Goal: Information Seeking & Learning: Learn about a topic

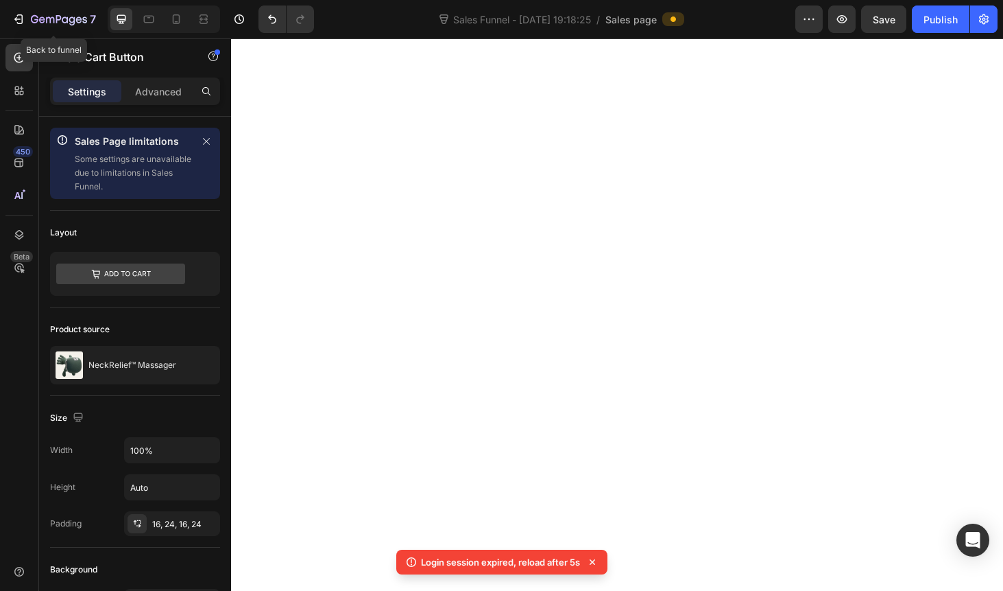
click at [16, 23] on icon "button" at bounding box center [19, 19] width 14 height 14
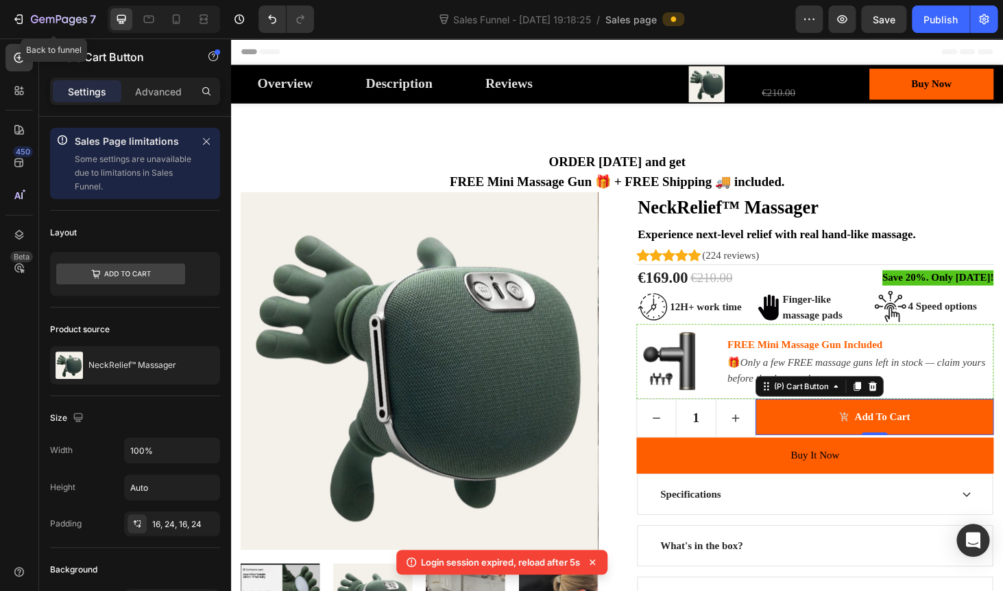
scroll to position [1160, 0]
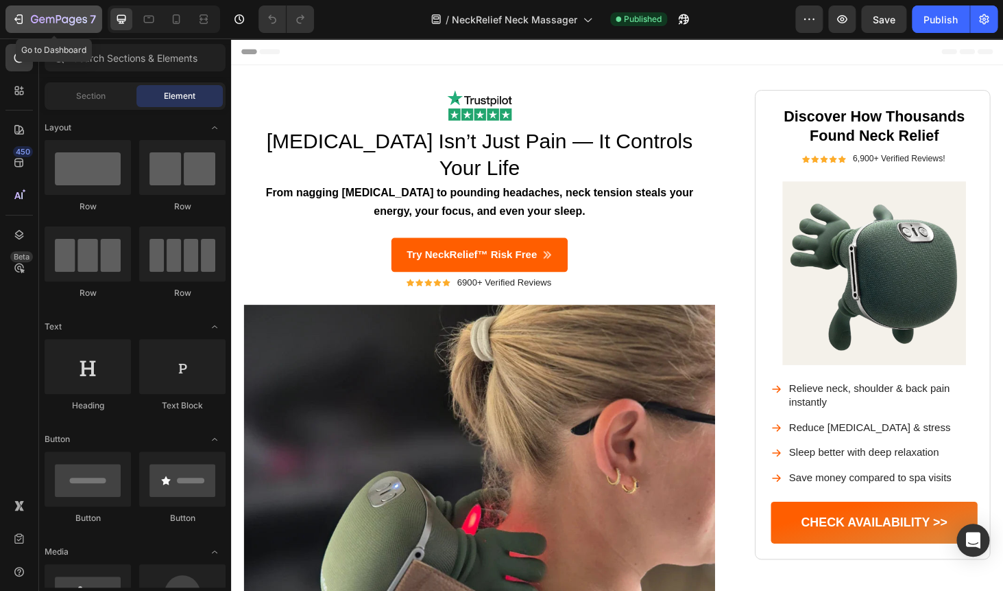
click at [14, 23] on icon "button" at bounding box center [19, 19] width 14 height 14
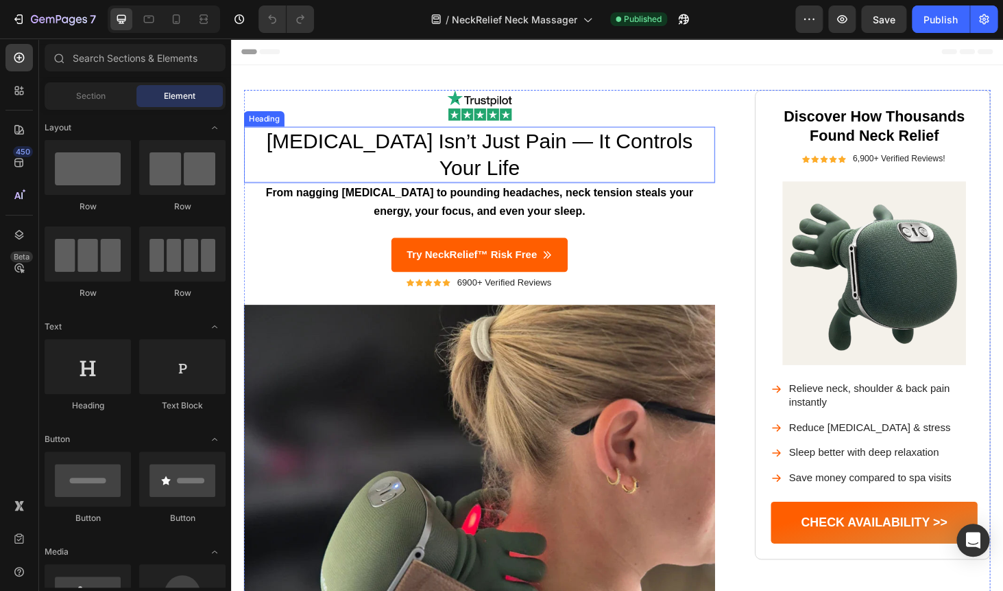
click at [392, 143] on h1 "Neck Pain Isn’t Just Pain — It Controls Your Life" at bounding box center [496, 162] width 502 height 60
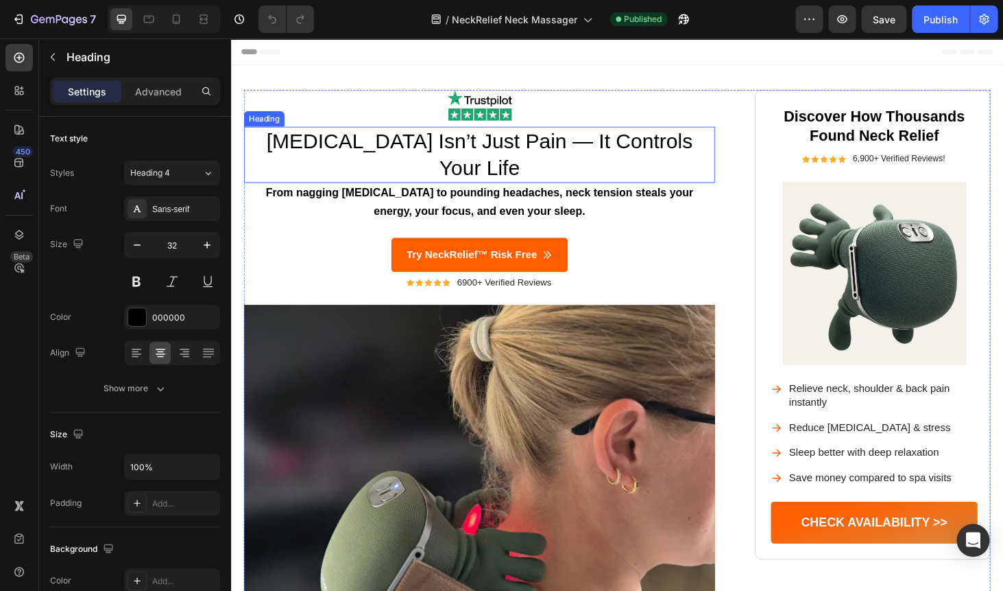
click at [392, 143] on h1 "Neck Pain Isn’t Just Pain — It Controls Your Life" at bounding box center [496, 162] width 502 height 60
click at [392, 143] on p "Neck Pain Isn’t Just Pain — It Controls Your Life" at bounding box center [495, 162] width 499 height 57
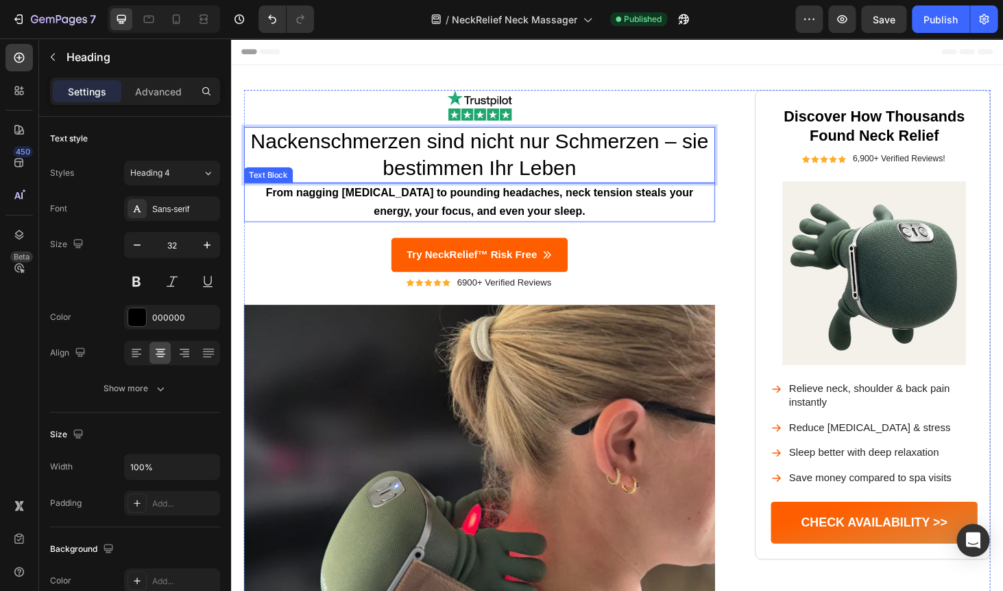
click at [365, 206] on strong "From nagging stiffness to pounding headaches, neck tension steals your energy, …" at bounding box center [495, 212] width 455 height 33
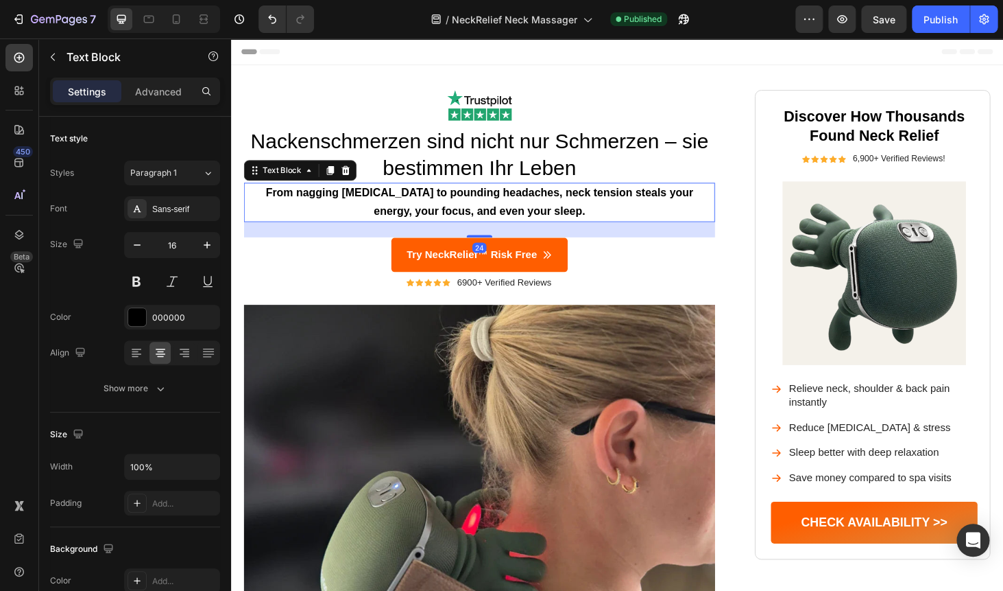
click at [365, 206] on strong "From nagging stiffness to pounding headaches, neck tension steals your energy, …" at bounding box center [495, 212] width 455 height 33
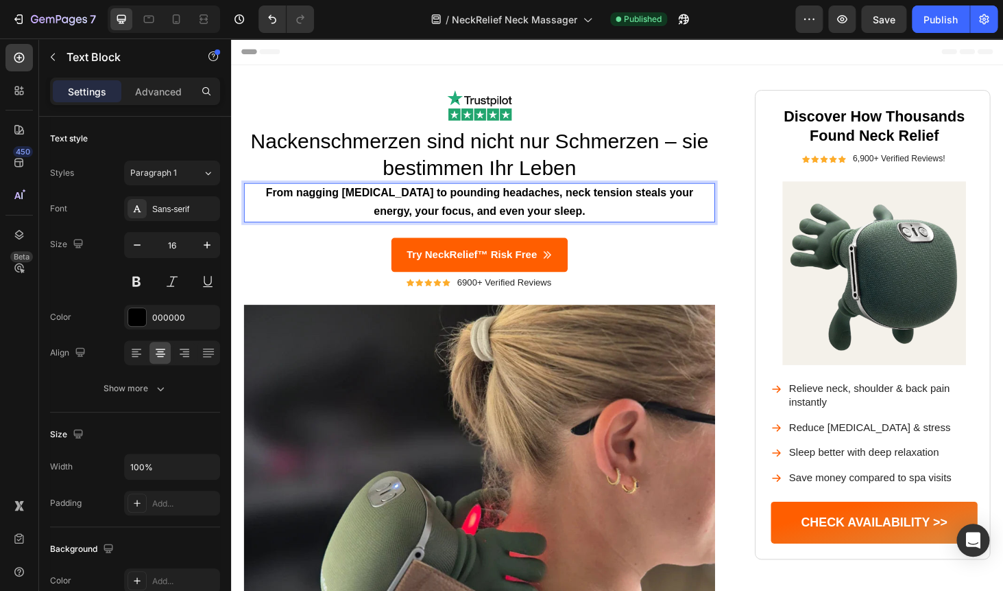
click at [365, 206] on strong "From nagging stiffness to pounding headaches, neck tension steals your energy, …" at bounding box center [495, 212] width 455 height 33
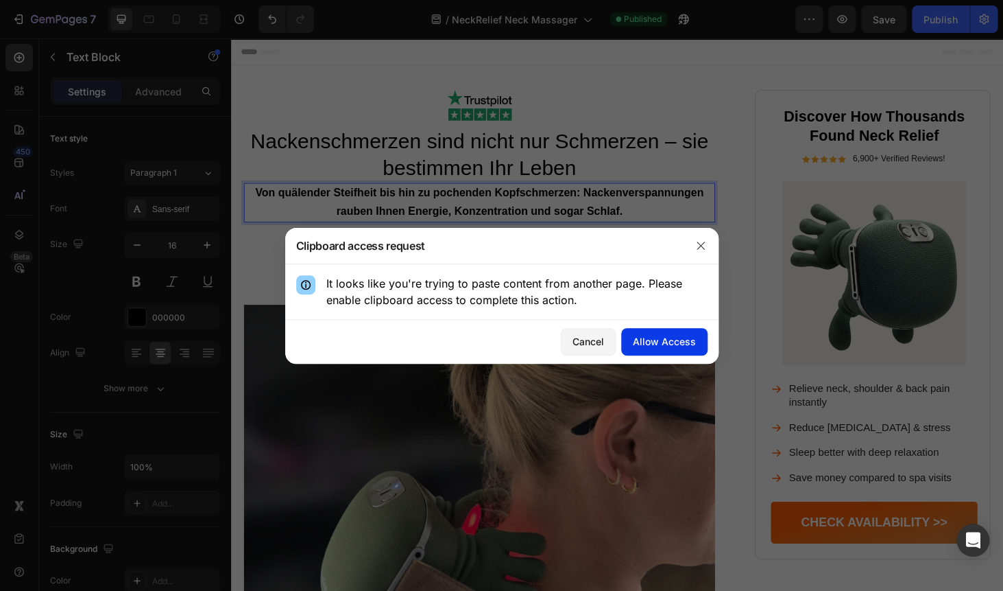
click at [664, 348] on button "Allow Access" at bounding box center [664, 341] width 86 height 27
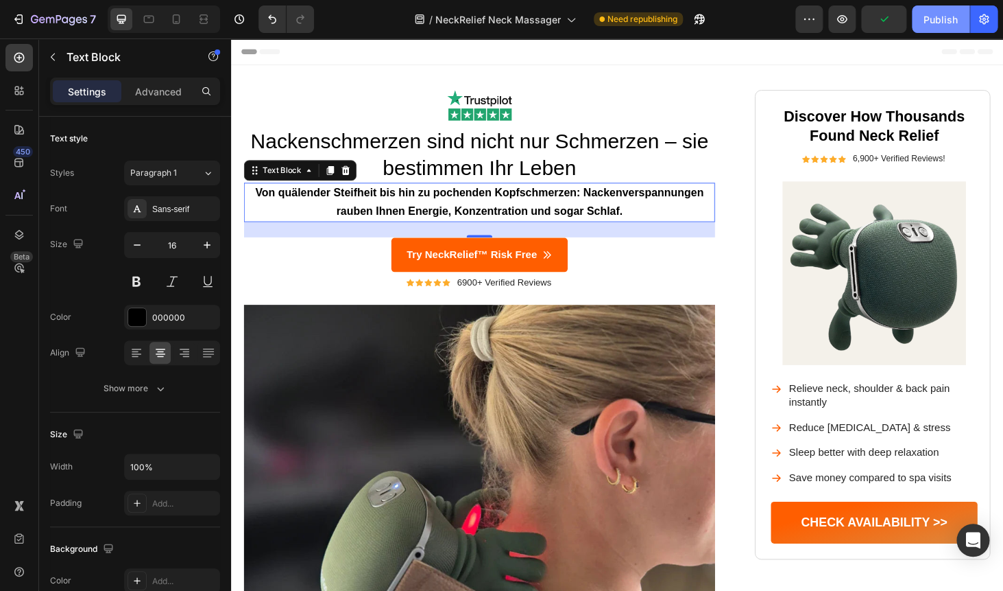
click at [935, 17] on div "Publish" at bounding box center [941, 19] width 34 height 14
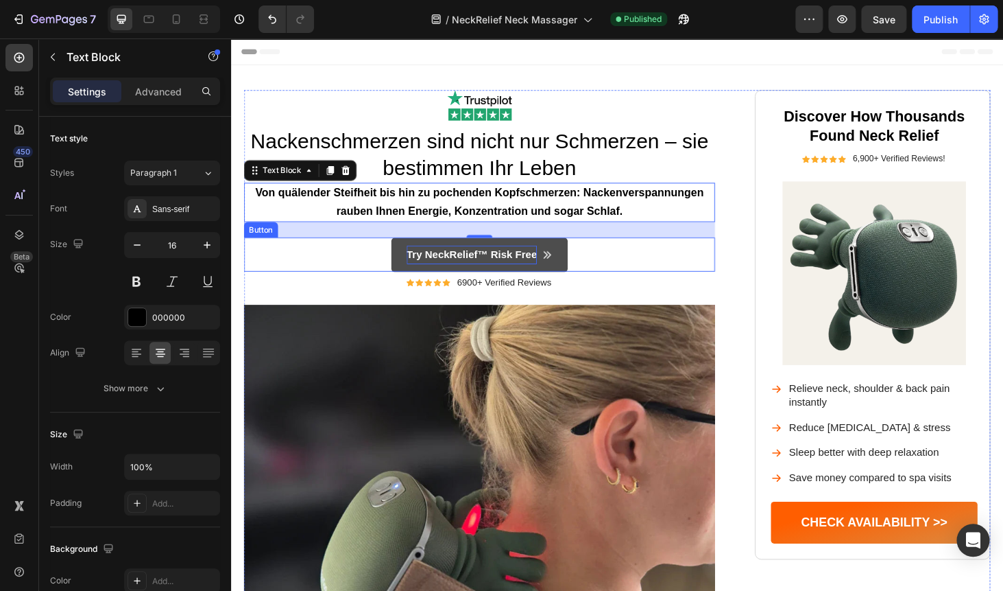
click at [510, 269] on p "Try NeckRelief™ Risk Free" at bounding box center [487, 269] width 139 height 20
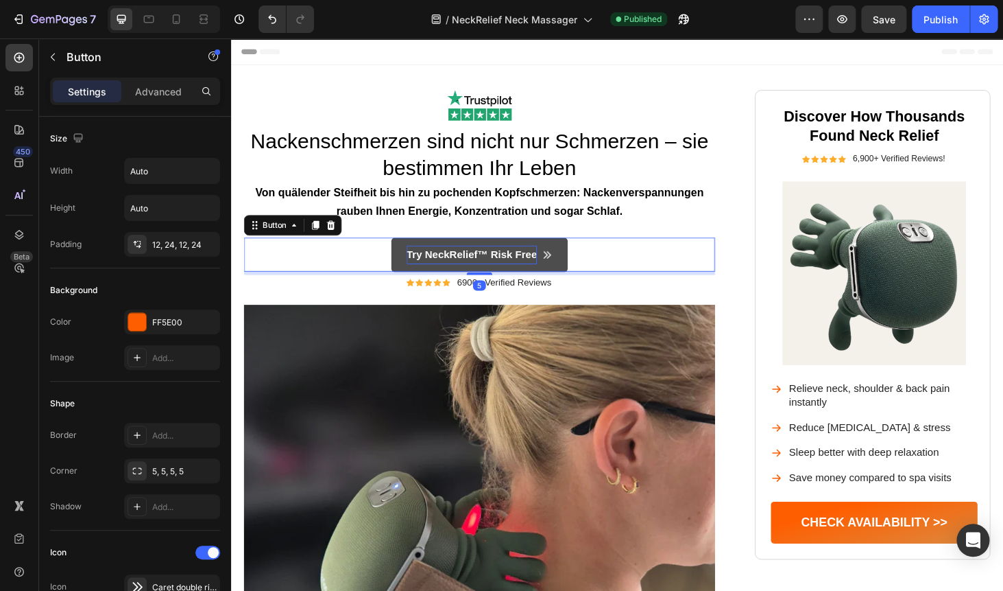
click at [510, 269] on p "Try NeckRelief™ Risk Free" at bounding box center [487, 269] width 139 height 20
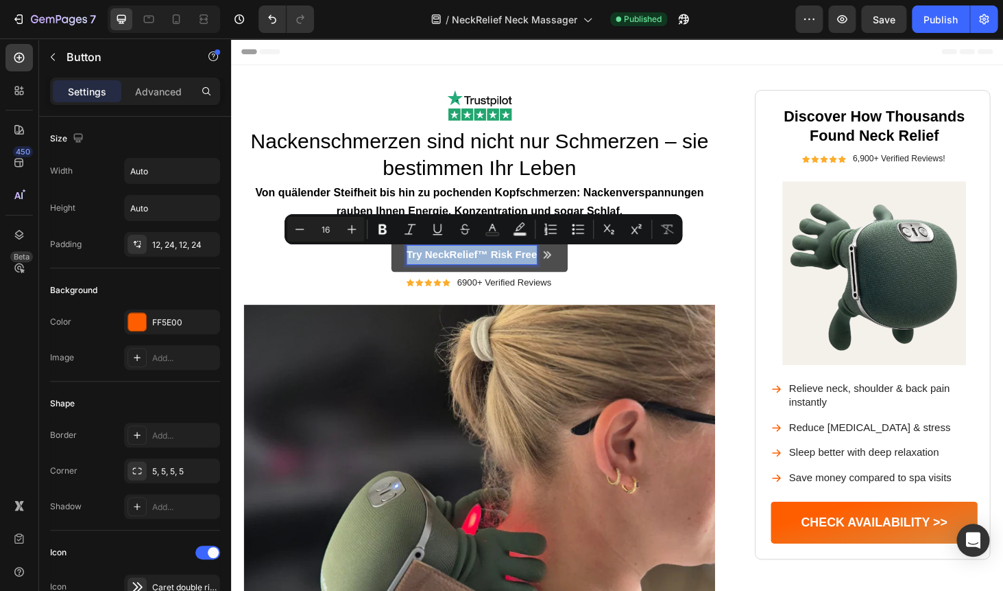
copy p "Try NeckRelief™ Risk Free"
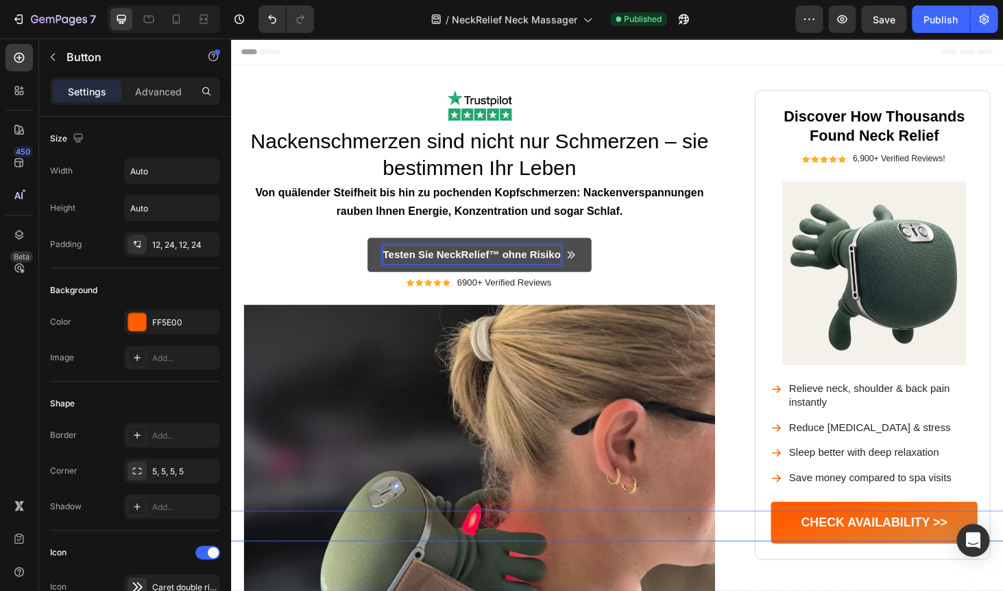
click at [877, 554] on div "Button" at bounding box center [634, 556] width 971 height 33
click at [877, 554] on div "Button 0" at bounding box center [634, 556] width 971 height 33
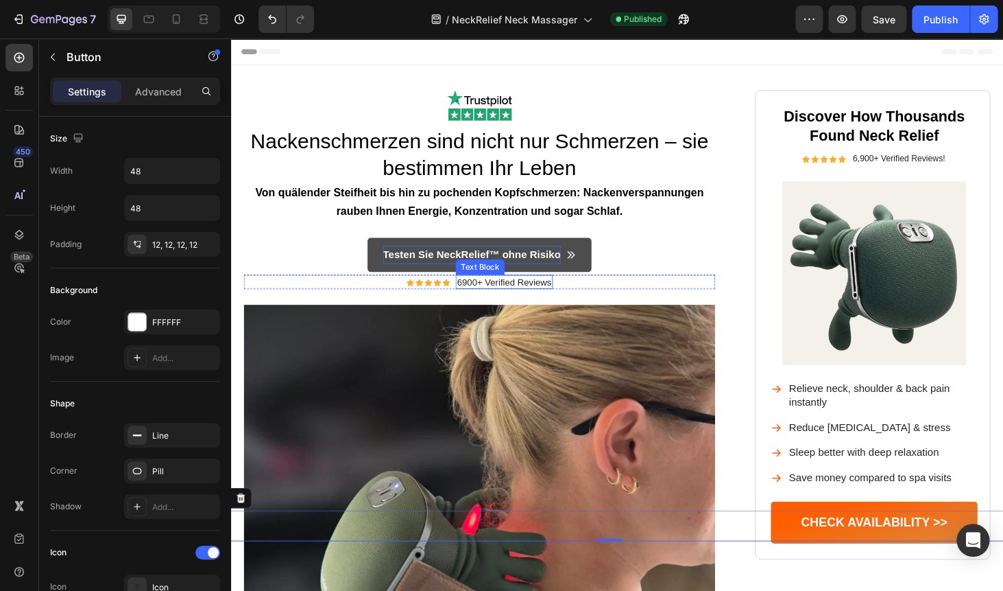
click at [535, 297] on p "6900+ Verified Reviews" at bounding box center [522, 297] width 101 height 12
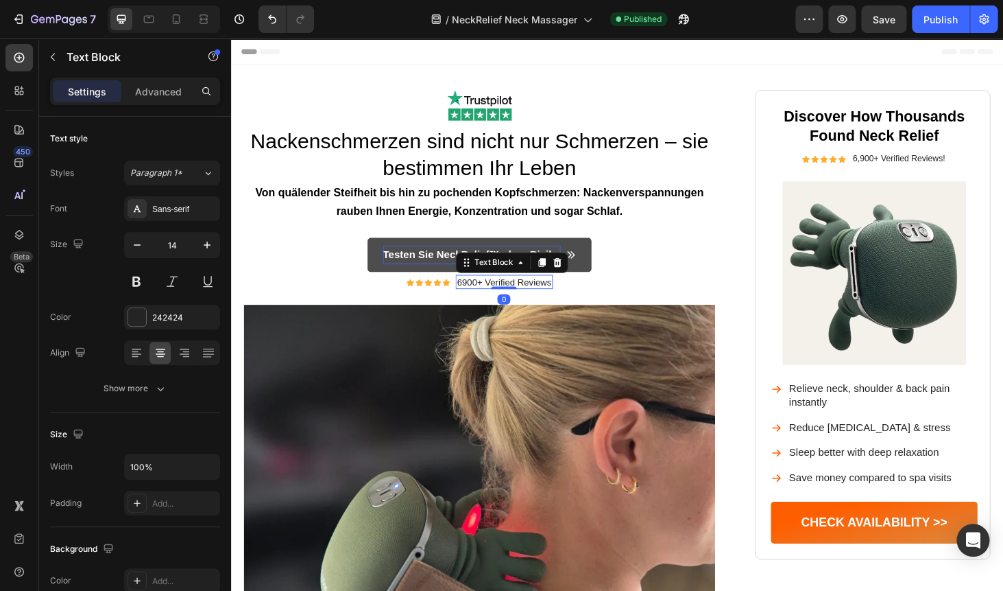
click at [535, 297] on p "6900+ Verified Reviews" at bounding box center [522, 297] width 101 height 12
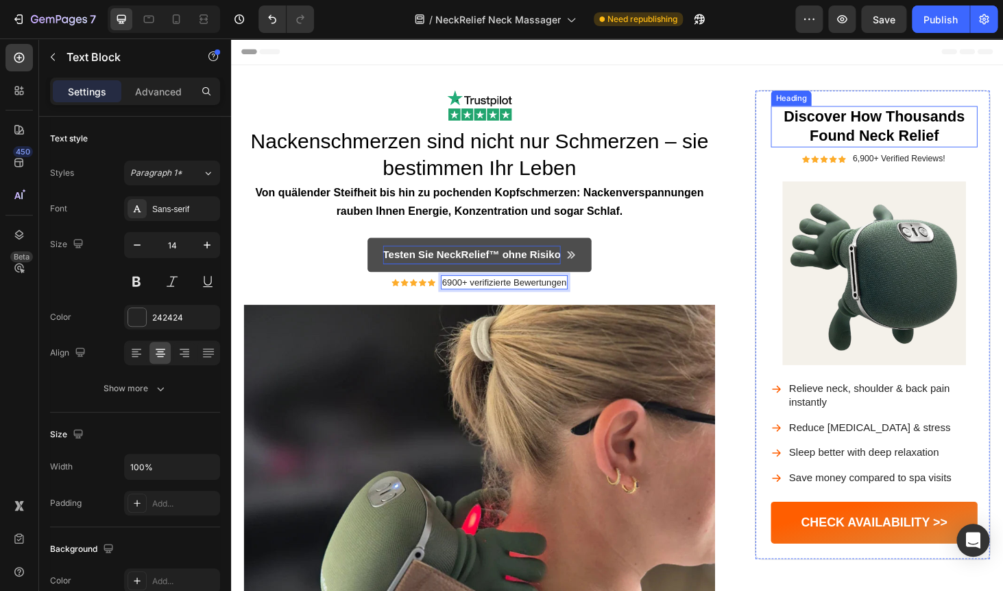
click at [877, 124] on strong "Discover How Thousands Found Neck Relief" at bounding box center [916, 131] width 193 height 38
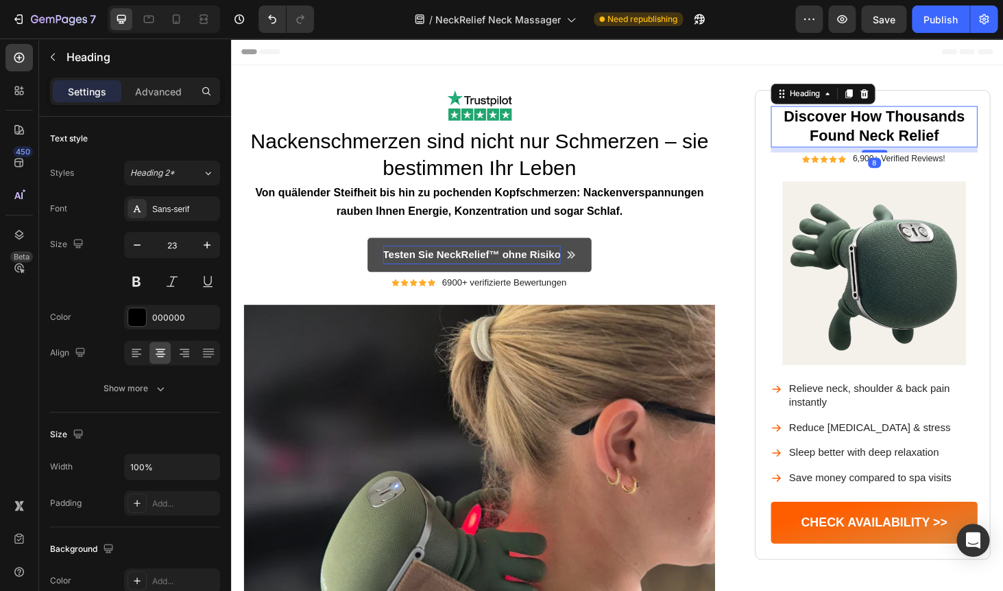
click at [877, 124] on strong "Discover How Thousands Found Neck Relief" at bounding box center [916, 131] width 193 height 38
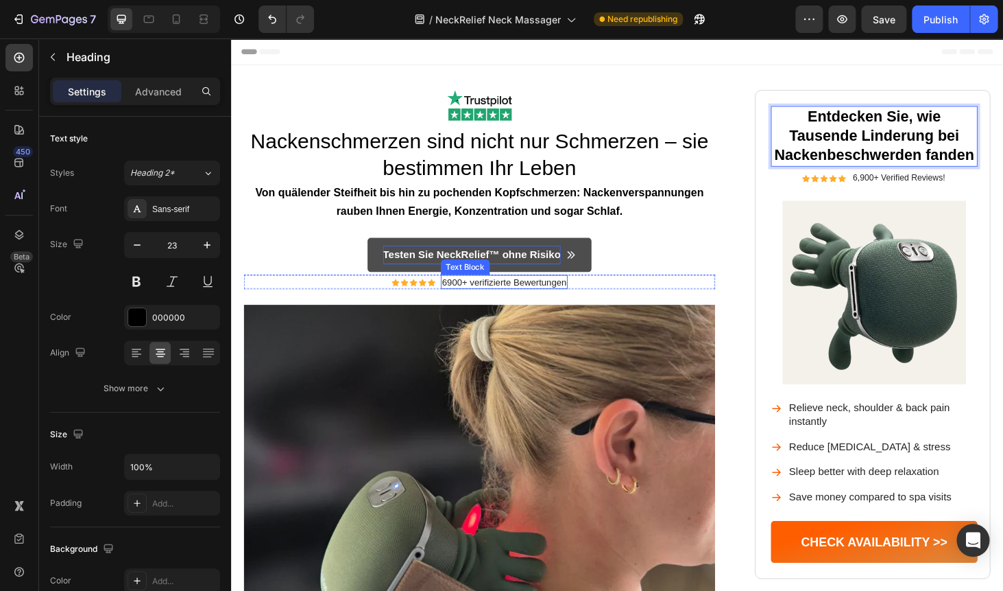
click at [525, 298] on p "6900+ verifizierte Bewertungen" at bounding box center [522, 297] width 132 height 12
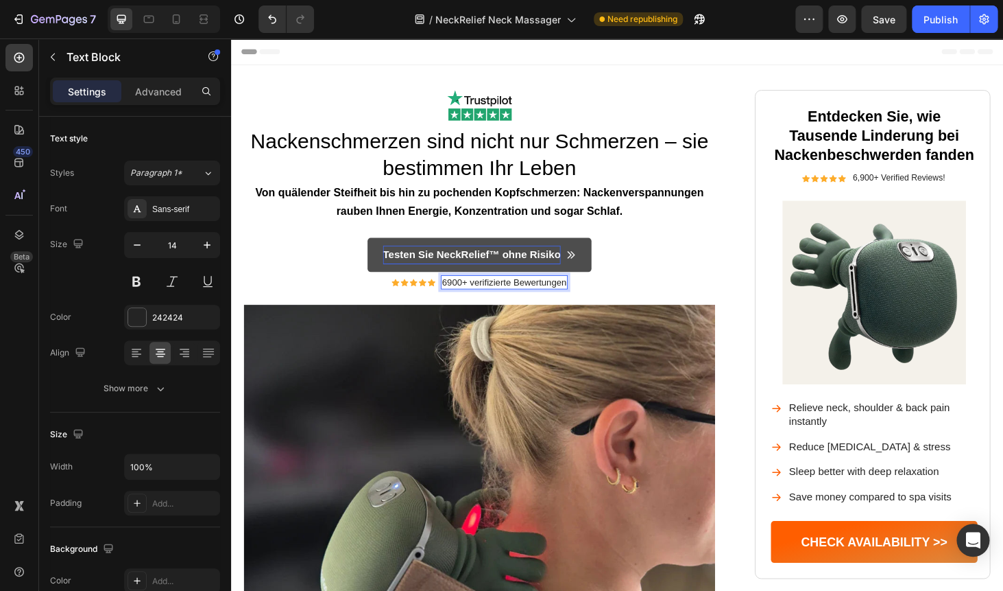
click at [525, 298] on p "6900+ verifizierte Bewertungen" at bounding box center [522, 297] width 132 height 12
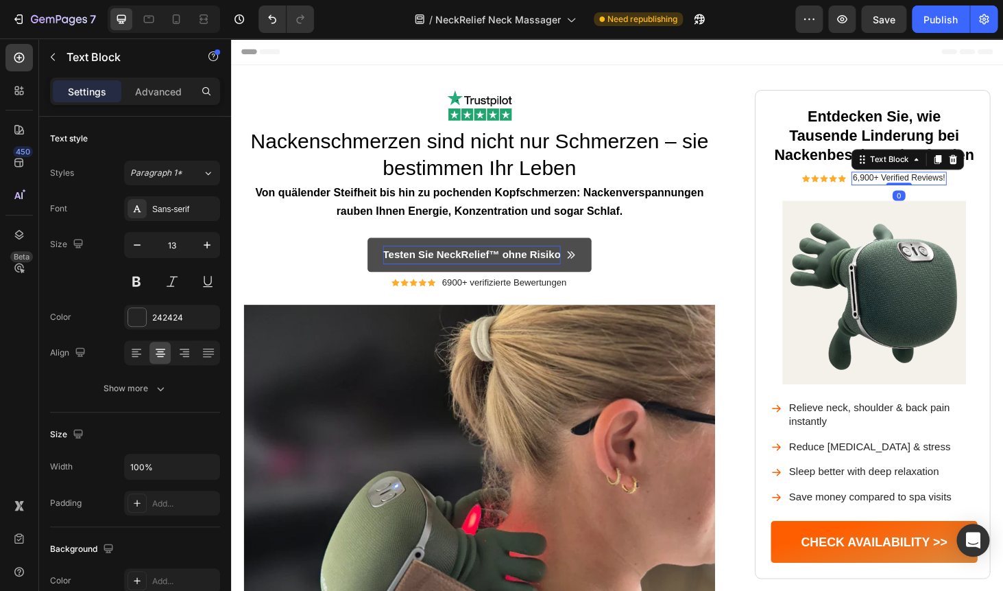
click at [942, 186] on p "6,900+ Verified Reviews!" at bounding box center [943, 188] width 98 height 12
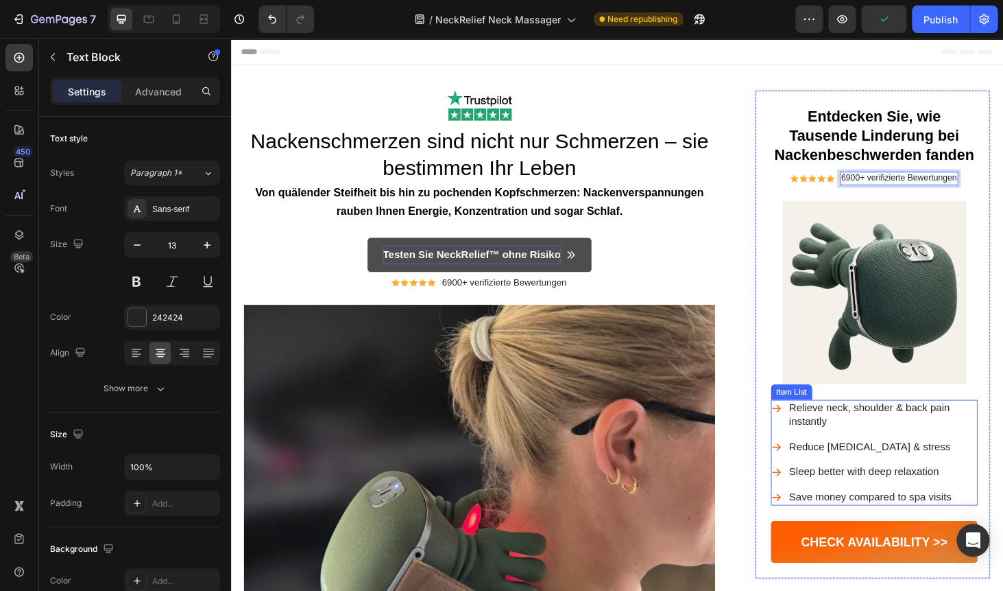
click at [862, 438] on p "Relieve neck, shoulder & back pain instantly" at bounding box center [925, 439] width 199 height 29
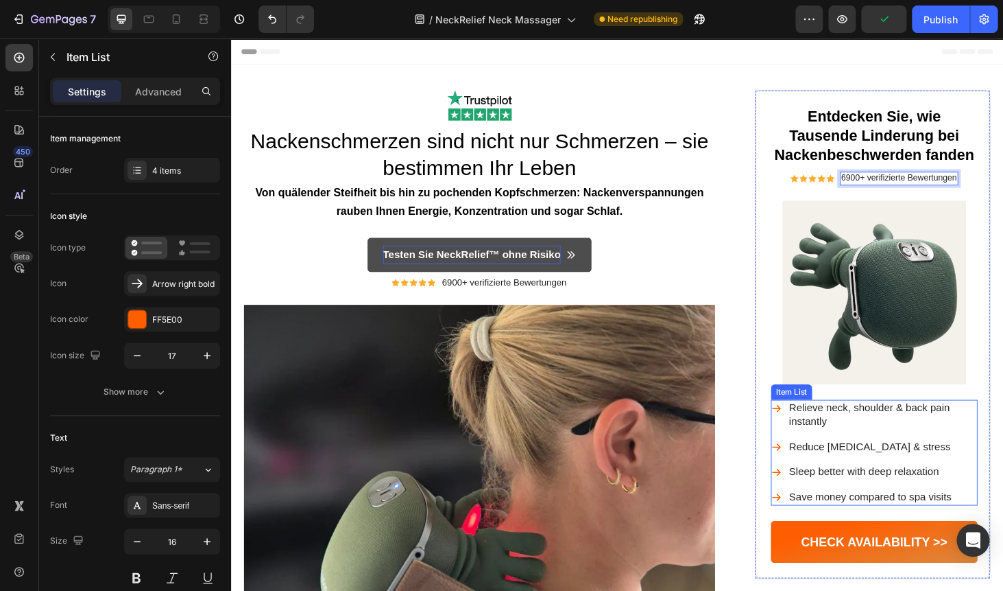
click at [862, 438] on p "Relieve neck, shoulder & back pain instantly" at bounding box center [925, 439] width 199 height 29
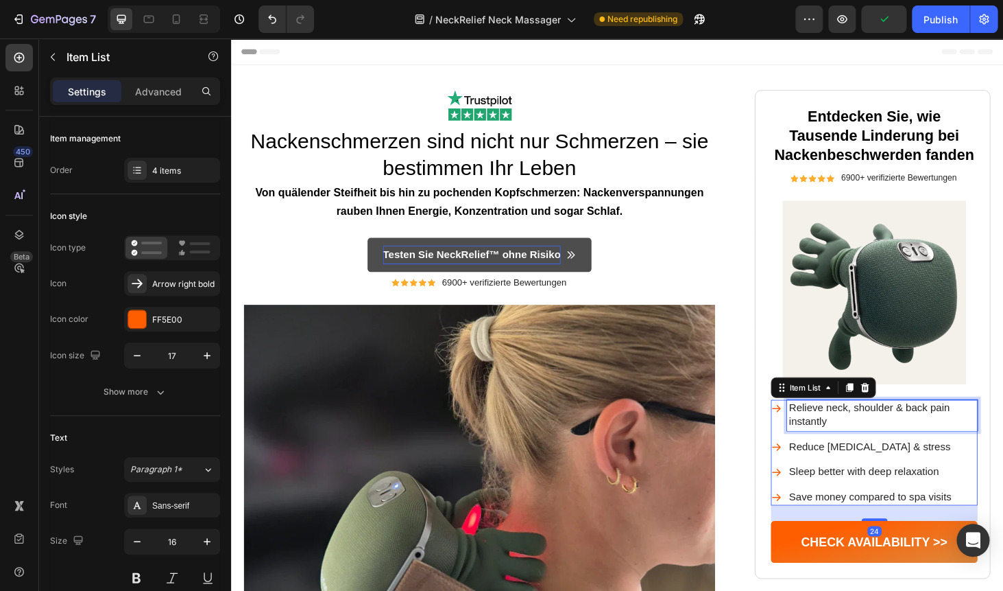
click at [862, 438] on p "Relieve neck, shoulder & back pain instantly" at bounding box center [925, 439] width 199 height 29
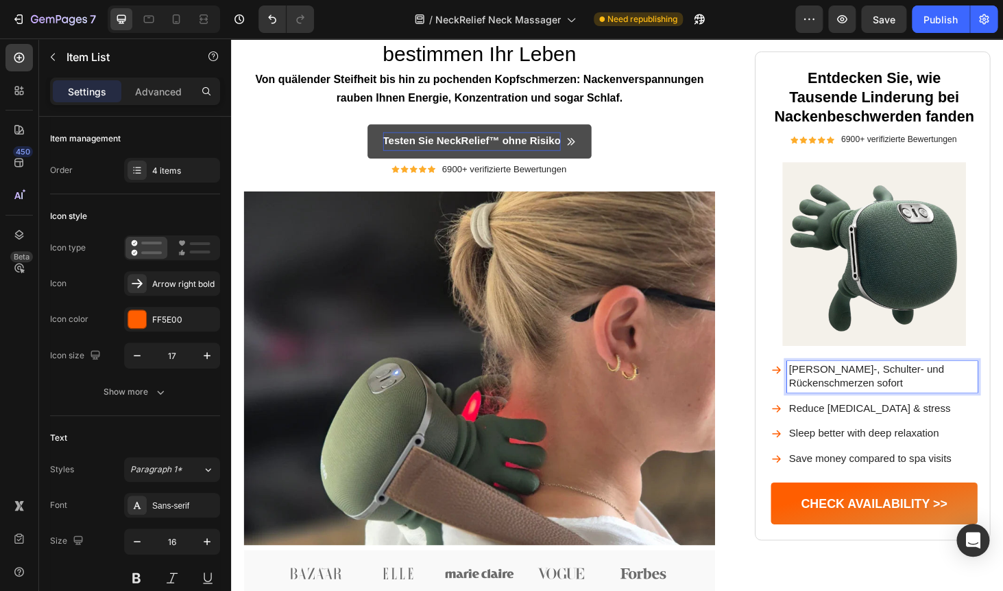
scroll to position [224, 0]
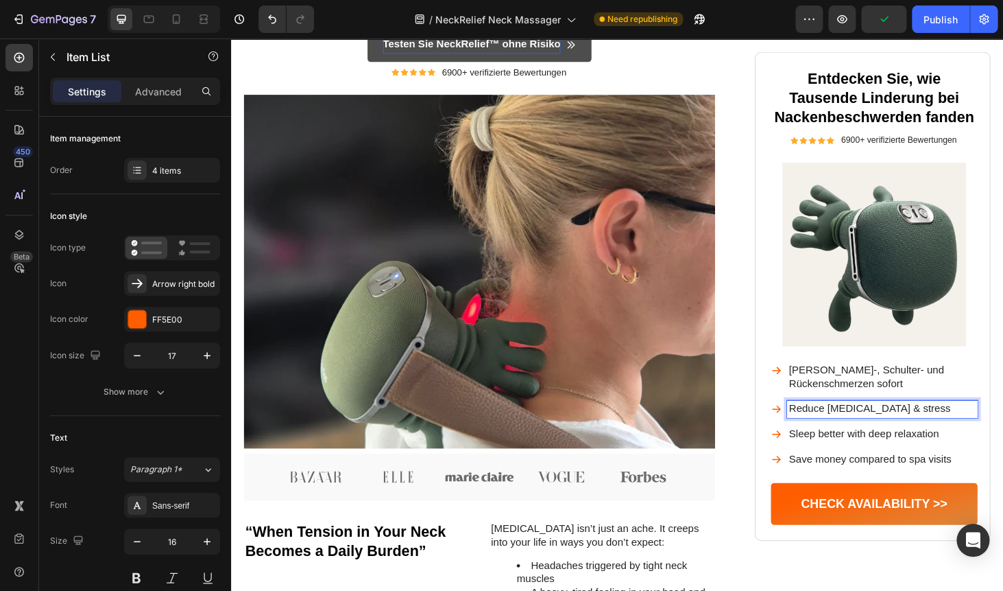
click at [867, 436] on p "Reduce tension headaches & stress" at bounding box center [925, 432] width 199 height 14
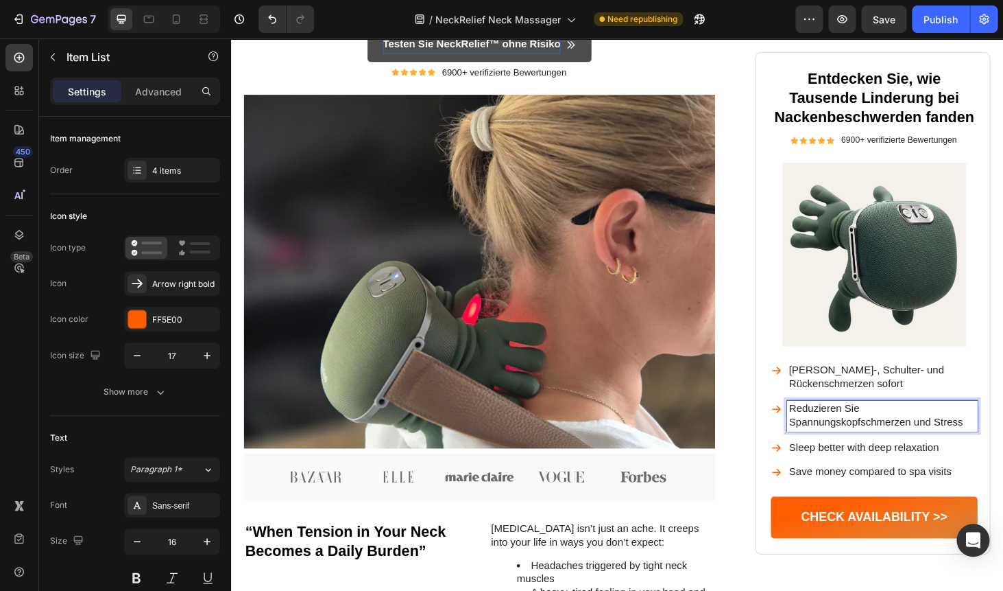
click at [866, 469] on p "Sleep better with deep relaxation" at bounding box center [925, 473] width 199 height 14
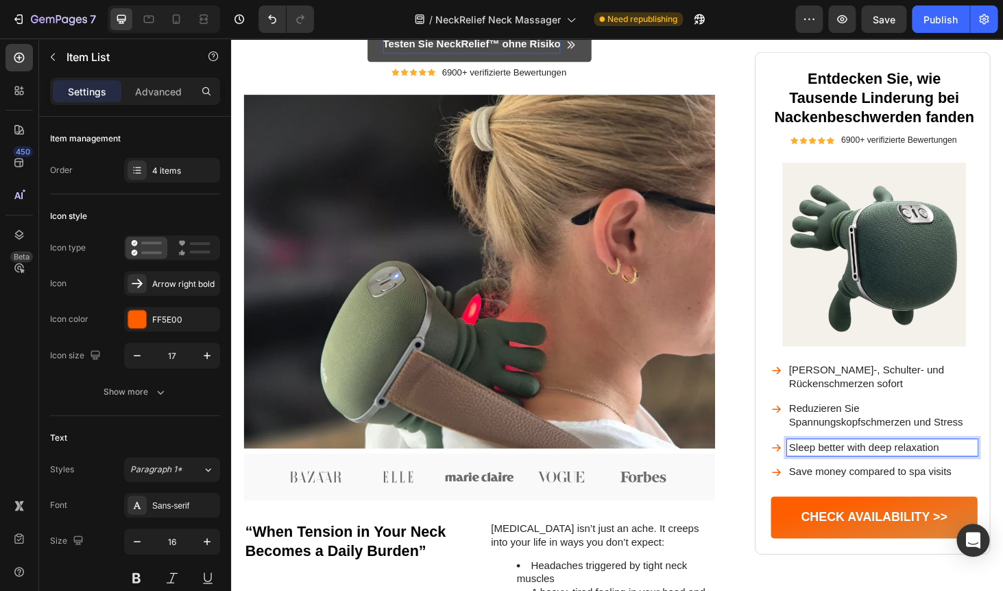
click at [866, 469] on p "Sleep better with deep relaxation" at bounding box center [925, 473] width 199 height 14
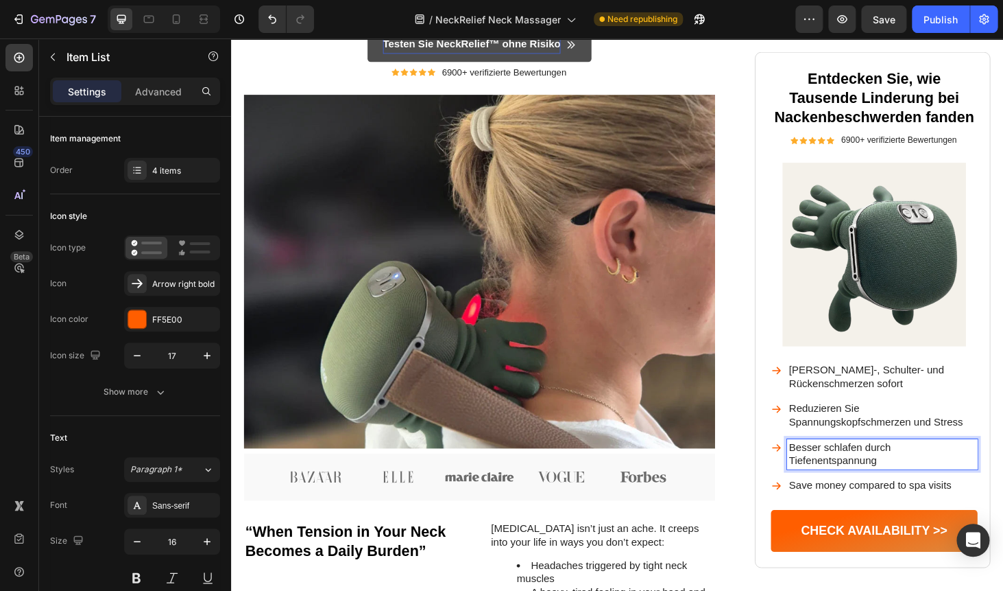
click at [865, 517] on p "Save money compared to spa visits" at bounding box center [925, 514] width 199 height 14
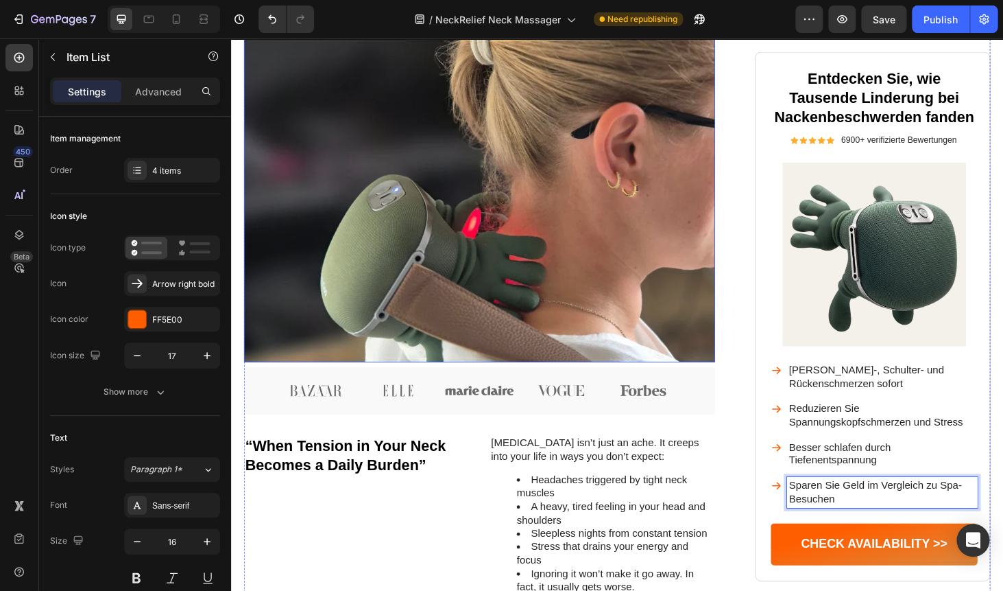
scroll to position [362, 0]
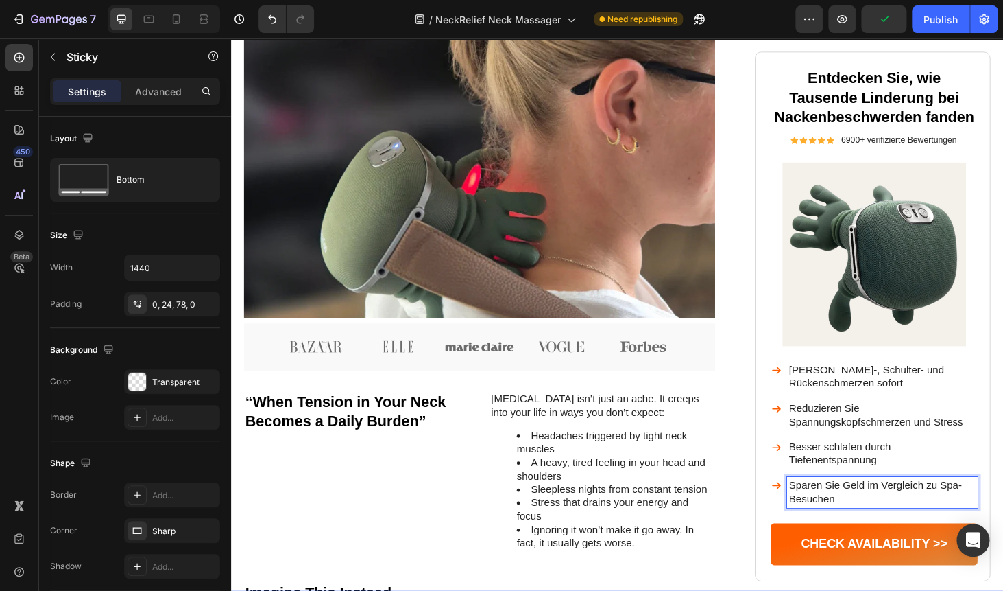
click at [911, 578] on div "Button Sticky" at bounding box center [643, 583] width 988 height 86
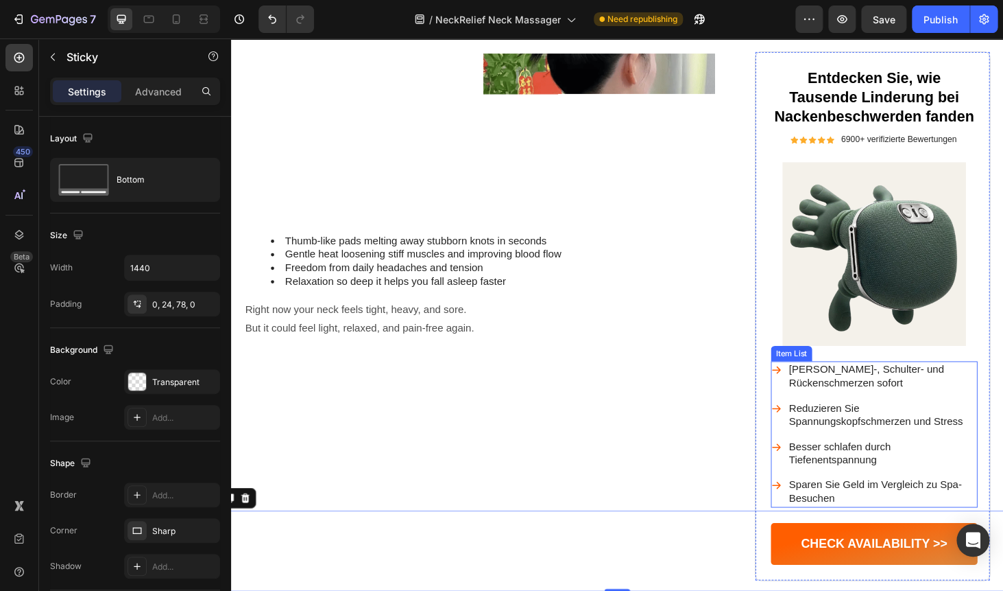
scroll to position [994, 0]
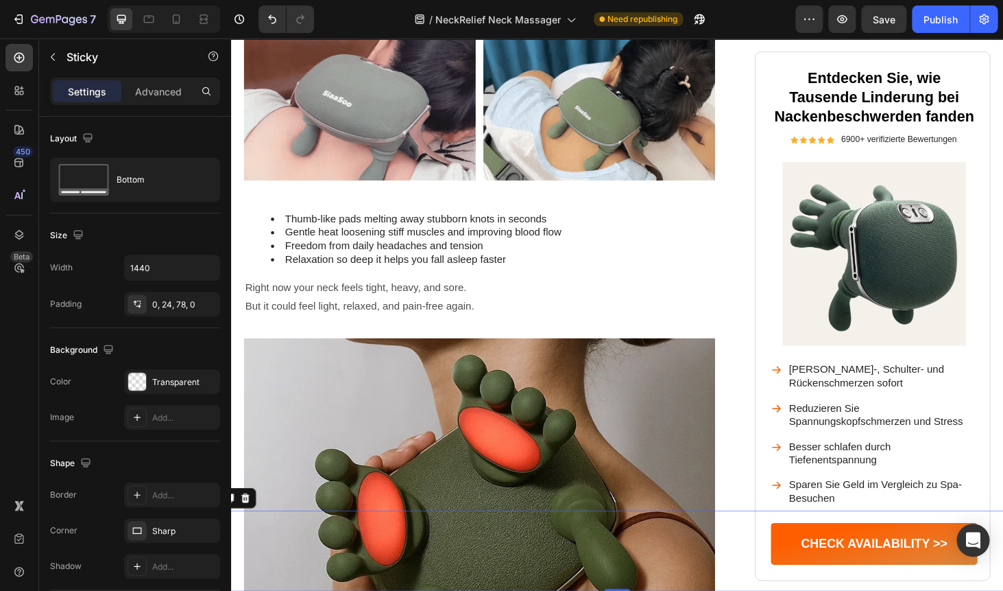
click at [866, 575] on div "Button Sticky 0" at bounding box center [643, 583] width 988 height 86
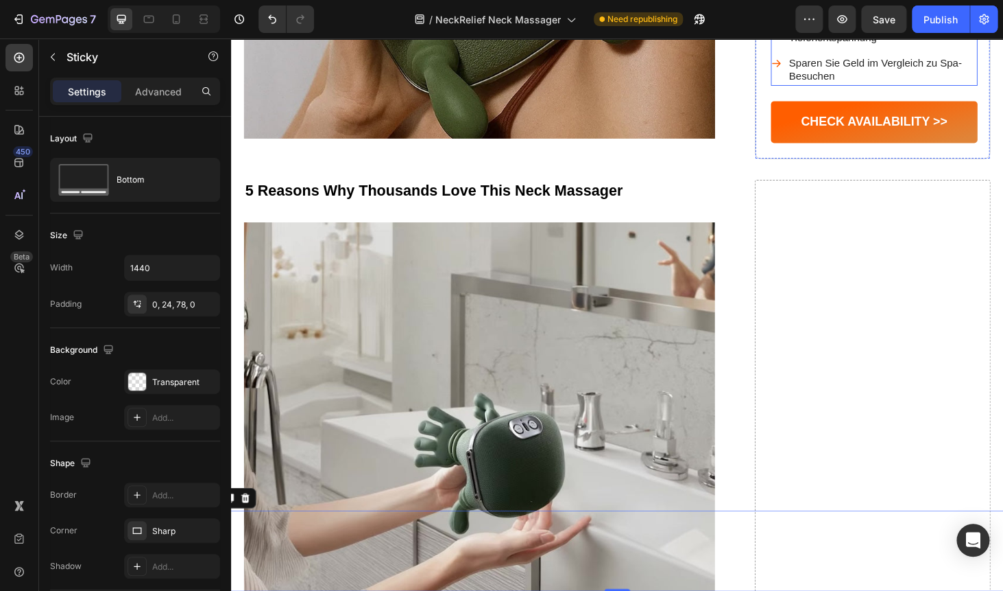
scroll to position [1513, 0]
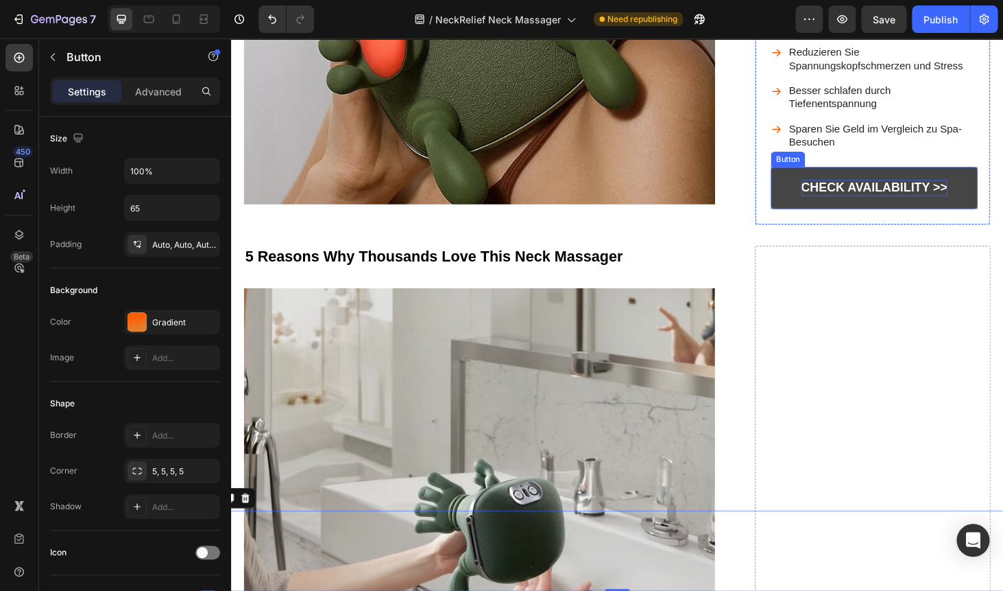
click at [858, 201] on p "CHECK AVAILABILITY >>" at bounding box center [917, 197] width 156 height 17
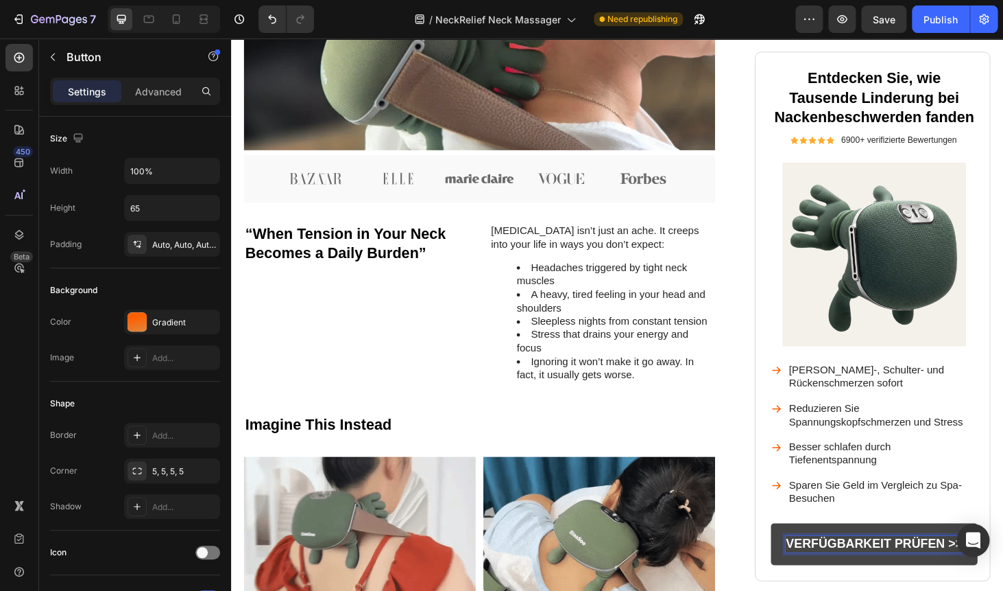
scroll to position [556, 0]
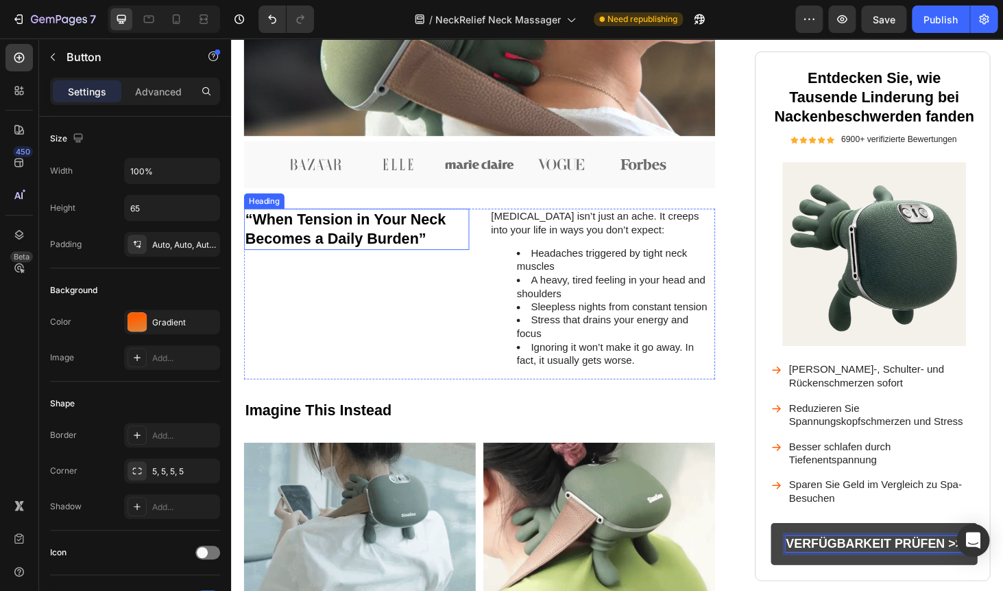
click at [325, 242] on h2 "“When Tension in Your Neck Becomes a Daily Burden”" at bounding box center [365, 241] width 240 height 44
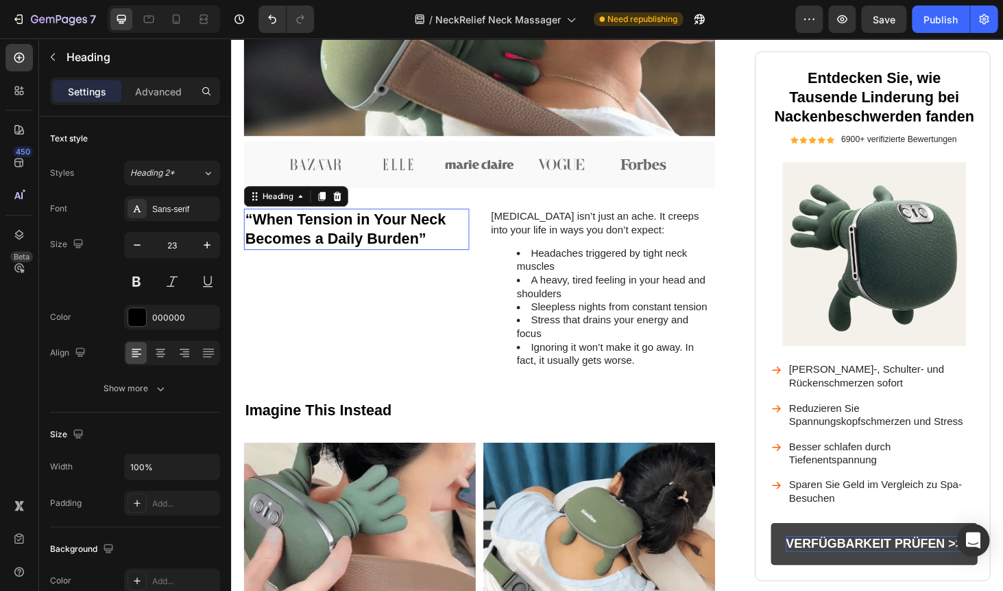
click at [325, 242] on h2 "“When Tension in Your Neck Becomes a Daily Burden”" at bounding box center [365, 241] width 240 height 44
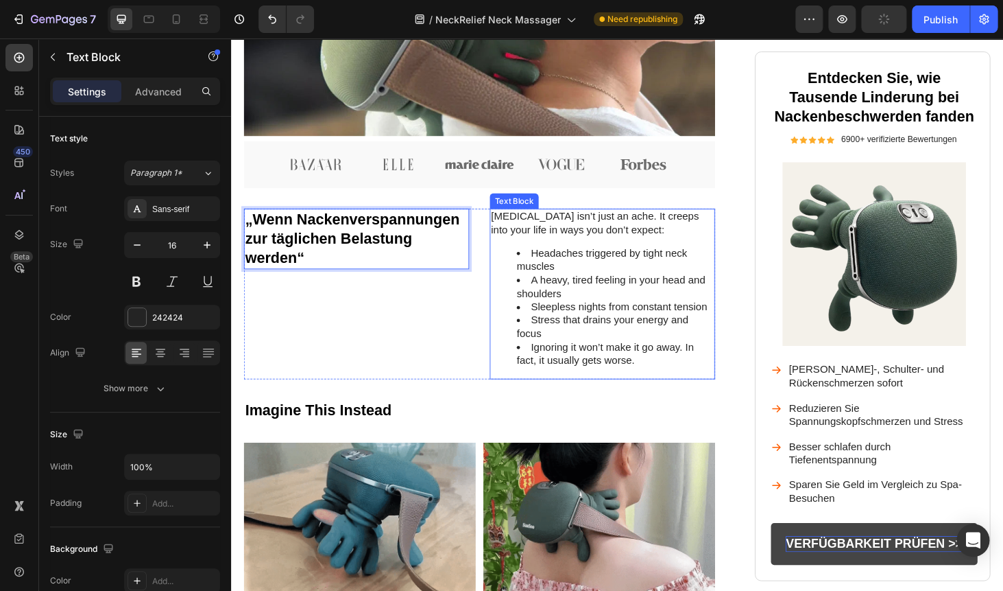
click at [551, 253] on div "Neck pain isn’t just an ache. It creeps into your life in ways you don’t expect…" at bounding box center [627, 310] width 240 height 182
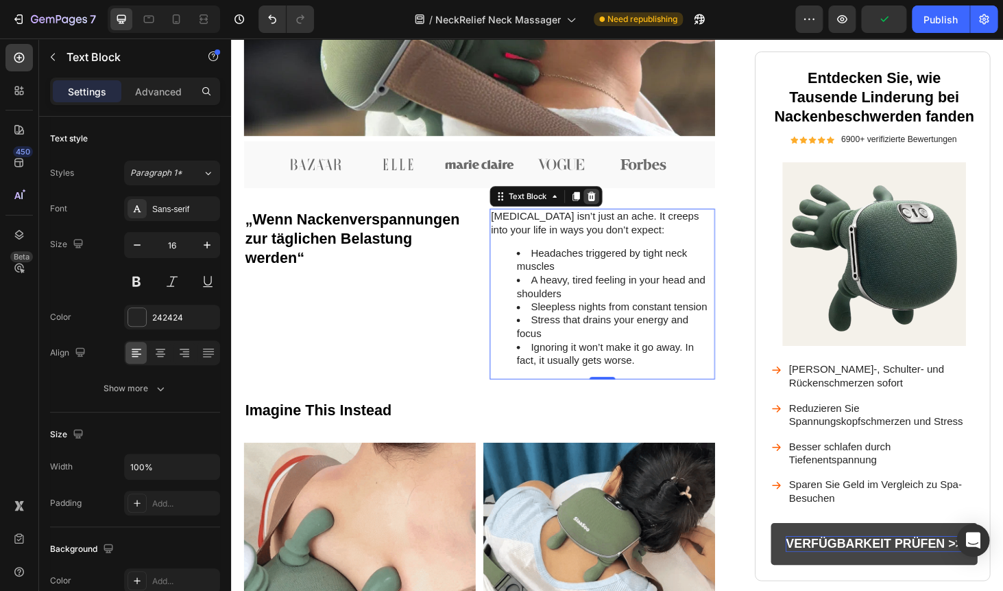
click at [613, 211] on icon at bounding box center [615, 207] width 9 height 10
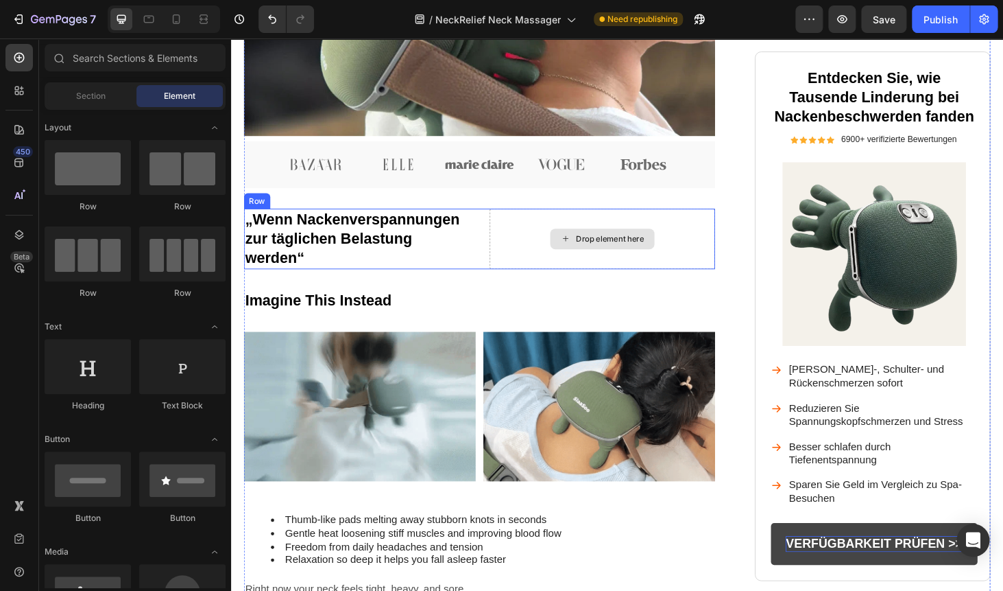
click at [567, 257] on div "Drop element here" at bounding box center [627, 251] width 240 height 64
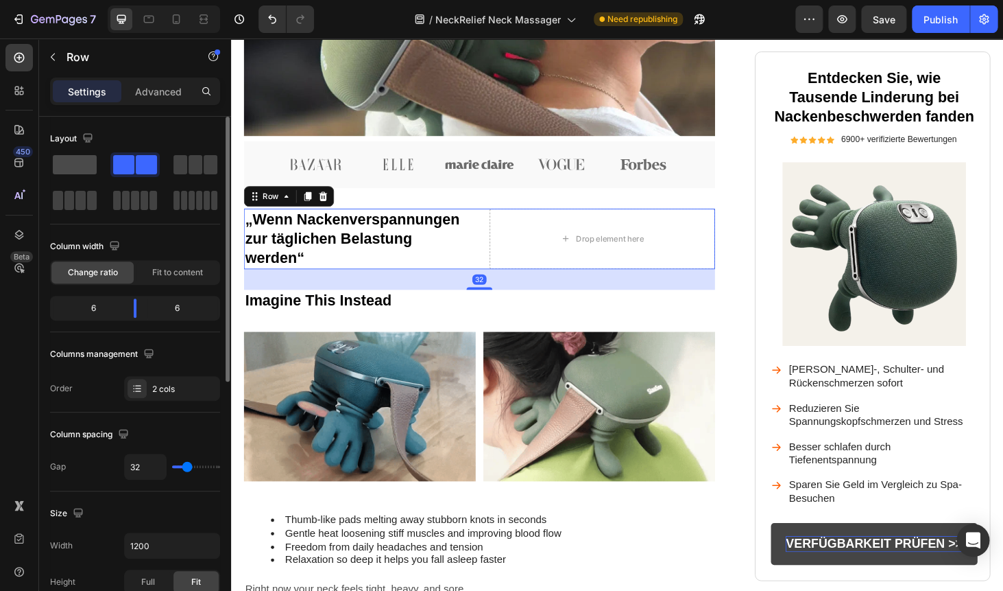
click at [73, 168] on span at bounding box center [75, 164] width 44 height 19
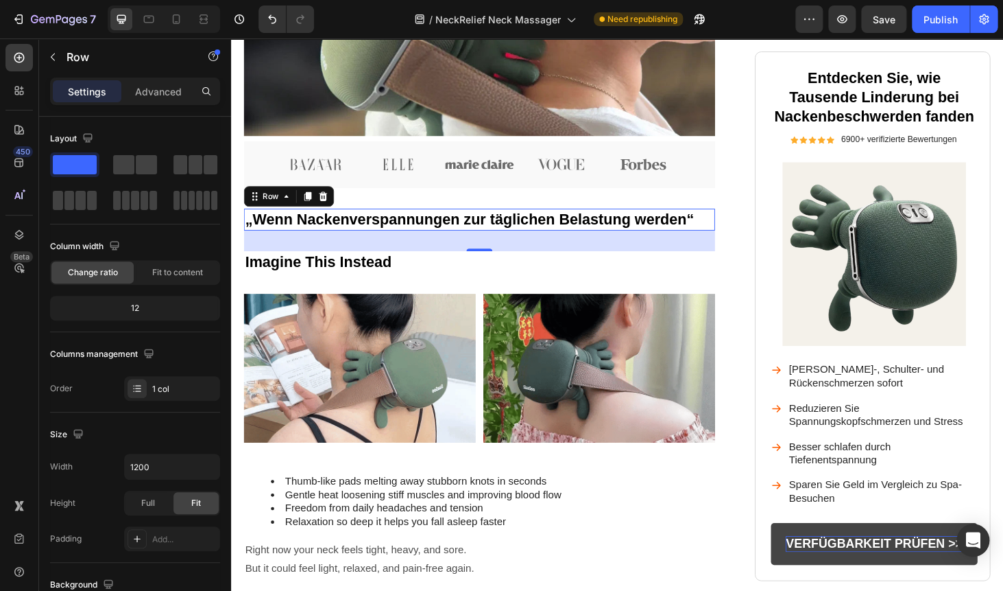
click at [373, 252] on div "32" at bounding box center [496, 254] width 502 height 22
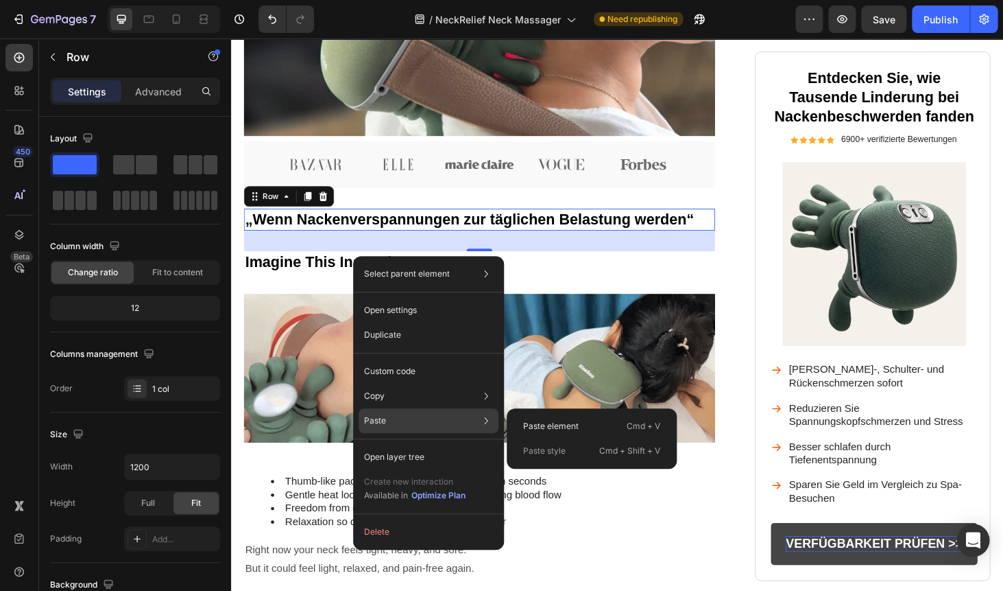
click at [430, 444] on div "Paste Paste element Cmd + V Paste style Cmd + Shift + V" at bounding box center [429, 456] width 140 height 25
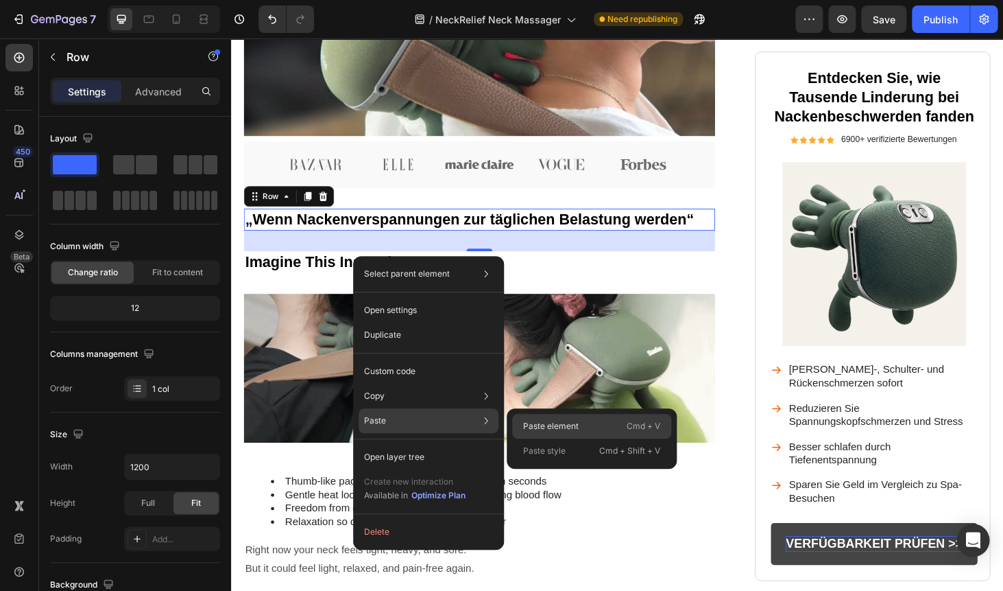
click at [533, 423] on p "Paste element" at bounding box center [551, 426] width 56 height 12
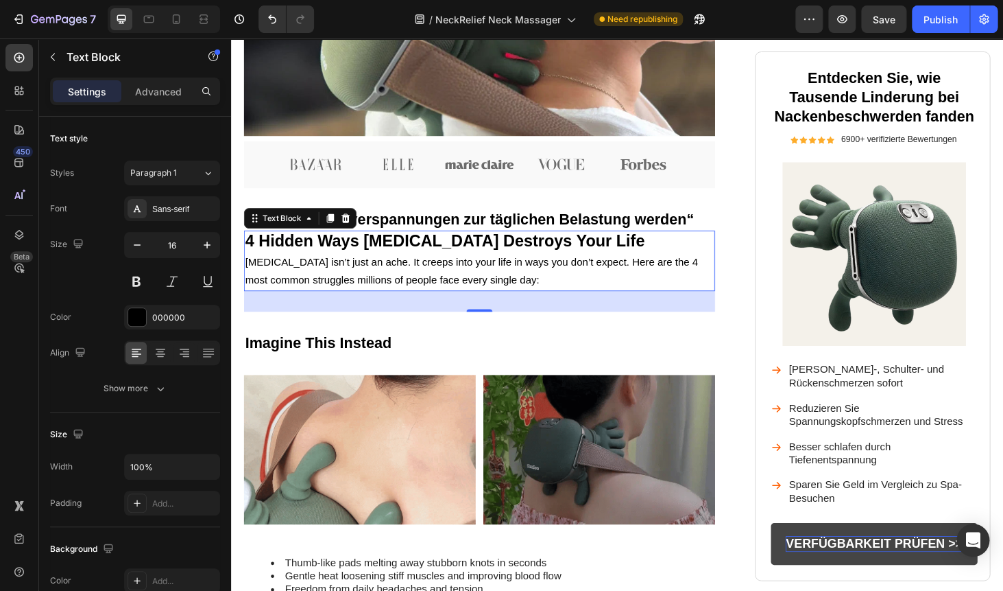
click at [342, 318] on div "32" at bounding box center [496, 318] width 502 height 22
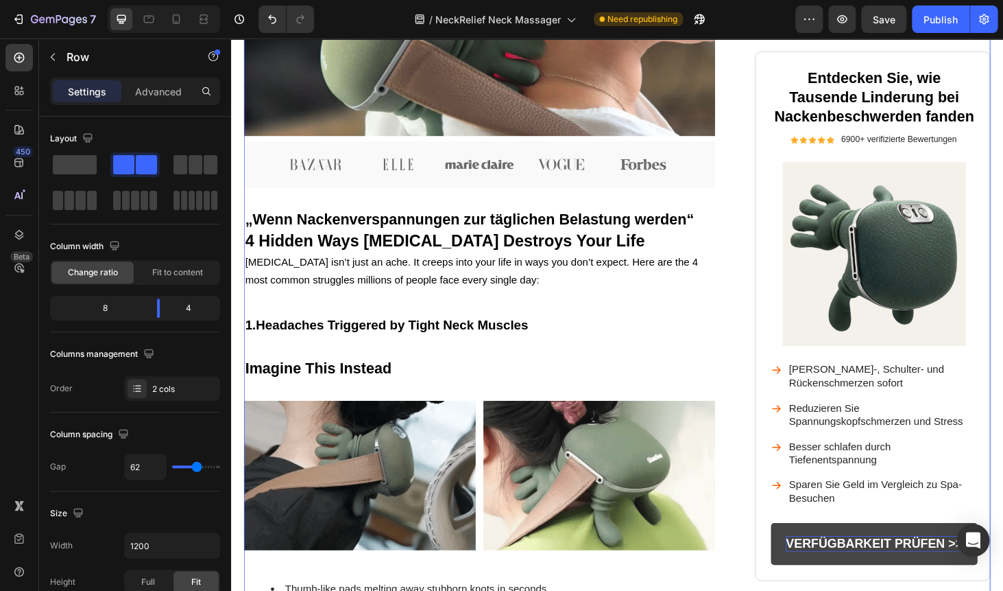
click at [341, 366] on div "Image Nackenschmerzen sind nicht nur Schmerzen – sie bestimmen Ihr Leben Headin…" at bounding box center [496, 343] width 502 height 1612
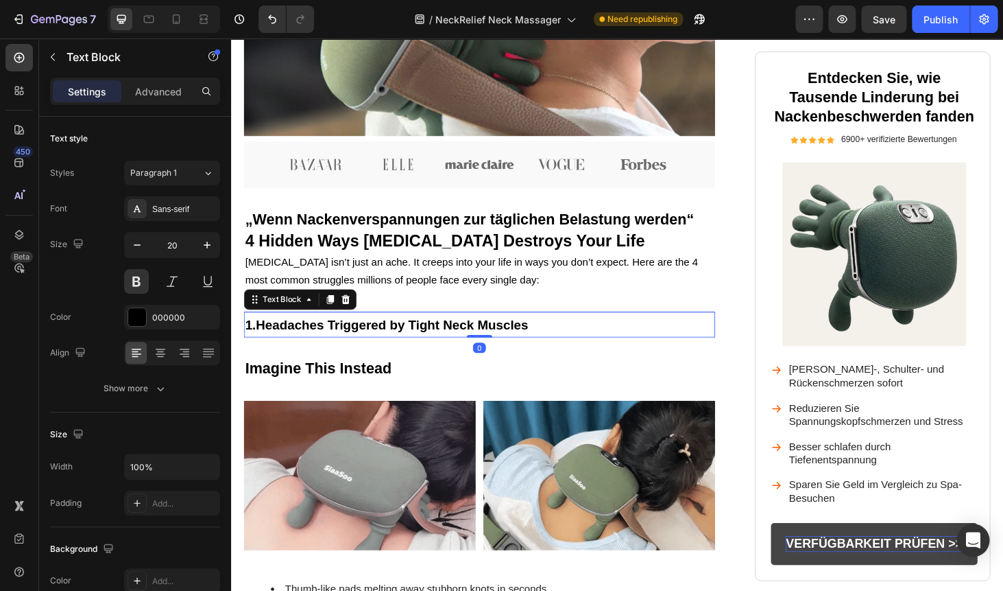
click at [324, 350] on p "1. Headaches Triggered by Tight Neck Muscles" at bounding box center [495, 343] width 499 height 25
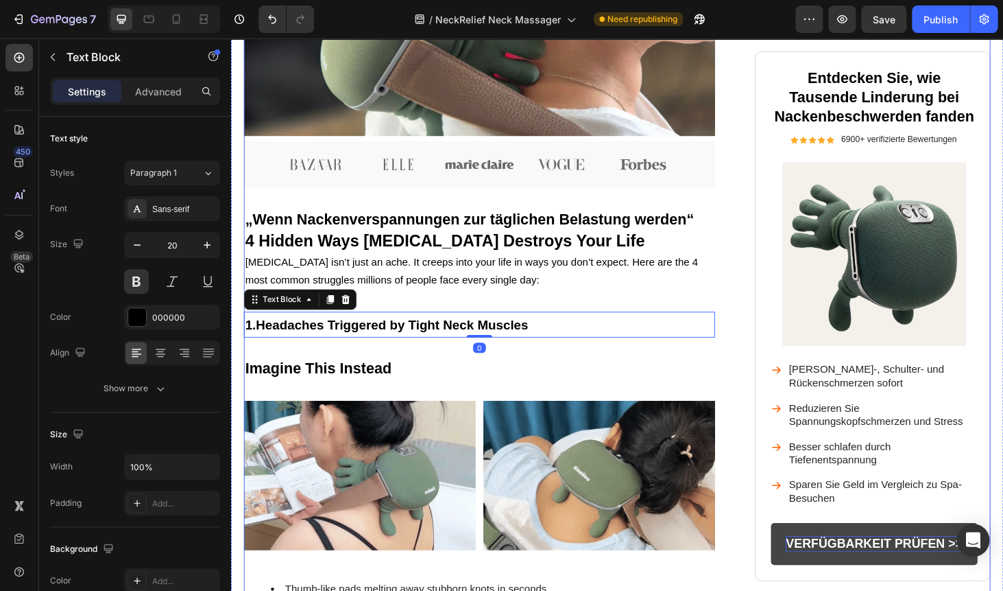
click at [326, 369] on div "Image Nackenschmerzen sind nicht nur Schmerzen – sie bestimmen Ihr Leben Headin…" at bounding box center [496, 343] width 502 height 1612
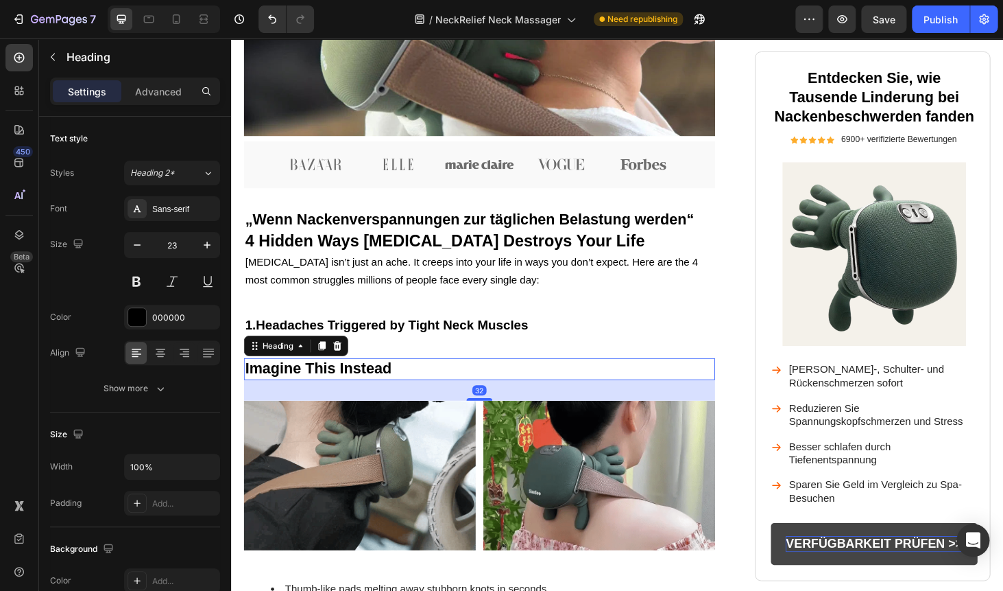
click at [355, 388] on strong "Imagine This Instead" at bounding box center [324, 390] width 156 height 18
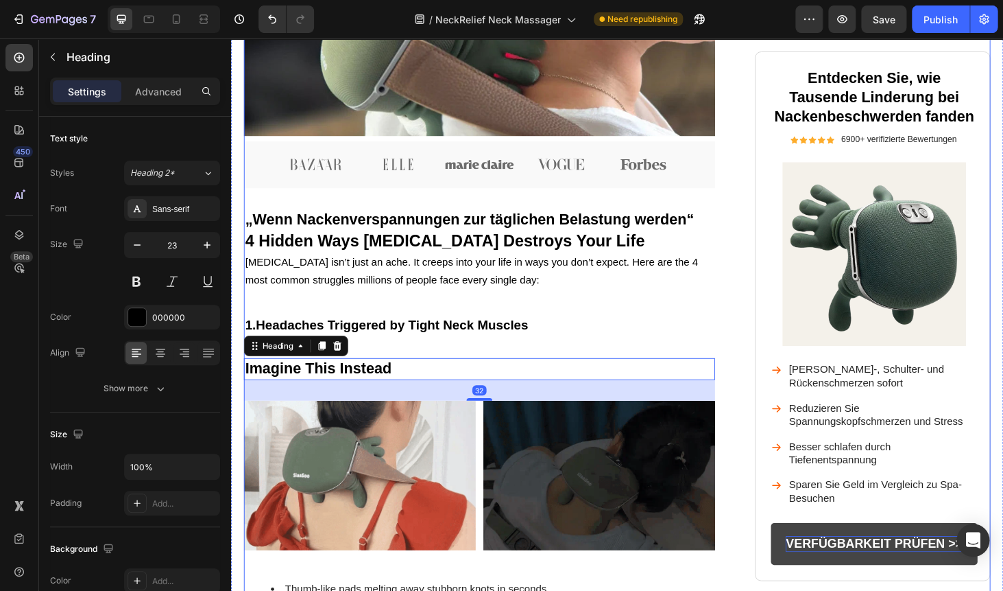
click at [381, 364] on div "Image Nackenschmerzen sind nicht nur Schmerzen – sie bestimmen Ihr Leben Headin…" at bounding box center [496, 343] width 502 height 1612
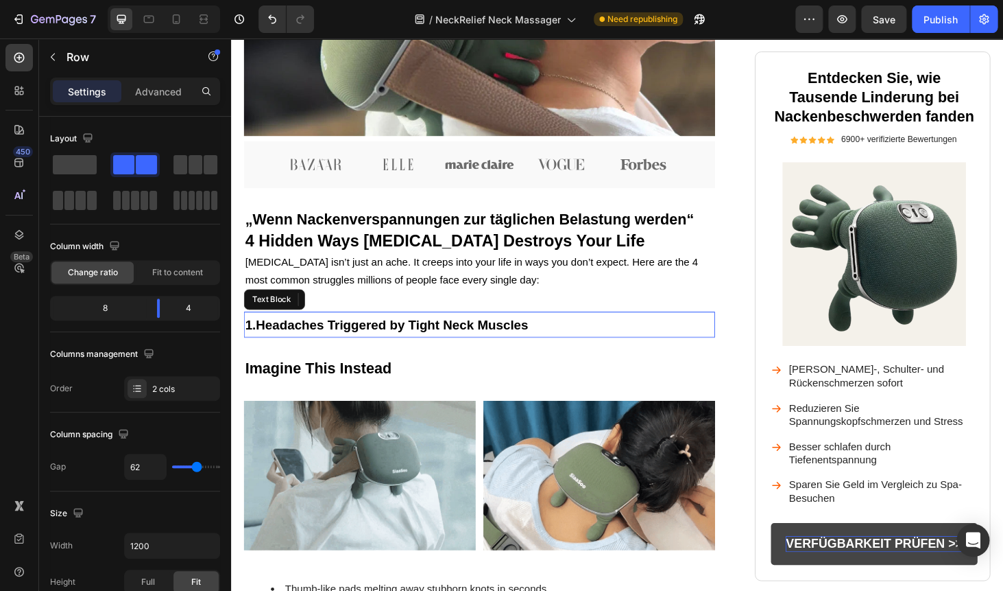
click at [377, 348] on strong "Headaches Triggered by Tight Neck Muscles" at bounding box center [403, 342] width 290 height 15
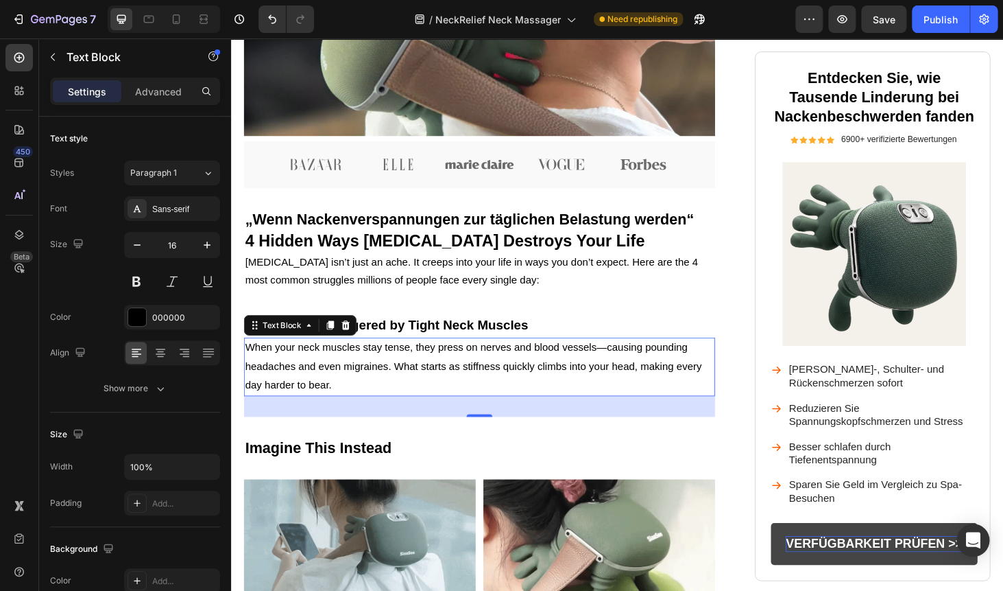
click at [388, 429] on div "32" at bounding box center [496, 430] width 502 height 22
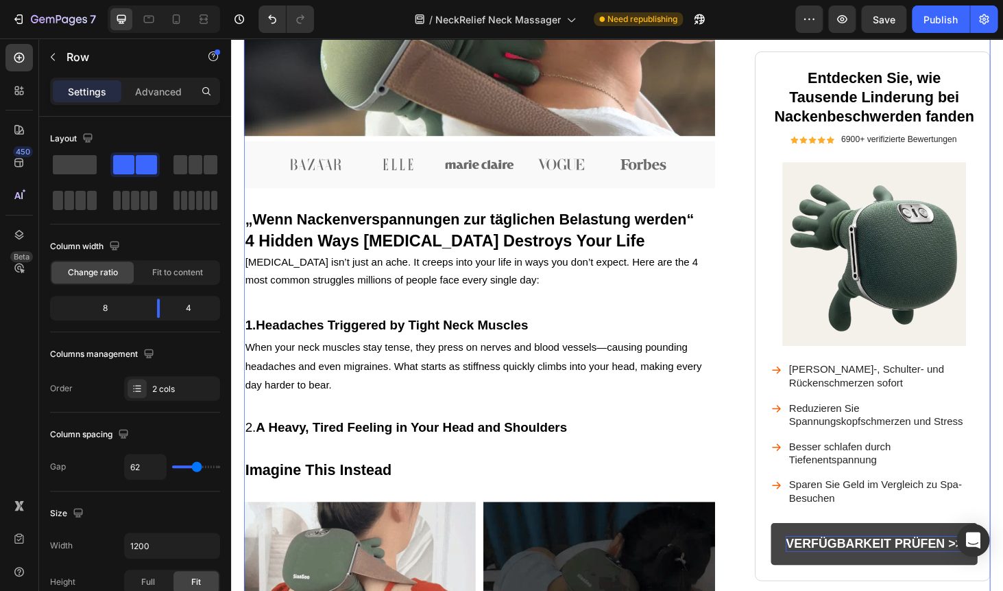
click at [364, 478] on div "Image Nackenschmerzen sind nicht nur Schmerzen – sie bestimmen Ihr Leben Headin…" at bounding box center [496, 397] width 502 height 1720
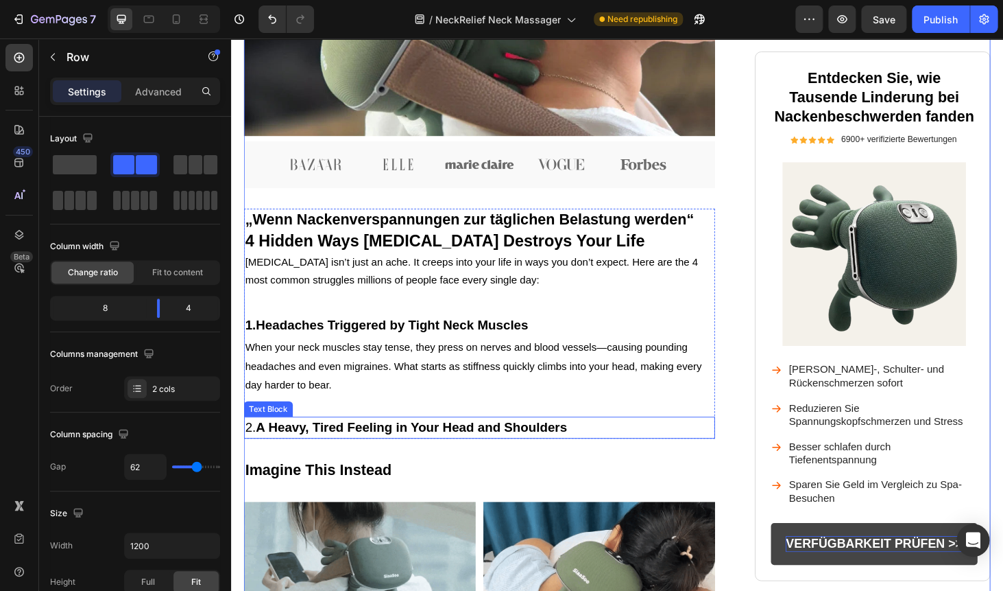
click at [396, 452] on strong "A Heavy, Tired Feeling in Your Head and Shoulders" at bounding box center [423, 451] width 331 height 15
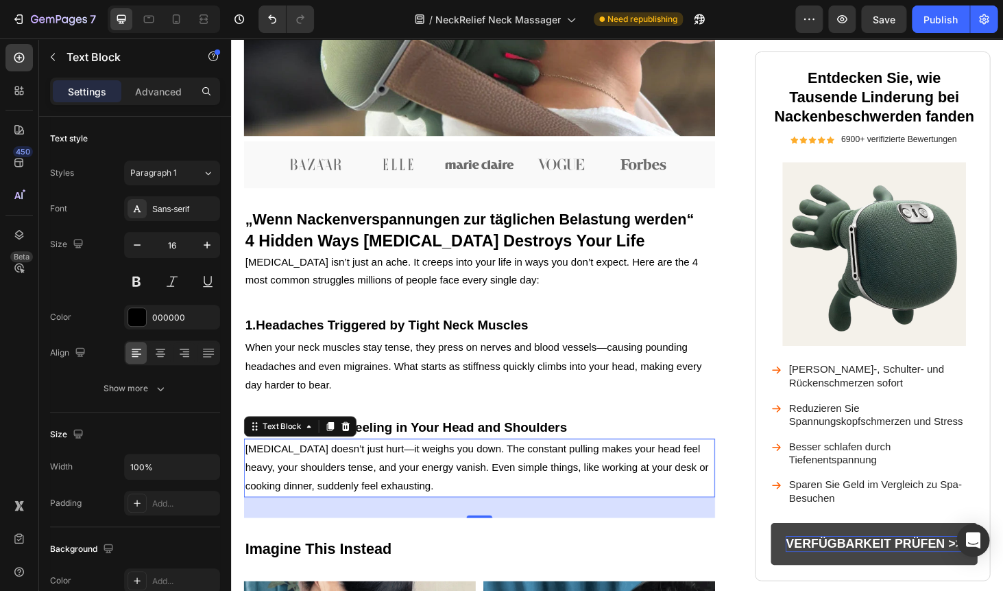
click at [401, 533] on div "32" at bounding box center [496, 538] width 502 height 22
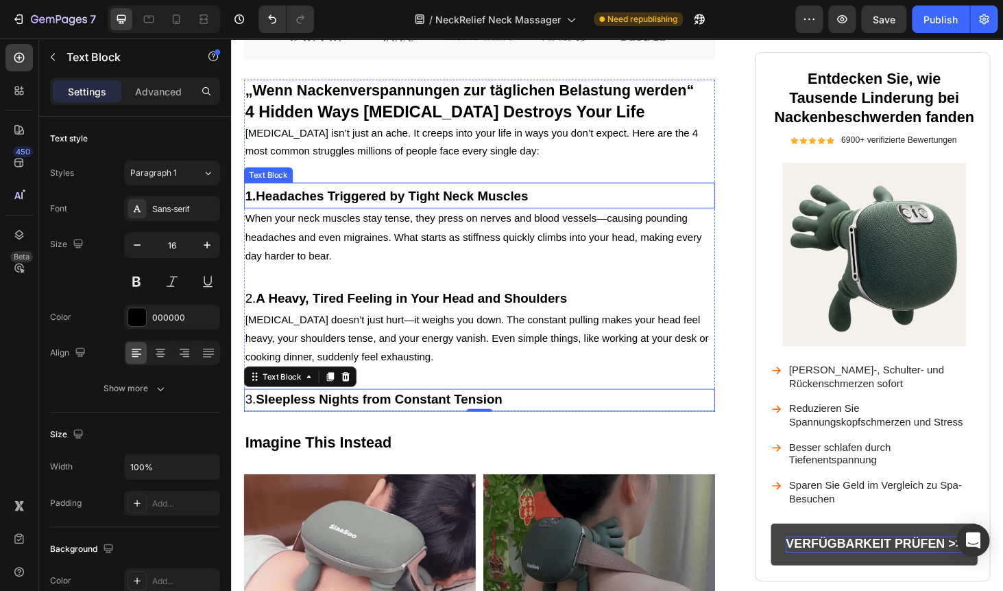
scroll to position [698, 0]
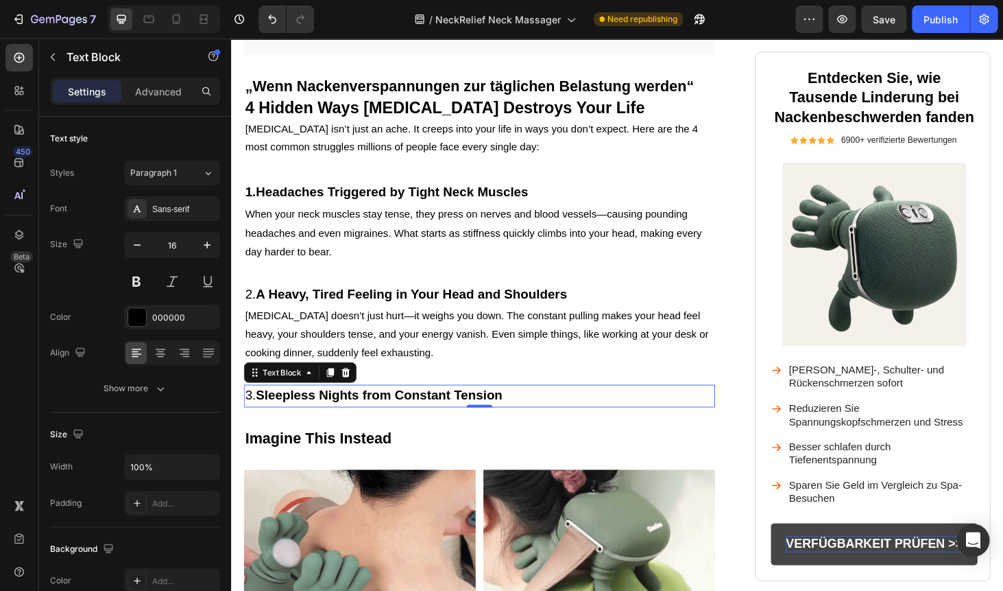
click at [365, 424] on p "3. Sleepless Nights from Constant Tension" at bounding box center [495, 418] width 499 height 21
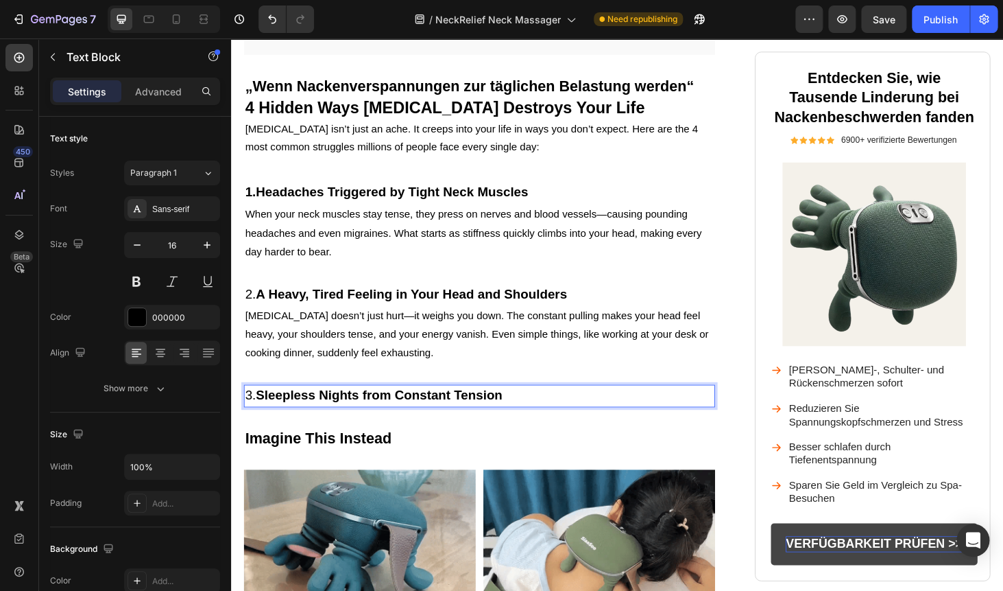
click at [344, 410] on strong "Sleepless Nights from Constant Tension" at bounding box center [389, 417] width 263 height 15
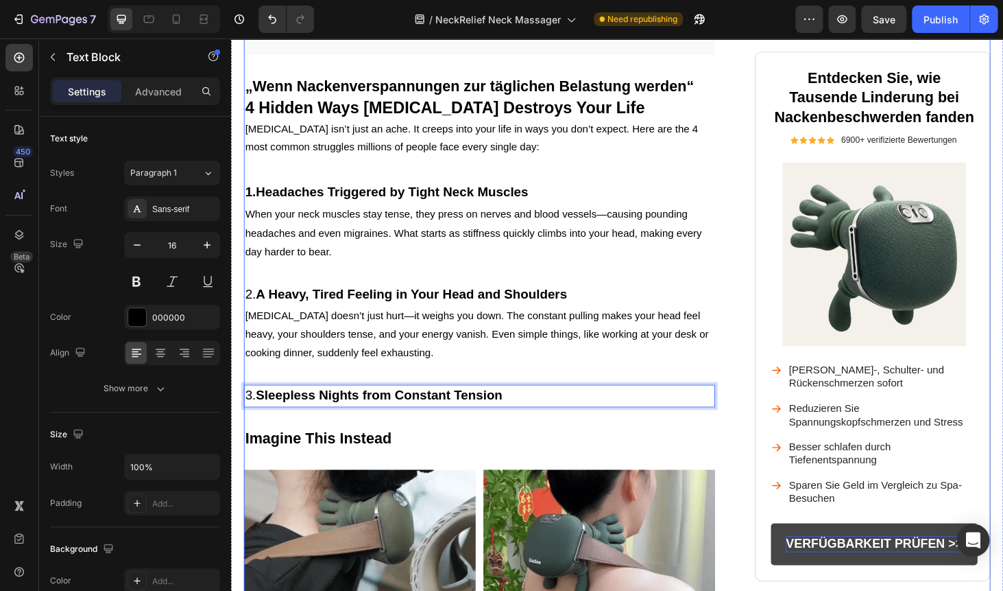
click at [509, 436] on div "Image Nackenschmerzen sind nicht nur Schmerzen – sie bestimmen Ihr Leben Headin…" at bounding box center [496, 309] width 502 height 1828
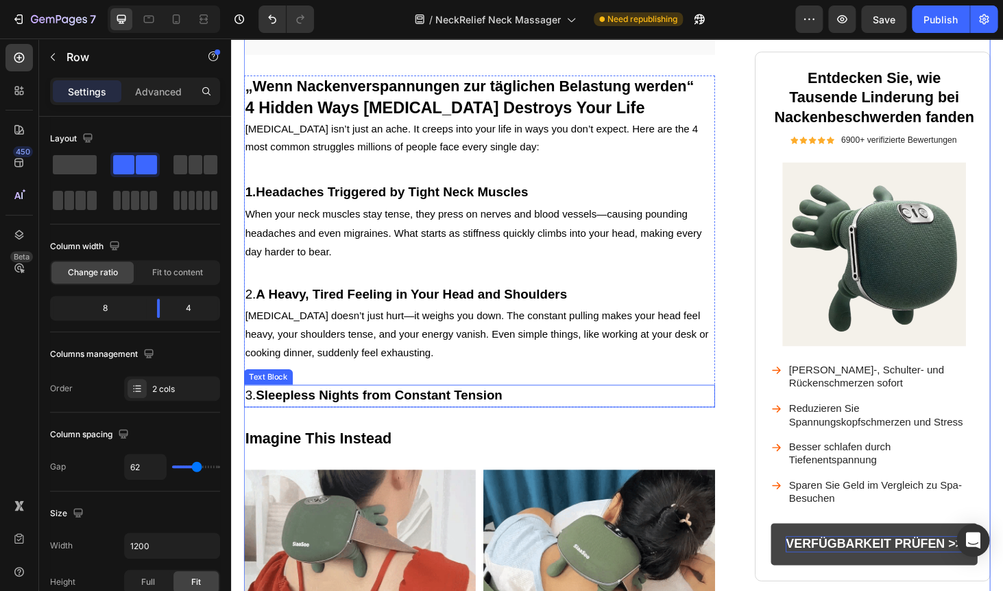
click at [488, 414] on strong "Sleepless Nights from Constant Tension" at bounding box center [389, 417] width 263 height 15
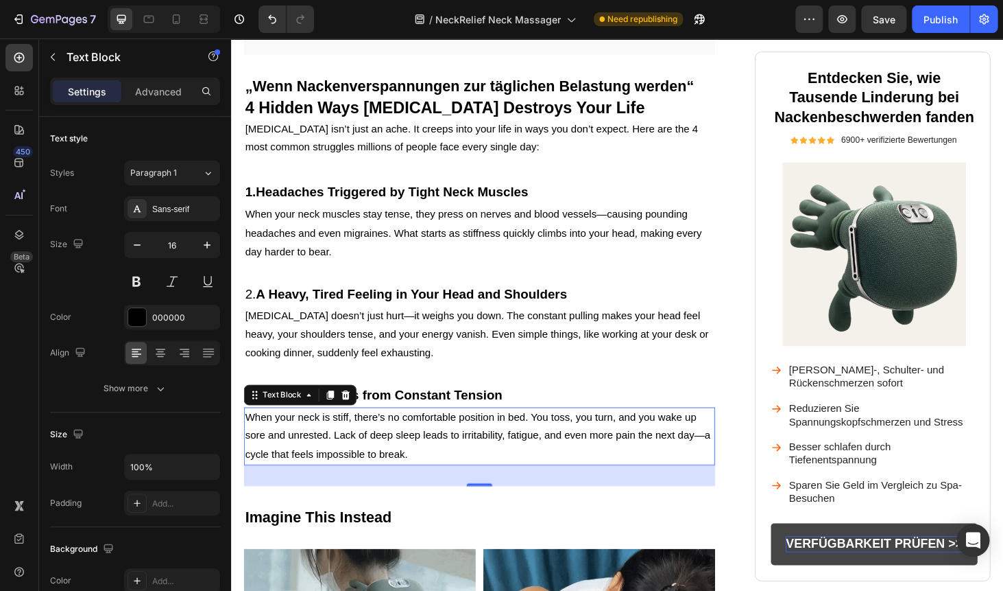
click at [409, 503] on div "32" at bounding box center [496, 503] width 502 height 22
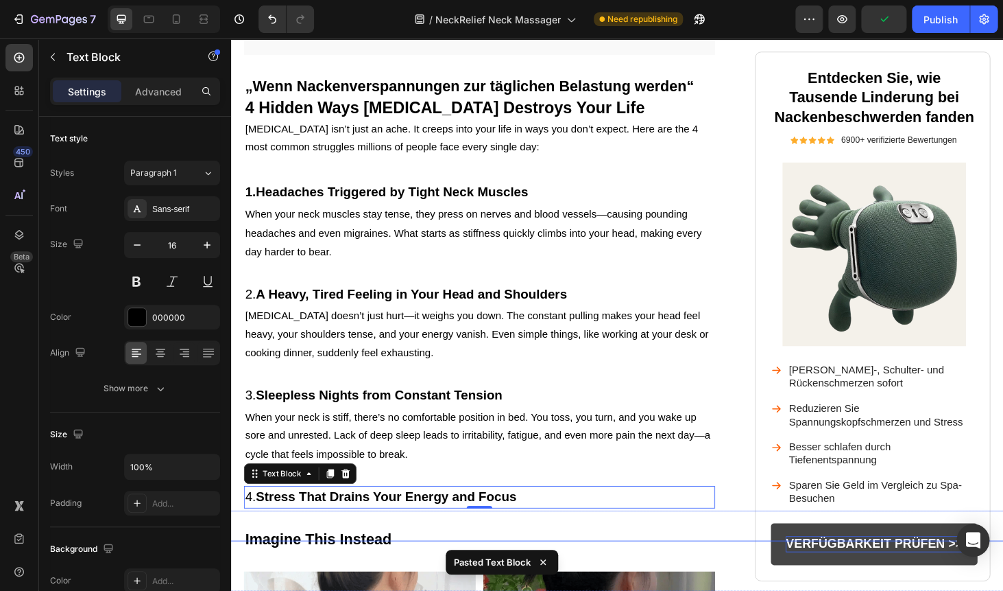
click at [394, 543] on div "Button" at bounding box center [634, 556] width 971 height 33
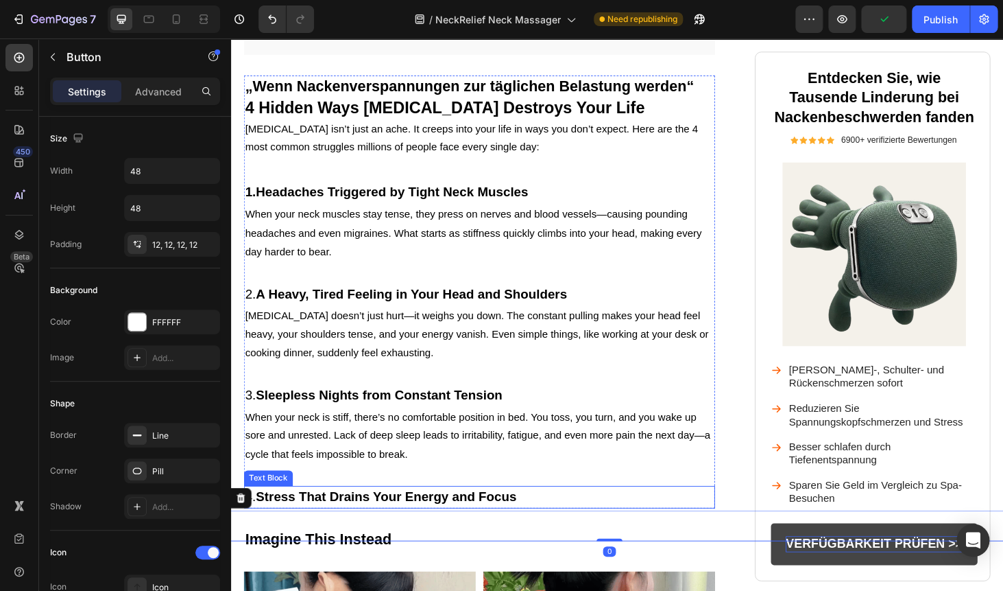
click at [390, 525] on strong "Stress That Drains Your Energy and Focus" at bounding box center [397, 525] width 278 height 15
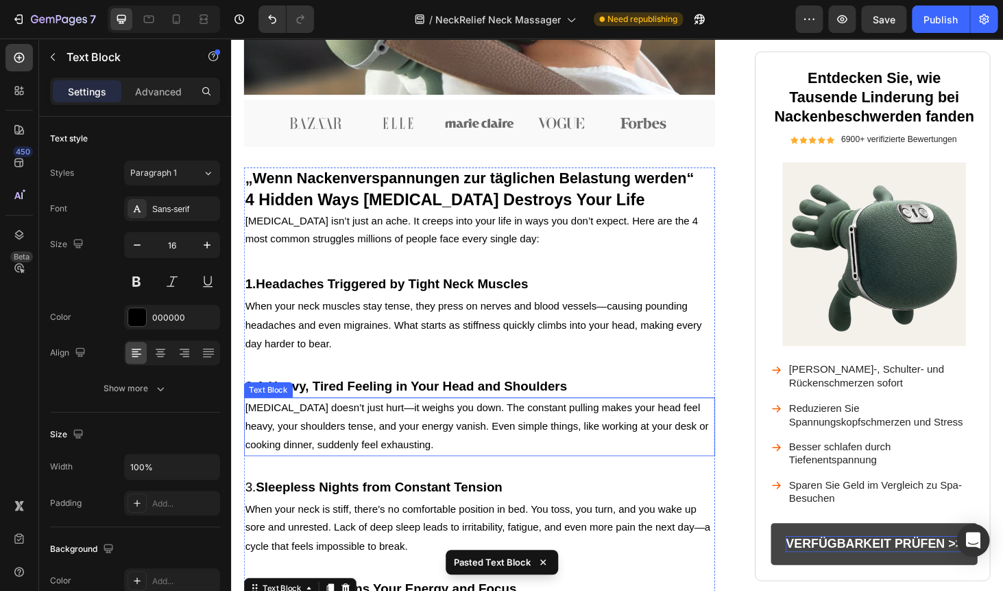
scroll to position [599, 0]
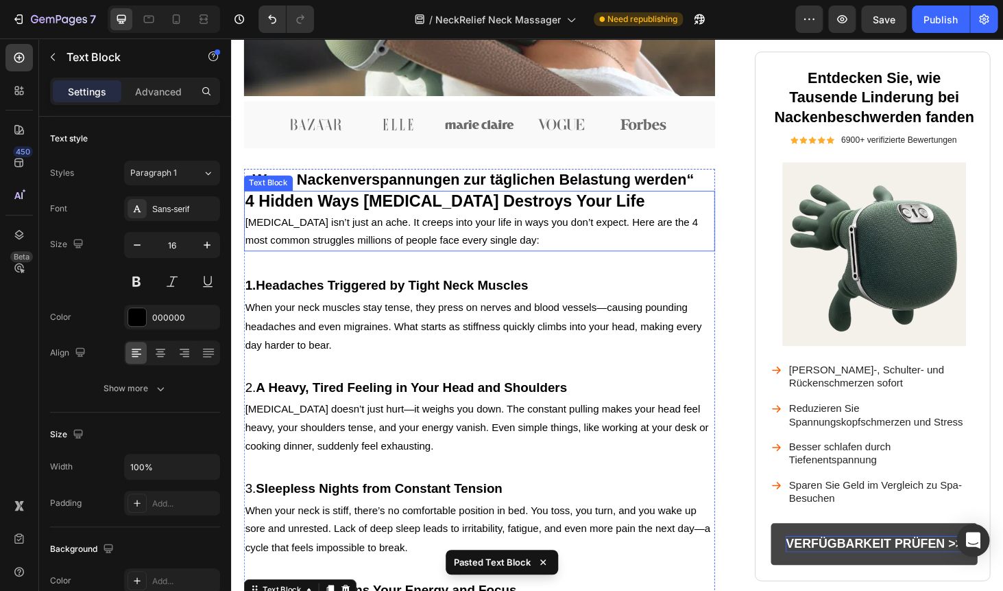
click at [420, 228] on span "Neck pain isn’t just an ache. It creeps into your life in ways you don’t expect…" at bounding box center [487, 244] width 483 height 32
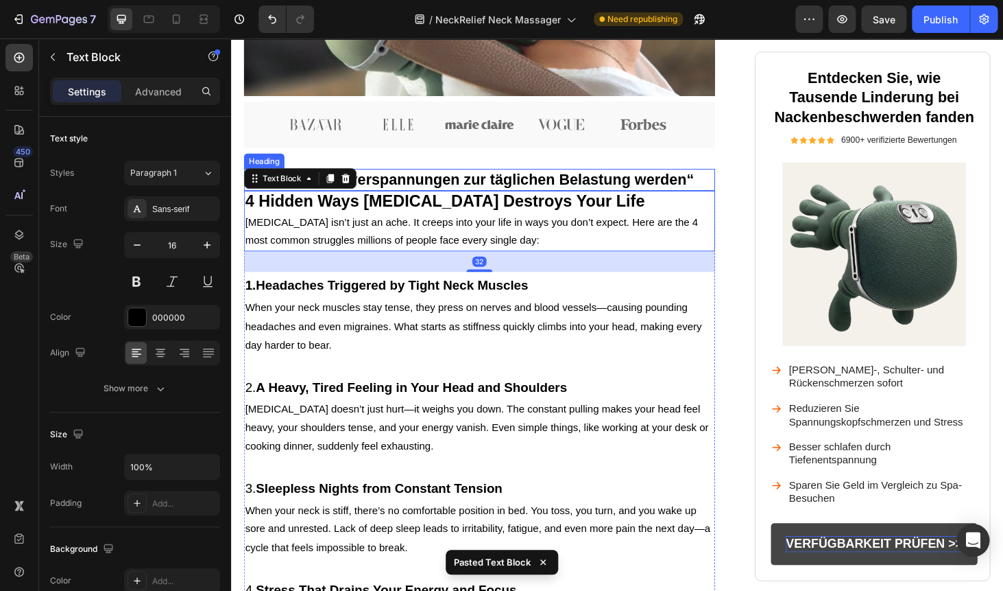
click at [433, 185] on p "„Wenn Nackenverspannungen zur täglichen Belastung werden“" at bounding box center [495, 188] width 499 height 21
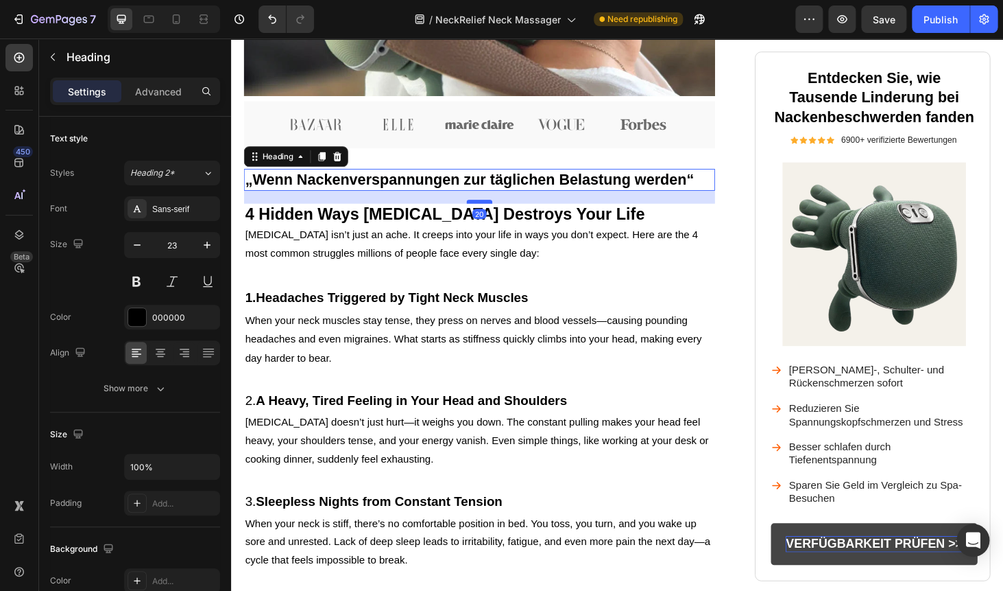
drag, startPoint x: 486, startPoint y: 199, endPoint x: 486, endPoint y: 213, distance: 13.7
click at [486, 213] on div at bounding box center [495, 212] width 27 height 4
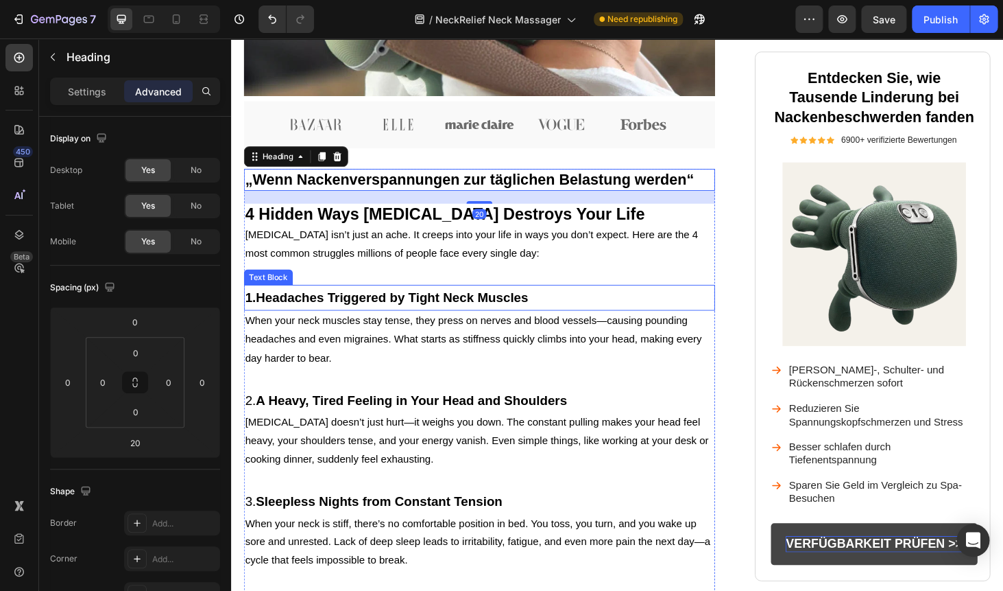
click at [592, 329] on p "When your neck muscles stay tense, they press on nerves and blood vessels—causi…" at bounding box center [495, 358] width 499 height 59
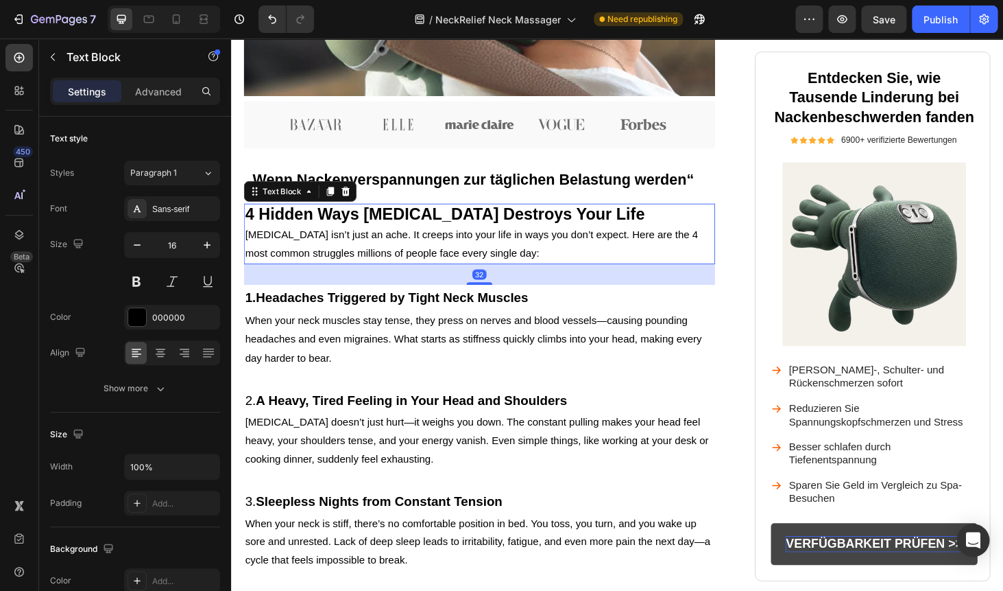
click at [645, 271] on p "Neck pain isn’t just an ache. It creeps into your life in ways you don’t expect…" at bounding box center [495, 258] width 499 height 40
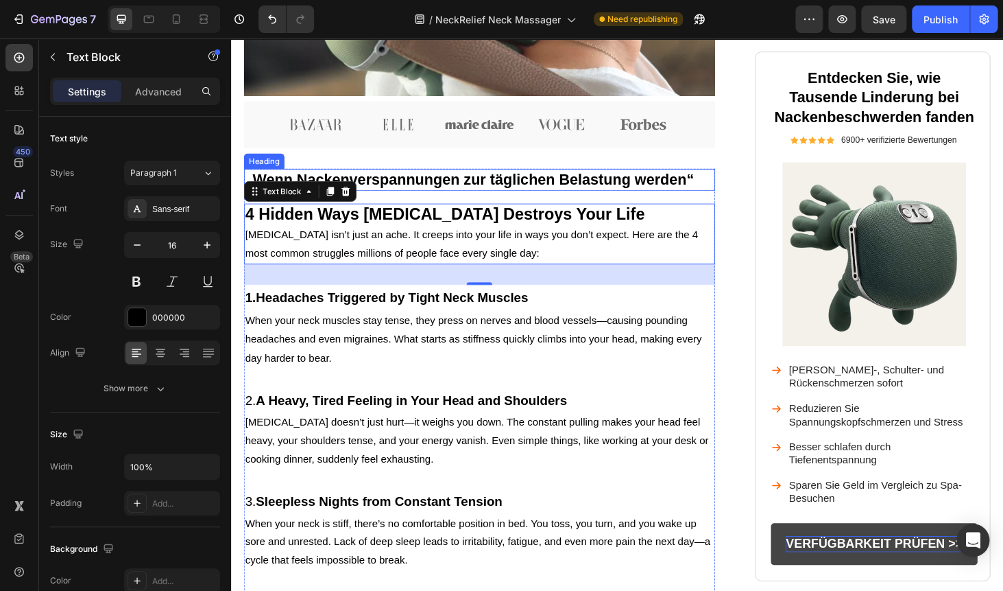
click at [473, 195] on p "„Wenn Nackenverspannungen zur täglichen Belastung werden“" at bounding box center [495, 188] width 499 height 21
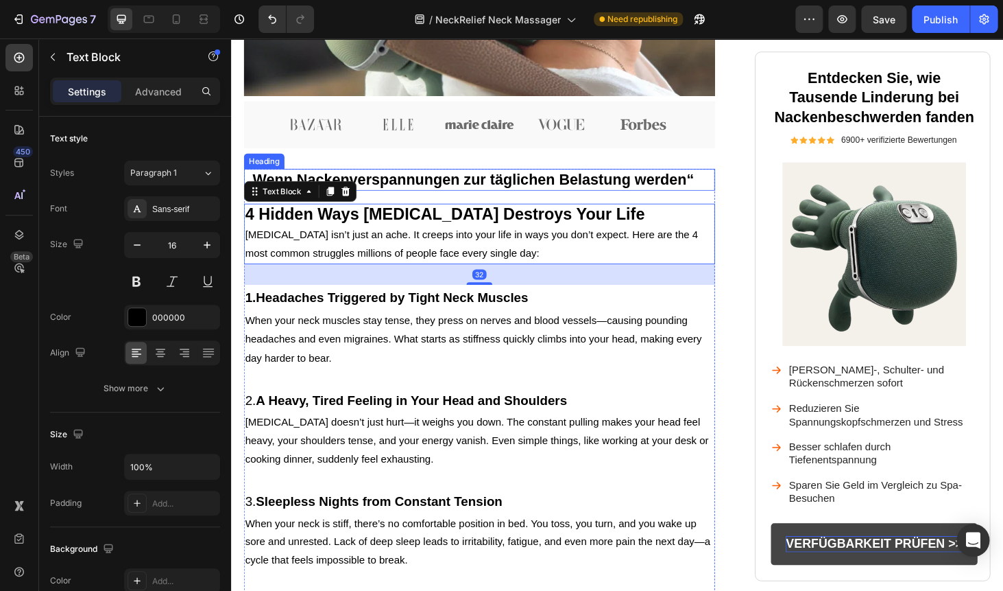
click at [476, 193] on p "„Wenn Nackenverspannungen zur täglichen Belastung werden“" at bounding box center [495, 188] width 499 height 21
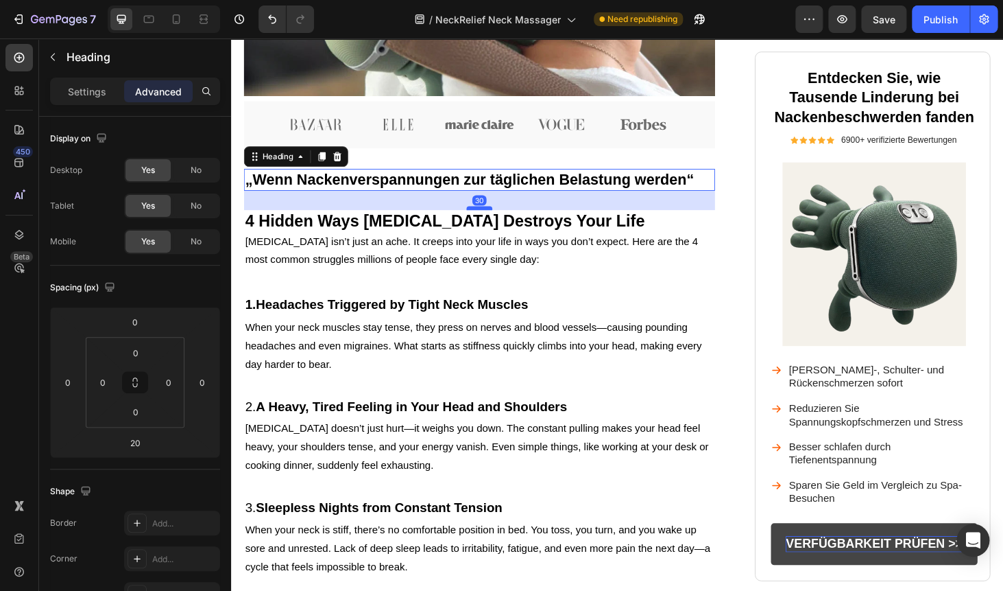
drag, startPoint x: 492, startPoint y: 213, endPoint x: 491, endPoint y: 219, distance: 6.9
click at [491, 219] on div at bounding box center [495, 219] width 27 height 4
type input "30"
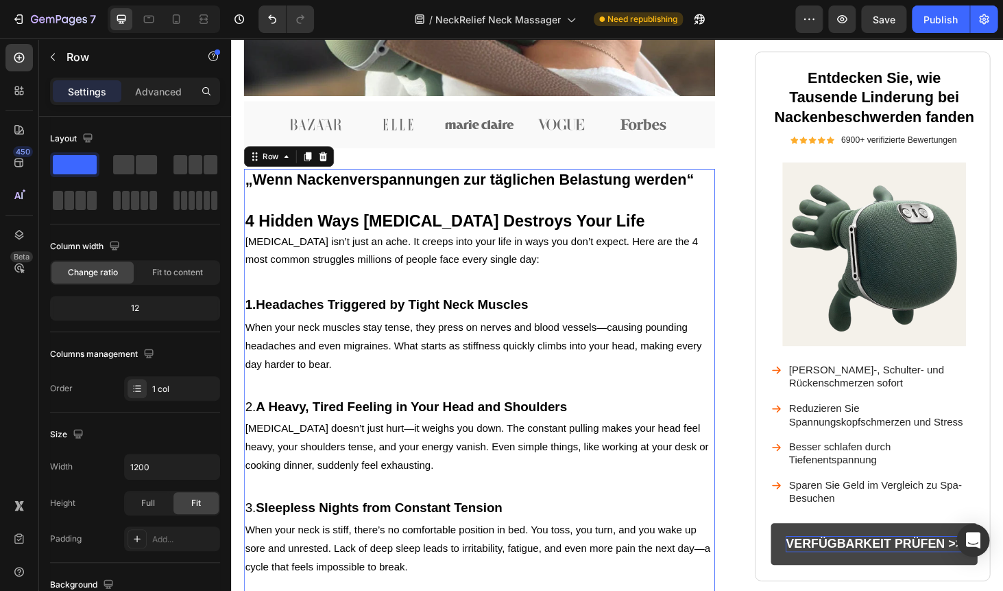
click at [387, 292] on div "„Wenn Nackenverspannungen zur täglichen Belastung werden“ Heading 4 Hidden Ways…" at bounding box center [496, 459] width 502 height 565
click at [389, 267] on p "Neck pain isn’t just an ache. It creeps into your life in ways you don’t expect…" at bounding box center [495, 265] width 499 height 40
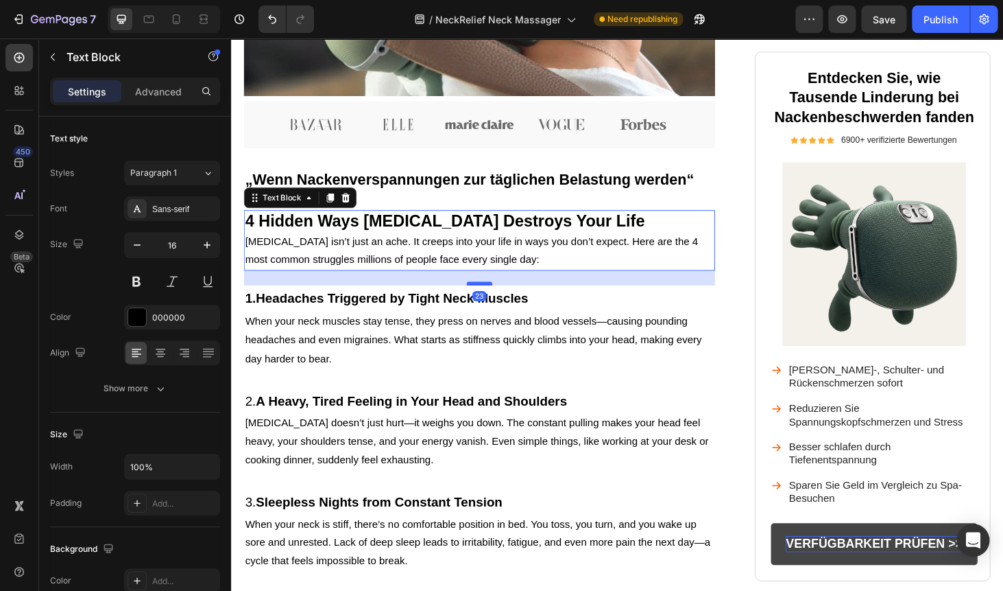
click at [492, 300] on div "„Wenn Nackenverspannungen zur täglichen Belastung werden“ Heading 4 Hidden Ways…" at bounding box center [496, 456] width 502 height 559
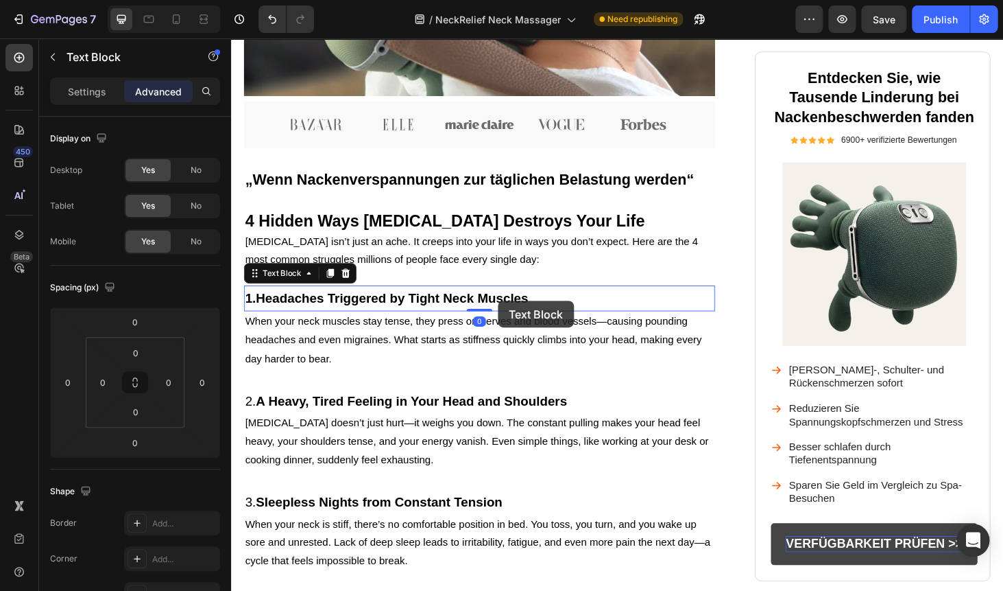
click at [498, 300] on div "„Wenn Nackenverspannungen zur täglichen Belastung werden“ Heading 4 Hidden Ways…" at bounding box center [496, 456] width 502 height 559
click at [479, 269] on span "Neck pain isn’t just an ache. It creeps into your life in ways you don’t expect…" at bounding box center [487, 264] width 483 height 32
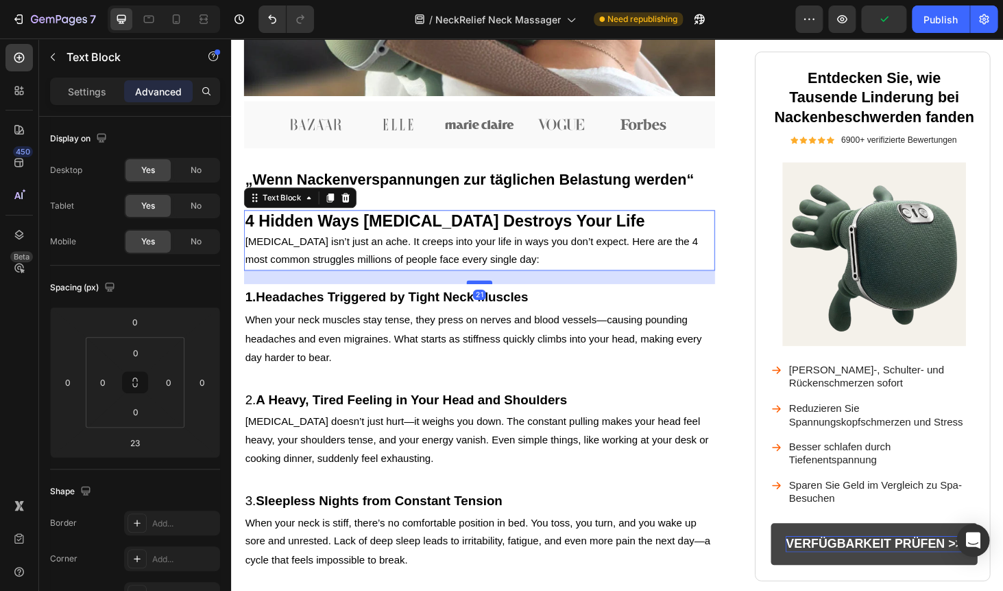
click at [488, 298] on div at bounding box center [495, 298] width 27 height 4
click at [488, 297] on div at bounding box center [495, 297] width 27 height 4
type input "20"
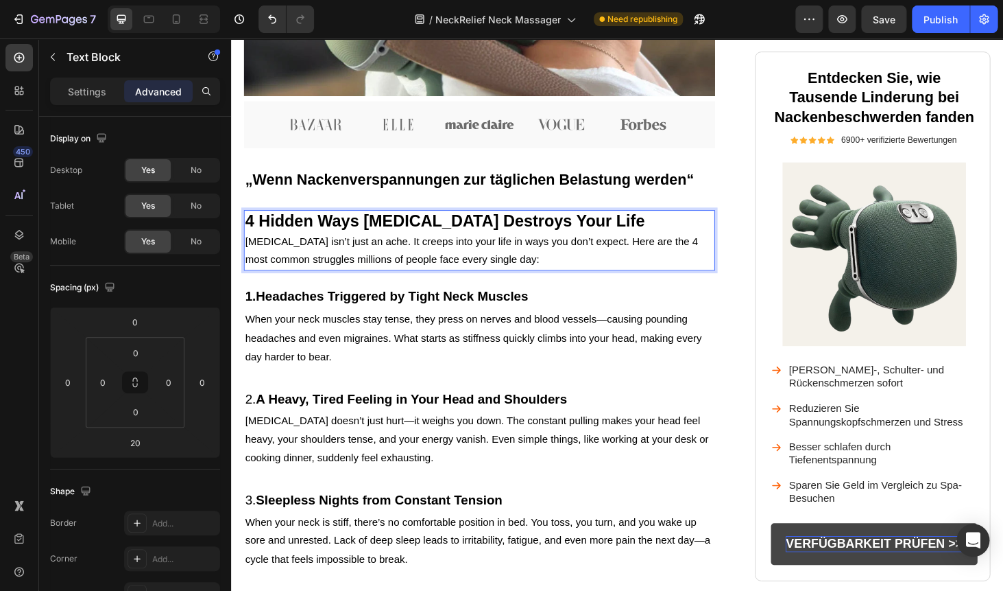
click at [546, 257] on span "Neck pain isn’t just an ache. It creeps into your life in ways you don’t expect…" at bounding box center [487, 264] width 483 height 32
click at [440, 337] on p "When your neck muscles stay tense, they press on nerves and blood vessels—causi…" at bounding box center [495, 357] width 499 height 59
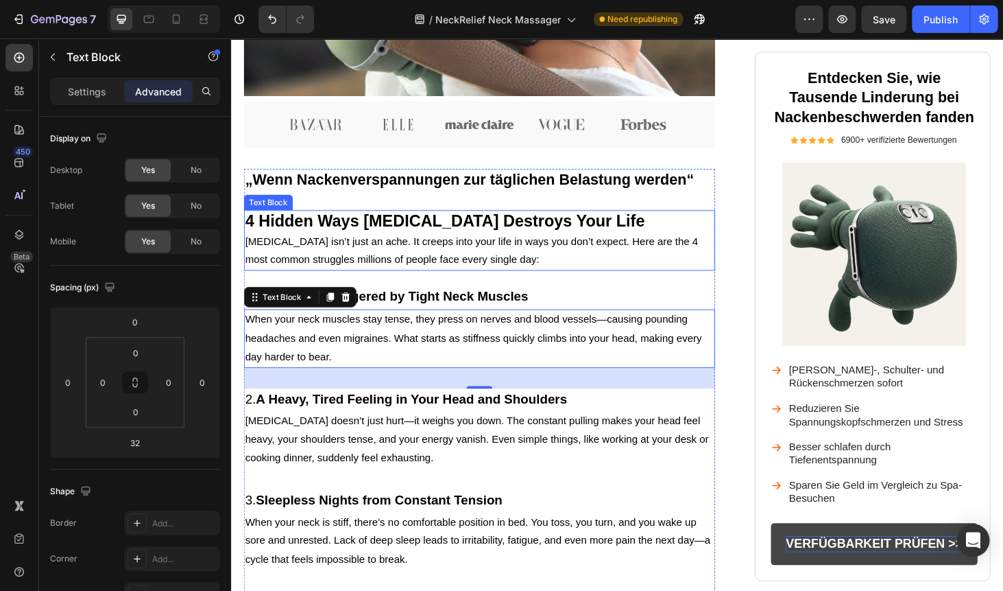
click at [590, 268] on p "Neck pain isn’t just an ache. It creeps into your life in ways you don’t expect…" at bounding box center [495, 265] width 499 height 40
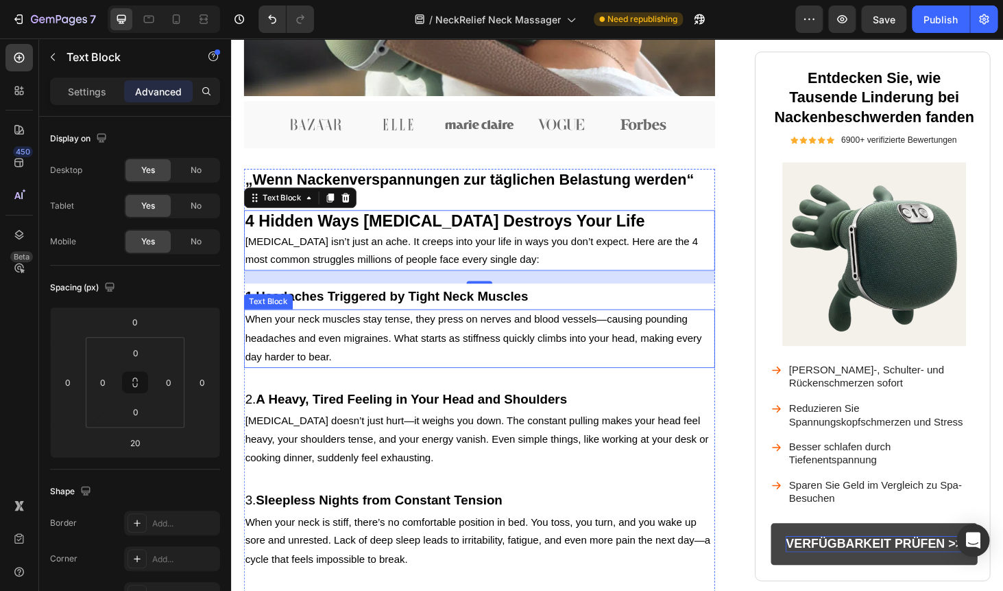
click at [333, 374] on p "When your neck muscles stay tense, they press on nerves and blood vessels—causi…" at bounding box center [495, 357] width 499 height 59
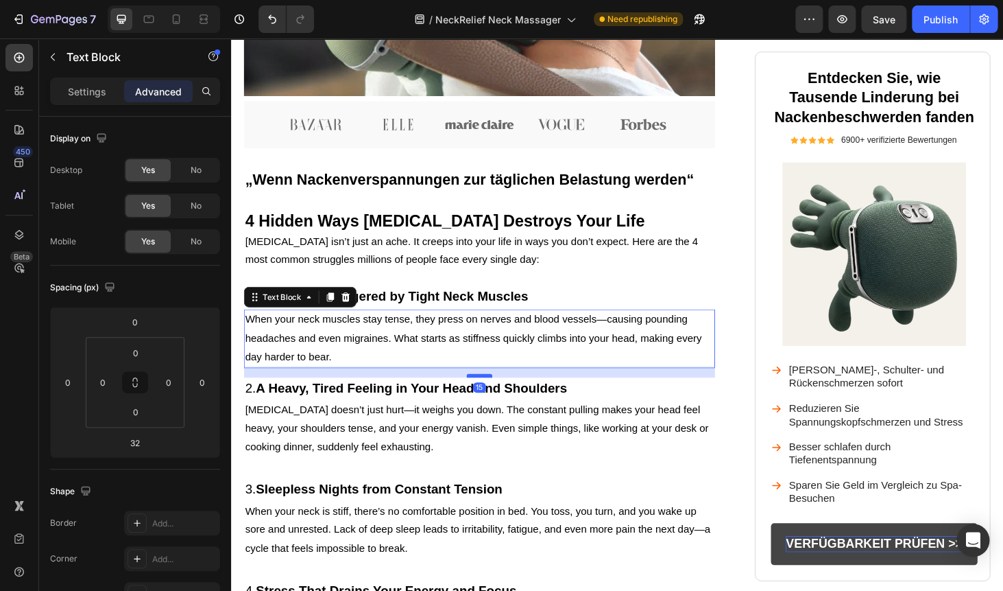
drag, startPoint x: 492, startPoint y: 407, endPoint x: 498, endPoint y: 396, distance: 12.9
click at [498, 396] on div at bounding box center [495, 397] width 27 height 4
type input "15"
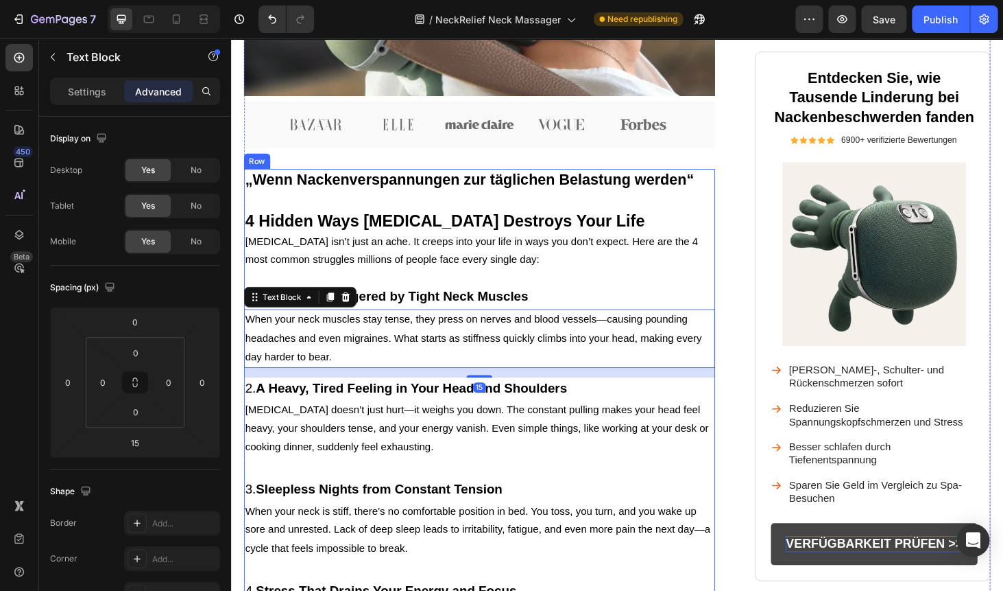
click at [472, 514] on strong "Sleepless Nights from Constant Tension" at bounding box center [389, 517] width 263 height 15
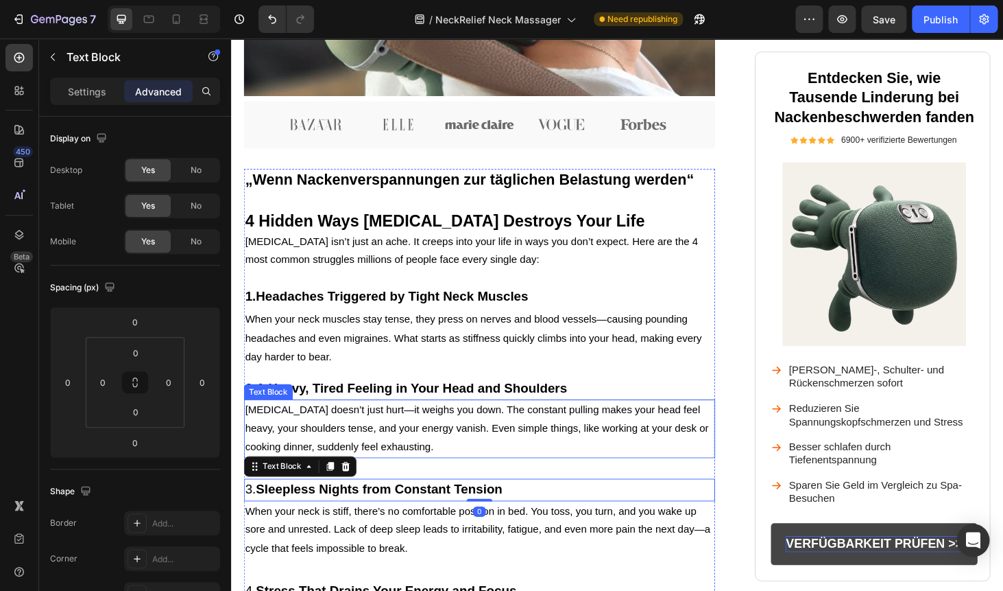
click at [466, 477] on p "Neck pain doesn’t just hurt—it weighs you down. The constant pulling makes your…" at bounding box center [495, 453] width 499 height 59
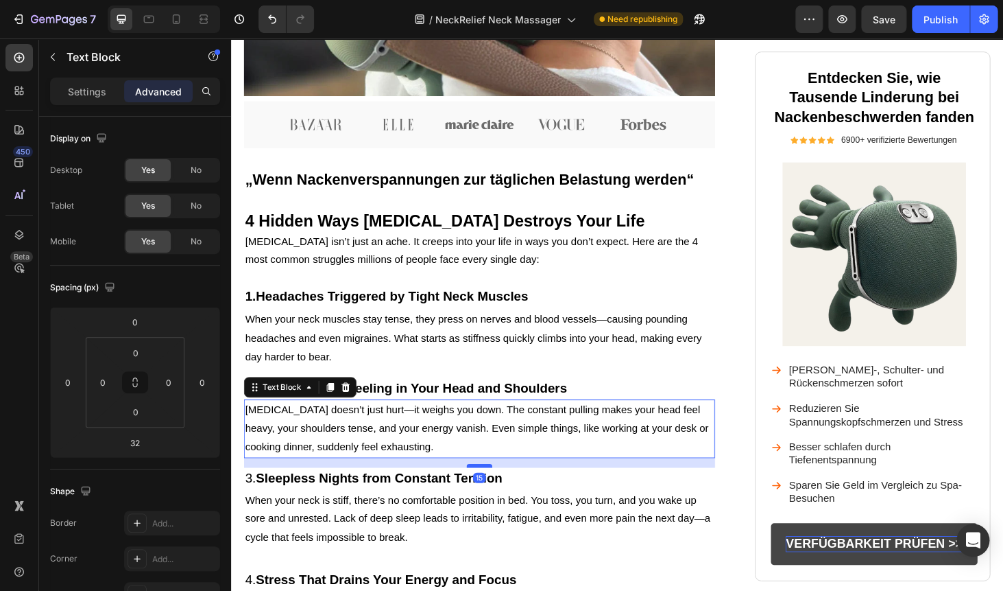
drag, startPoint x: 486, startPoint y: 503, endPoint x: 487, endPoint y: 491, distance: 11.7
click at [487, 491] on div at bounding box center [495, 493] width 27 height 4
type input "15"
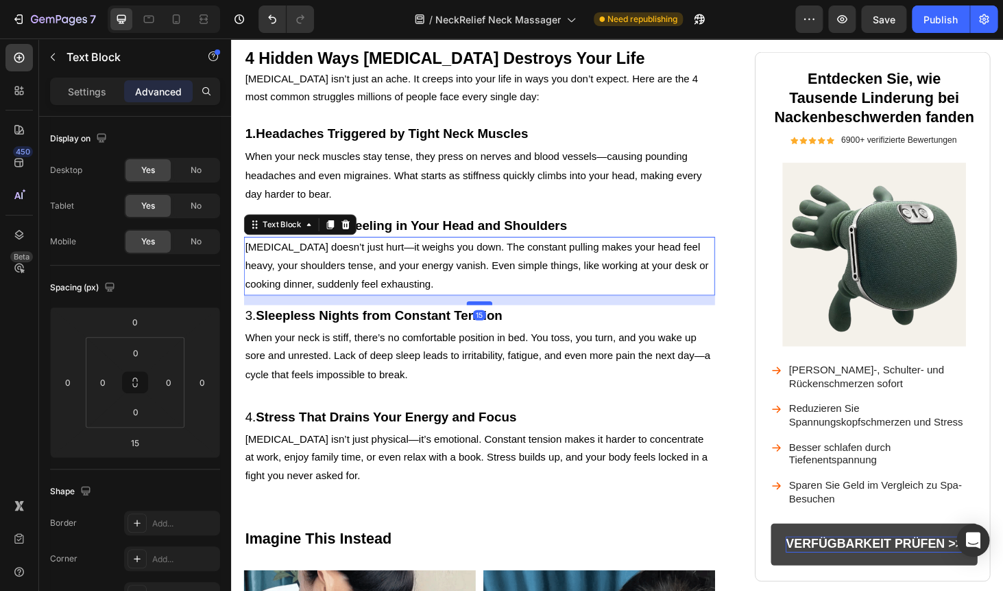
scroll to position [778, 0]
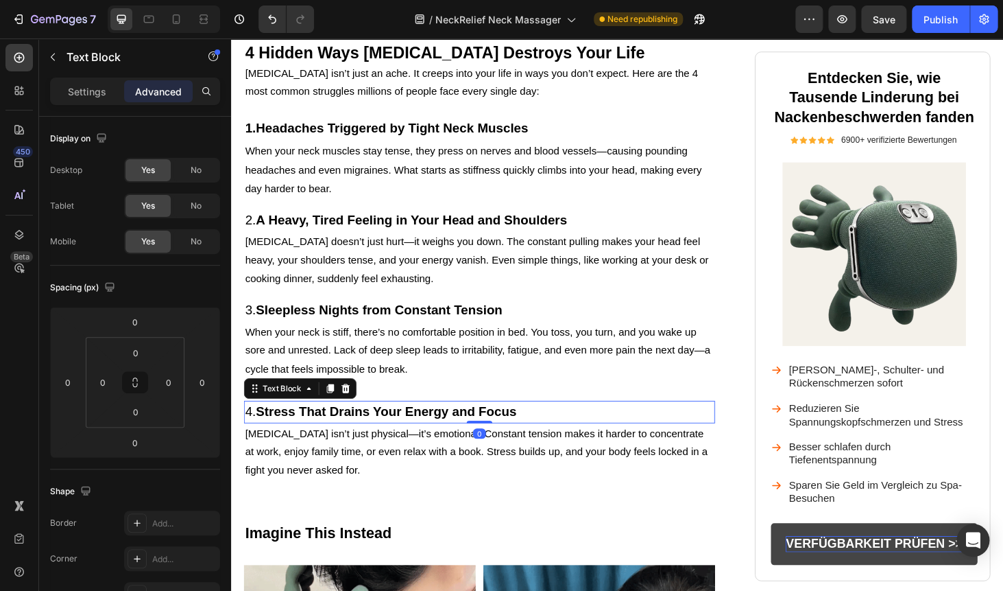
click at [460, 427] on strong "Stress That Drains Your Energy and Focus" at bounding box center [397, 434] width 278 height 15
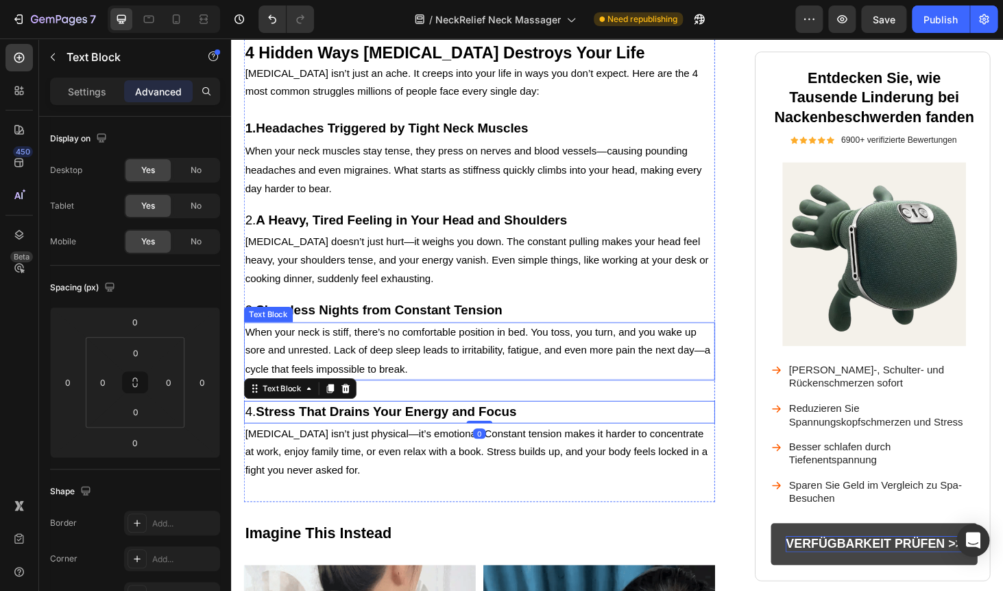
click at [461, 380] on p "When your neck is stiff, there’s no comfortable position in bed. You toss, you …" at bounding box center [495, 371] width 499 height 59
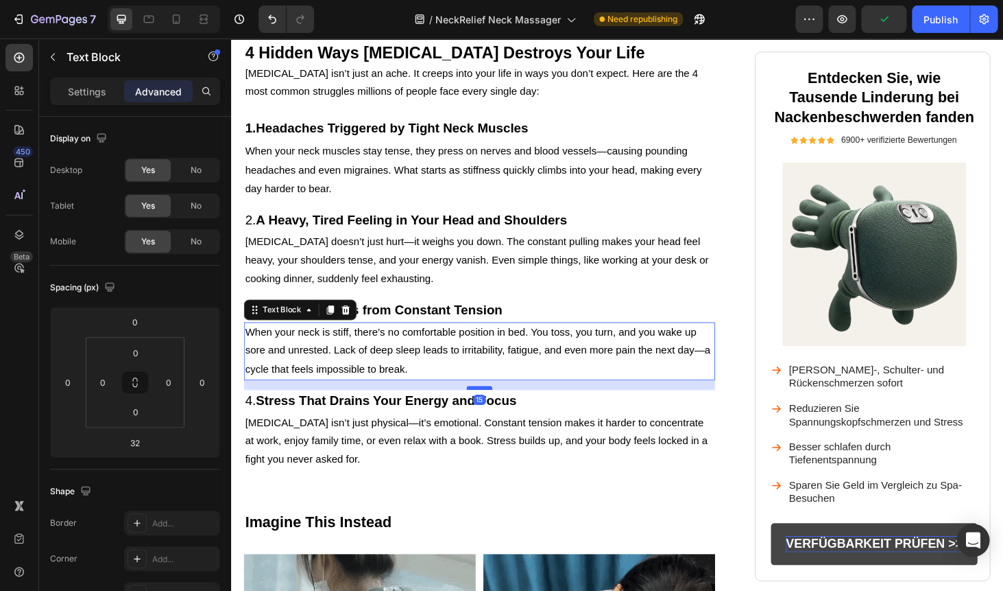
drag, startPoint x: 488, startPoint y: 419, endPoint x: 488, endPoint y: 407, distance: 11.7
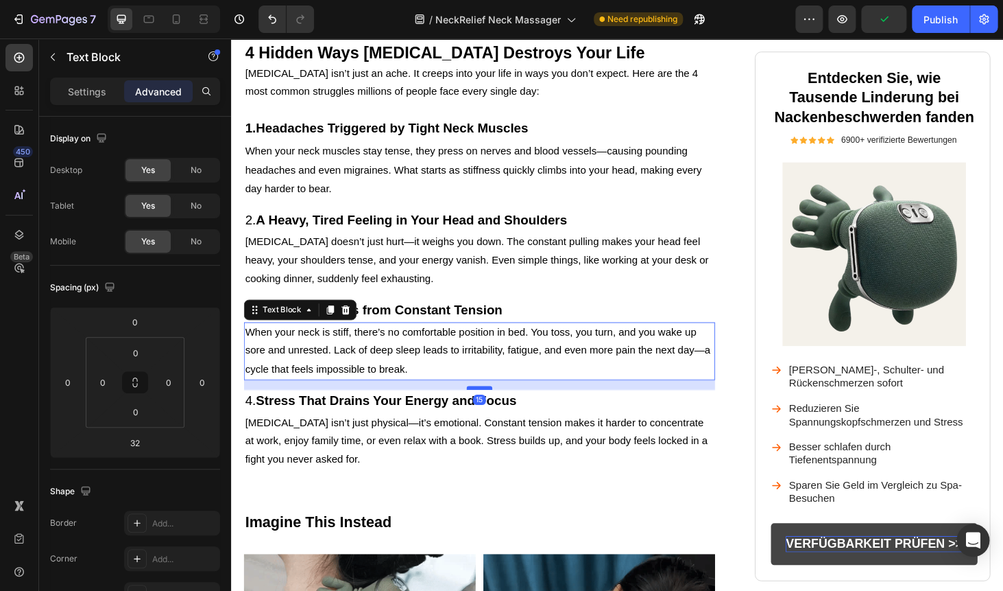
click at [488, 408] on div at bounding box center [495, 410] width 27 height 4
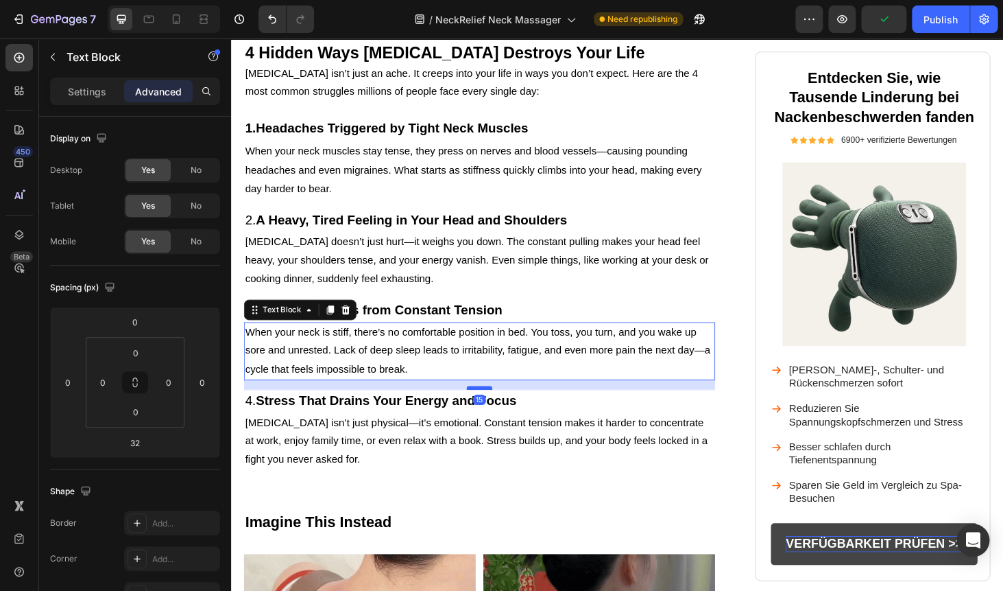
type input "15"
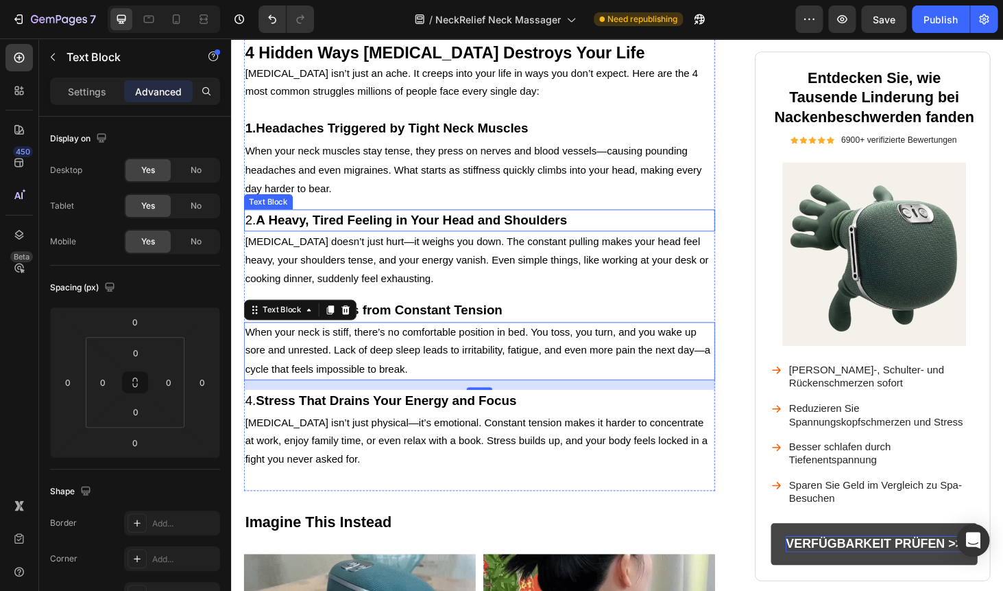
click at [436, 239] on p "2. A Heavy, Tired Feeling in Your Head and Shoulders" at bounding box center [495, 232] width 499 height 21
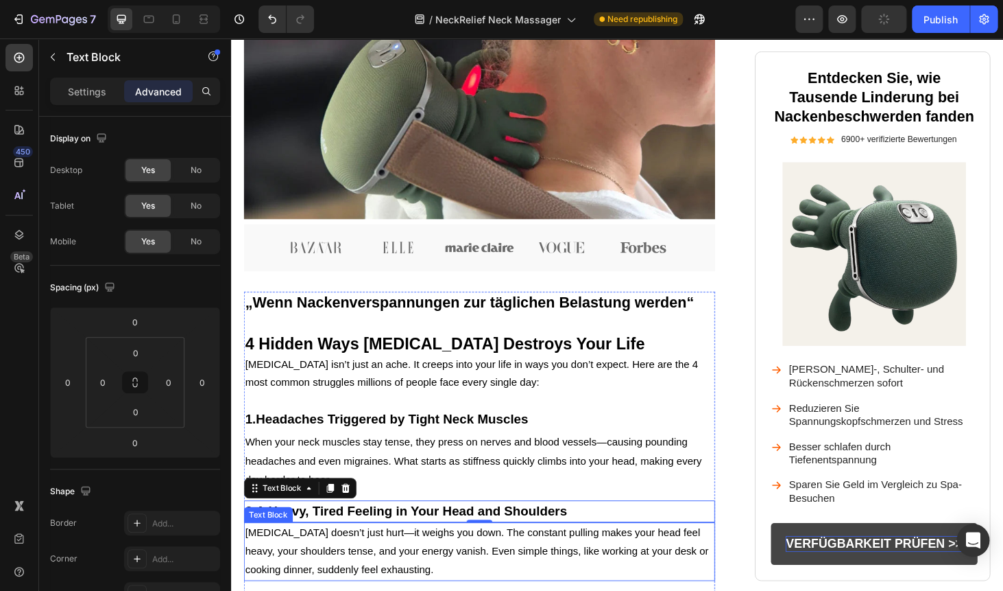
scroll to position [505, 0]
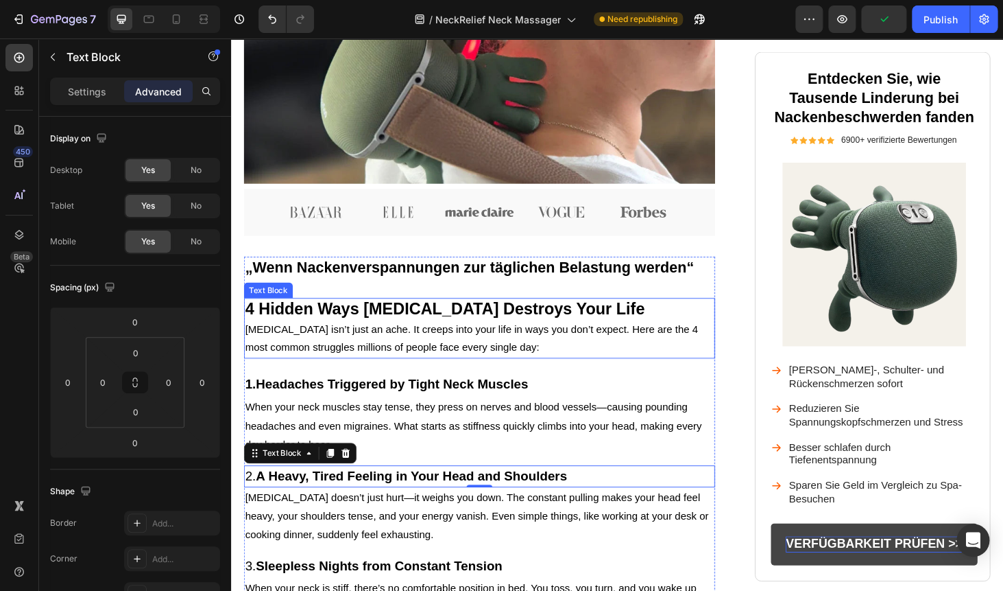
click at [389, 327] on strong "4 Hidden Ways Neck Pain Destroys Your Life" at bounding box center [459, 325] width 426 height 19
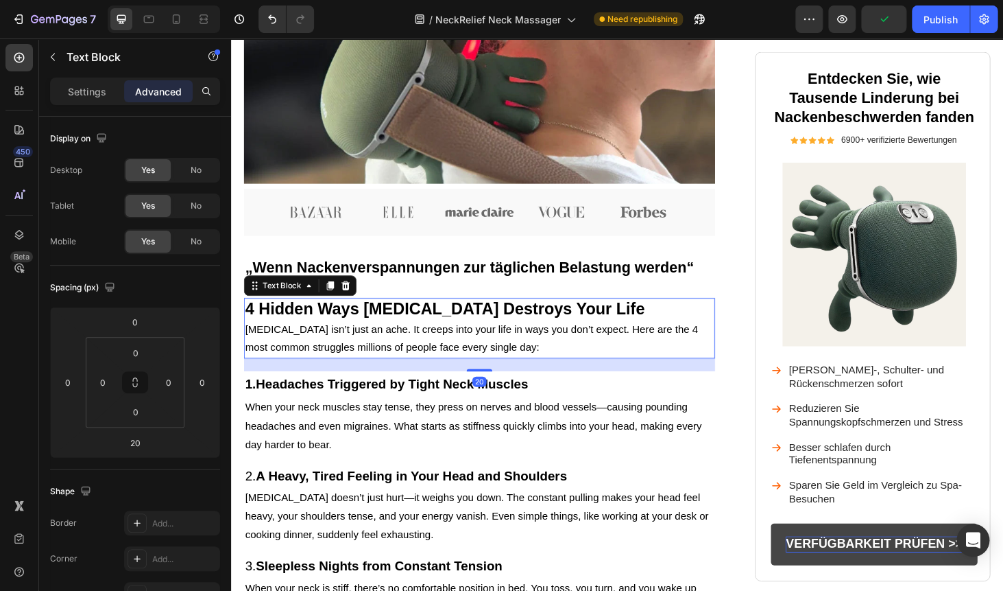
click at [389, 327] on strong "4 Hidden Ways Neck Pain Destroys Your Life" at bounding box center [459, 325] width 426 height 19
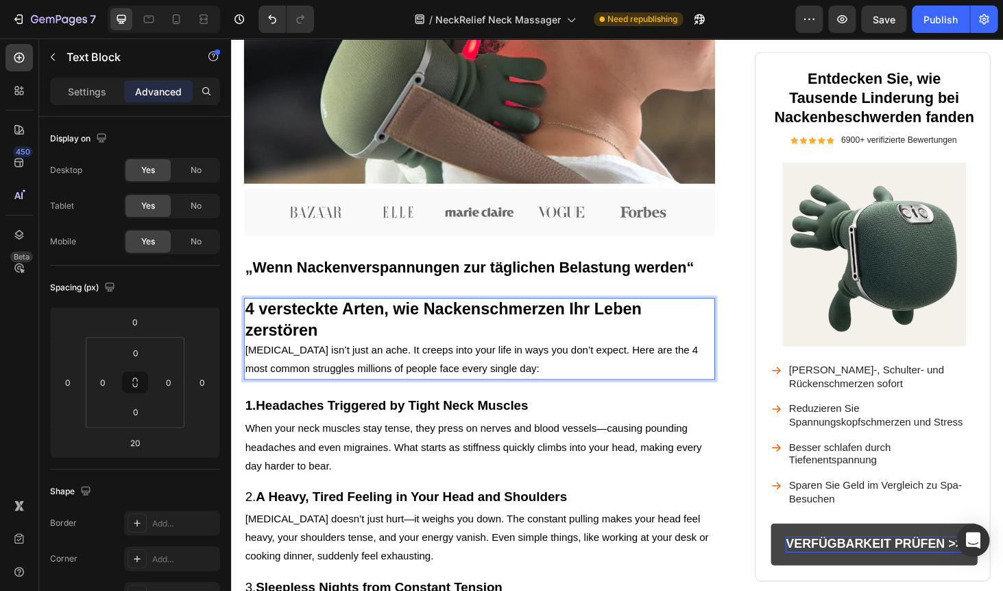
click at [366, 372] on span "Neck pain isn’t just an ache. It creeps into your life in ways you don’t expect…" at bounding box center [487, 380] width 483 height 32
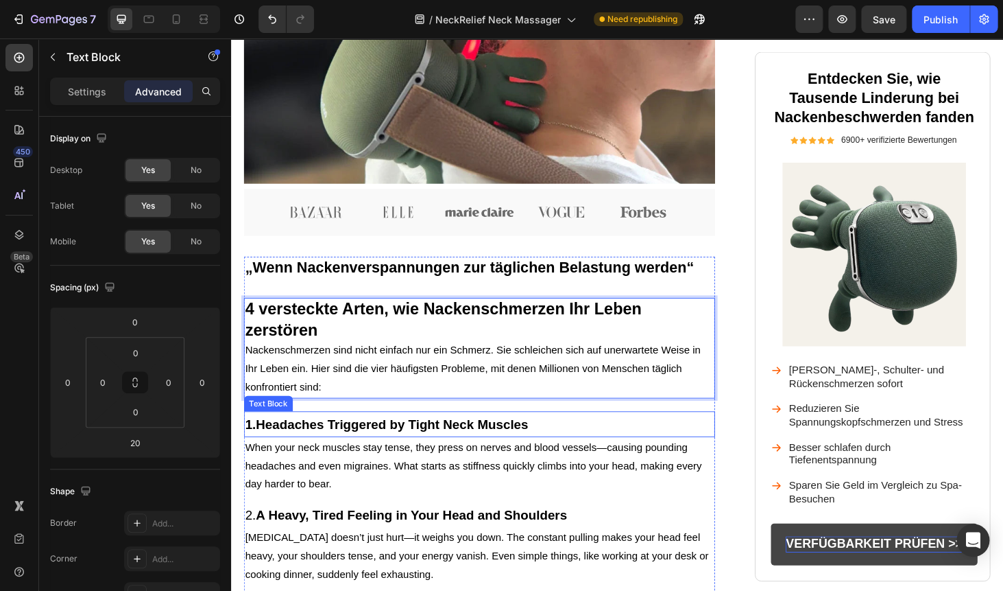
click at [349, 448] on strong "Headaches Triggered by Tight Neck Muscles" at bounding box center [403, 448] width 290 height 15
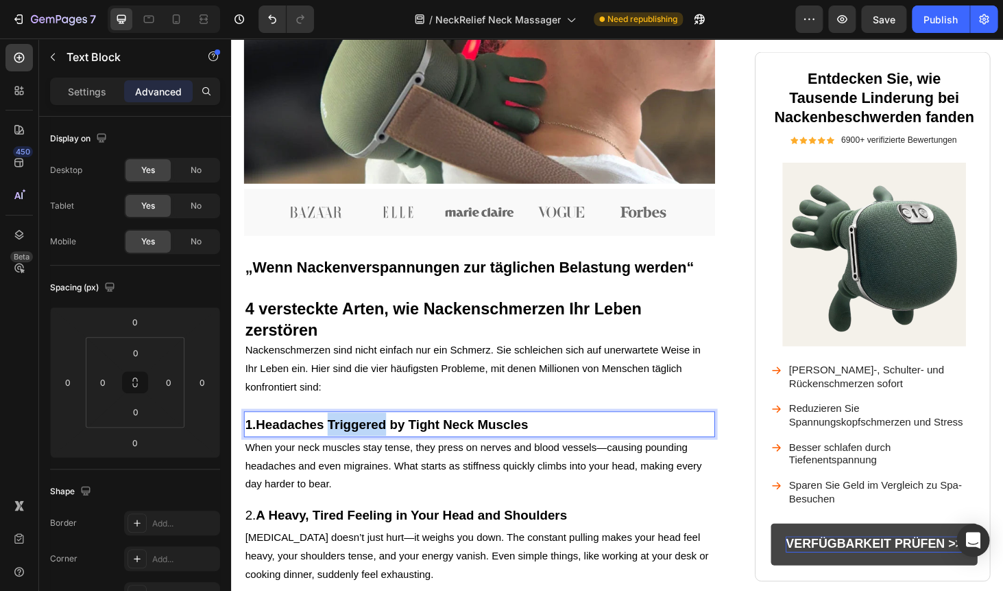
click at [349, 448] on strong "Headaches Triggered by Tight Neck Muscles" at bounding box center [403, 448] width 290 height 15
click at [327, 542] on div "Button" at bounding box center [634, 556] width 971 height 33
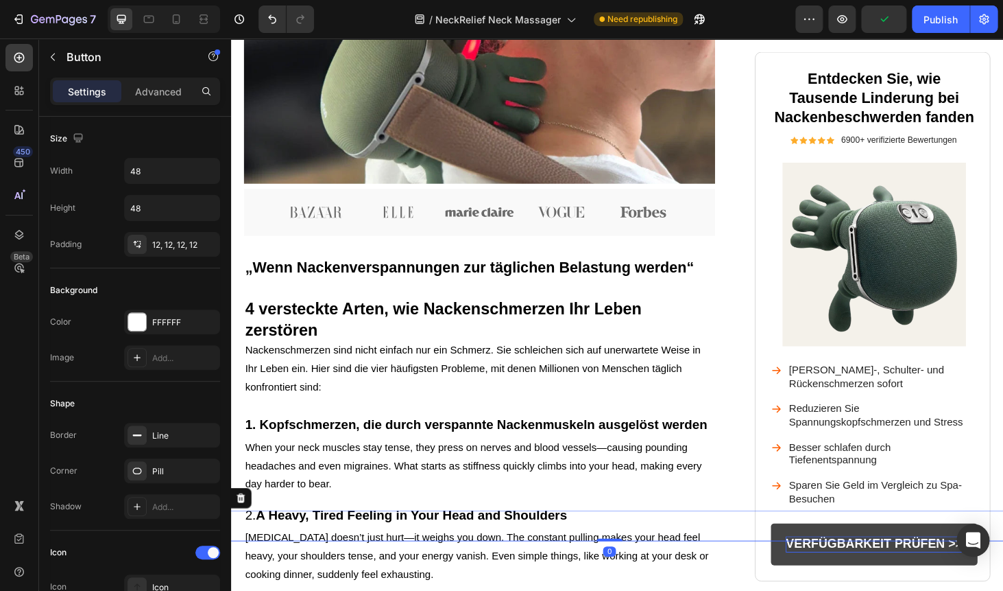
click at [327, 542] on div "Button 0" at bounding box center [634, 556] width 971 height 33
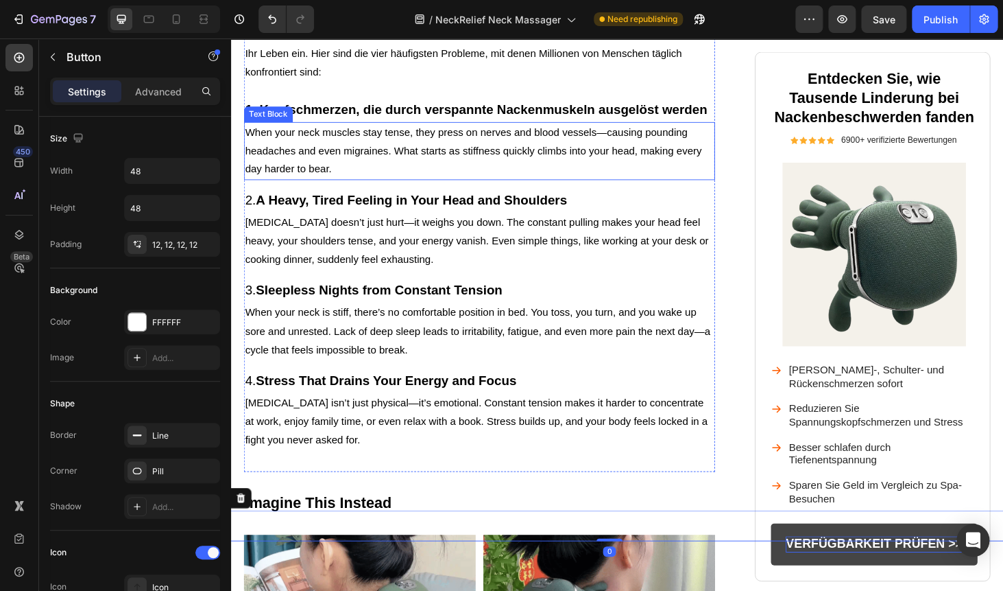
scroll to position [874, 0]
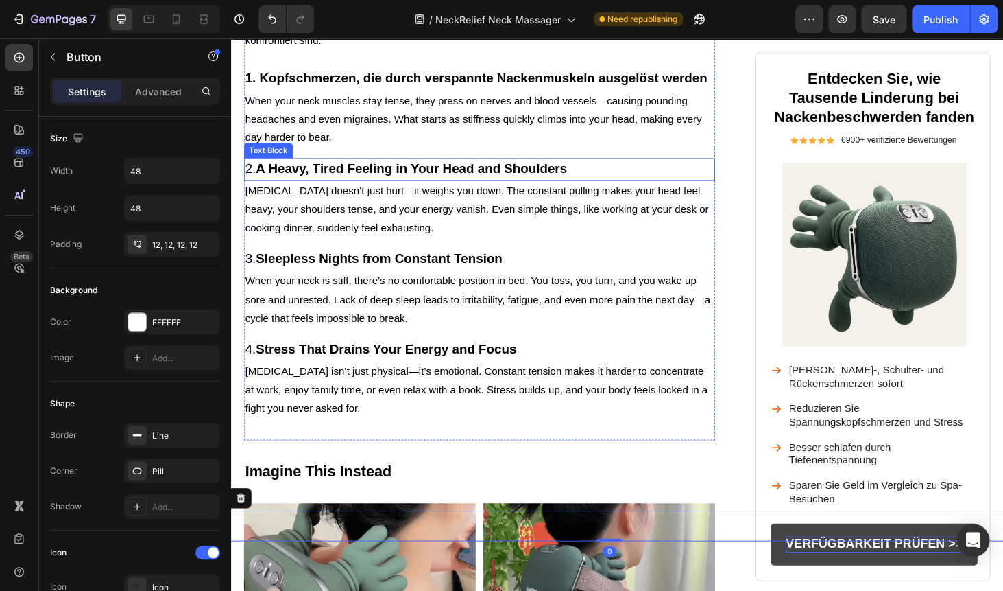
click at [340, 167] on p "2. A Heavy, Tired Feeling in Your Head and Shoulders" at bounding box center [495, 177] width 499 height 21
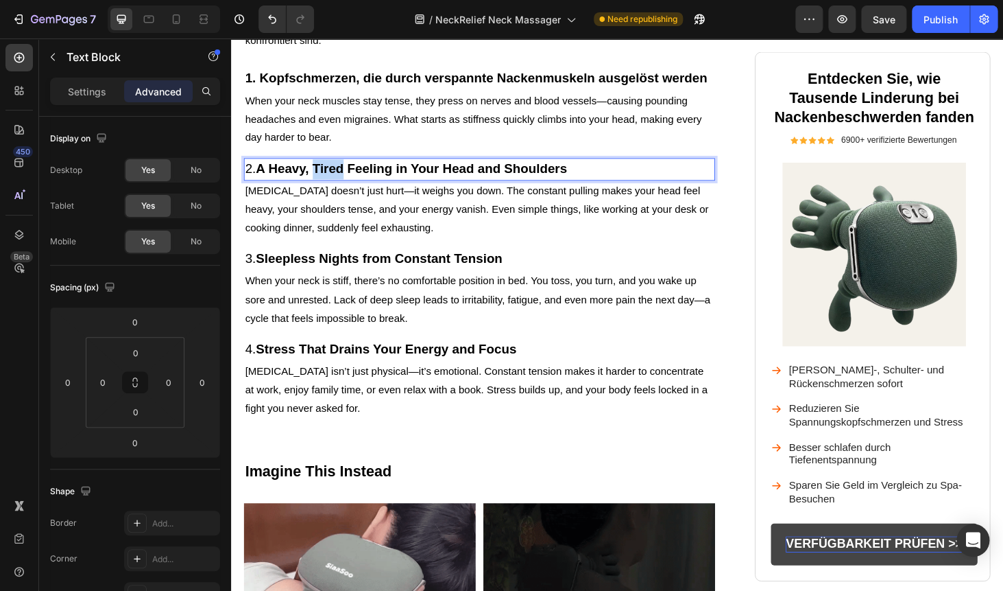
click at [340, 167] on p "2. A Heavy, Tired Feeling in Your Head and Shoulders" at bounding box center [495, 177] width 499 height 21
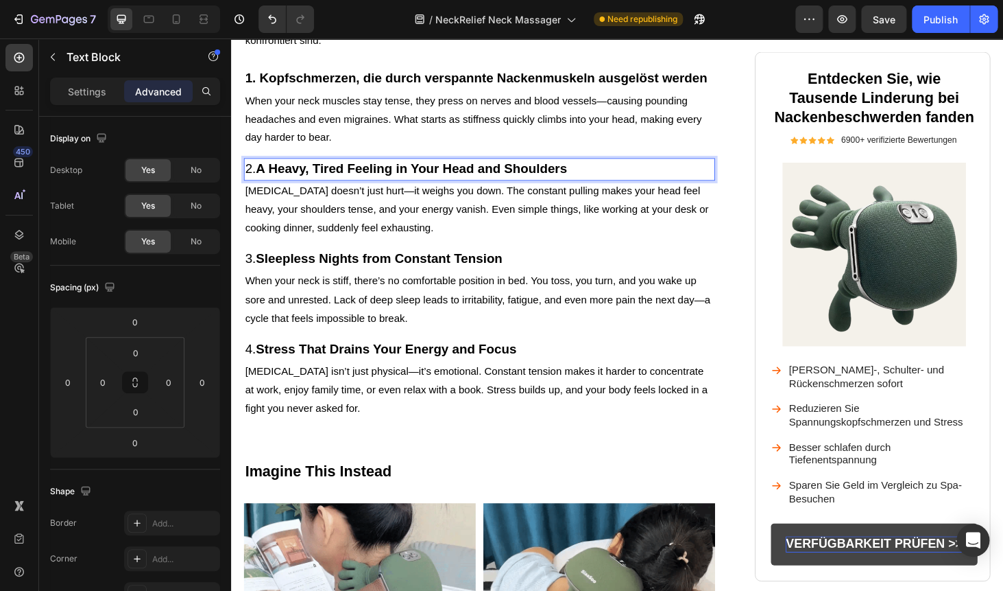
click at [340, 167] on p "2. A Heavy, Tired Feeling in Your Head and Shoulders" at bounding box center [495, 177] width 499 height 21
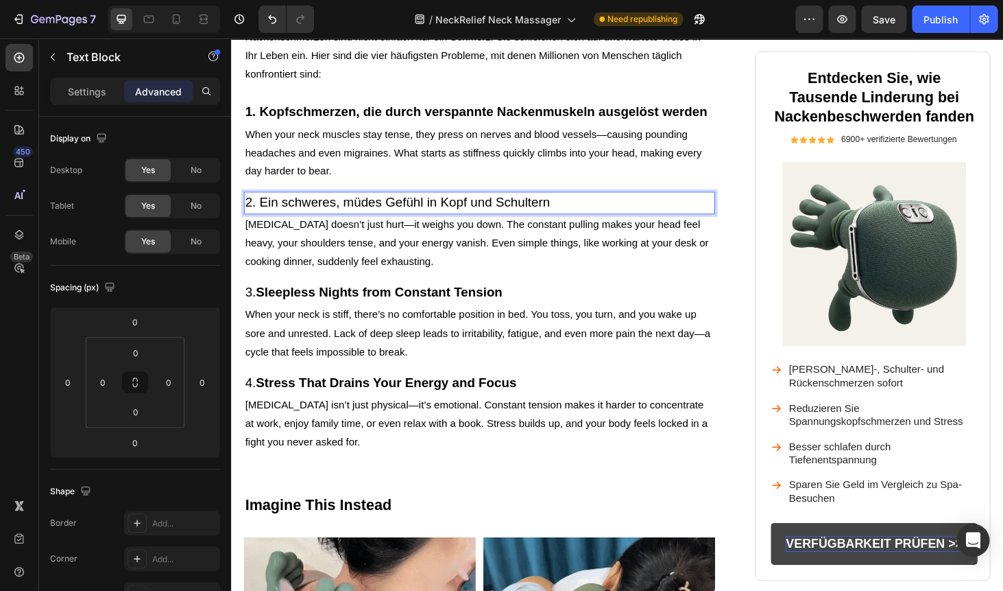
scroll to position [837, 0]
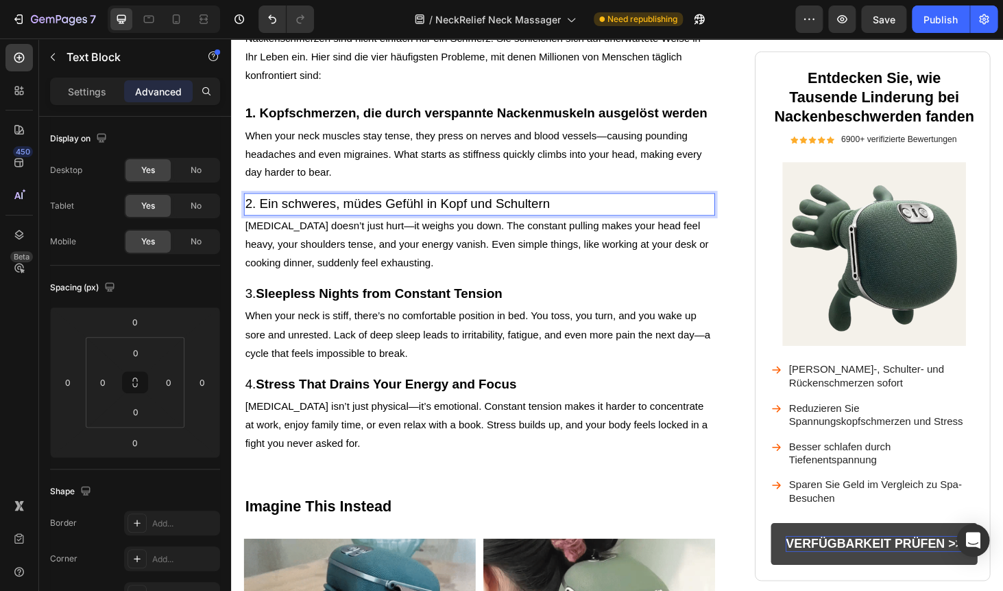
click at [342, 209] on span "2. Ein schweres, müdes Gefühl in Kopf und Schultern" at bounding box center [408, 213] width 325 height 15
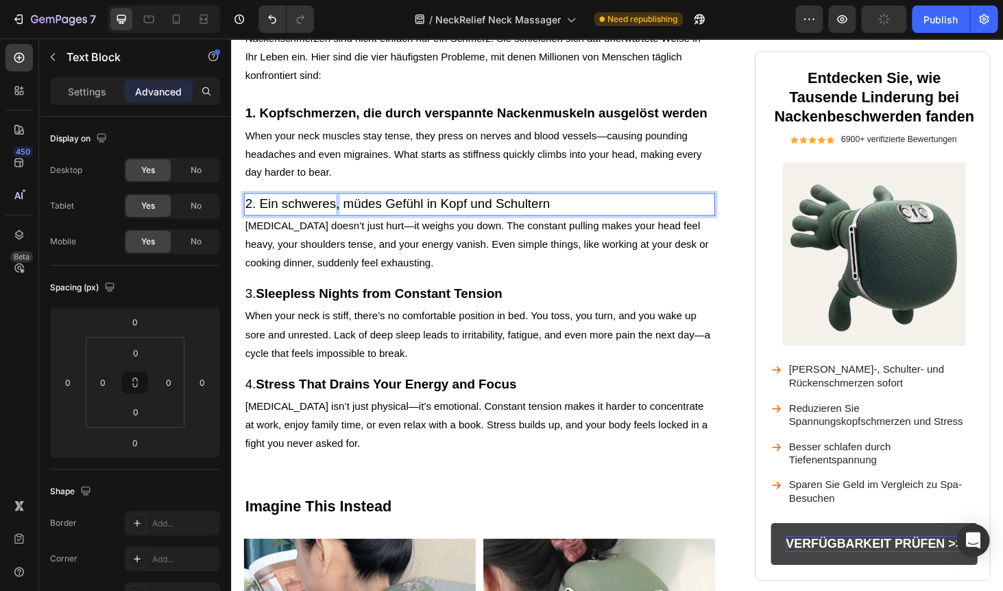
click at [342, 209] on span "2. Ein schweres, müdes Gefühl in Kopf und Schultern" at bounding box center [408, 213] width 325 height 15
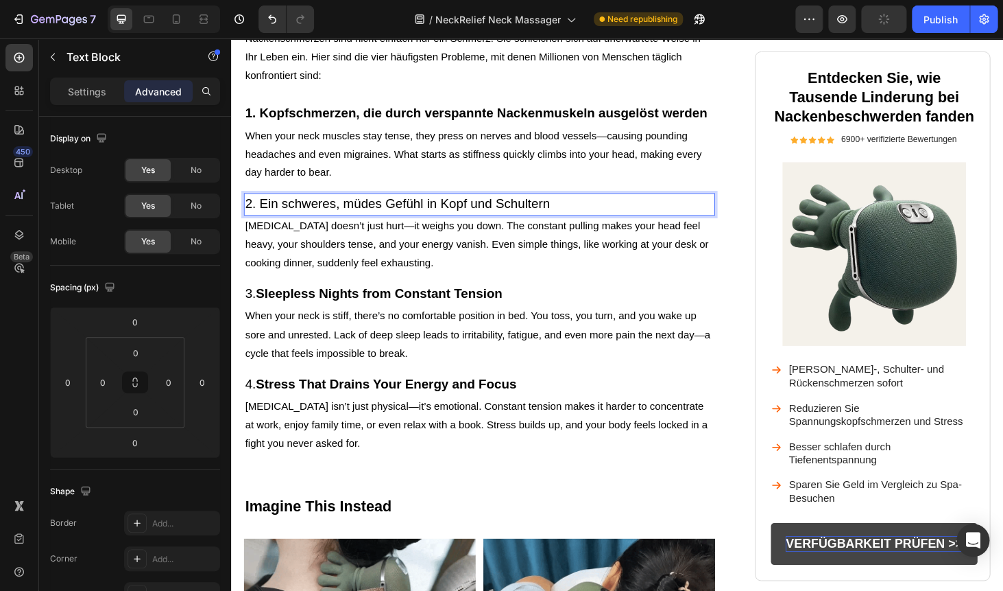
click at [342, 209] on span "2. Ein schweres, müdes Gefühl in Kopf und Schultern" at bounding box center [408, 213] width 325 height 15
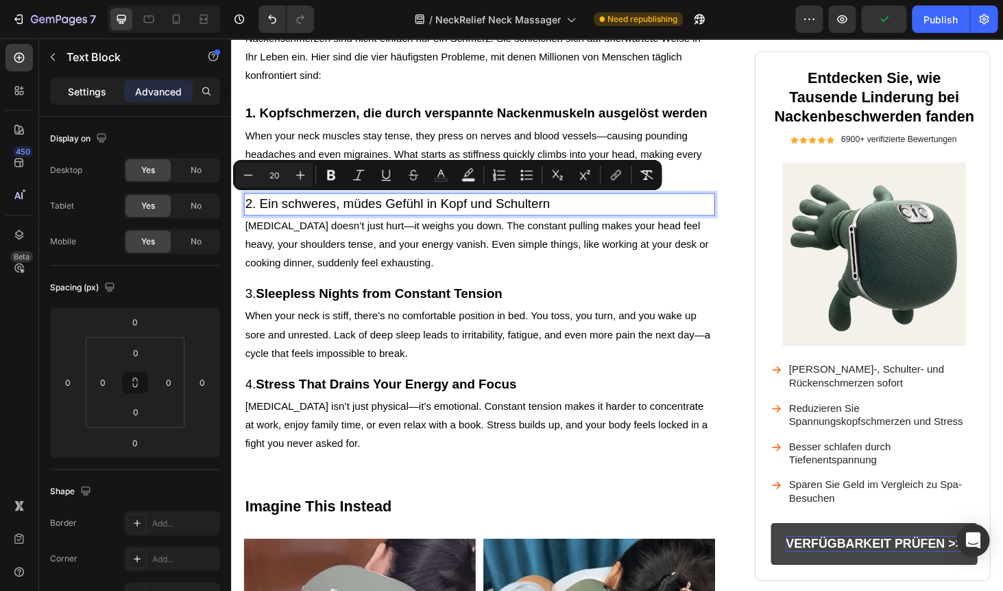
click at [88, 93] on p "Settings" at bounding box center [87, 91] width 38 height 14
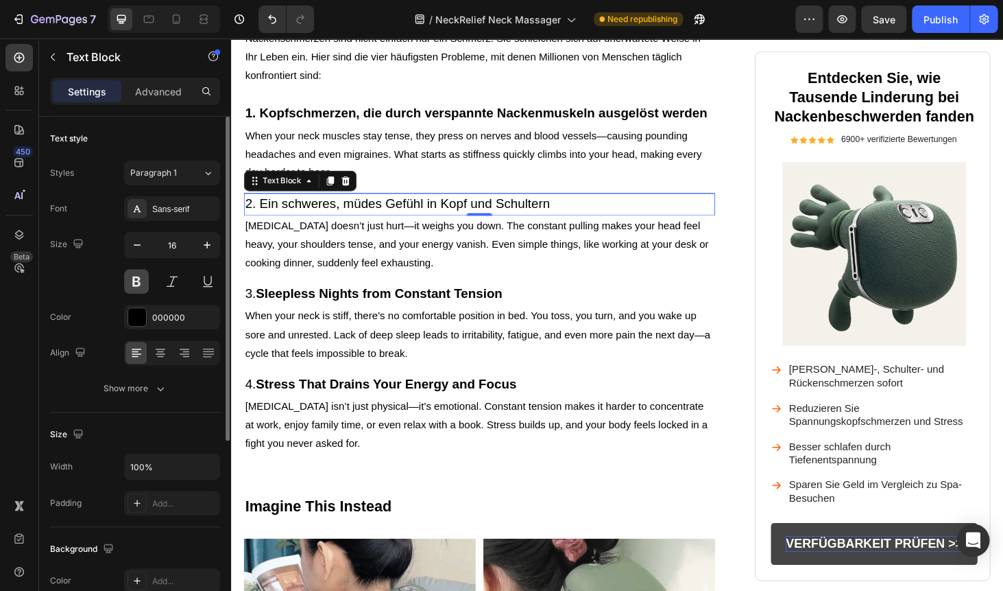
click at [138, 281] on button at bounding box center [136, 281] width 25 height 25
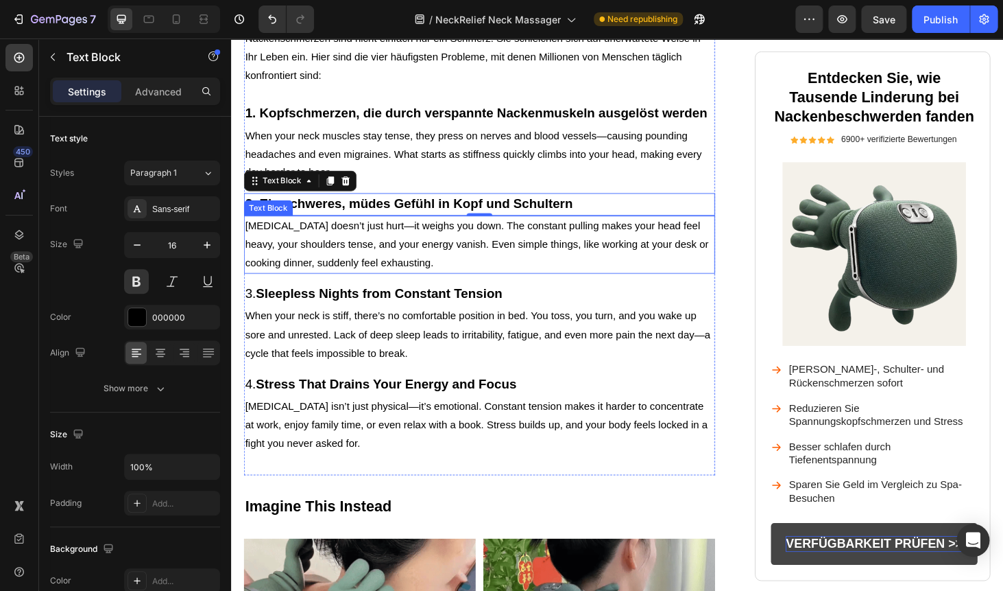
click at [393, 257] on p "Neck pain doesn’t just hurt—it weighs you down. The constant pulling makes your…" at bounding box center [495, 257] width 499 height 59
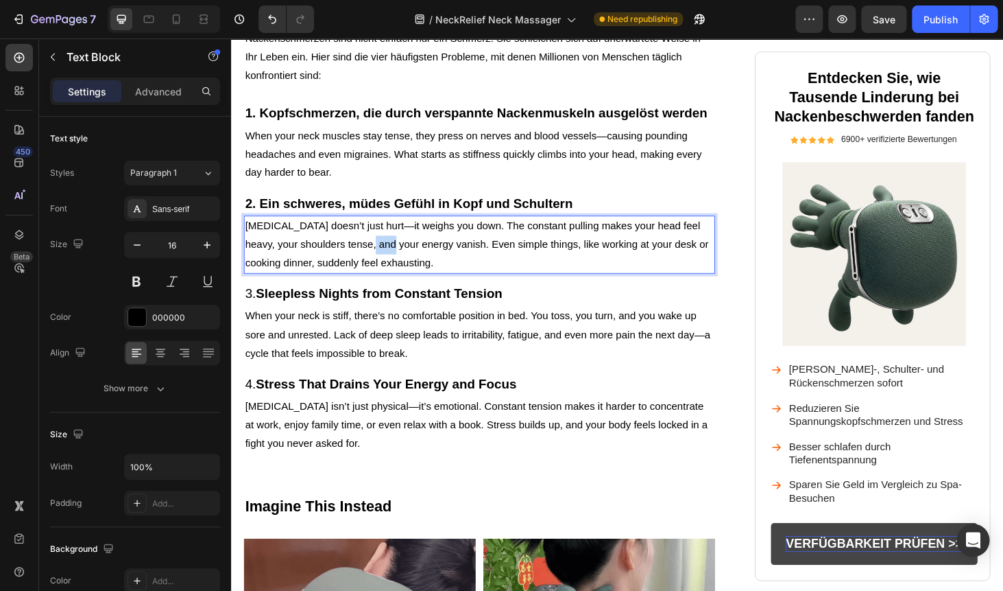
click at [393, 257] on p "Neck pain doesn’t just hurt—it weighs you down. The constant pulling makes your…" at bounding box center [495, 257] width 499 height 59
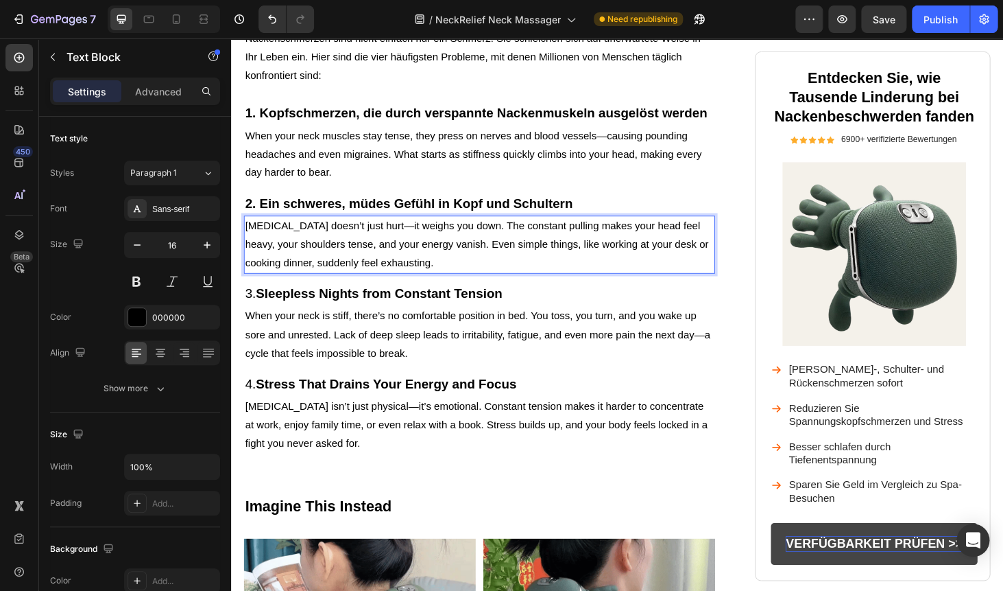
click at [393, 257] on p "Neck pain doesn’t just hurt—it weighs you down. The constant pulling makes your…" at bounding box center [495, 257] width 499 height 59
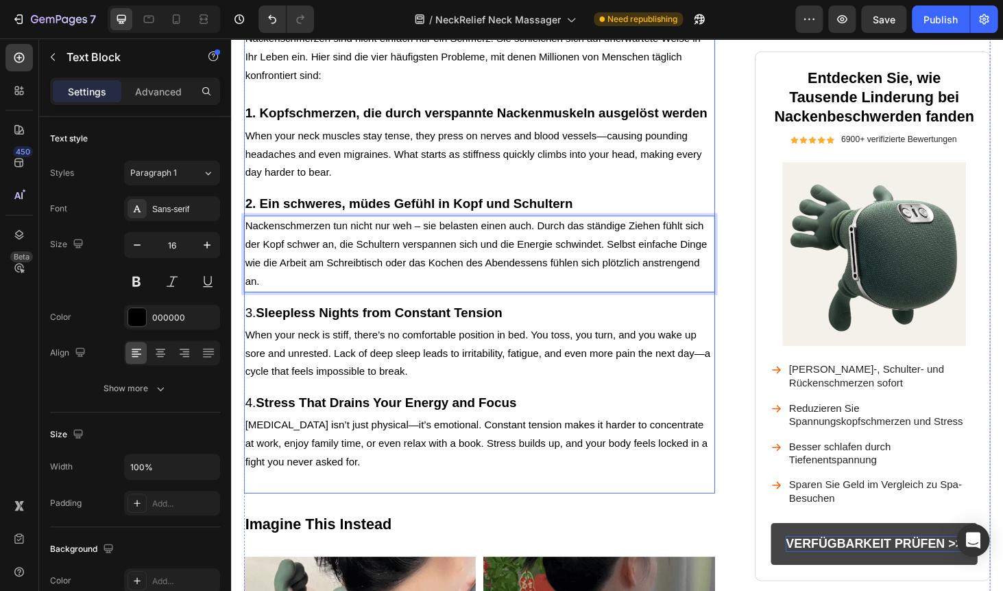
click at [353, 324] on strong "Sleepless Nights from Constant Tension" at bounding box center [389, 329] width 263 height 15
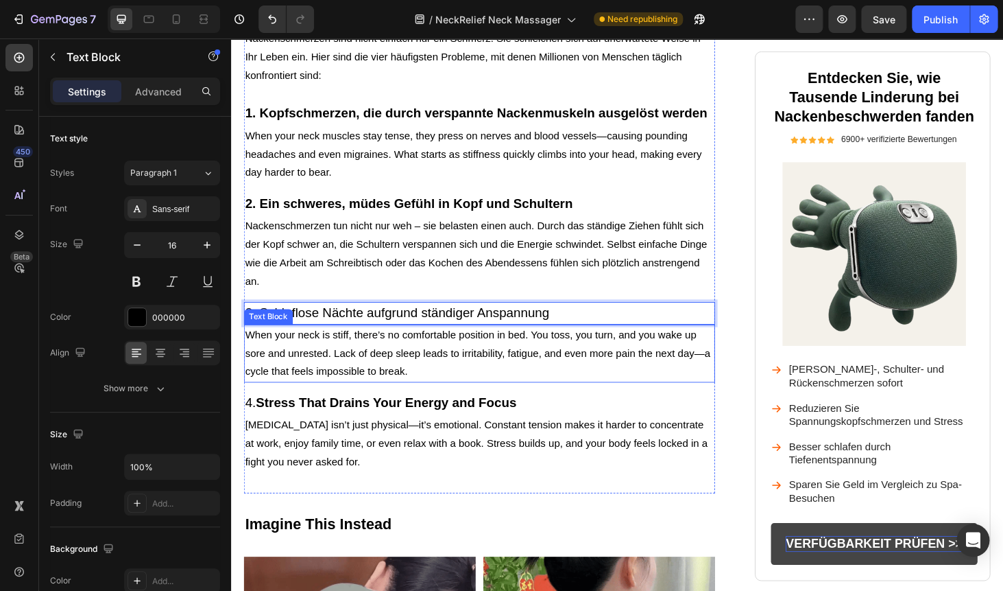
click at [346, 351] on p "When your neck is stiff, there’s no comfortable position in bed. You toss, you …" at bounding box center [495, 373] width 499 height 59
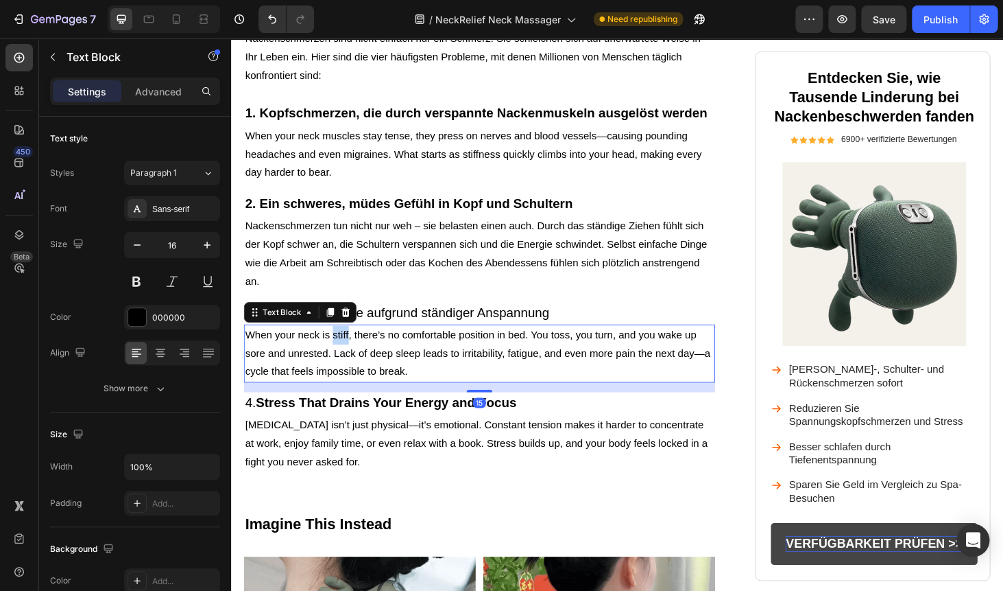
click at [346, 351] on p "When your neck is stiff, there’s no comfortable position in bed. You toss, you …" at bounding box center [495, 373] width 499 height 59
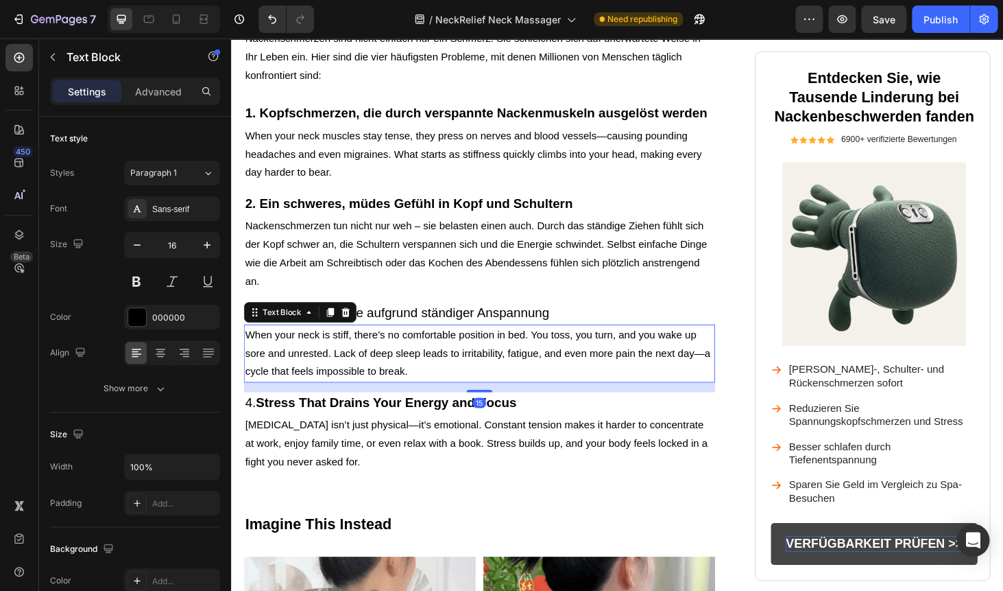
click at [346, 351] on p "When your neck is stiff, there’s no comfortable position in bed. You toss, you …" at bounding box center [495, 373] width 499 height 59
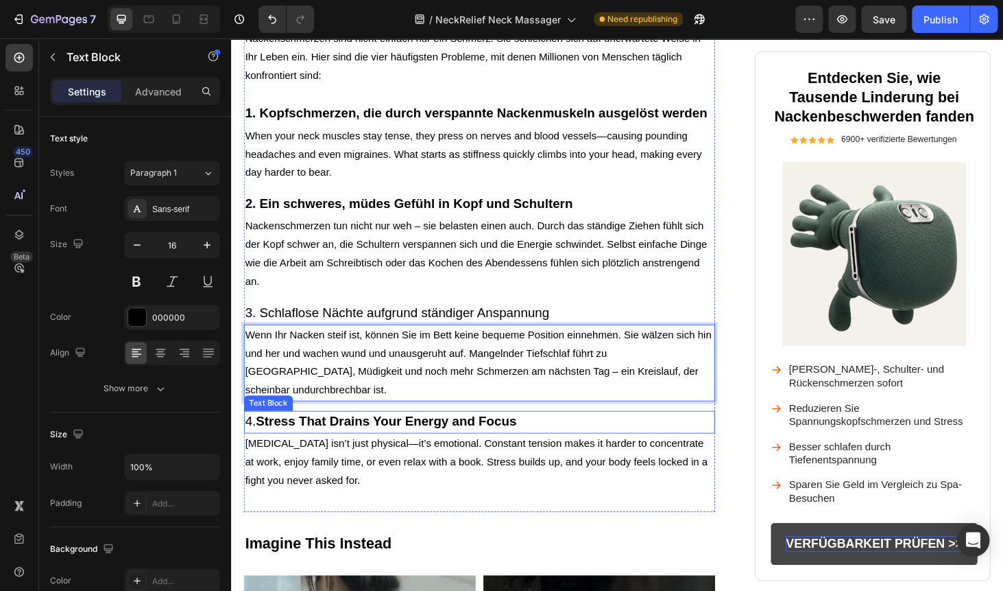
click at [331, 438] on strong "Stress That Drains Your Energy and Focus" at bounding box center [397, 445] width 278 height 15
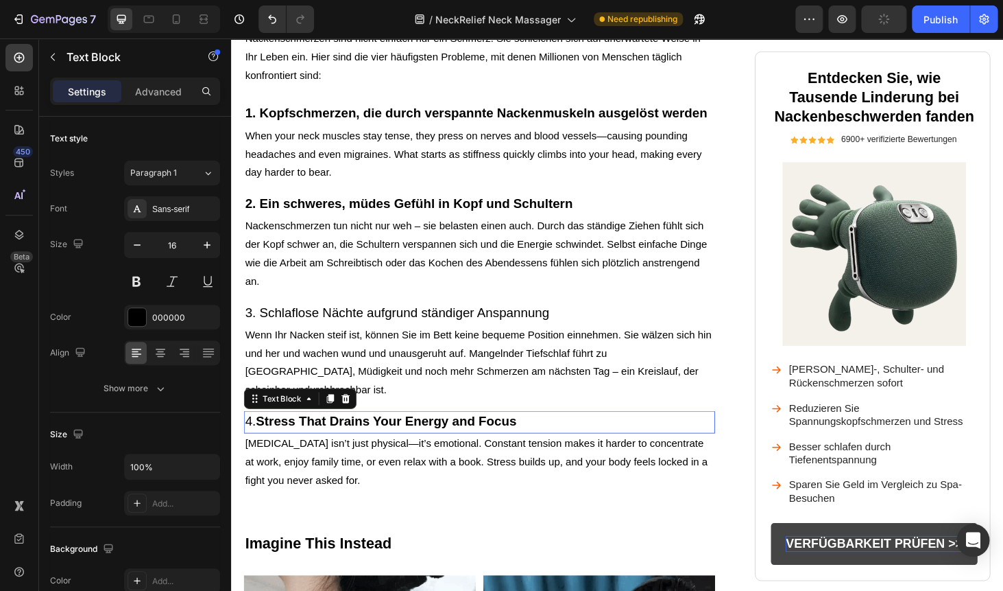
click at [331, 438] on strong "Stress That Drains Your Energy and Focus" at bounding box center [397, 445] width 278 height 15
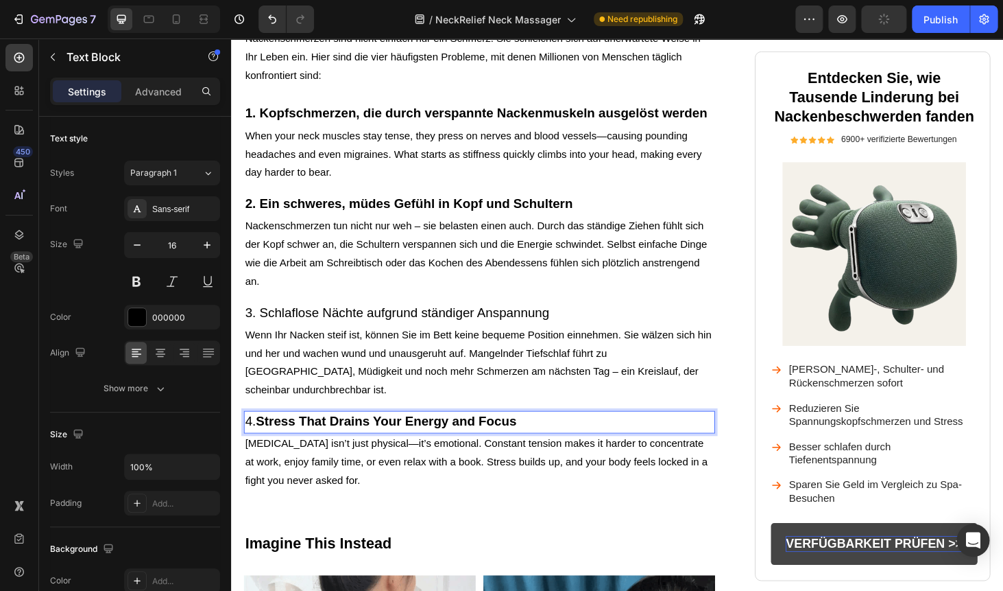
click at [331, 438] on strong "Stress That Drains Your Energy and Focus" at bounding box center [397, 445] width 278 height 15
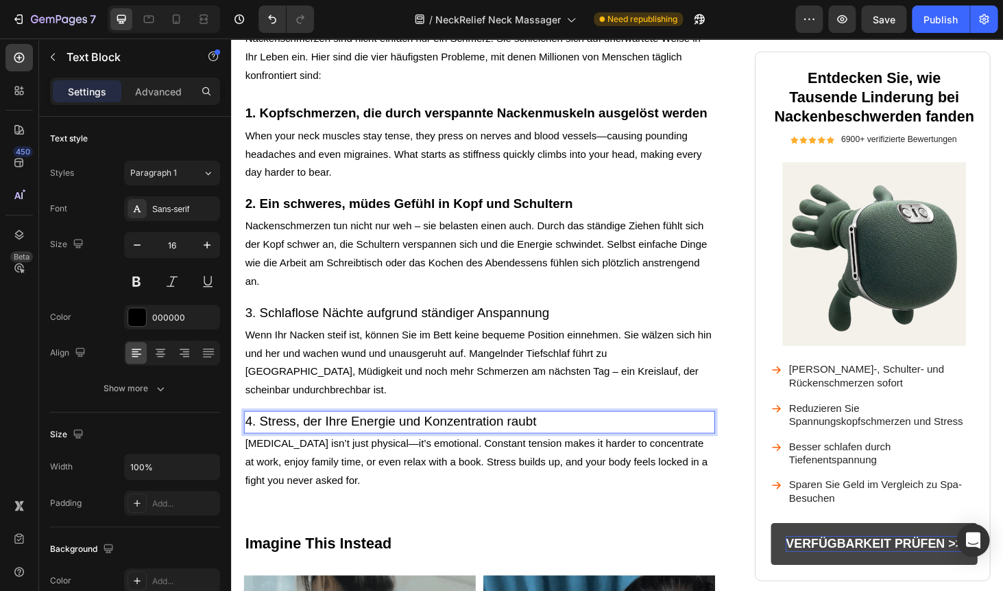
click at [341, 438] on span "4. Stress, der Ihre Energie und Konzentration raubt" at bounding box center [401, 445] width 311 height 15
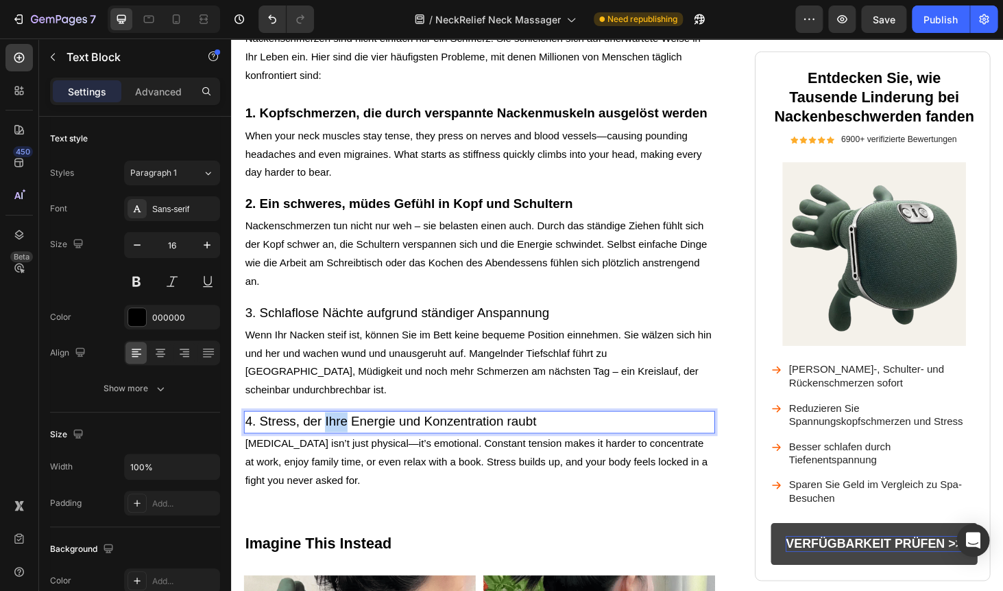
click at [341, 438] on span "4. Stress, der Ihre Energie und Konzentration raubt" at bounding box center [401, 445] width 311 height 15
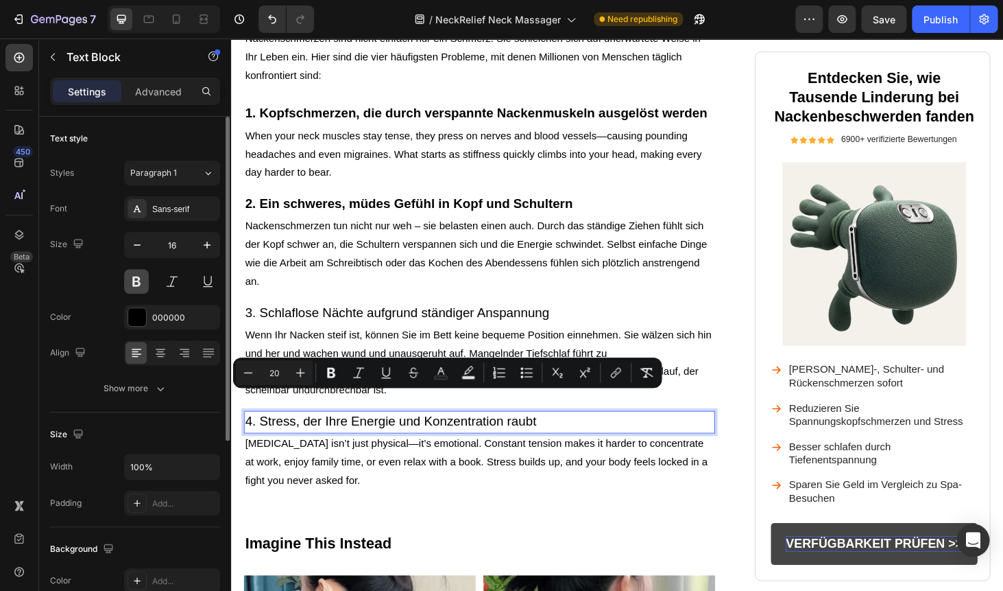
click at [139, 281] on button at bounding box center [136, 281] width 25 height 25
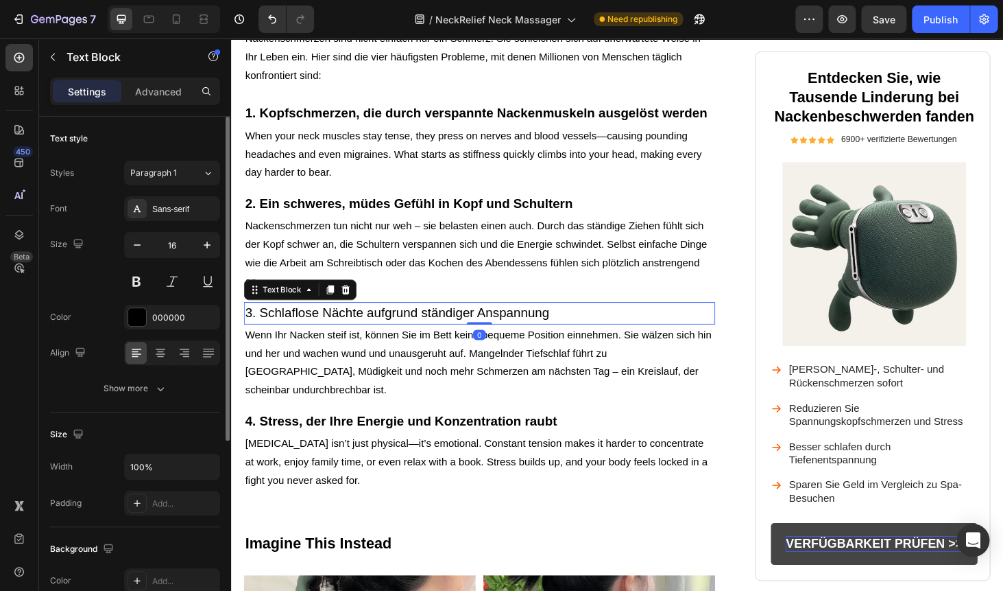
click at [319, 327] on span "3. Schlaflose Nächte aufgrund ständiger Anspannung" at bounding box center [408, 329] width 324 height 15
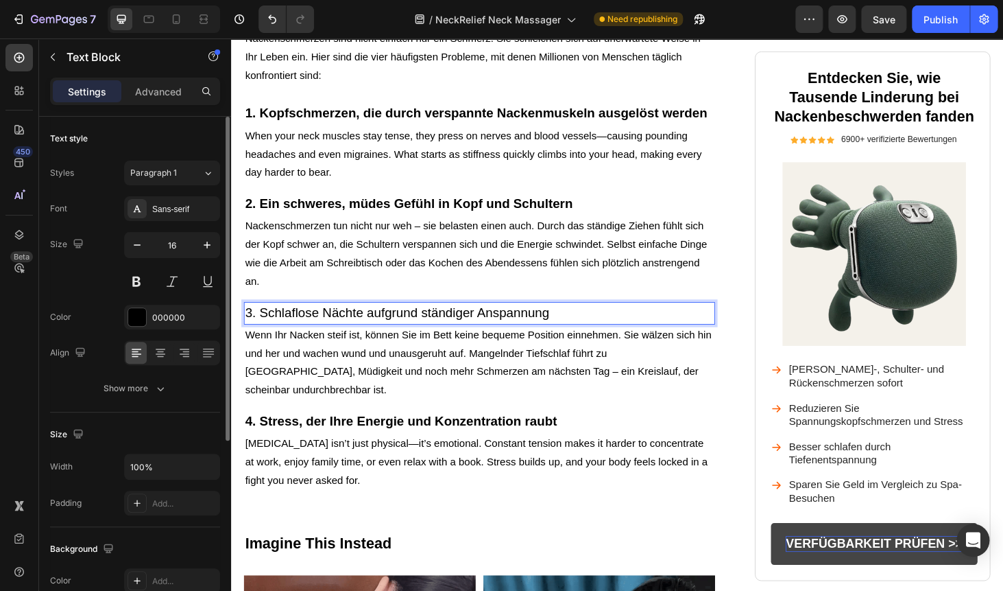
click at [319, 327] on span "3. Schlaflose Nächte aufgrund ständiger Anspannung" at bounding box center [408, 329] width 324 height 15
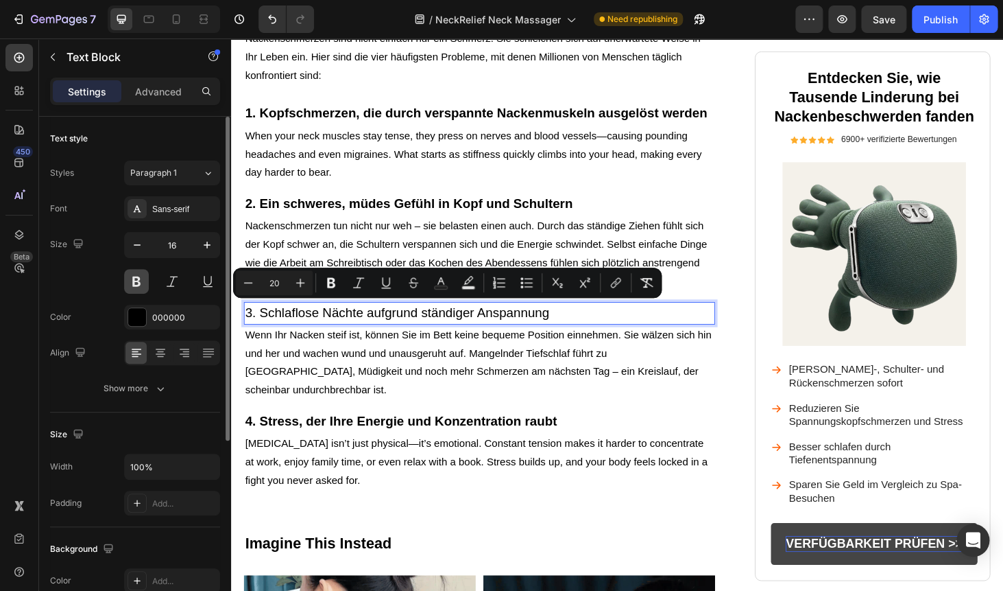
click at [143, 281] on button at bounding box center [136, 281] width 25 height 25
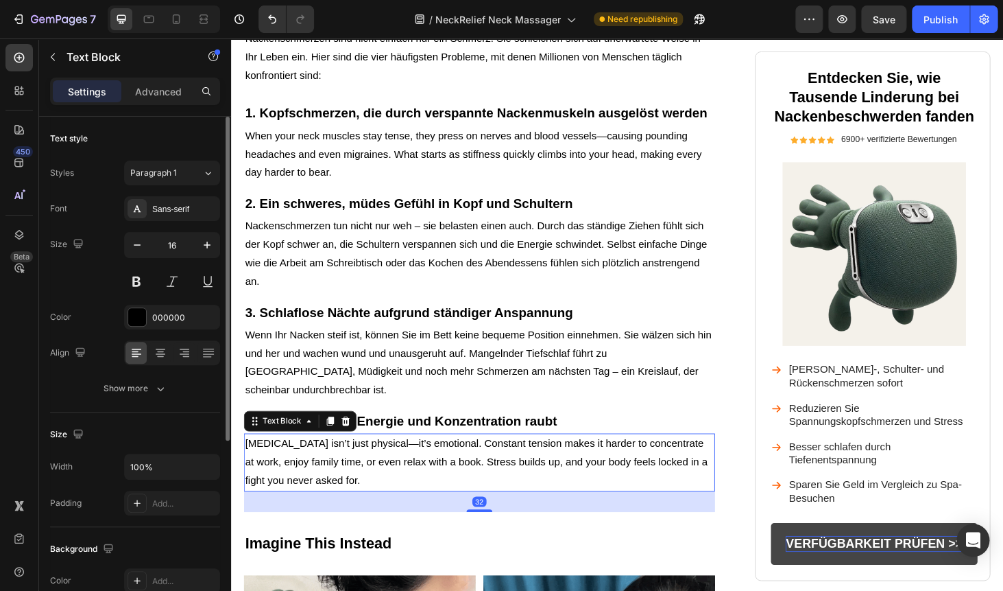
click at [317, 473] on p "[MEDICAL_DATA] isn’t just physical—it’s emotional. Constant tension makes it ha…" at bounding box center [495, 489] width 499 height 59
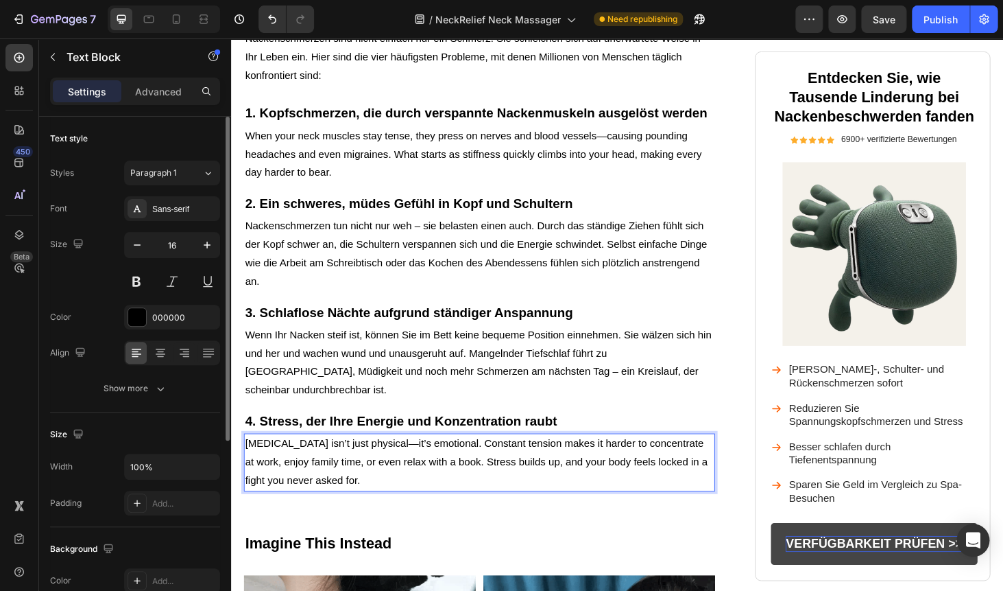
click at [317, 473] on p "[MEDICAL_DATA] isn’t just physical—it’s emotional. Constant tension makes it ha…" at bounding box center [495, 489] width 499 height 59
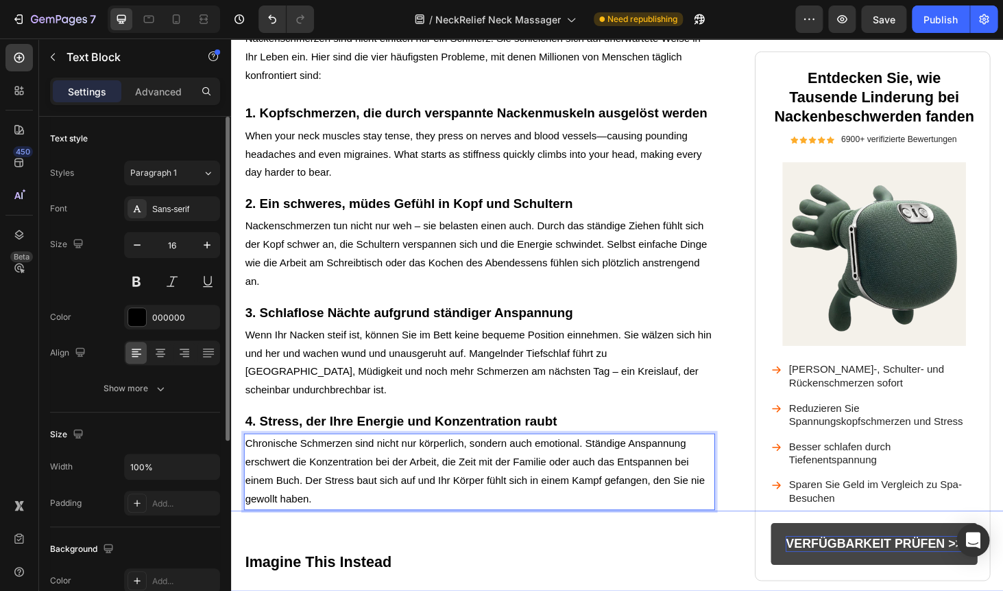
click at [321, 576] on div "Button Sticky" at bounding box center [643, 583] width 988 height 86
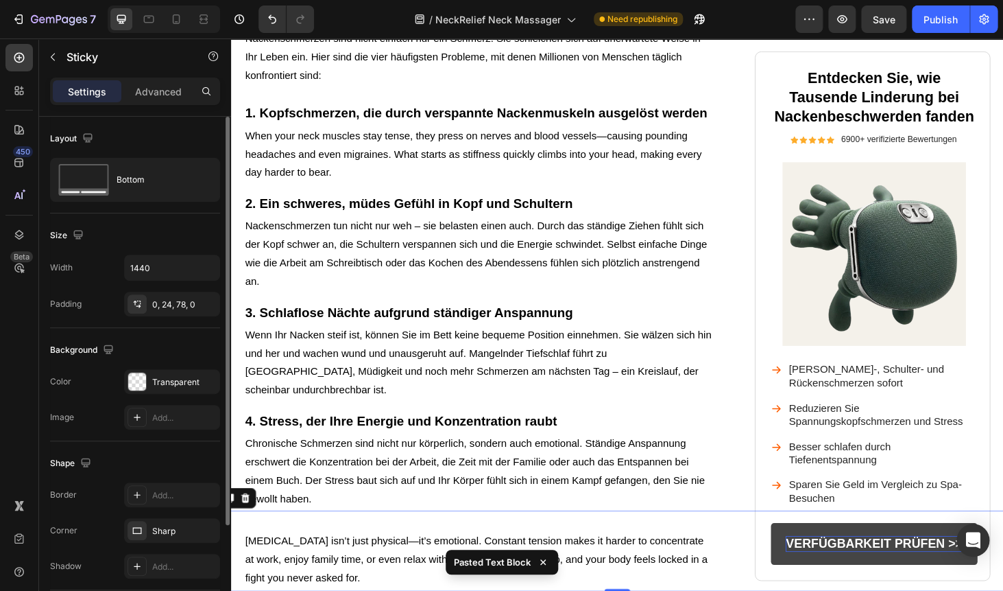
click at [321, 576] on div "Button Sticky 0" at bounding box center [643, 583] width 988 height 86
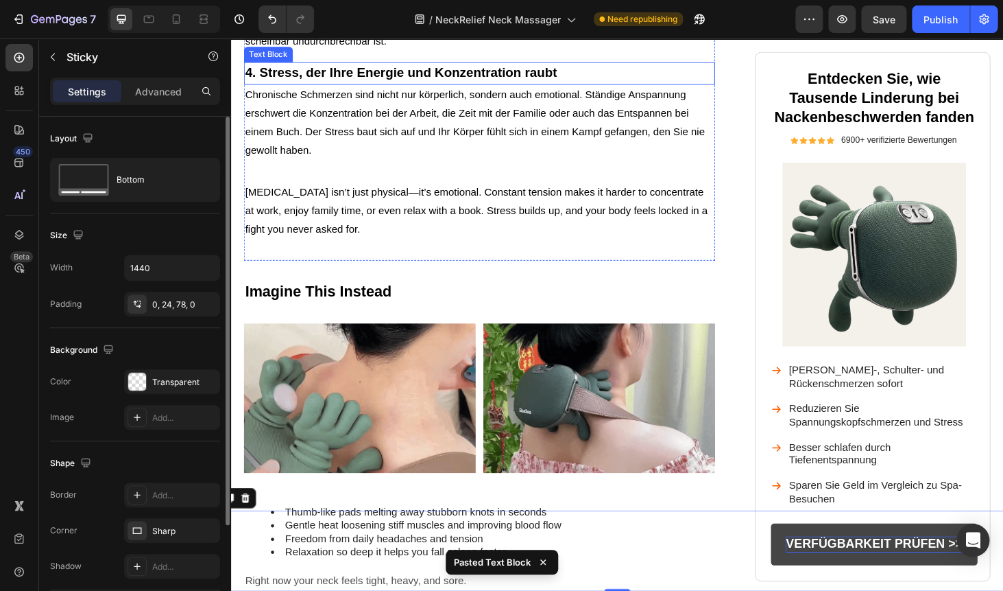
scroll to position [1224, 0]
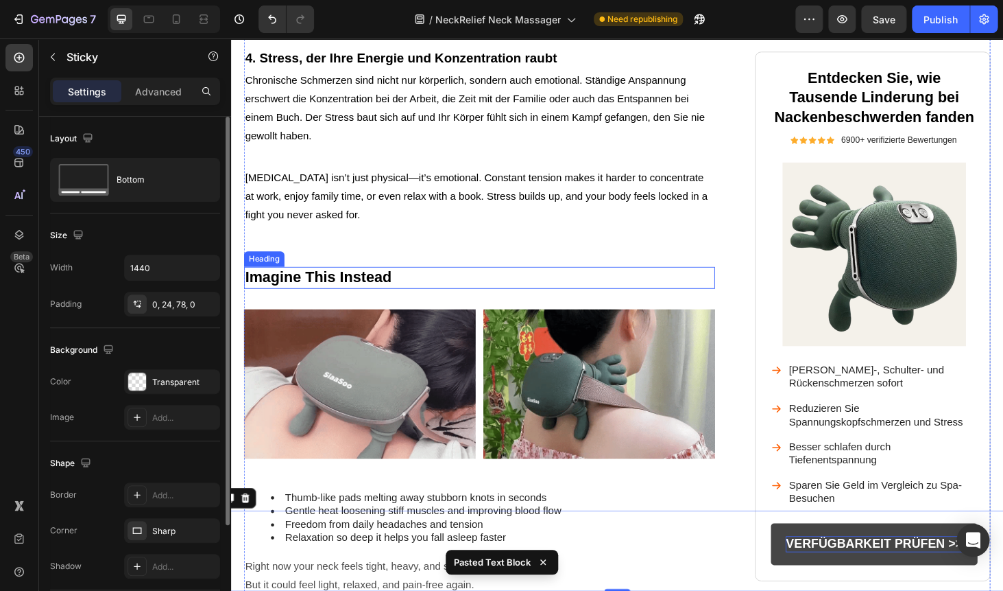
click at [315, 283] on strong "Imagine This Instead" at bounding box center [324, 292] width 156 height 18
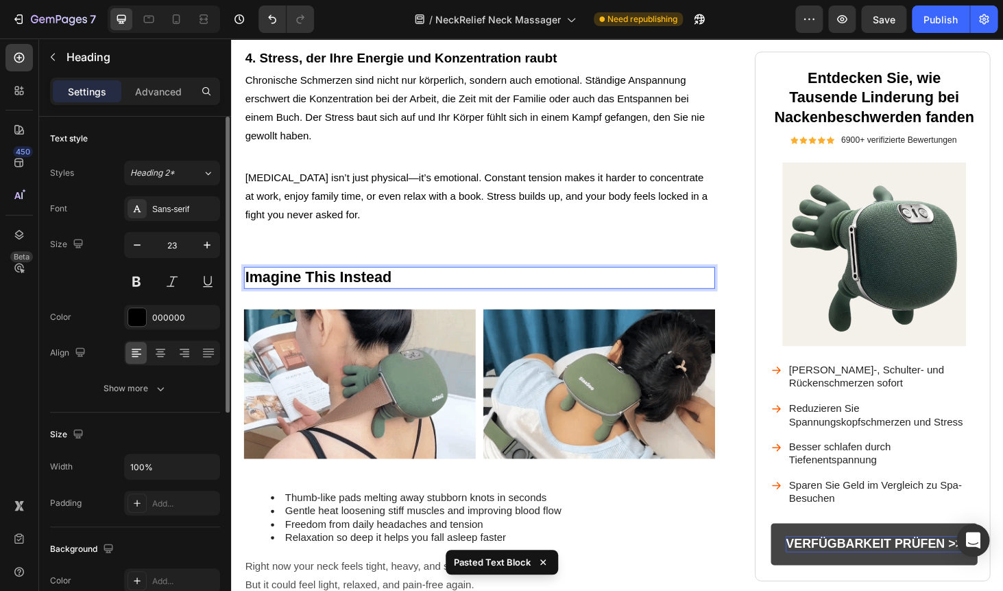
click at [315, 283] on strong "Imagine This Instead" at bounding box center [324, 292] width 156 height 18
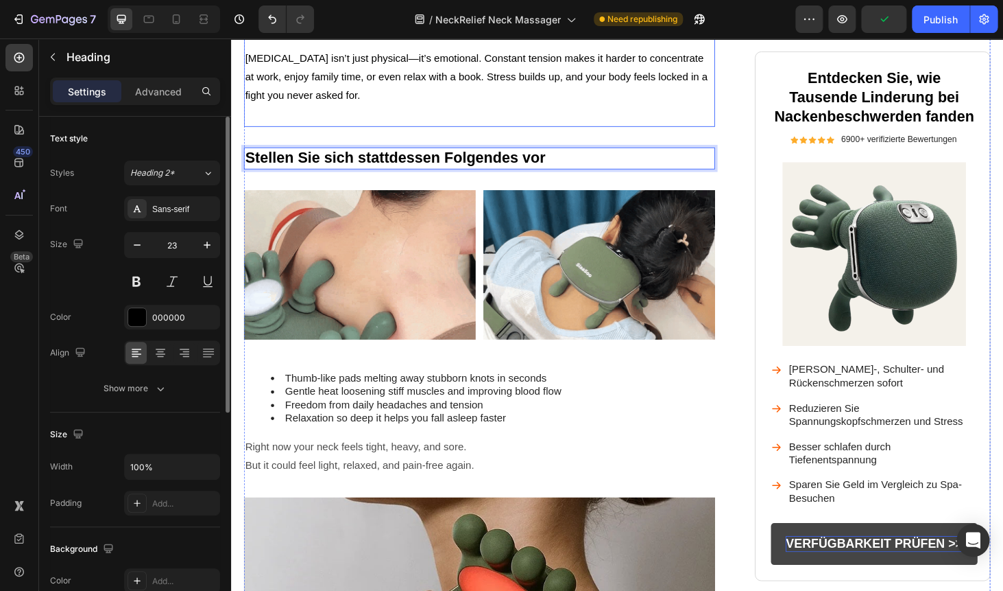
scroll to position [1352, 0]
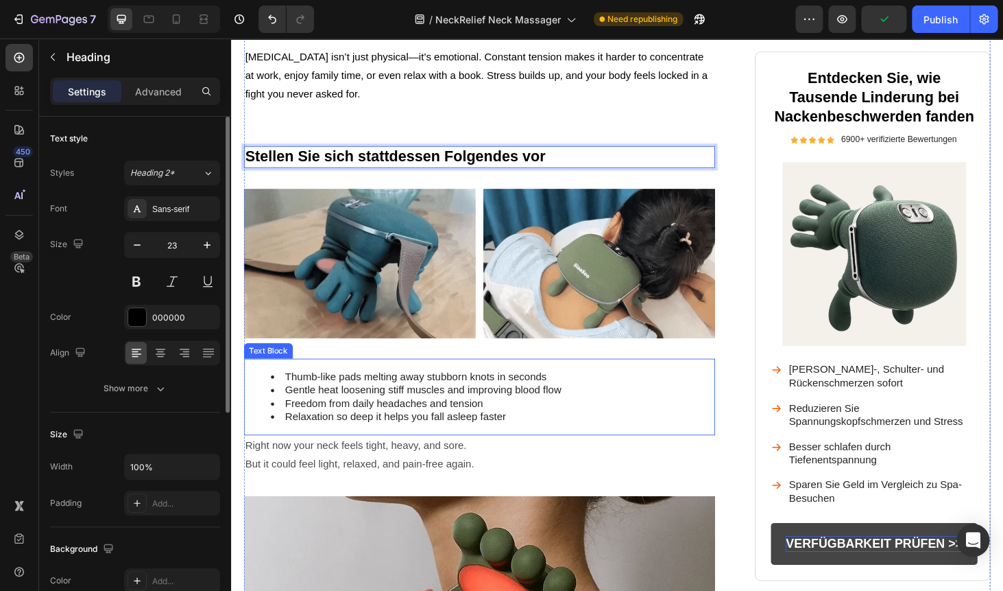
click at [355, 406] on li "Gentle heat loosening stiff muscles and improving blood flow" at bounding box center [510, 413] width 472 height 14
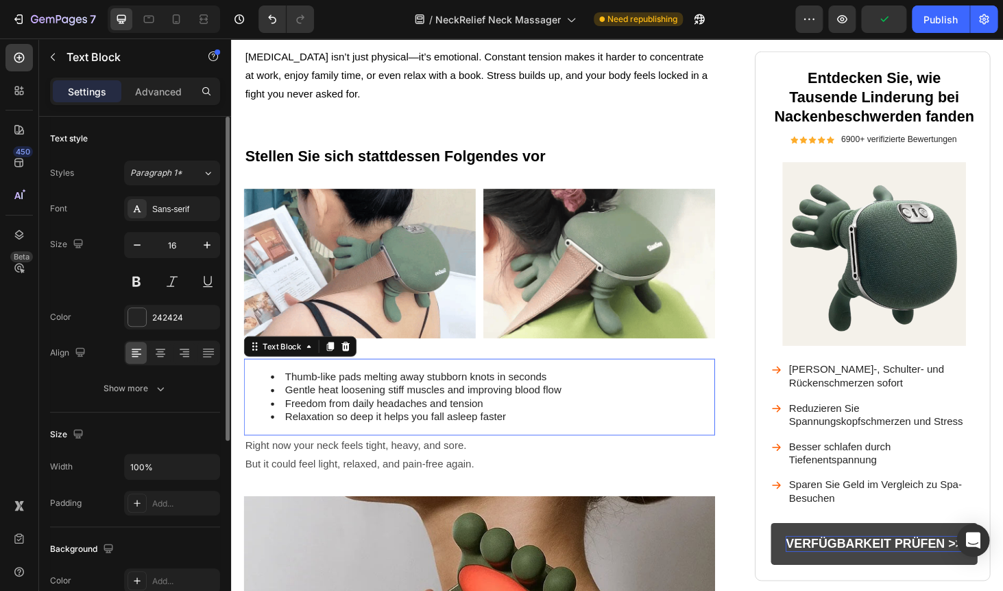
click at [355, 406] on li "Gentle heat loosening stiff muscles and improving blood flow" at bounding box center [510, 413] width 472 height 14
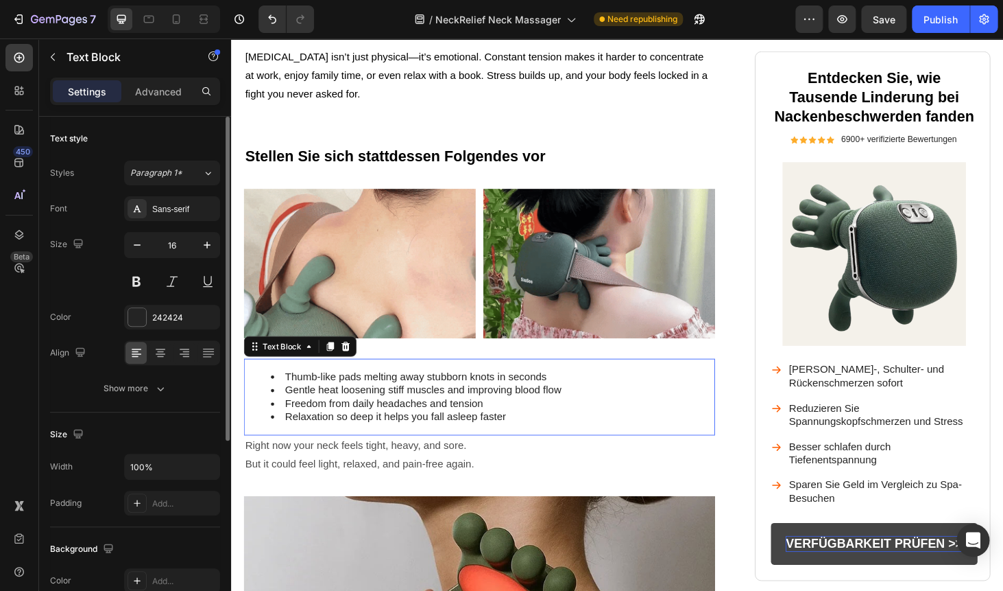
click at [355, 406] on li "Gentle heat loosening stiff muscles and improving blood flow" at bounding box center [510, 413] width 472 height 14
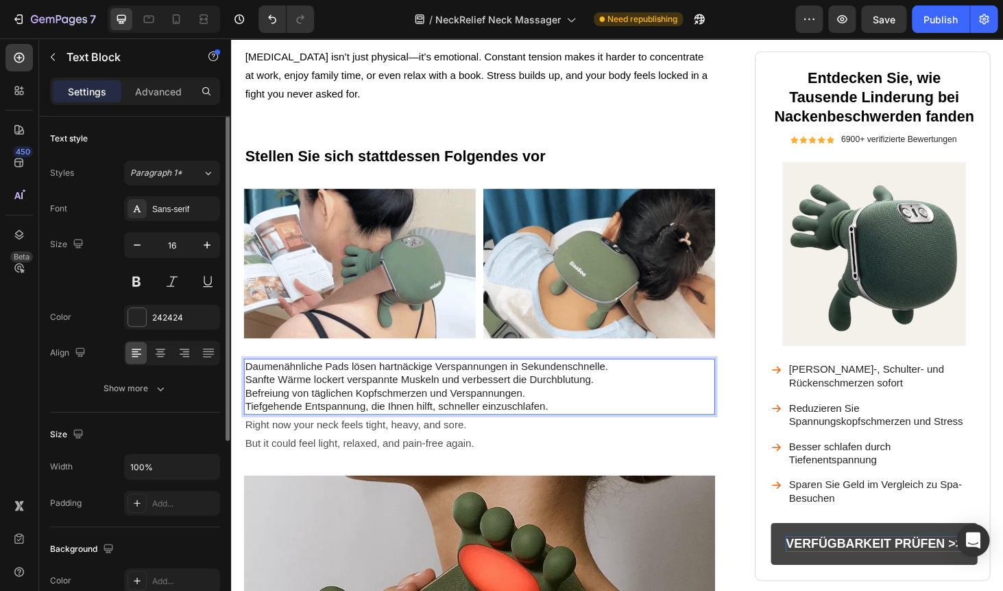
click at [512, 381] on p "Daumenähnliche Pads lösen hartnäckige Verspannungen in Sekundenschnelle. Sanfte…" at bounding box center [495, 409] width 499 height 57
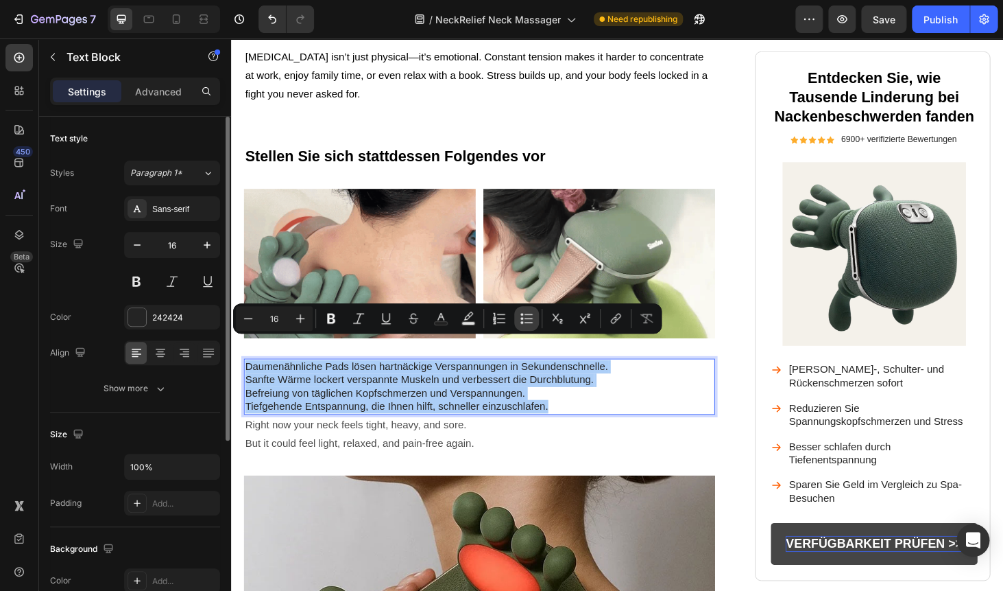
click at [525, 314] on icon "Editor contextual toolbar" at bounding box center [527, 318] width 14 height 14
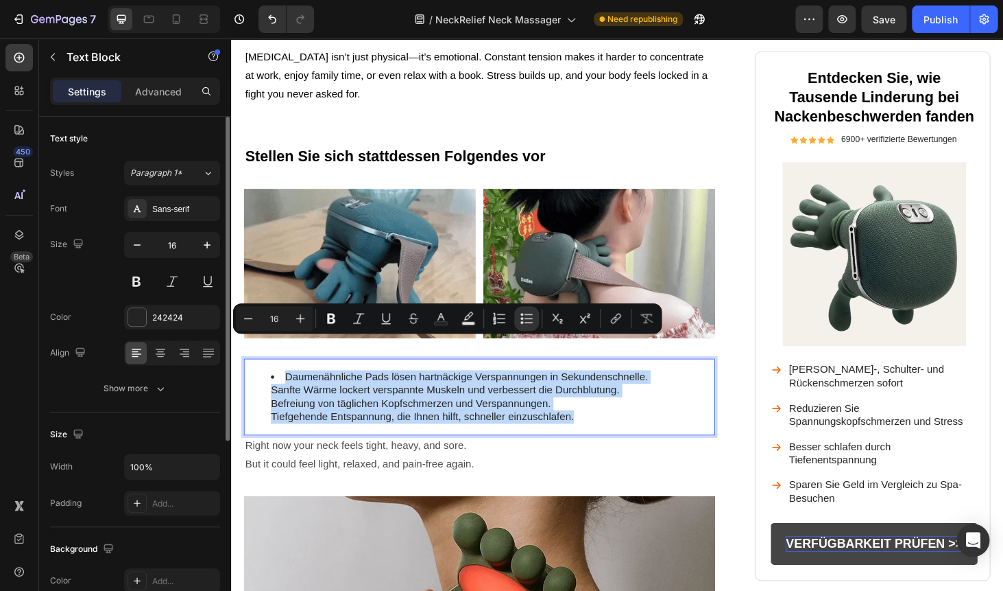
click at [274, 392] on li "Daumenähnliche Pads lösen hartnäckige Verspannungen in Sekundenschnelle. Sanfte…" at bounding box center [510, 420] width 472 height 57
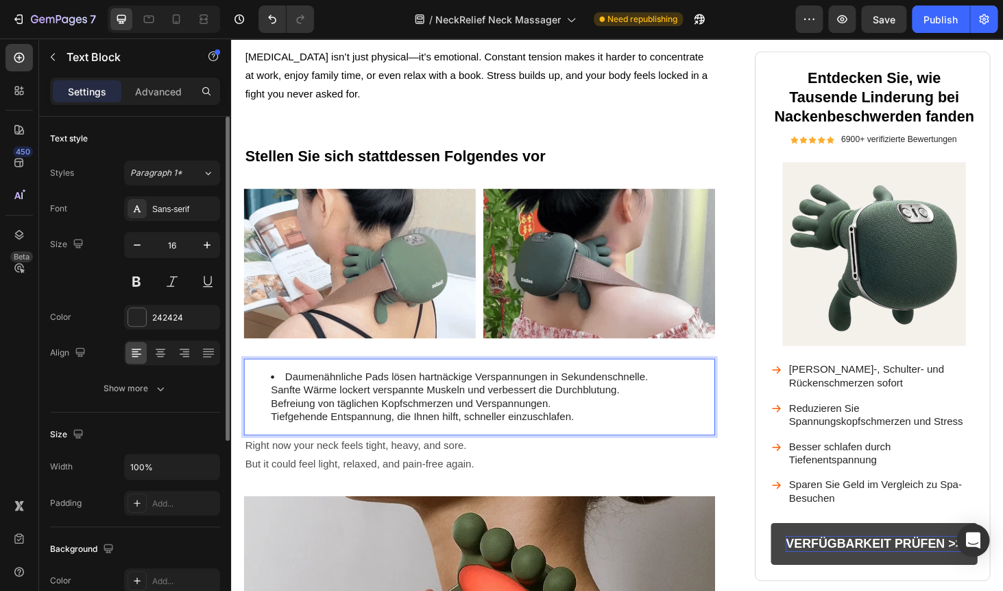
click at [686, 392] on li "Daumenähnliche Pads lösen hartnäckige Verspannungen in Sekundenschnelle. Sanfte…" at bounding box center [510, 420] width 472 height 57
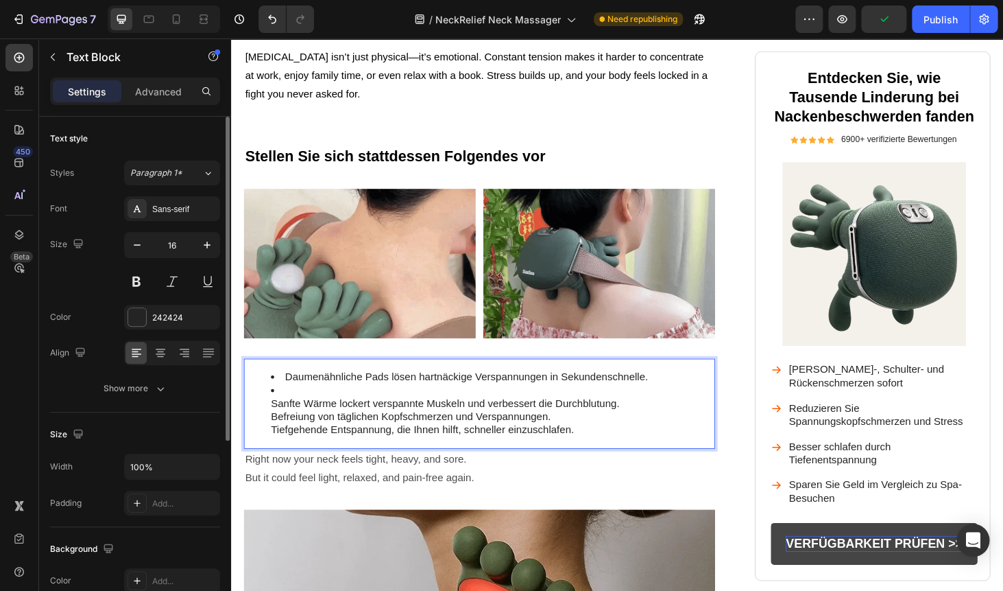
click at [287, 409] on li "⁠⁠⁠⁠⁠⁠⁠ Sanfte Wärme lockert verspannte Muskeln und verbessert die Durchblutung…" at bounding box center [510, 434] width 472 height 57
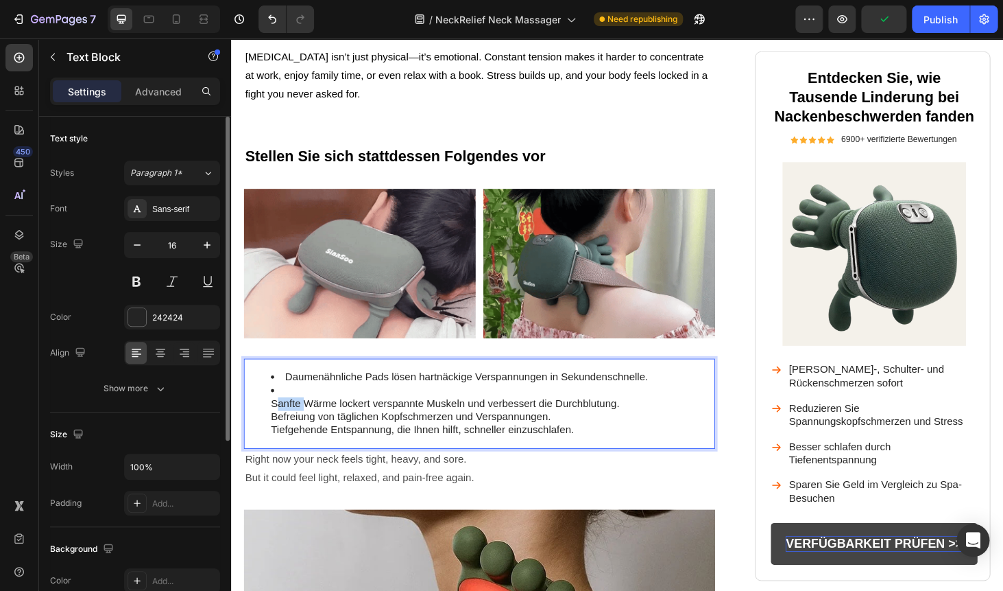
click at [287, 409] on li "Sanfte Wärme lockert verspannte Muskeln und verbessert die Durchblutung. Befrei…" at bounding box center [510, 434] width 472 height 57
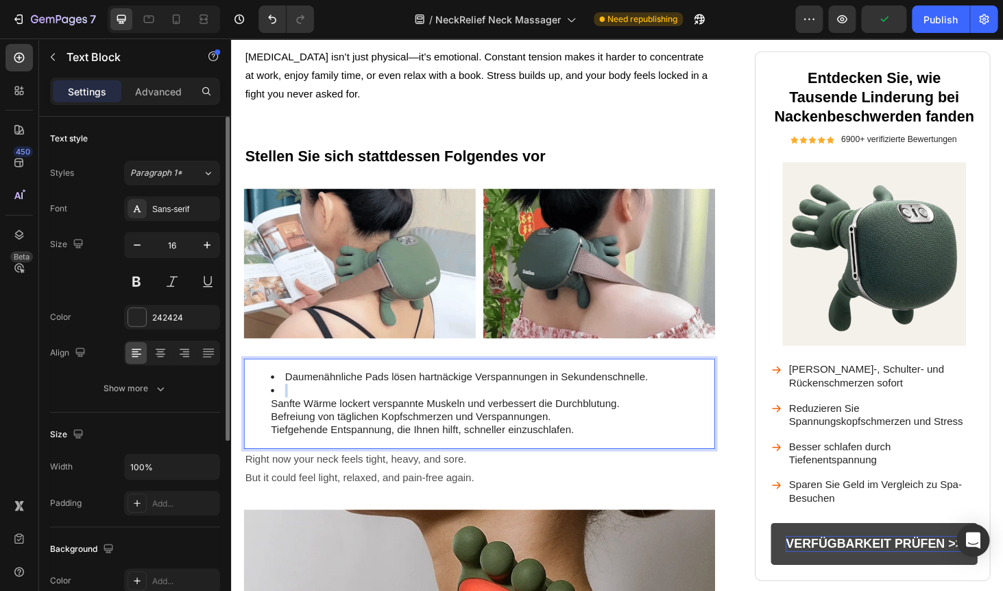
click at [287, 409] on li "Sanfte Wärme lockert verspannte Muskeln und verbessert die Durchblutung. Befrei…" at bounding box center [510, 434] width 472 height 57
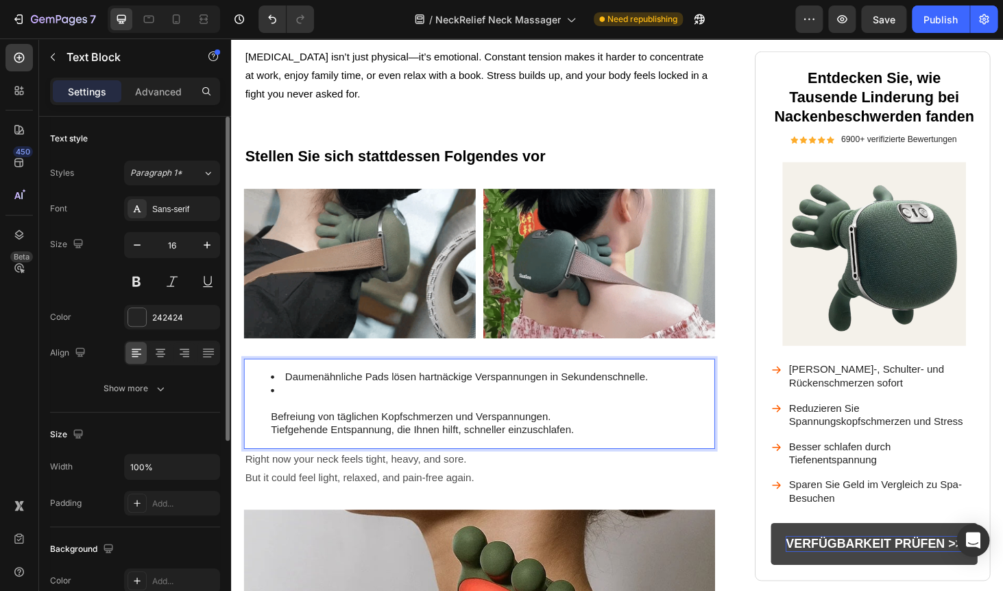
click at [293, 406] on li "⁠⁠⁠⁠⁠⁠⁠ Befreiung von täglichen Kopfschmerzen und Verspannungen. Tiefgehende En…" at bounding box center [510, 434] width 472 height 57
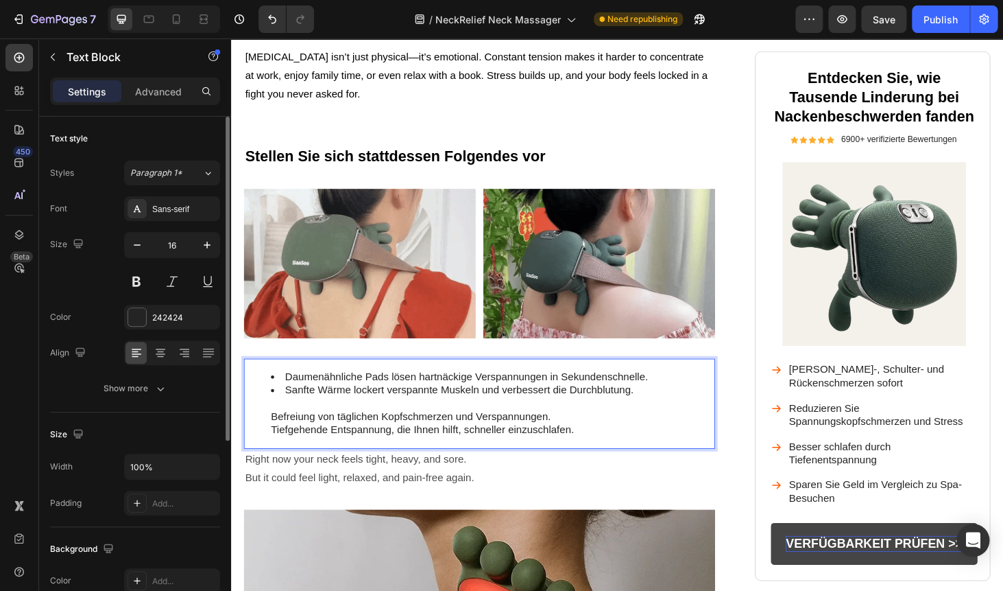
click at [669, 406] on li "Sanfte Wärme lockert verspannte Muskeln und verbessert die Durchblutung. Befrei…" at bounding box center [510, 434] width 472 height 57
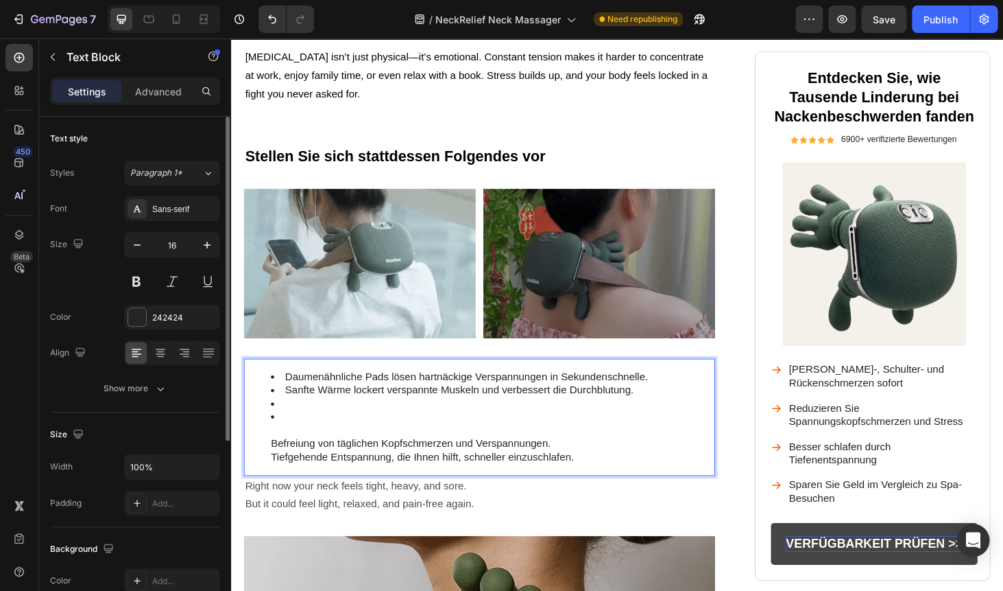
click at [445, 448] on li "⁠⁠⁠⁠⁠⁠⁠ Befreiung von täglichen Kopfschmerzen und Verspannungen. Tiefgehende En…" at bounding box center [510, 462] width 472 height 57
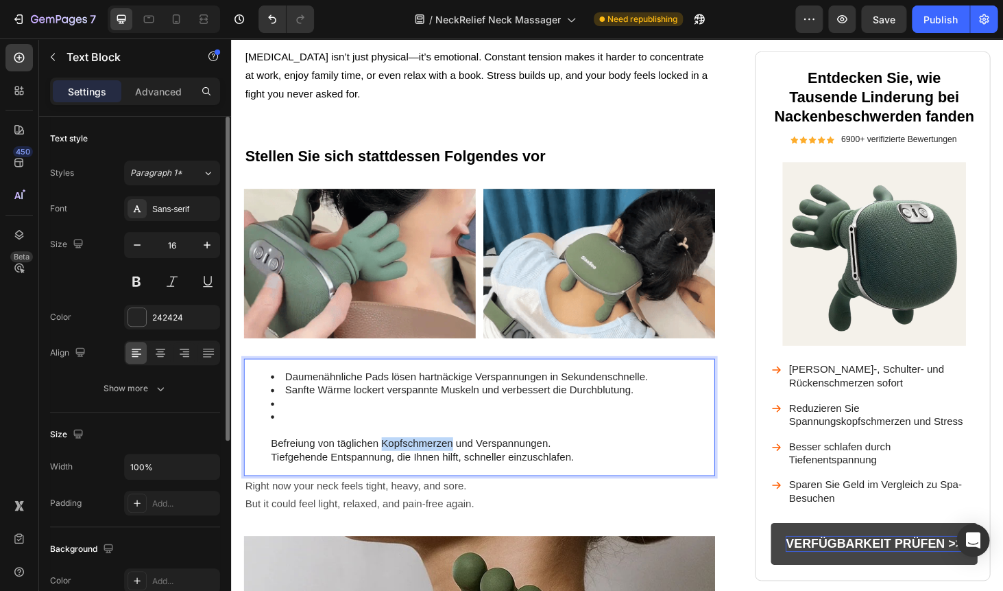
click at [445, 448] on li "Befreiung von täglichen Kopfschmerzen und Verspannungen. Tiefgehende Entspannun…" at bounding box center [510, 462] width 472 height 57
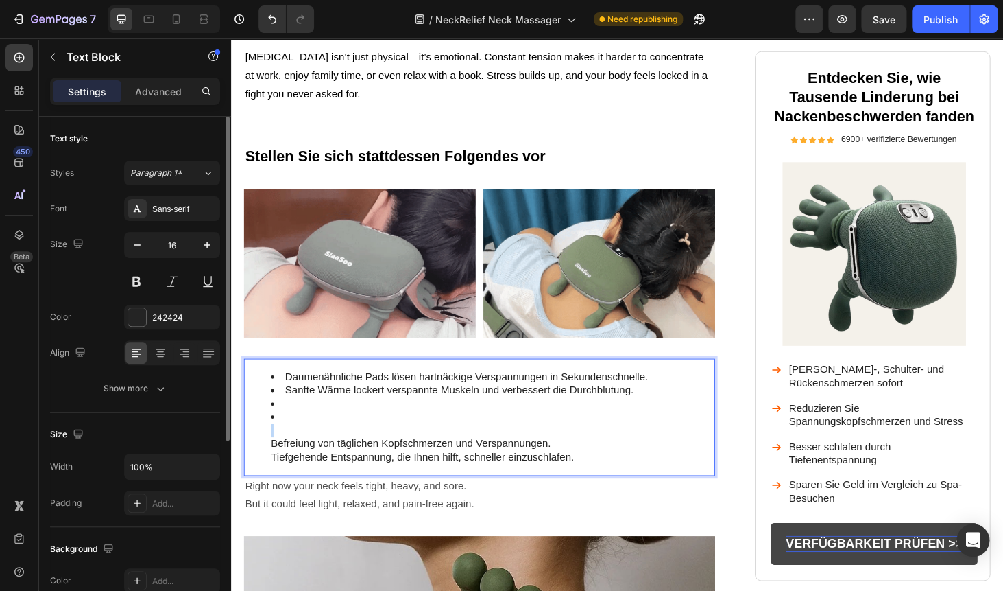
click at [445, 448] on li "Befreiung von täglichen Kopfschmerzen und Verspannungen. Tiefgehende Entspannun…" at bounding box center [510, 462] width 472 height 57
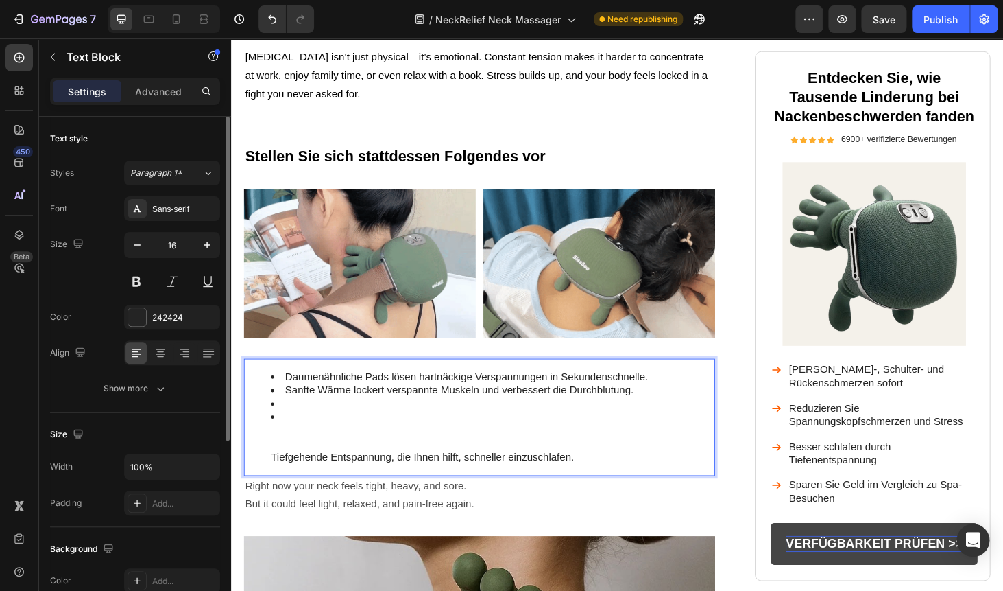
click at [341, 420] on li "Rich Text Editor. Editing area: main" at bounding box center [510, 427] width 472 height 14
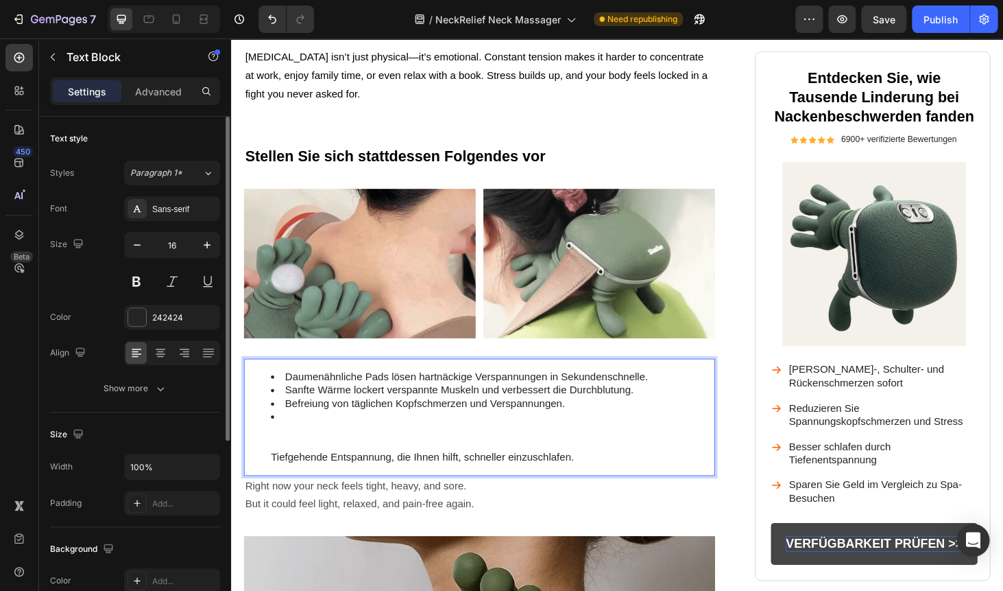
click at [311, 464] on li "Tiefgehende Entspannung, die Ihnen hilft, schneller einzuschlafen." at bounding box center [510, 462] width 472 height 57
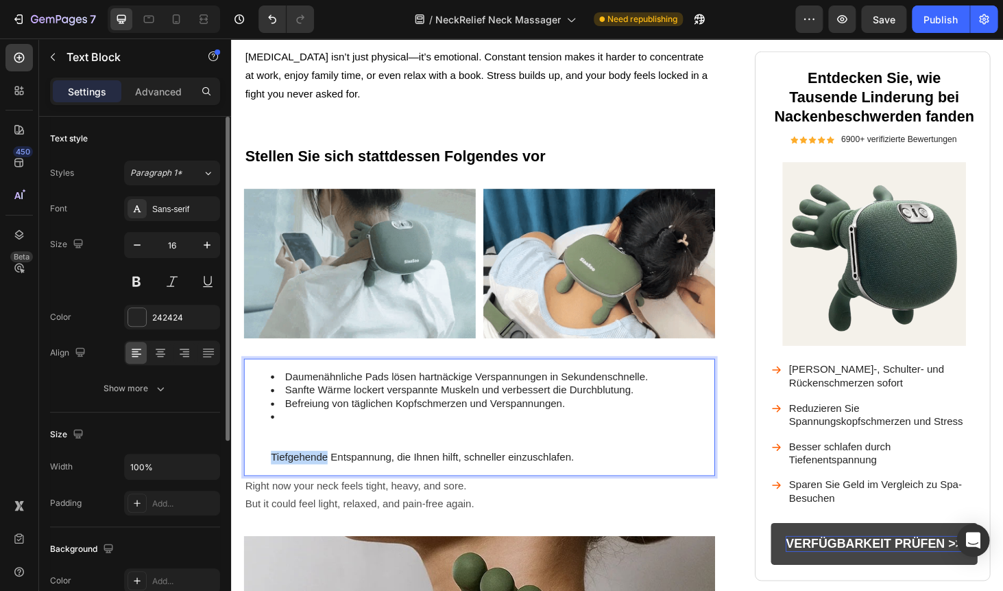
click at [311, 464] on li "Tiefgehende Entspannung, die Ihnen hilft, schneller einzuschlafen." at bounding box center [510, 462] width 472 height 57
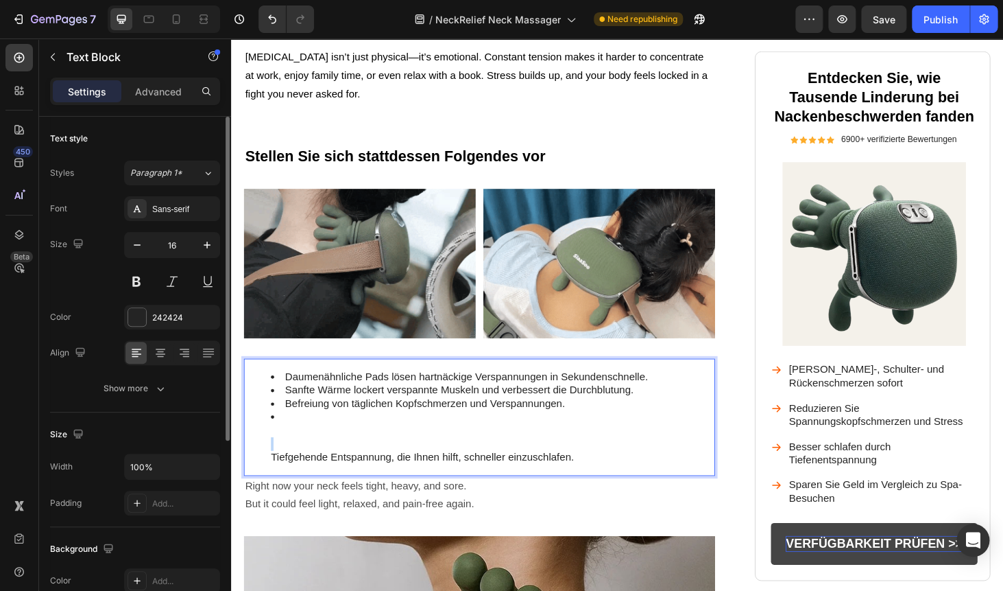
click at [311, 464] on li "Tiefgehende Entspannung, die Ihnen hilft, schneller einzuschlafen." at bounding box center [510, 462] width 472 height 57
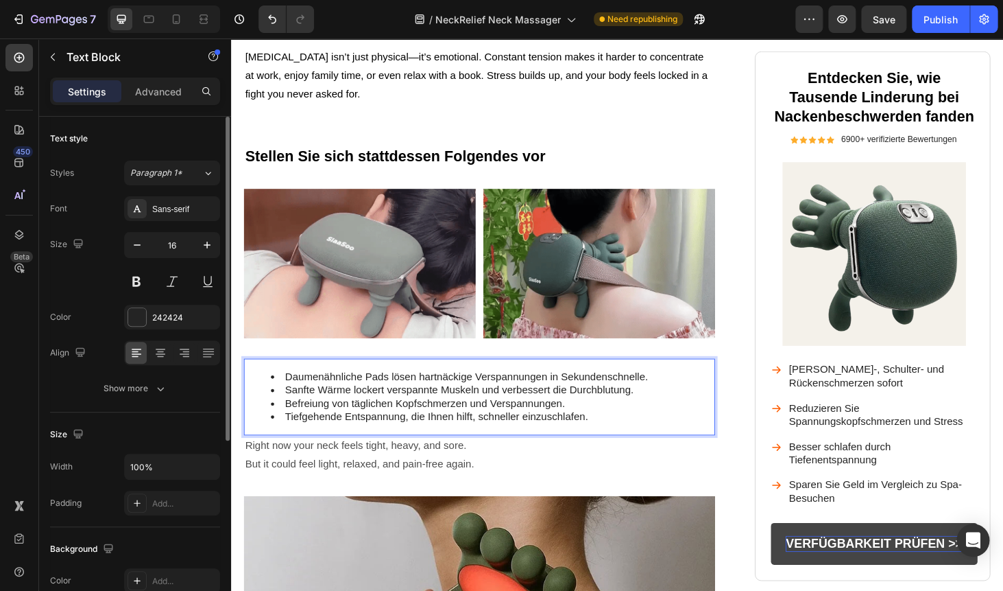
click at [313, 436] on div "Daumenähnliche Pads lösen hartnäckige Verspannungen in Sekundenschnelle. Sanfte…" at bounding box center [496, 420] width 502 height 82
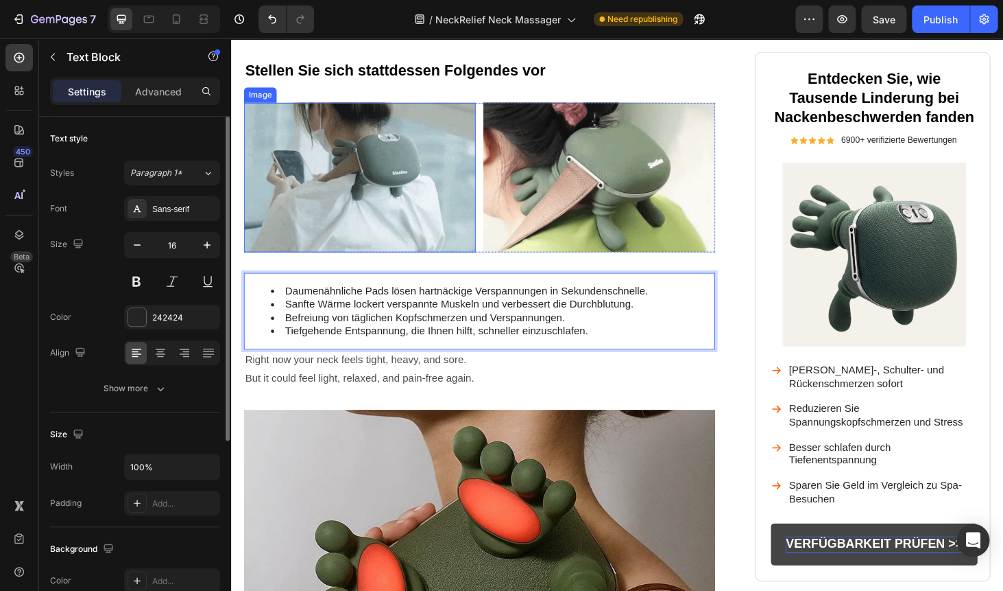
scroll to position [1485, 0]
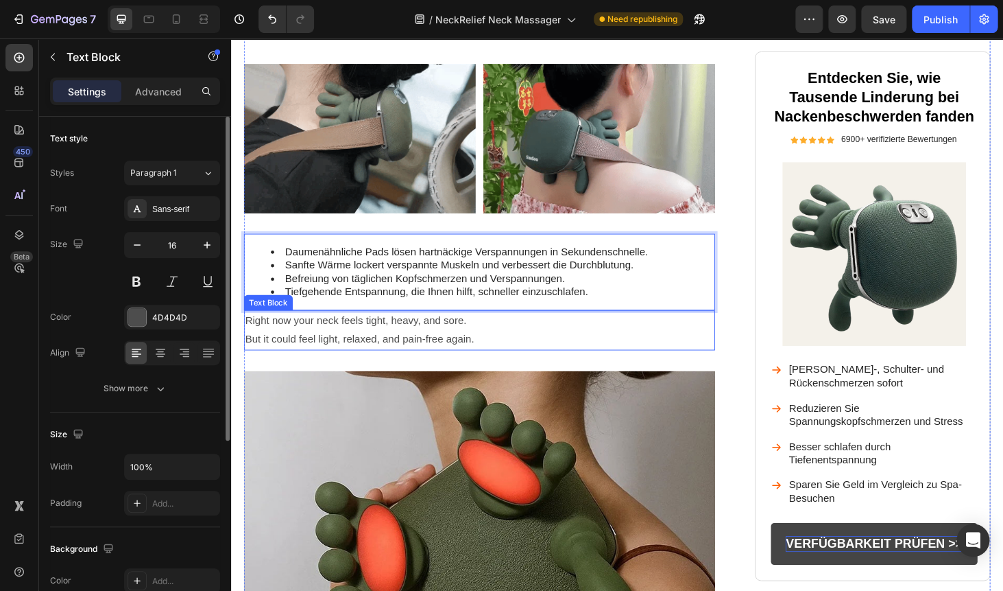
click at [362, 335] on p "Right now your neck feels tight, heavy, and sore. But it could feel light, rela…" at bounding box center [495, 349] width 499 height 40
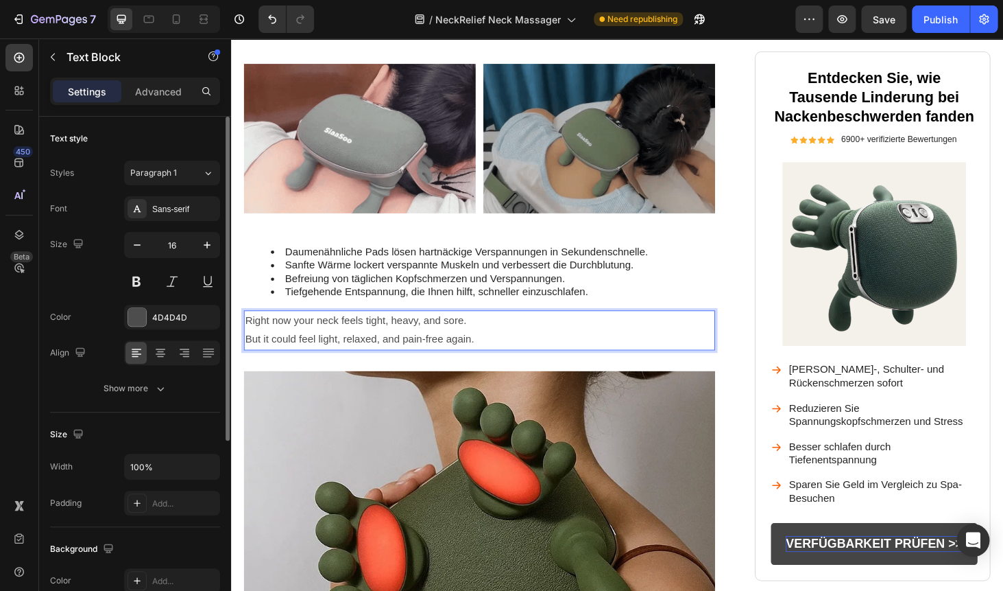
click at [362, 335] on p "Right now your neck feels tight, heavy, and sore. But it could feel light, rela…" at bounding box center [495, 349] width 499 height 40
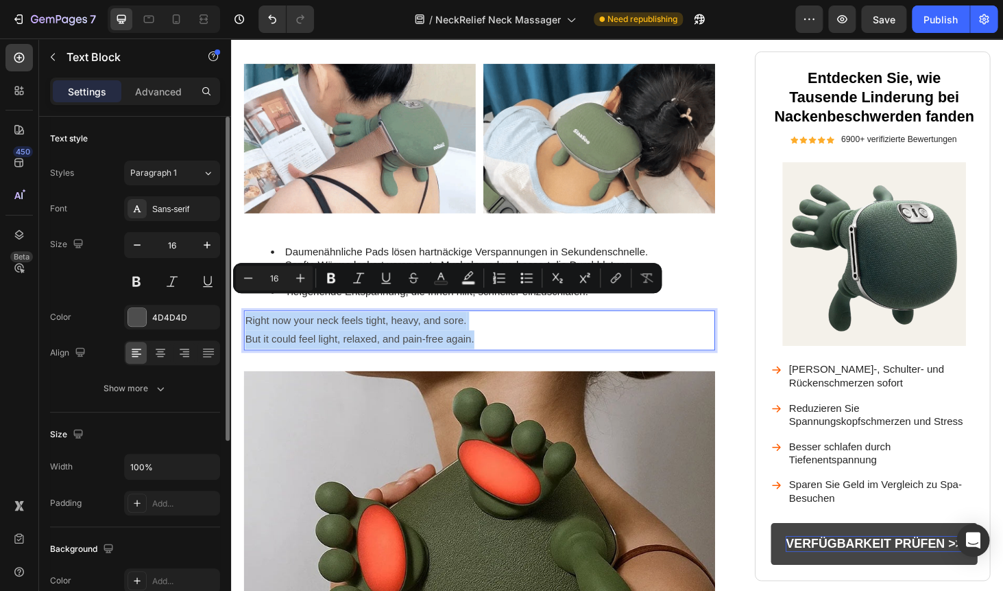
copy p "Right now your neck feels tight, heavy, and sore. But it could feel light, rela…"
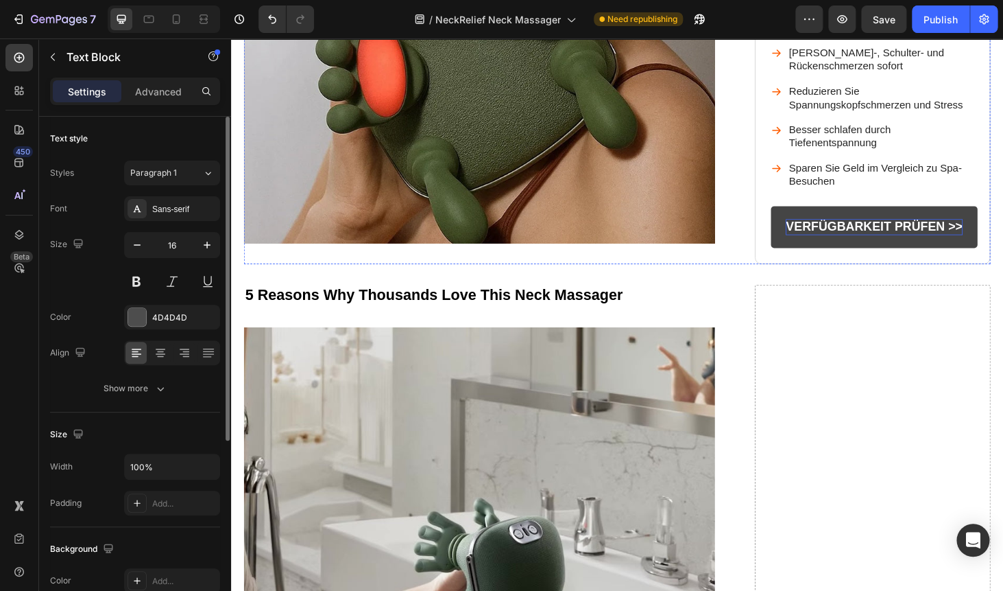
scroll to position [2028, 0]
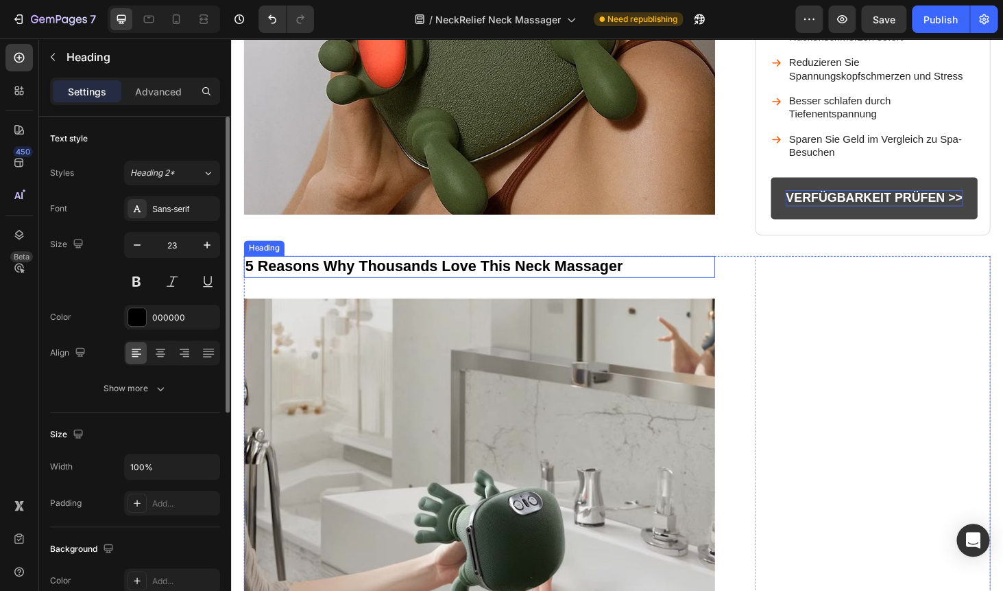
click at [350, 272] on strong "5 Reasons Why Thousands Love This Neck Massager" at bounding box center [447, 281] width 403 height 18
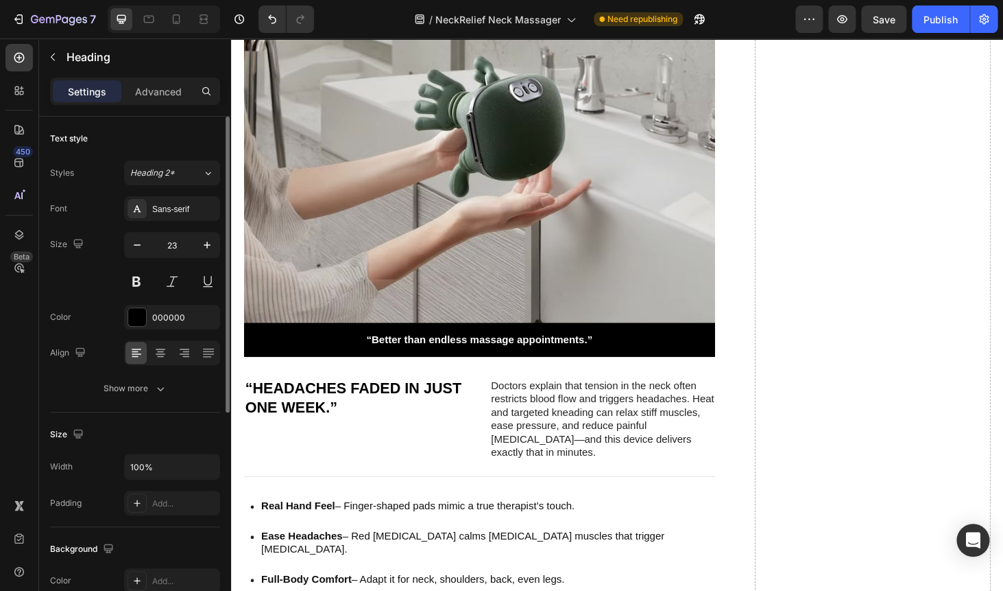
scroll to position [2475, 0]
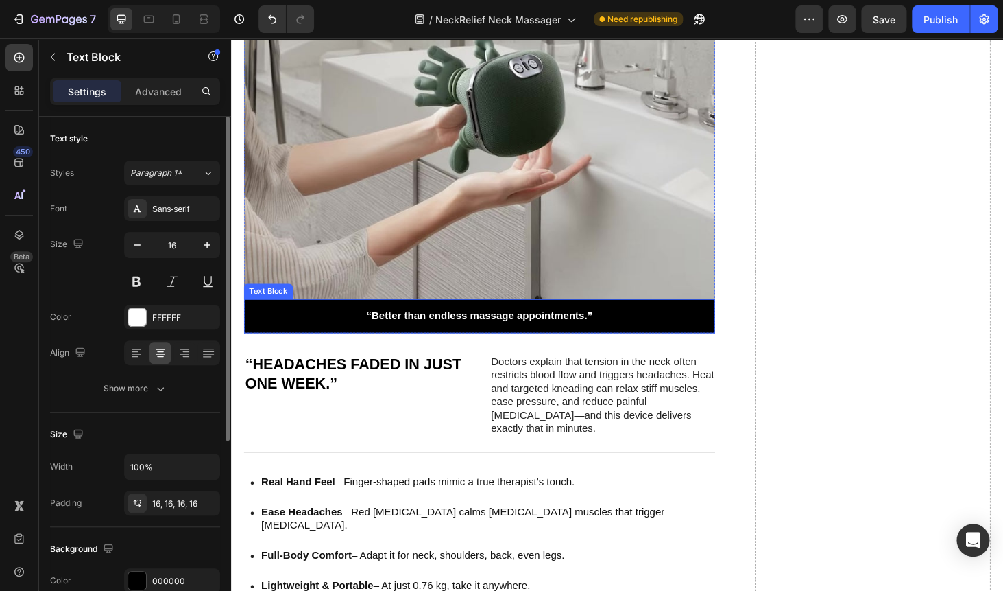
click at [418, 334] on p "“Better than endless massage appointments.”" at bounding box center [496, 333] width 480 height 14
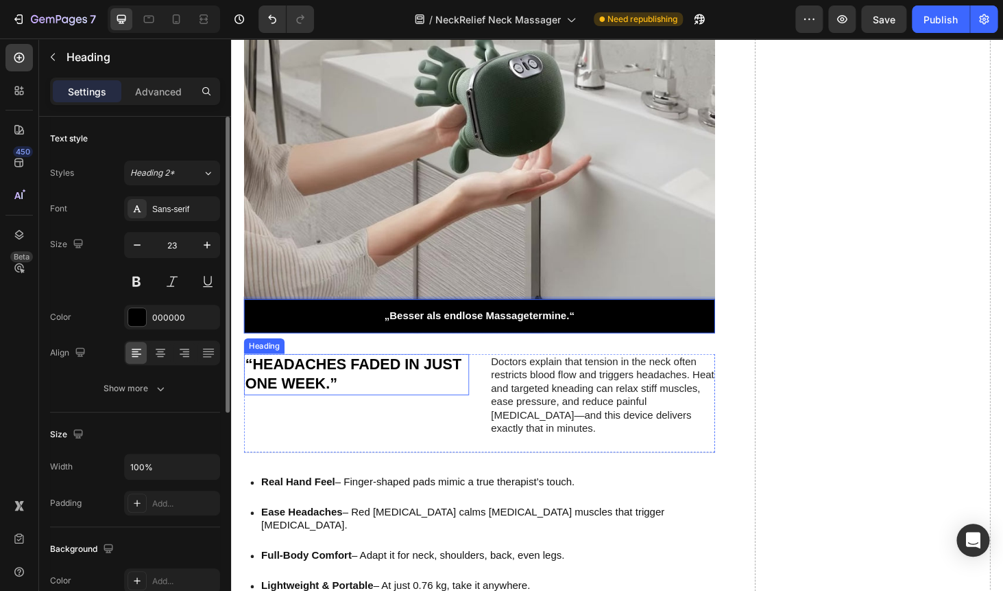
click at [385, 388] on h2 "“HEADACHES FADED IN JUST ONE WEEK.”" at bounding box center [365, 396] width 240 height 44
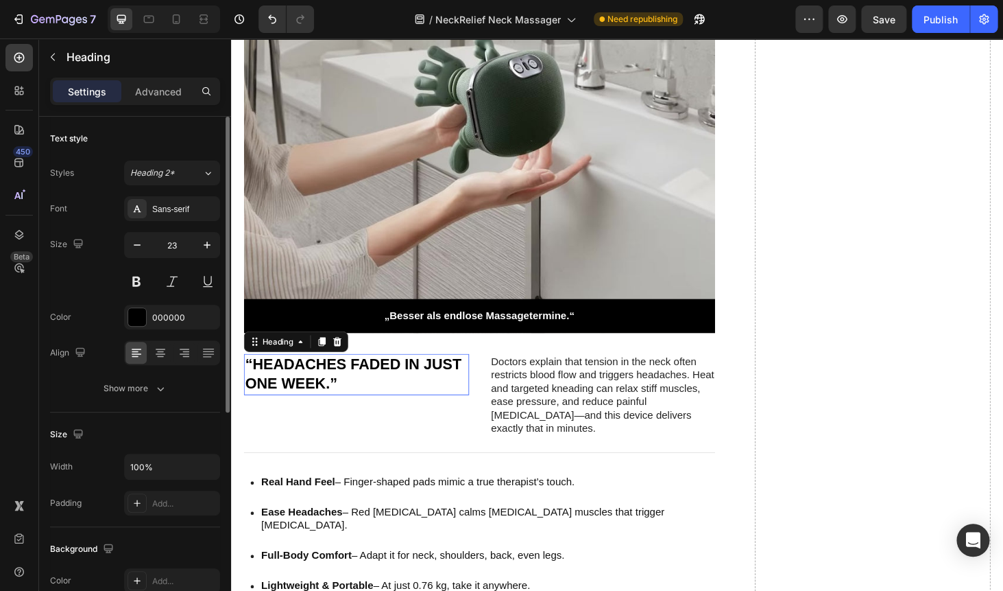
click at [385, 388] on h2 "“HEADACHES FADED IN JUST ONE WEEK.”" at bounding box center [365, 396] width 240 height 44
click at [385, 388] on p "“HEADACHES FADED IN JUST ONE WEEK.”" at bounding box center [364, 395] width 237 height 41
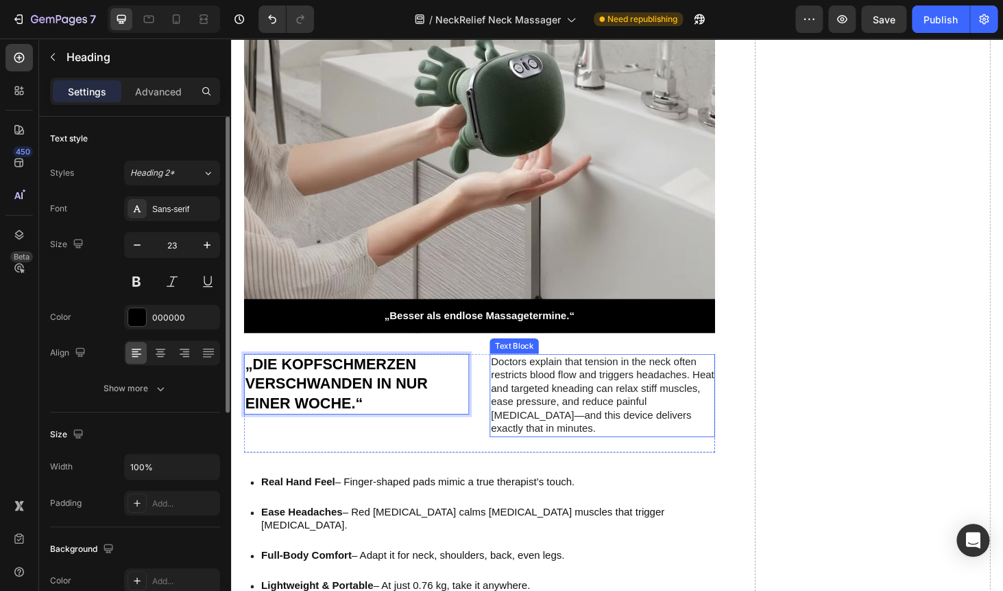
click at [536, 385] on p "Doctors explain that tension in the neck often restricts blood flow and trigger…" at bounding box center [627, 418] width 239 height 86
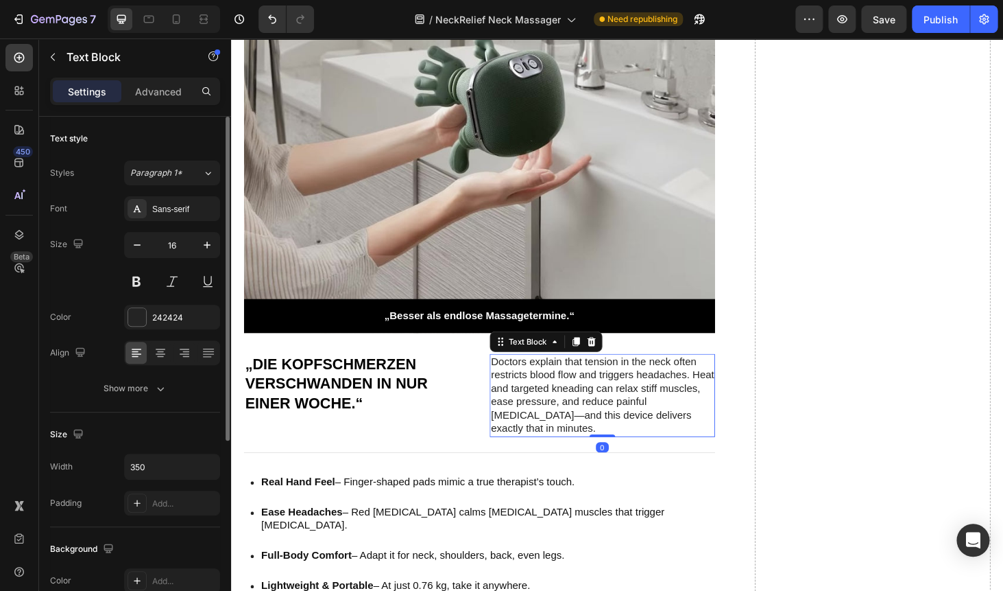
click at [536, 385] on p "Doctors explain that tension in the neck often restricts blood flow and trigger…" at bounding box center [627, 418] width 239 height 86
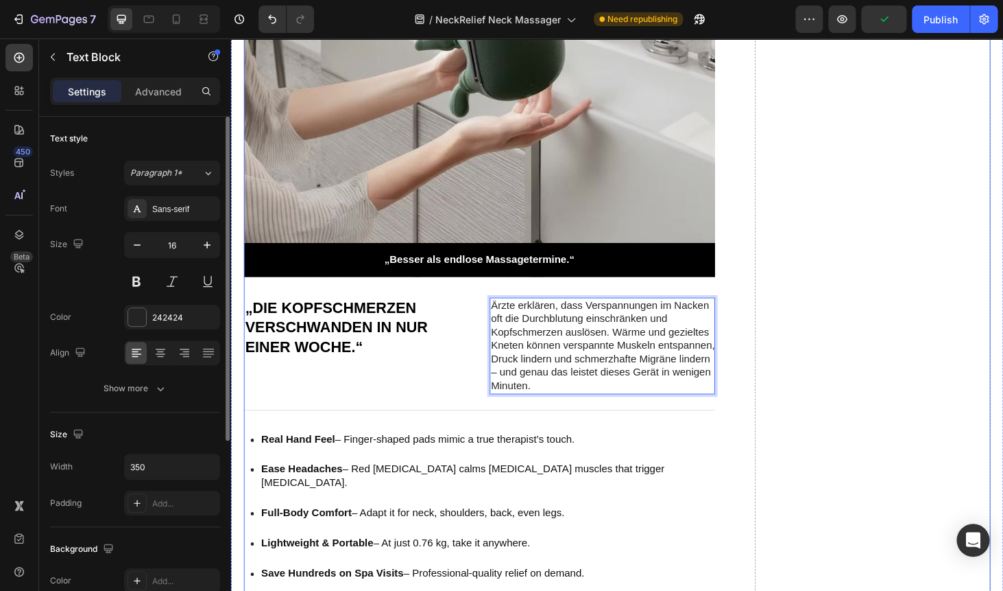
scroll to position [2567, 0]
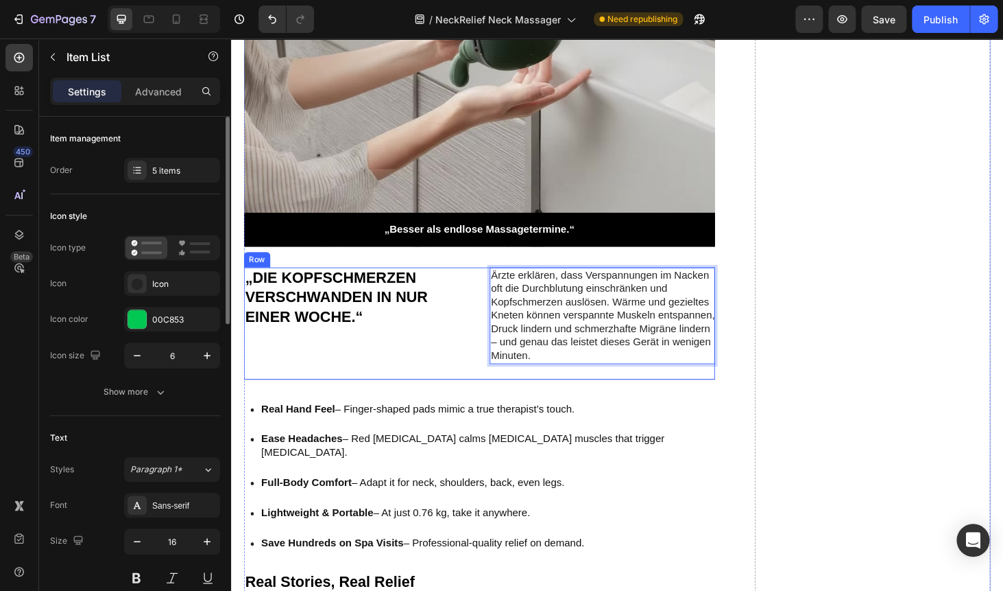
click at [381, 460] on p "Ease Headaches – Red heat therapy calms stiff neck muscles that trigger migrain…" at bounding box center [503, 471] width 481 height 29
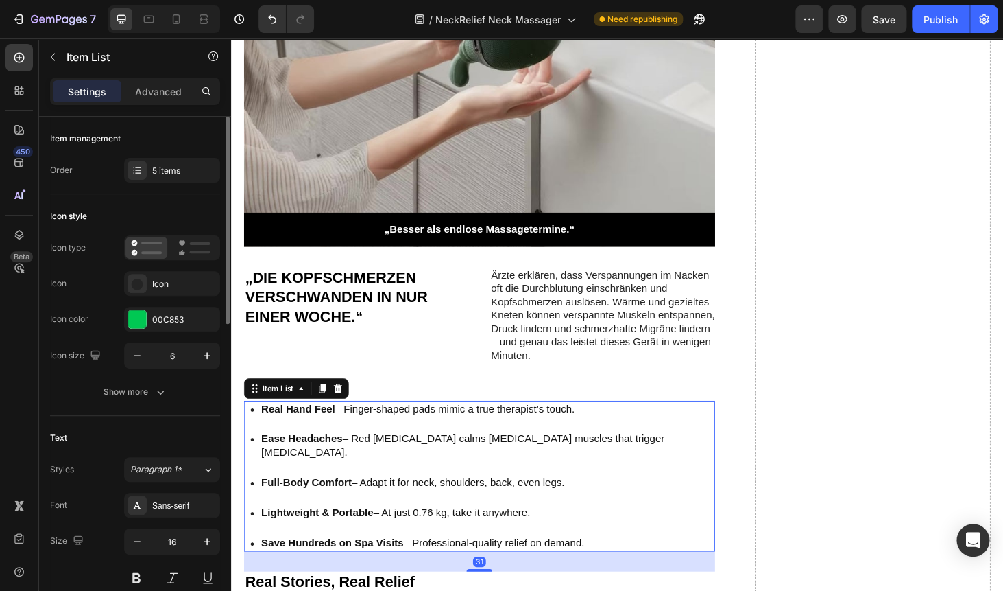
click at [700, 450] on div "Real Hand Feel – Finger-shaped pads mimic a true therapist’s touch. Ease Headac…" at bounding box center [496, 504] width 502 height 161
click at [394, 432] on p "Real Hand Feel – Finger-shaped pads mimic a true therapist’s touch." at bounding box center [503, 433] width 481 height 14
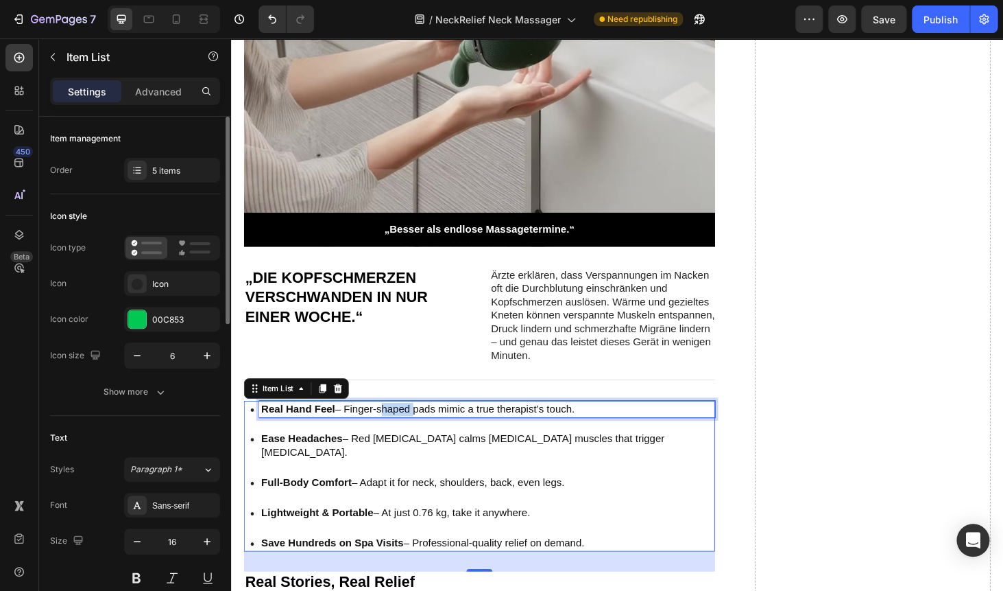
click at [394, 432] on p "Real Hand Feel – Finger-shaped pads mimic a true therapist’s touch." at bounding box center [503, 433] width 481 height 14
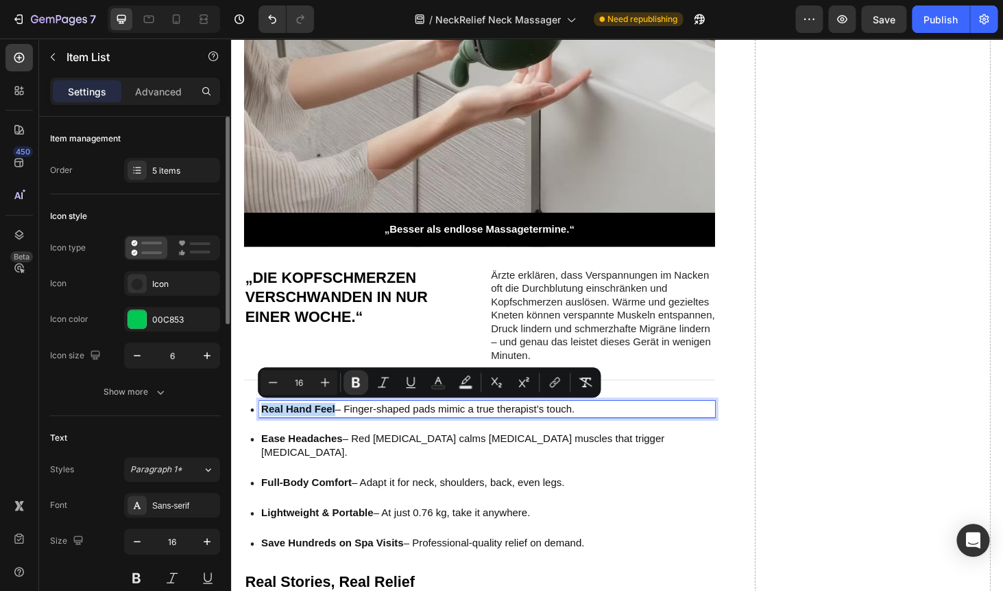
copy strong "Real Hand Feel"
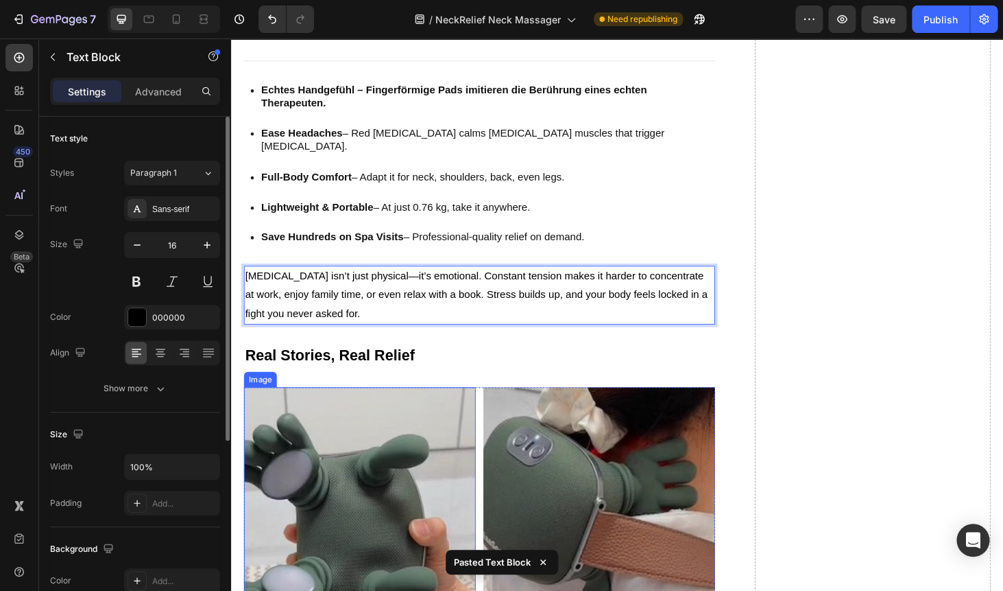
scroll to position [2837, 0]
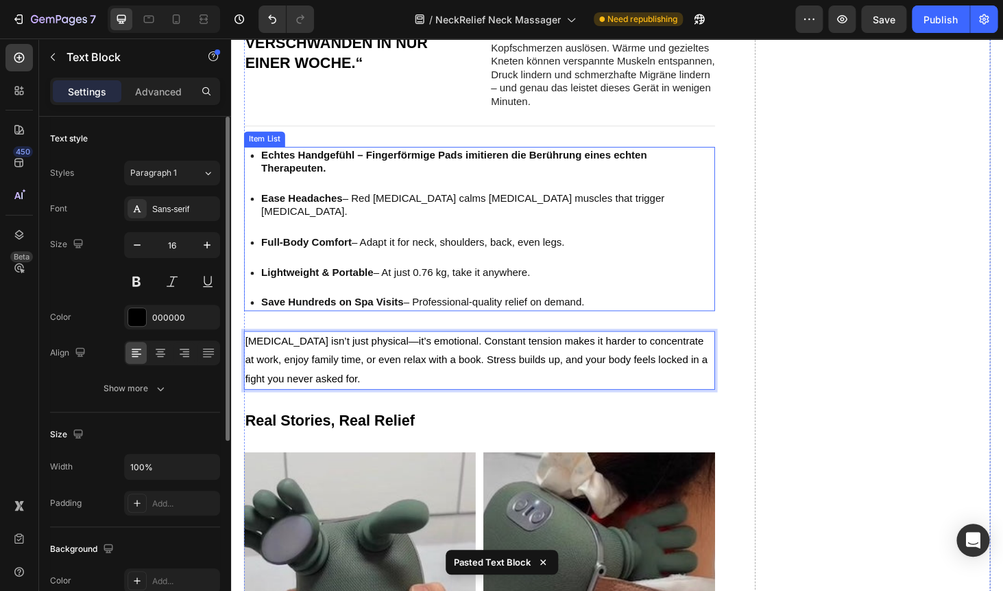
click at [381, 162] on strong "Echtes Handgefühl – Fingerförmige Pads imitieren die Berührung eines echten The…" at bounding box center [468, 169] width 411 height 26
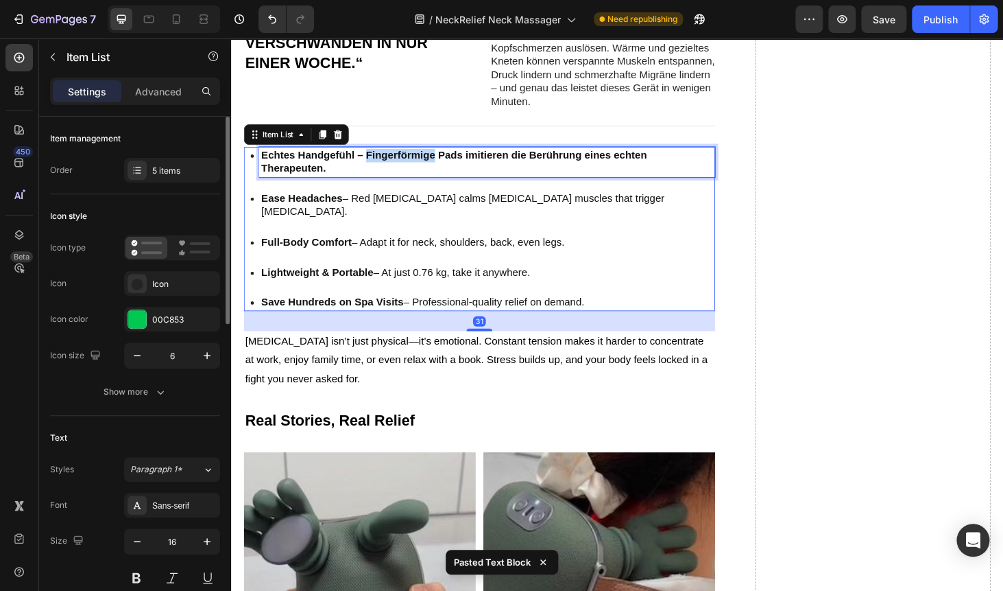
click at [379, 162] on strong "Echtes Handgefühl – Fingerförmige Pads imitieren die Berührung eines echten The…" at bounding box center [468, 169] width 411 height 26
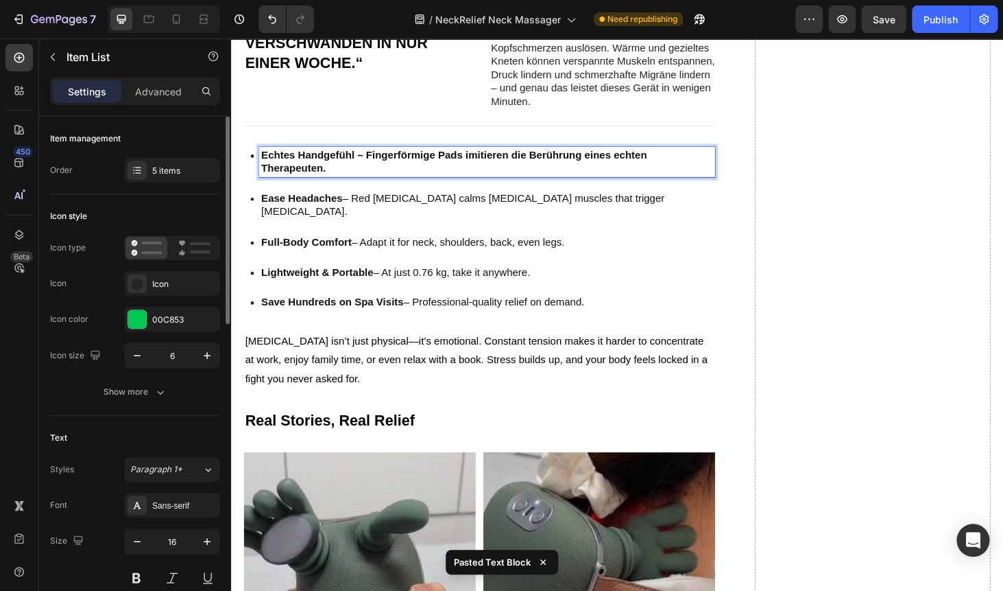
click at [377, 162] on strong "Echtes Handgefühl – Fingerförmige Pads imitieren die Berührung eines echten The…" at bounding box center [468, 169] width 411 height 26
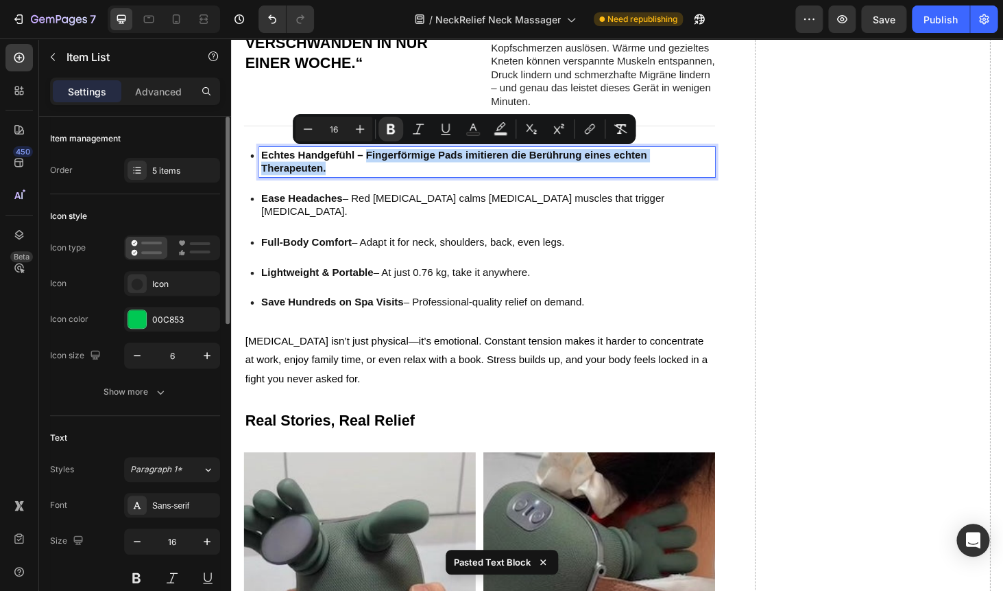
drag, startPoint x: 377, startPoint y: 161, endPoint x: 382, endPoint y: 172, distance: 12.3
click at [382, 172] on p "Echtes Handgefühl – Fingerförmige Pads imitieren die Berührung eines echten The…" at bounding box center [503, 170] width 481 height 29
click at [387, 123] on icon "Editor contextual toolbar" at bounding box center [391, 129] width 14 height 14
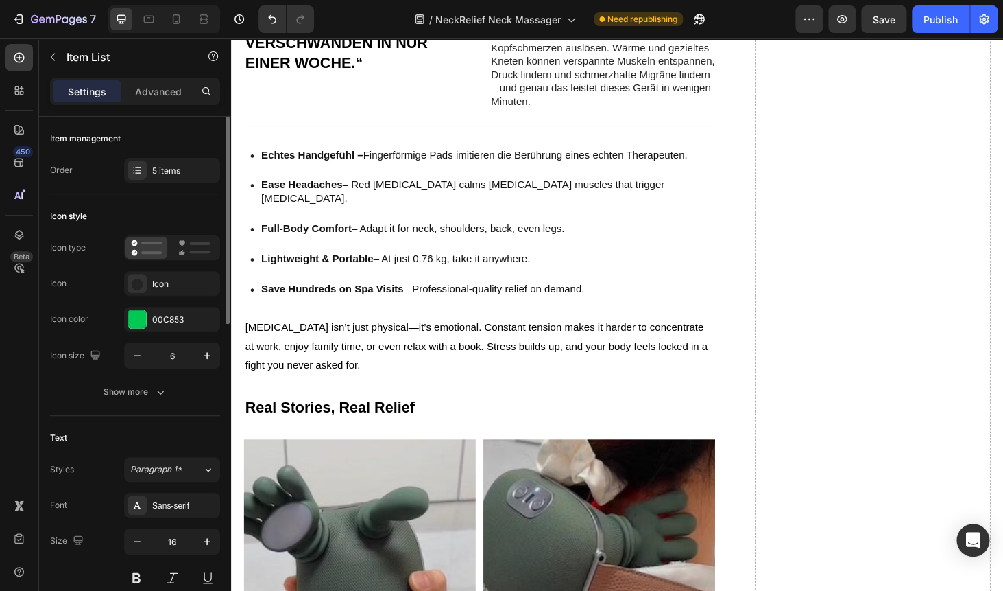
click at [337, 197] on strong "Ease Headaches" at bounding box center [306, 194] width 86 height 12
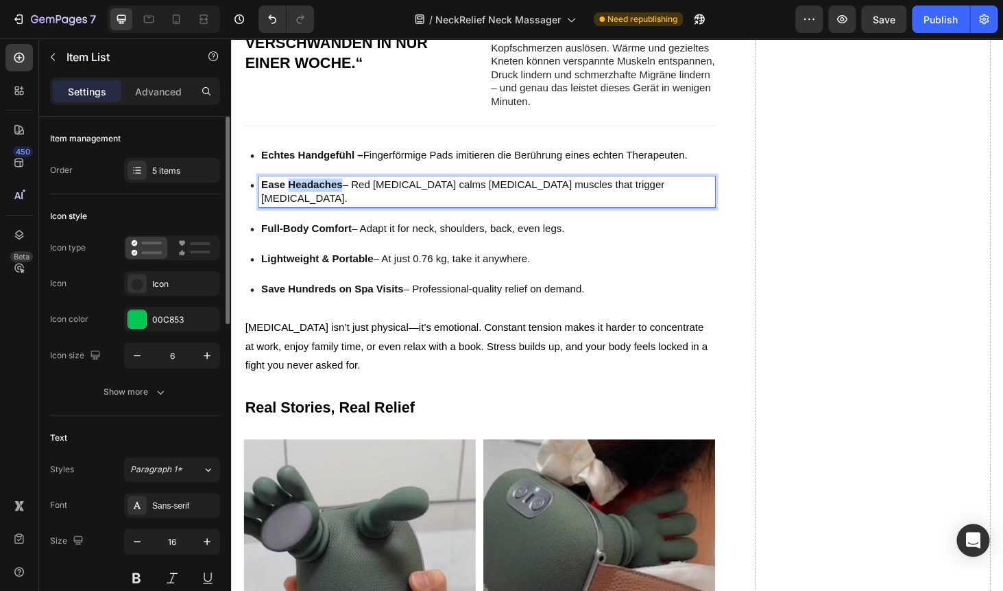
click at [337, 197] on strong "Ease Headaches" at bounding box center [306, 194] width 86 height 12
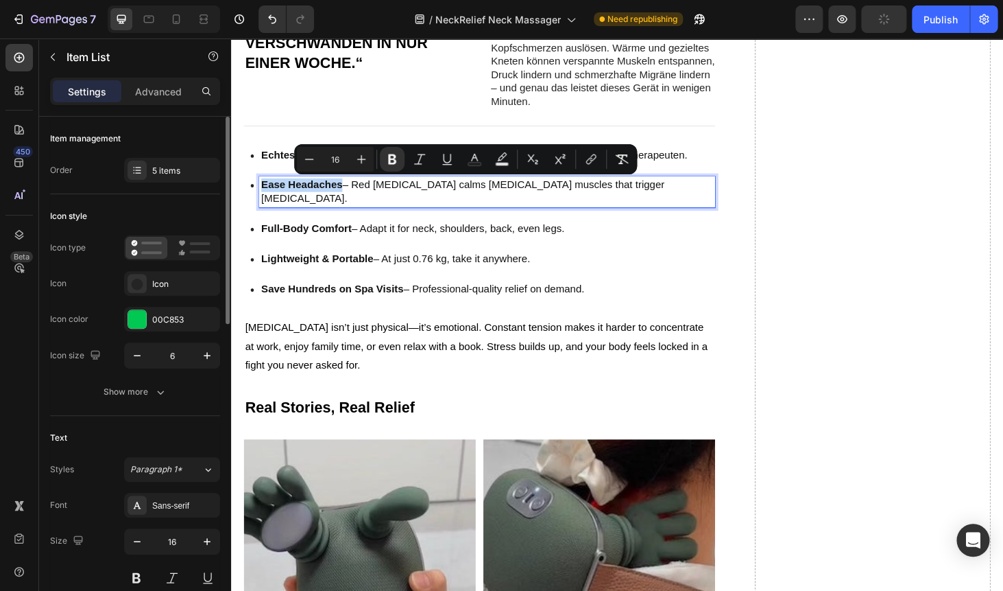
copy strong "Ease Headaches"
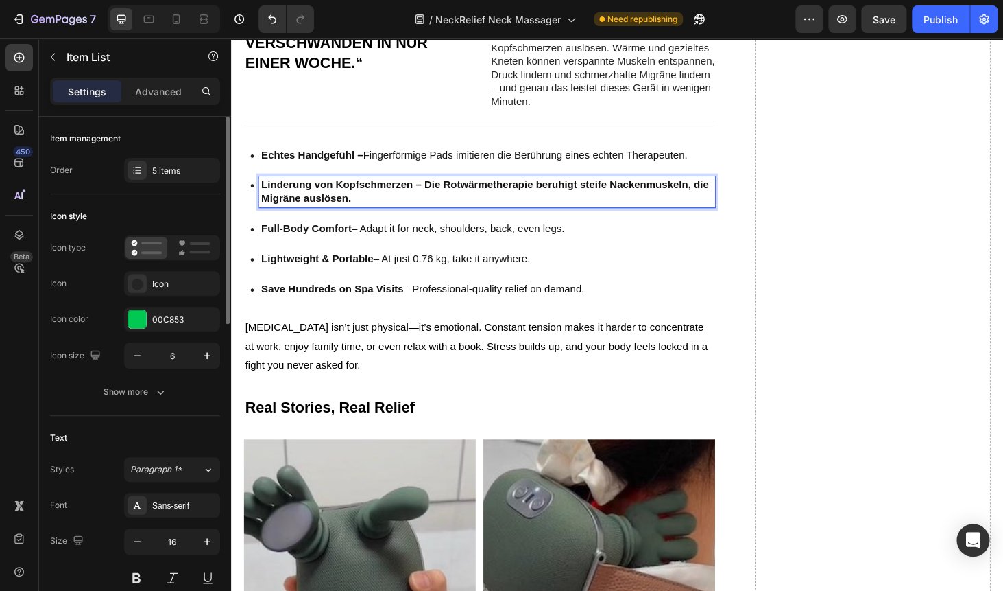
click at [439, 192] on strong "Linderung von Kopfschmerzen – Die Rotwärmetherapie beruhigt steife Nackenmuskel…" at bounding box center [501, 201] width 477 height 26
drag, startPoint x: 438, startPoint y: 192, endPoint x: 439, endPoint y: 209, distance: 16.5
click at [439, 209] on p "Linderung von Kopfschmerzen – Die Rotwärmetherapie beruhigt steife Nackenmuskel…" at bounding box center [503, 201] width 481 height 29
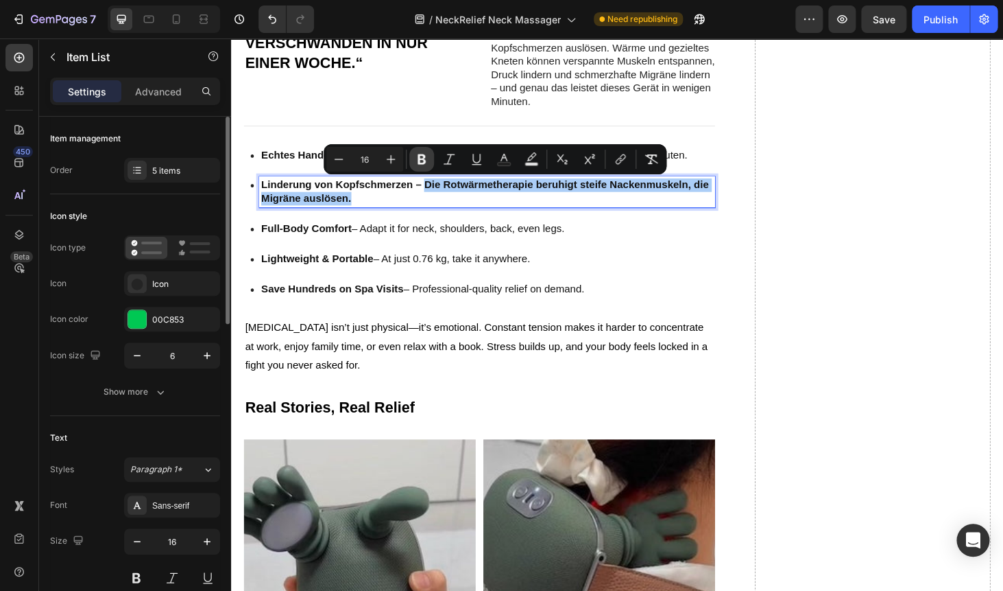
click at [417, 154] on icon "Editor contextual toolbar" at bounding box center [422, 159] width 14 height 14
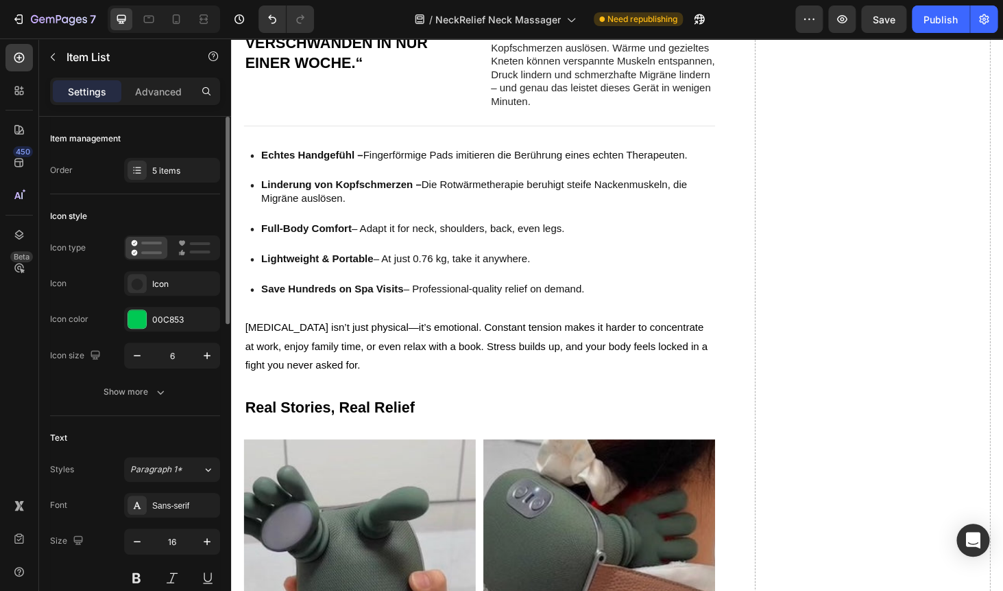
click at [437, 256] on div "Echtes Handgefühl – Fingerförmige Pads imitieren die Berührung eines echten The…" at bounding box center [496, 234] width 502 height 161
click at [397, 241] on p "Full-Body Comfort – Adapt it for neck, shoulders, back, even legs." at bounding box center [503, 241] width 481 height 14
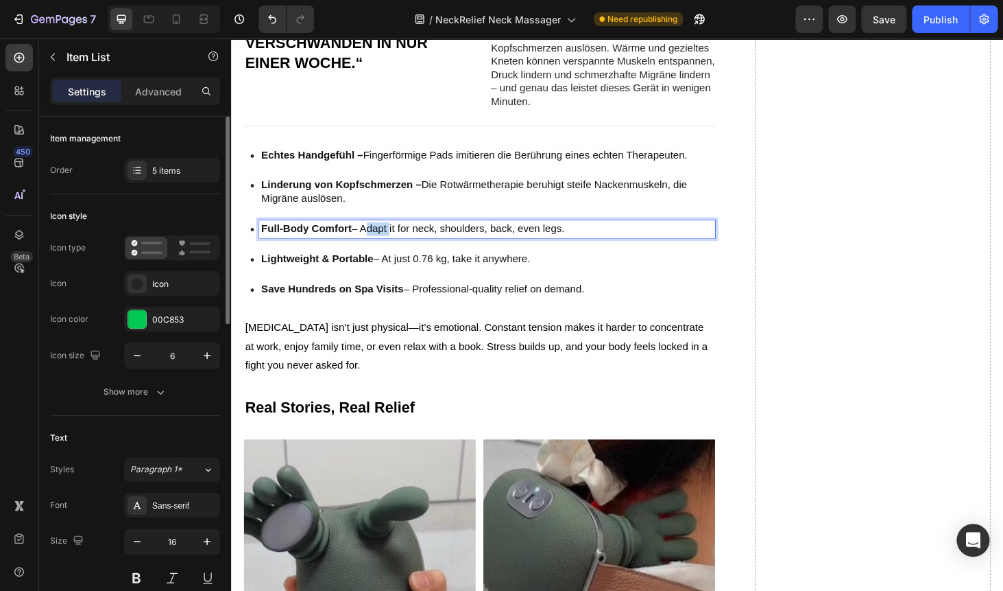
click at [397, 241] on p "Full-Body Comfort – Adapt it for neck, shoulders, back, even legs." at bounding box center [503, 241] width 481 height 14
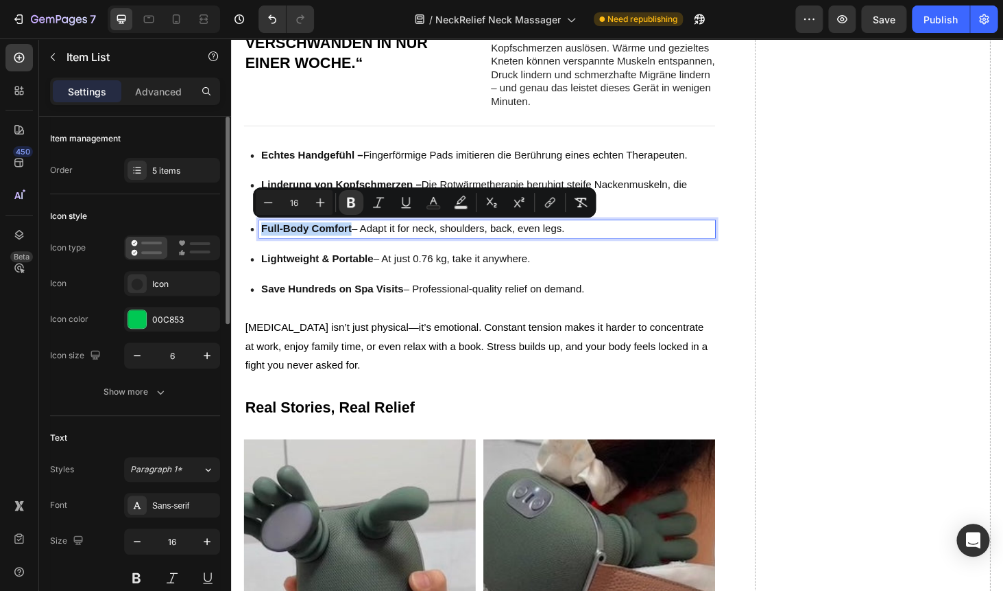
copy strong "Full-Body Comfort"
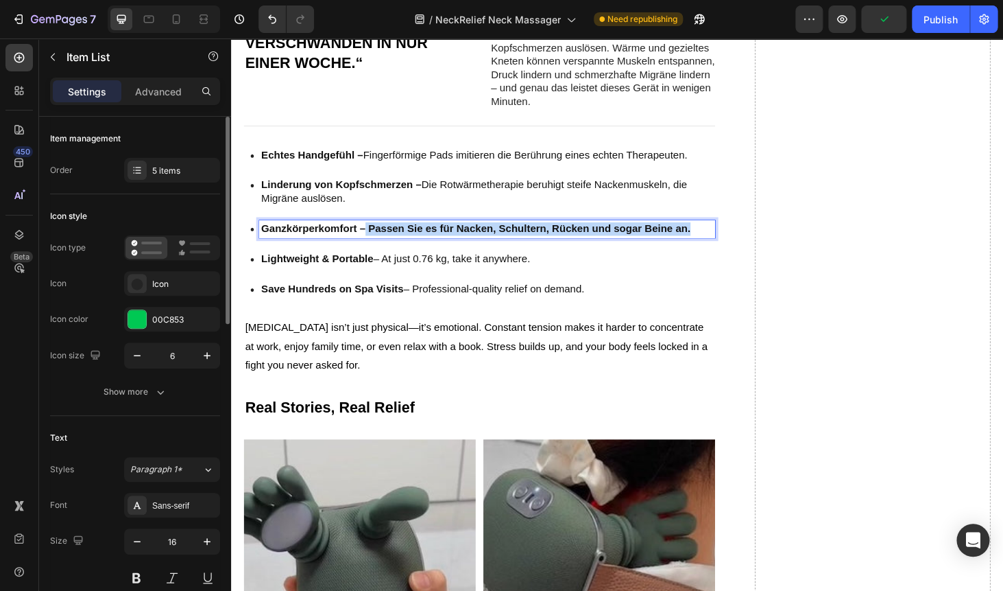
drag, startPoint x: 380, startPoint y: 233, endPoint x: 732, endPoint y: 249, distance: 352.2
click at [732, 249] on div "Ganzkörperkomfort – Passen Sie es für Nacken, Schultern, Rücken und sogar Beine…" at bounding box center [504, 241] width 486 height 19
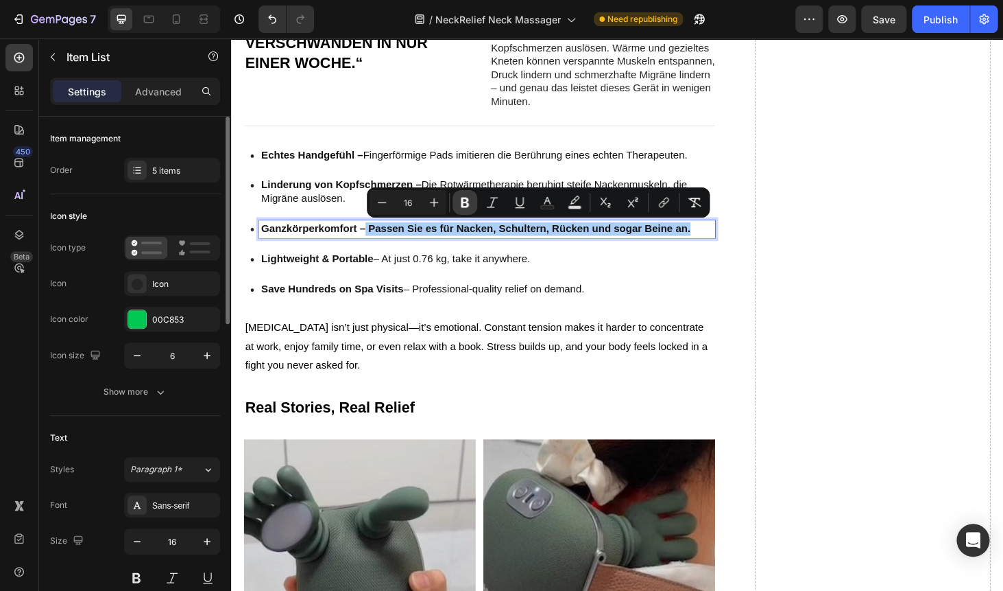
click at [462, 198] on icon "Editor contextual toolbar" at bounding box center [465, 203] width 8 height 10
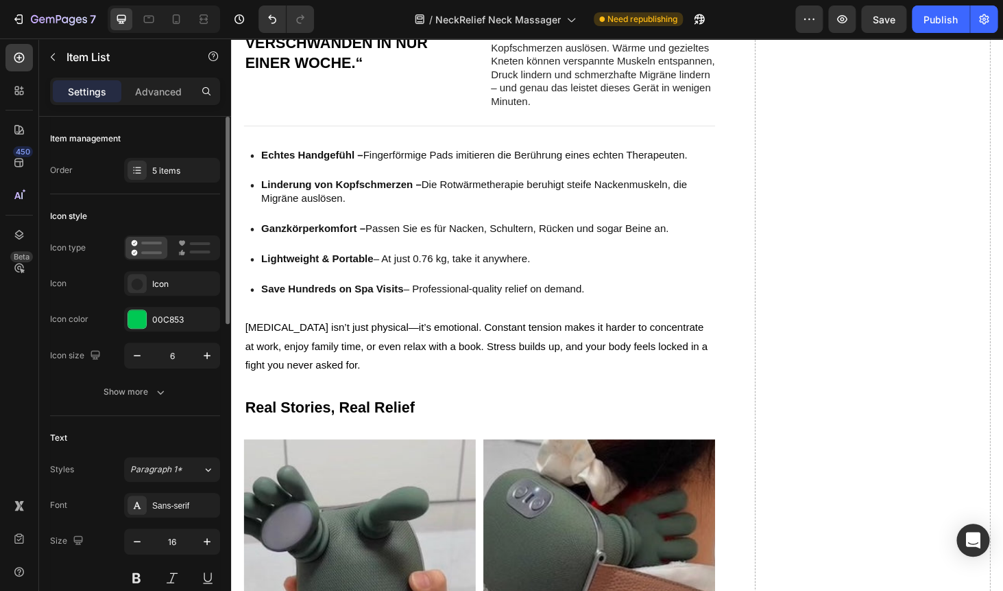
click at [322, 280] on div "Lightweight & Portable – At just 0.76 kg, take it anywhere." at bounding box center [504, 273] width 486 height 19
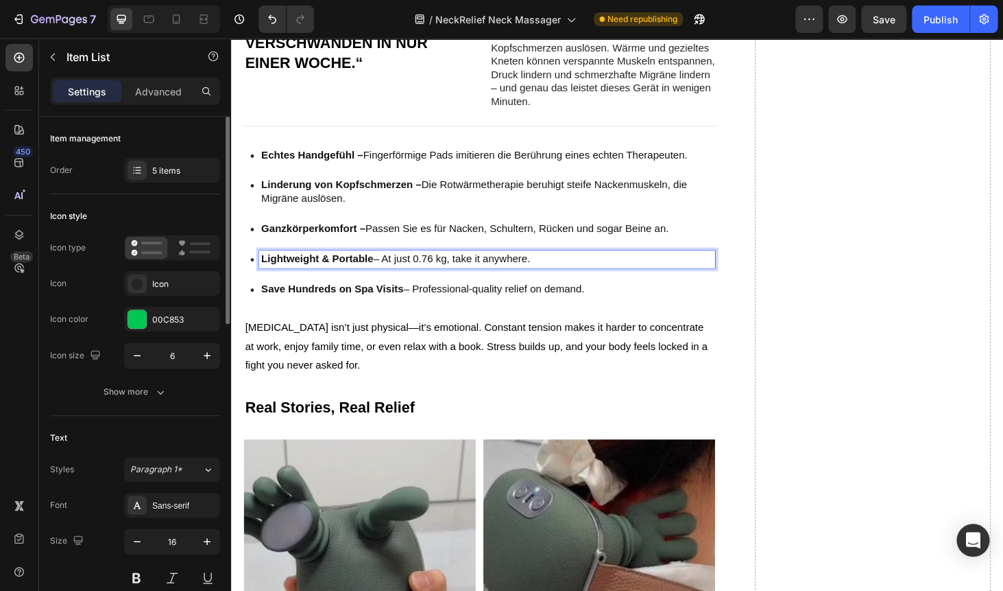
click at [322, 280] on div "Lightweight & Portable – At just 0.76 kg, take it anywhere." at bounding box center [504, 273] width 486 height 19
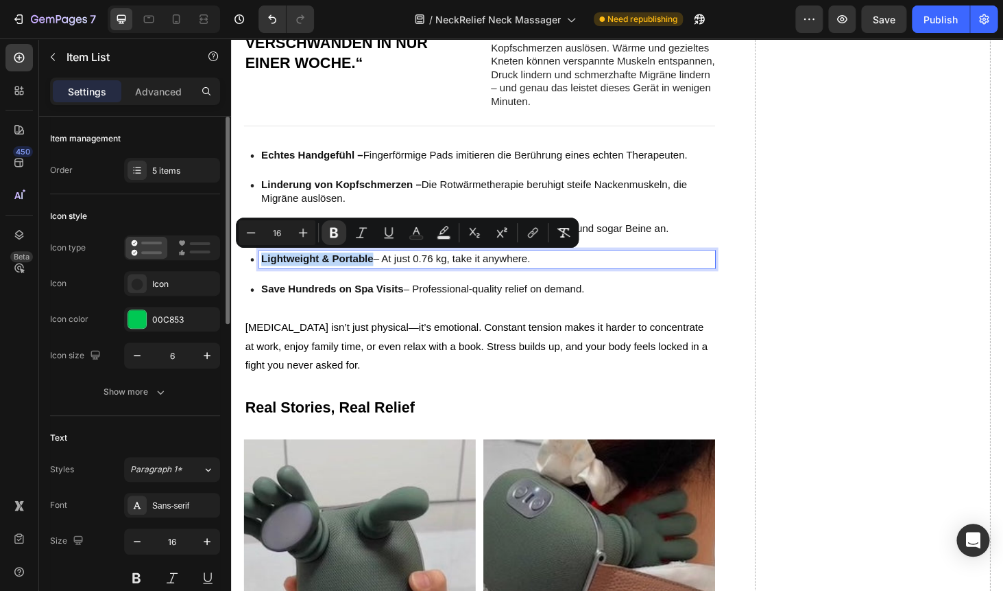
copy strong "Lightweight & Portable"
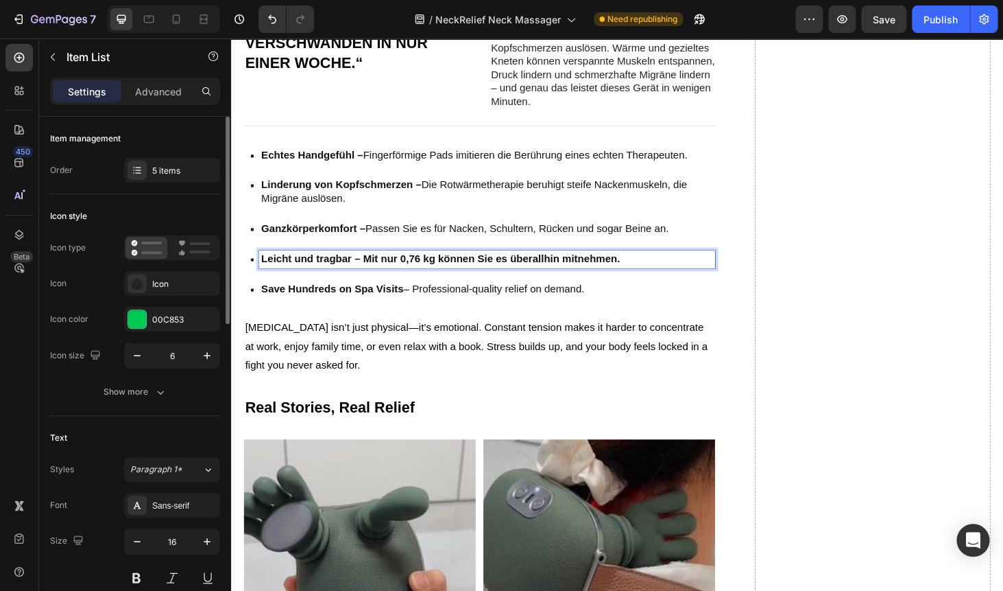
click at [377, 262] on div "Echtes Handgefühl – Fingerförmige Pads imitieren die Berührung eines echten The…" at bounding box center [496, 234] width 502 height 161
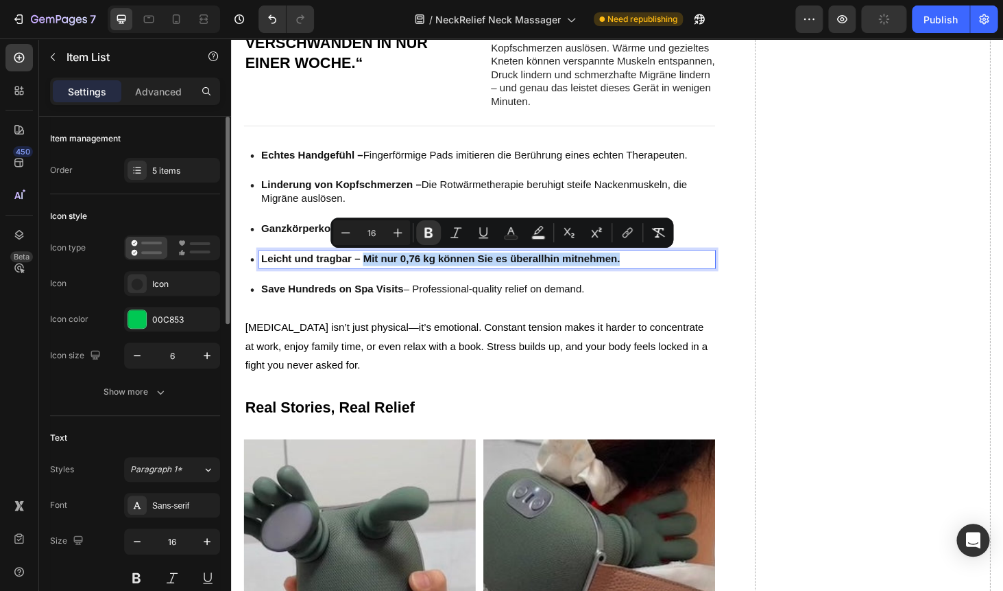
drag, startPoint x: 372, startPoint y: 271, endPoint x: 656, endPoint y: 269, distance: 284.0
click at [656, 269] on p "Leicht und tragbar – Mit nur 0,76 kg können Sie es überallhin mitnehmen." at bounding box center [503, 273] width 481 height 14
click at [430, 237] on icon "Editor contextual toolbar" at bounding box center [429, 233] width 8 height 10
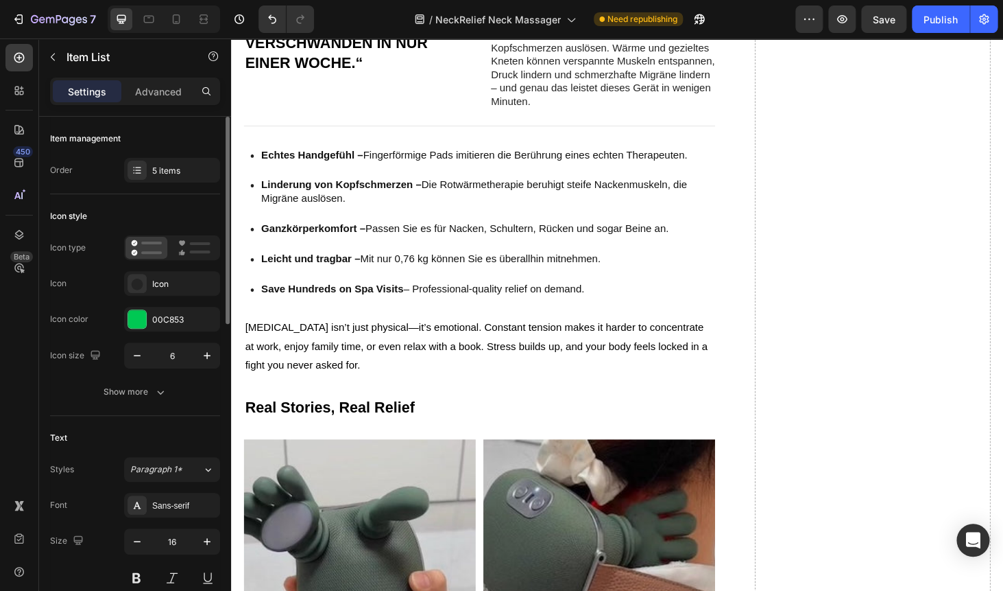
click at [342, 307] on strong "Save Hundreds on Spa Visits" at bounding box center [339, 305] width 152 height 12
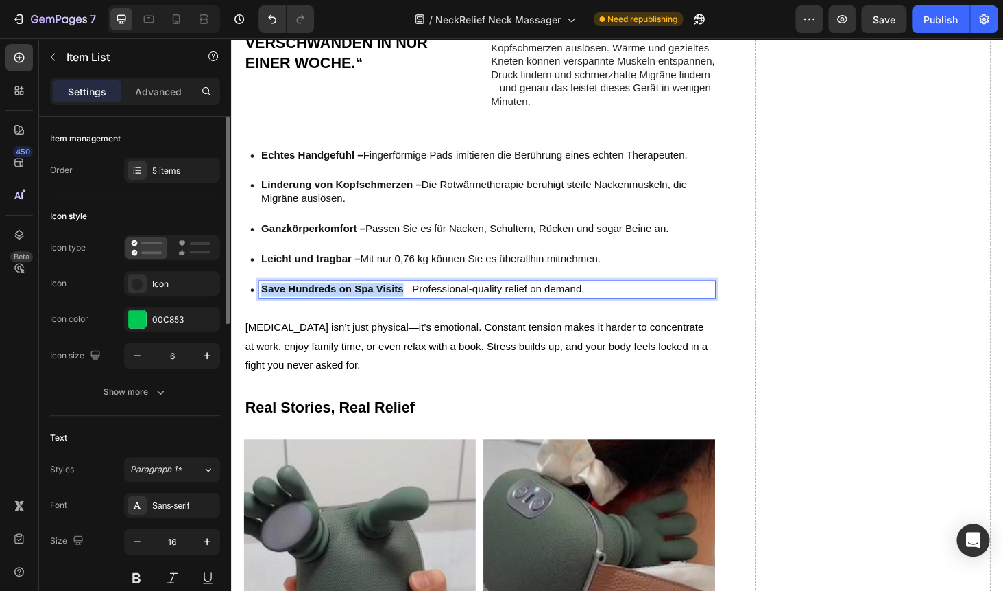
click at [342, 307] on strong "Save Hundreds on Spa Visits" at bounding box center [339, 305] width 152 height 12
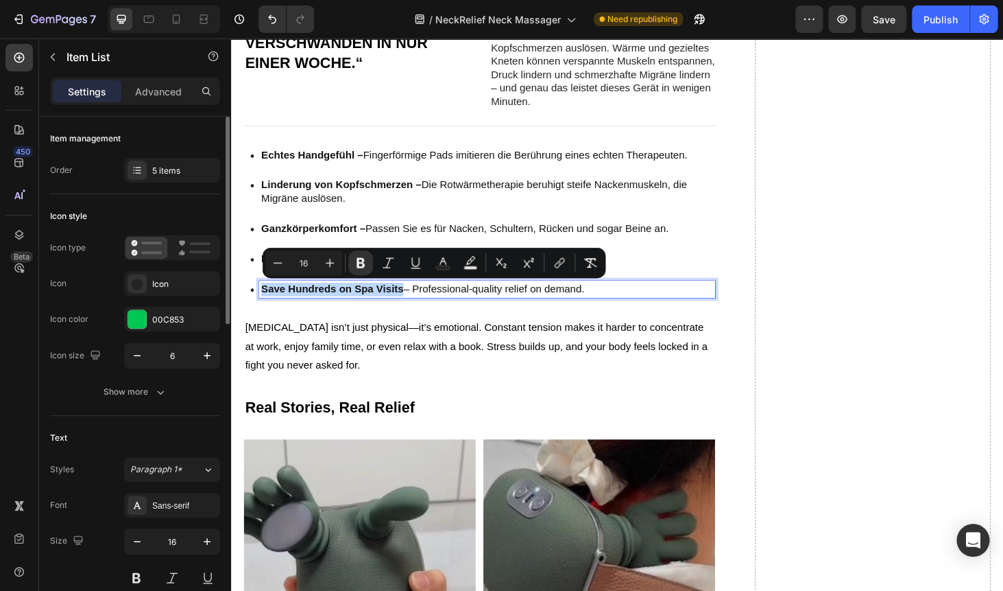
copy strong "Save Hundreds on Spa Visits"
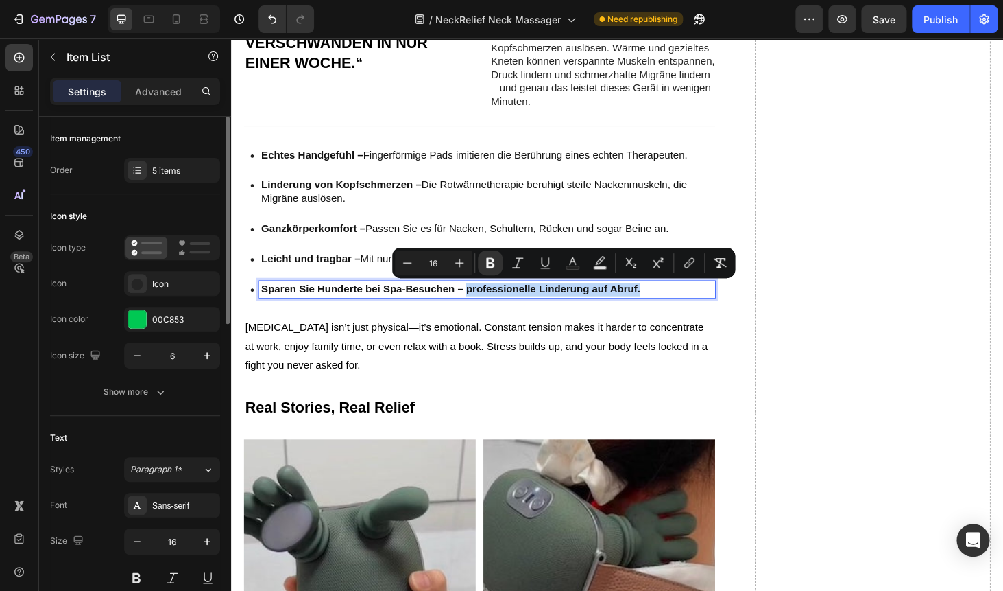
drag, startPoint x: 481, startPoint y: 306, endPoint x: 669, endPoint y: 307, distance: 187.9
click at [669, 307] on p "Sparen Sie Hunderte bei Spa-Besuchen – professionelle Linderung auf Abruf." at bounding box center [503, 305] width 481 height 14
click at [490, 263] on icon "Editor contextual toolbar" at bounding box center [490, 263] width 8 height 10
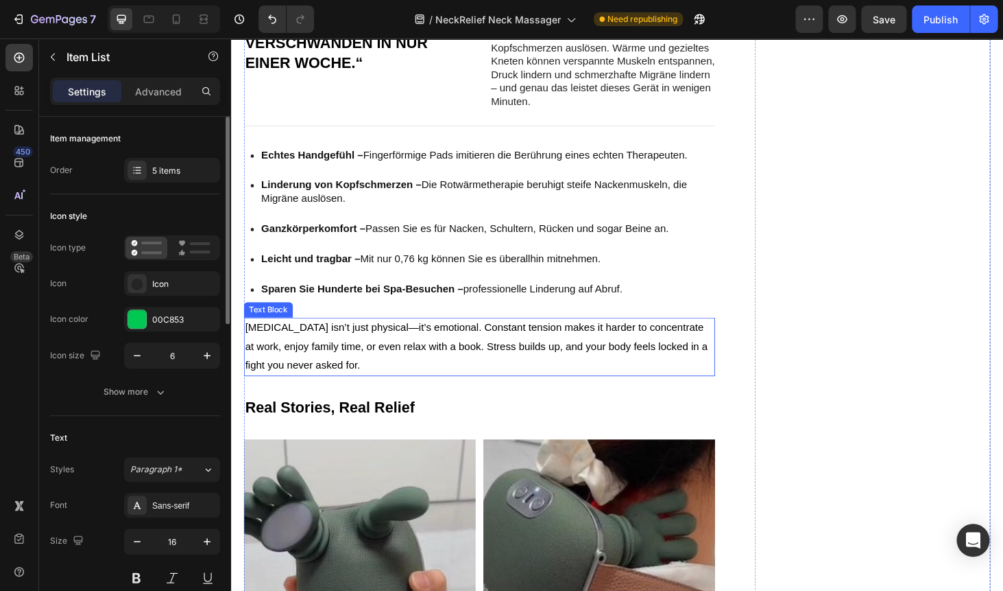
click at [364, 366] on p "[MEDICAL_DATA] isn’t just physical—it’s emotional. Constant tension makes it ha…" at bounding box center [495, 366] width 499 height 59
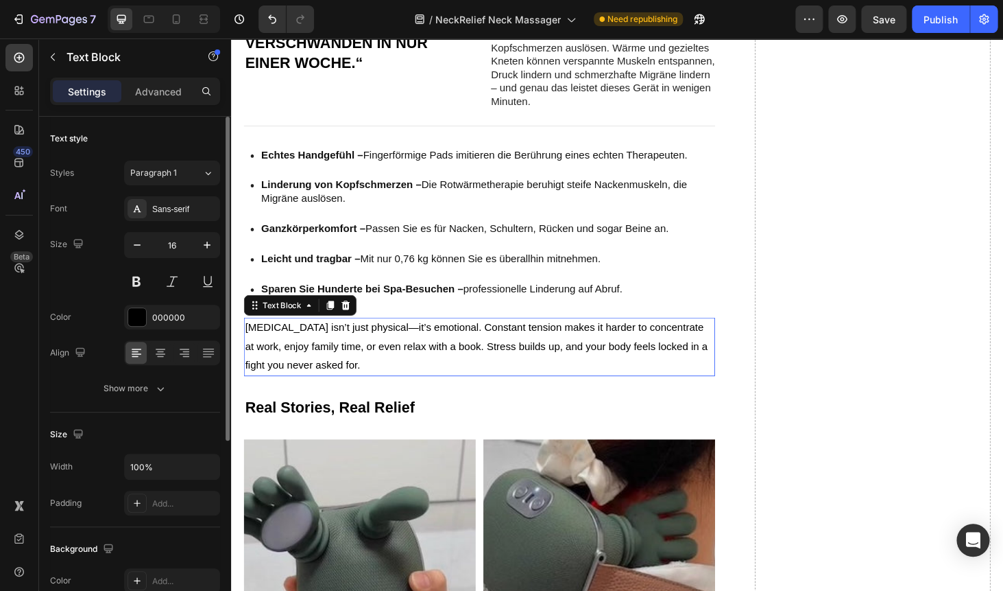
click at [364, 366] on p "[MEDICAL_DATA] isn’t just physical—it’s emotional. Constant tension makes it ha…" at bounding box center [495, 366] width 499 height 59
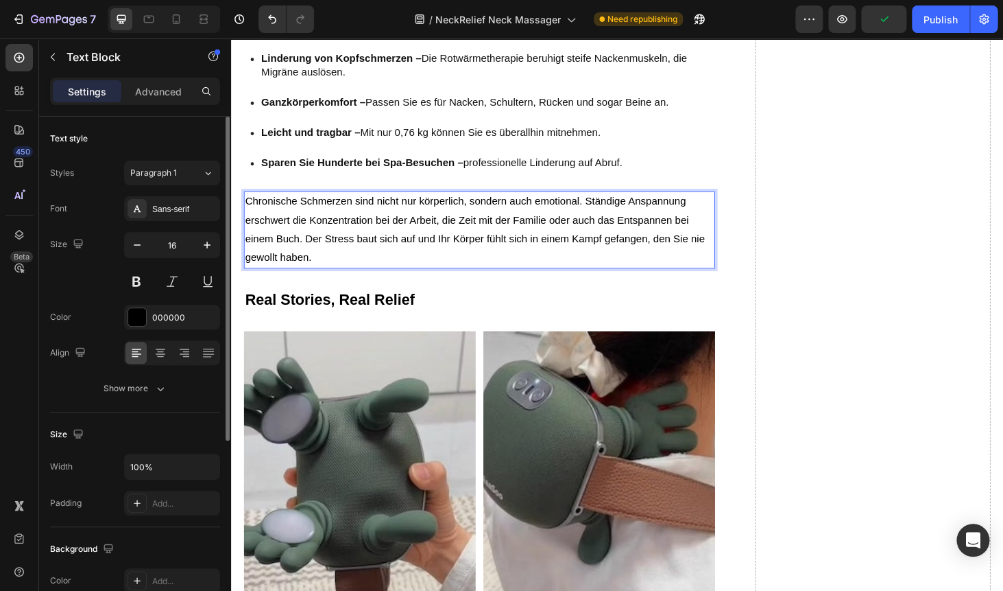
scroll to position [2981, 0]
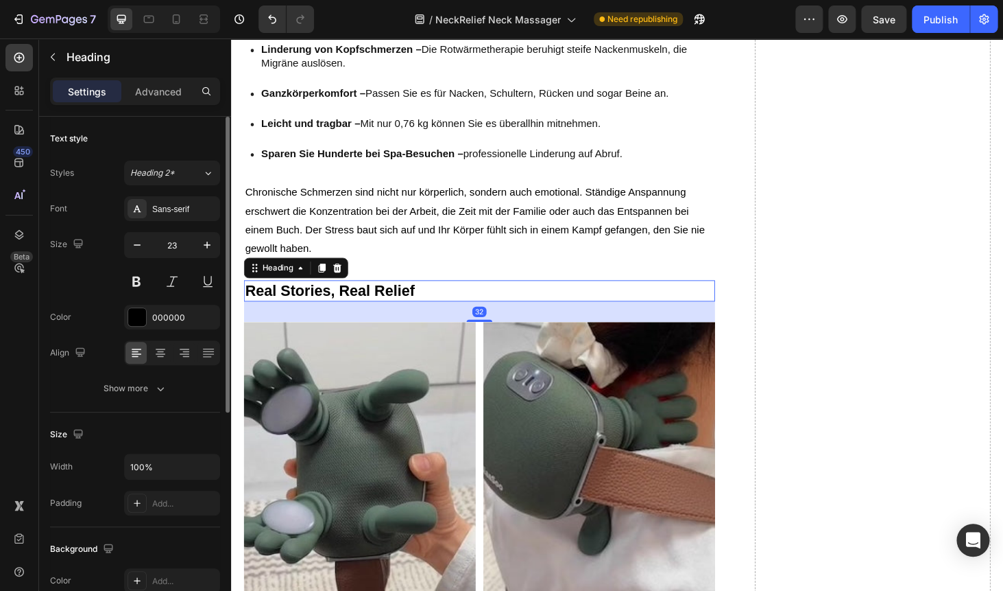
click at [324, 304] on h2 "Real Stories, Real Relief" at bounding box center [496, 307] width 502 height 23
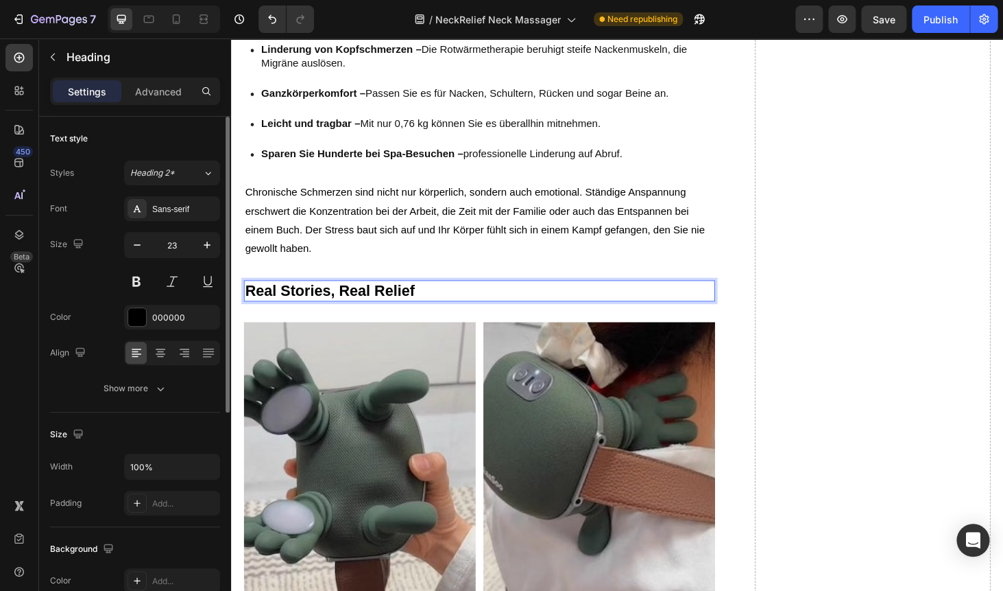
click at [324, 304] on p "Real Stories, Real Relief" at bounding box center [495, 307] width 499 height 21
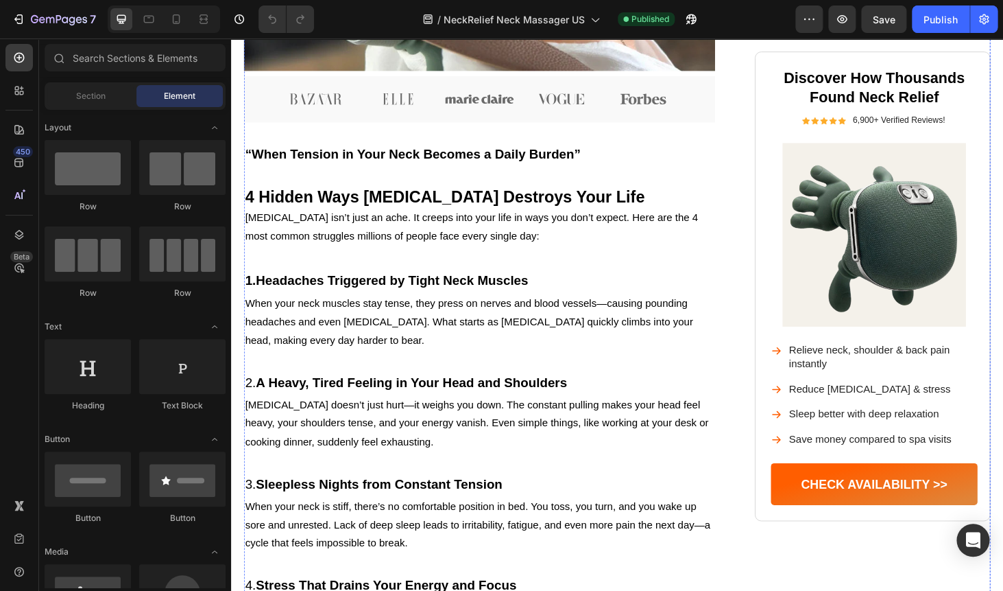
scroll to position [612, 0]
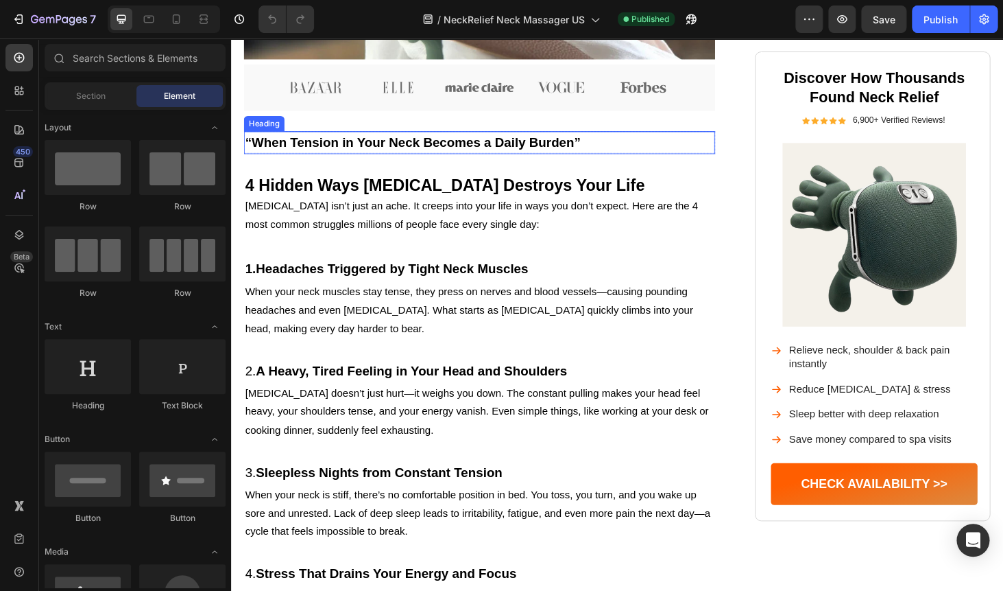
click at [376, 156] on span "“When Tension in Your Neck Becomes a Daily Burden”" at bounding box center [424, 148] width 357 height 15
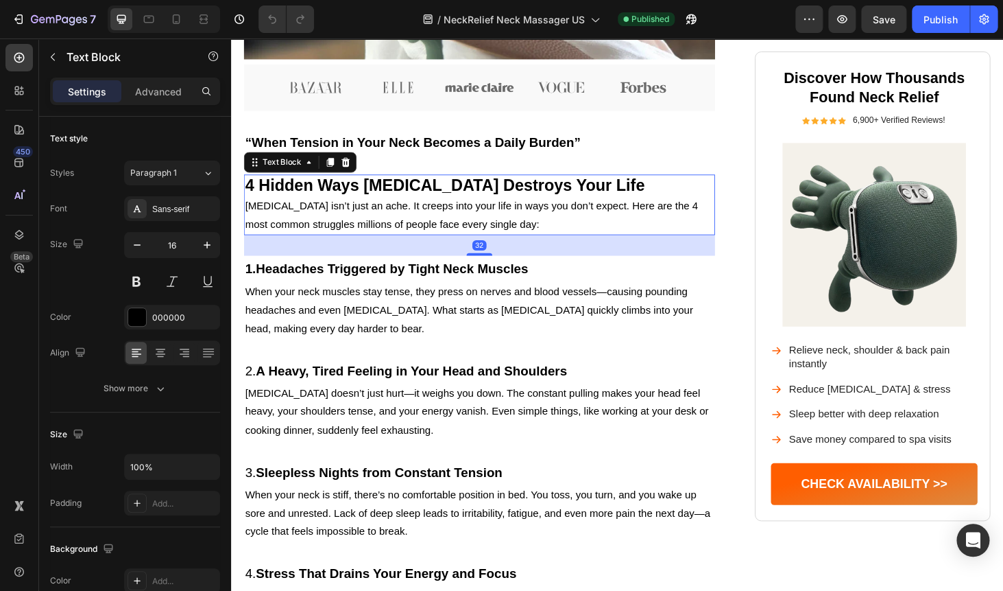
click at [344, 204] on strong "4 Hidden Ways Neck Pain Destroys Your Life" at bounding box center [459, 194] width 426 height 19
click at [334, 176] on icon at bounding box center [336, 170] width 11 height 11
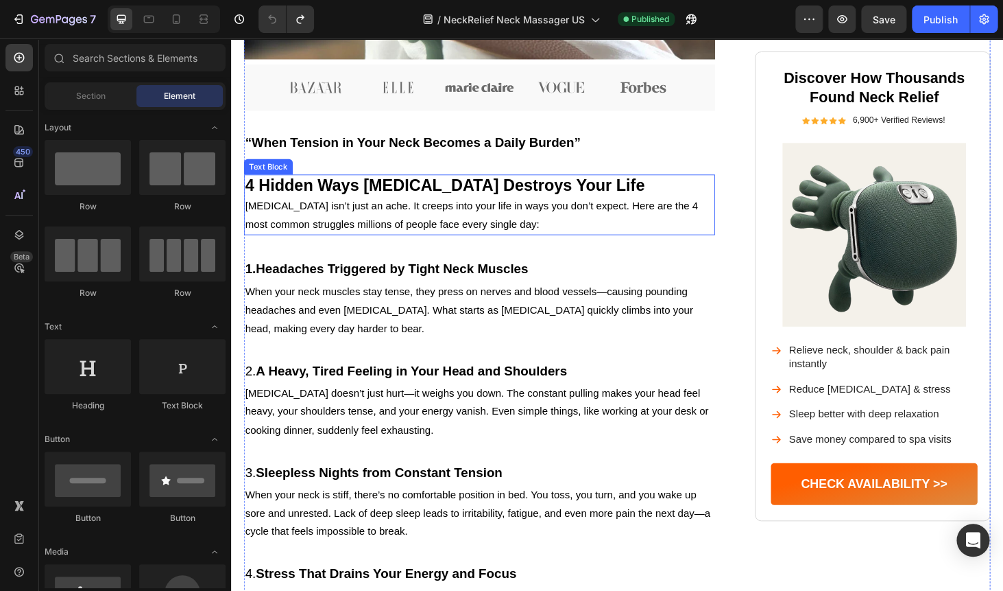
click at [337, 204] on strong "4 Hidden Ways Neck Pain Destroys Your Life" at bounding box center [459, 194] width 426 height 19
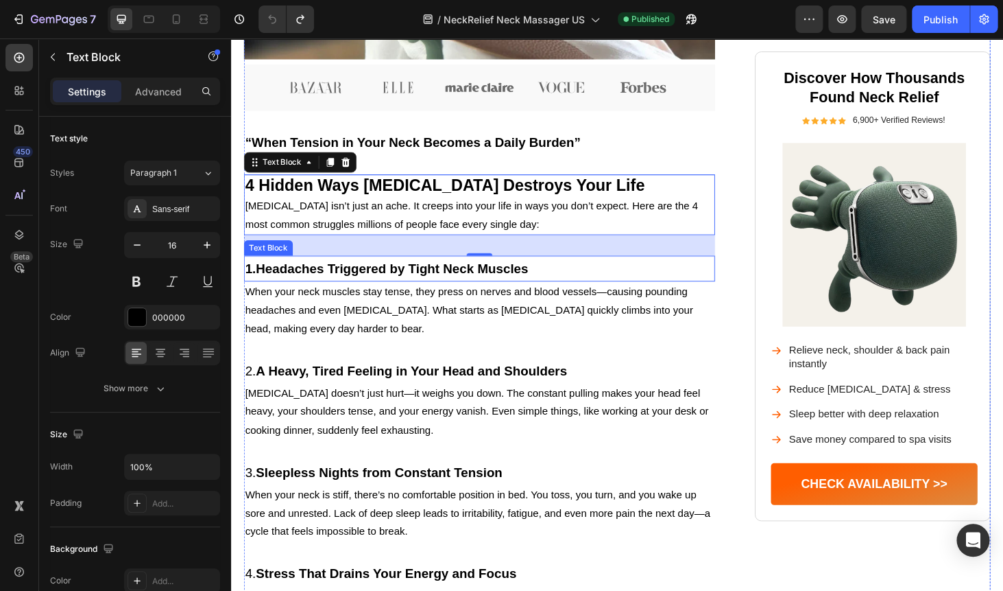
click at [344, 296] on p "1. Headaches Triggered by Tight Neck Muscles" at bounding box center [495, 283] width 499 height 25
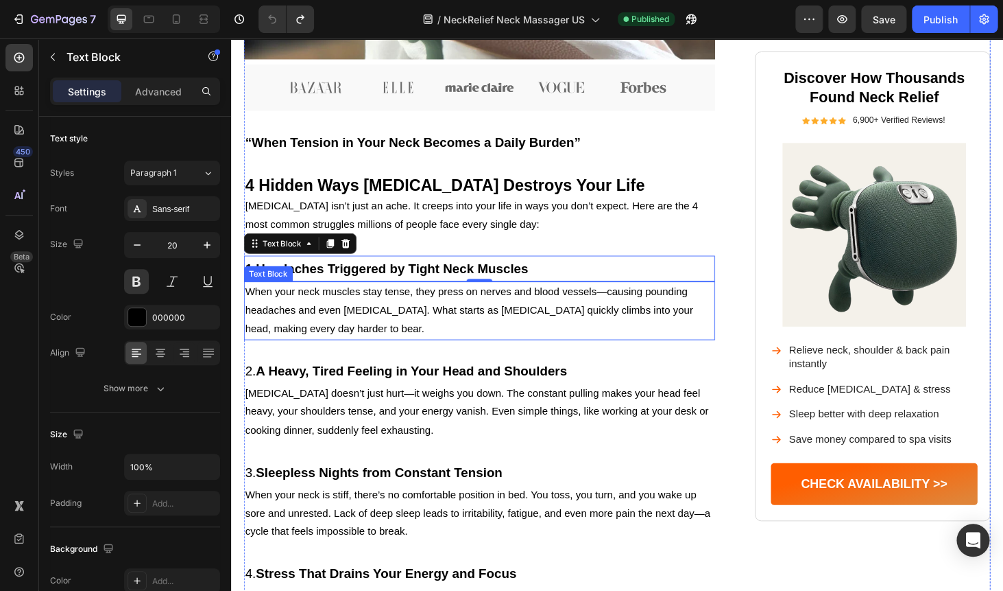
click at [361, 357] on p "When your neck muscles stay tense, they press on nerves and blood vessels—causi…" at bounding box center [495, 327] width 499 height 59
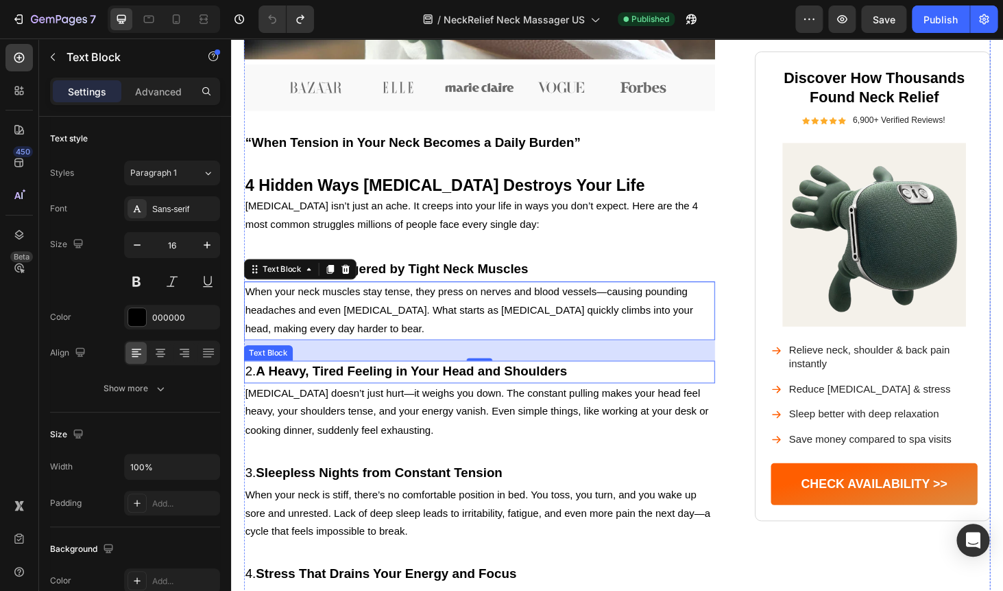
click at [407, 400] on strong "A Heavy, Tired Feeling in Your Head and Shoulders" at bounding box center [423, 392] width 331 height 15
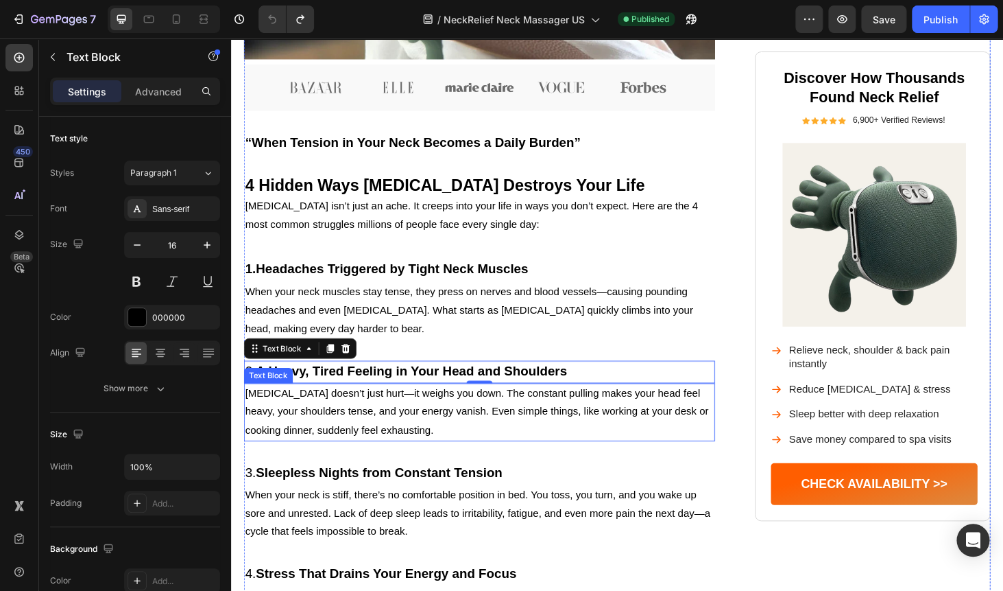
click at [372, 466] on p "Neck pain doesn’t just hurt—it weighs you down. The constant pulling makes your…" at bounding box center [495, 436] width 499 height 59
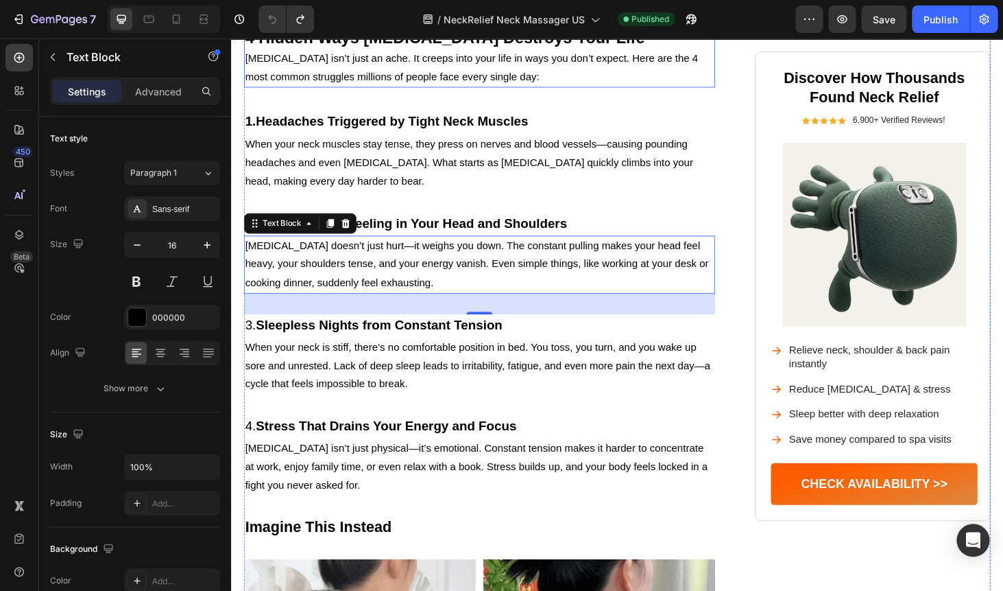
scroll to position [788, 0]
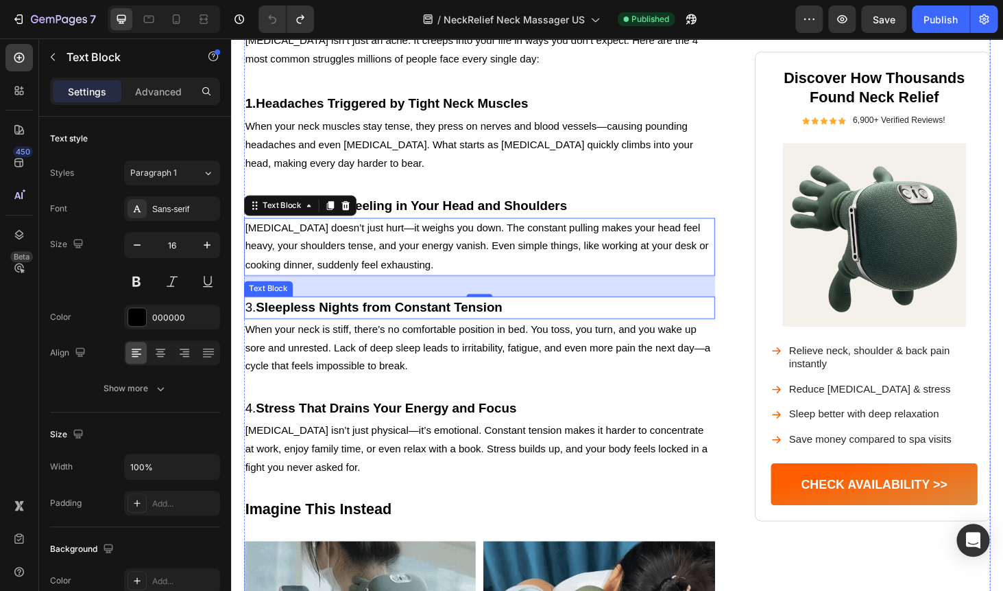
click at [388, 331] on strong "Sleepless Nights from Constant Tension" at bounding box center [389, 323] width 263 height 15
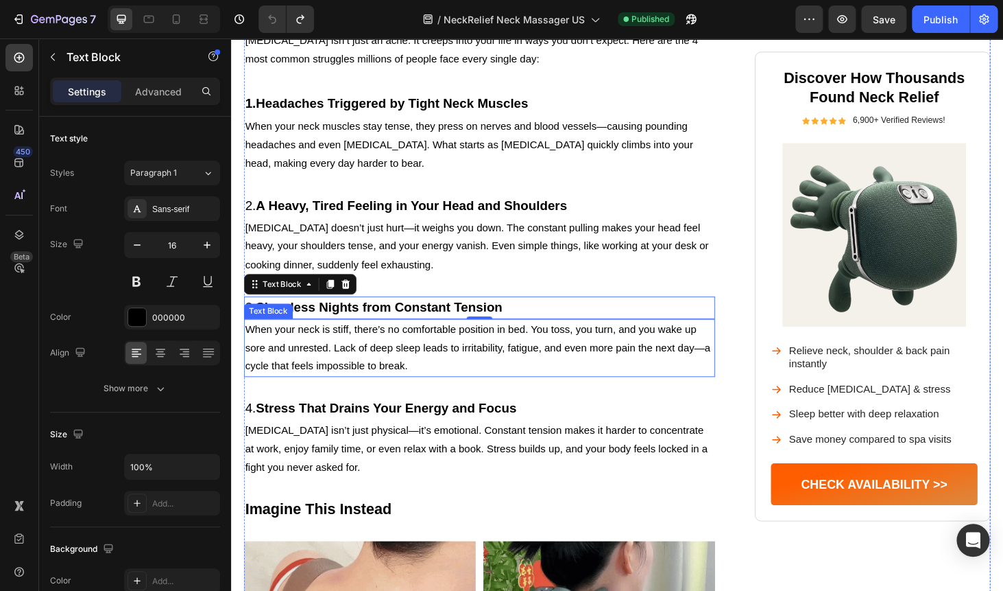
click at [366, 389] on p "When your neck is stiff, there’s no comfortable position in bed. You toss, you …" at bounding box center [495, 367] width 499 height 59
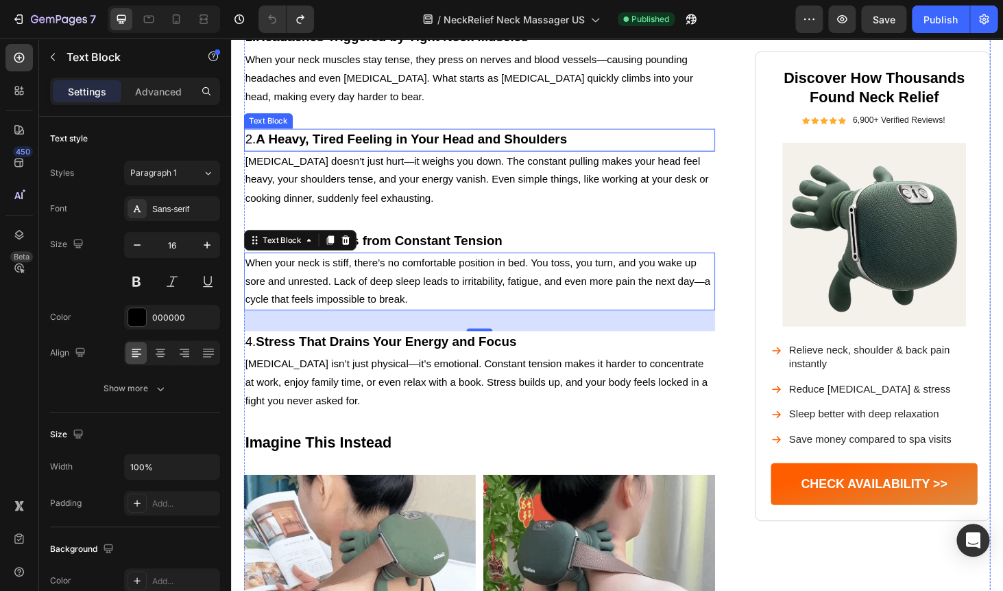
scroll to position [860, 0]
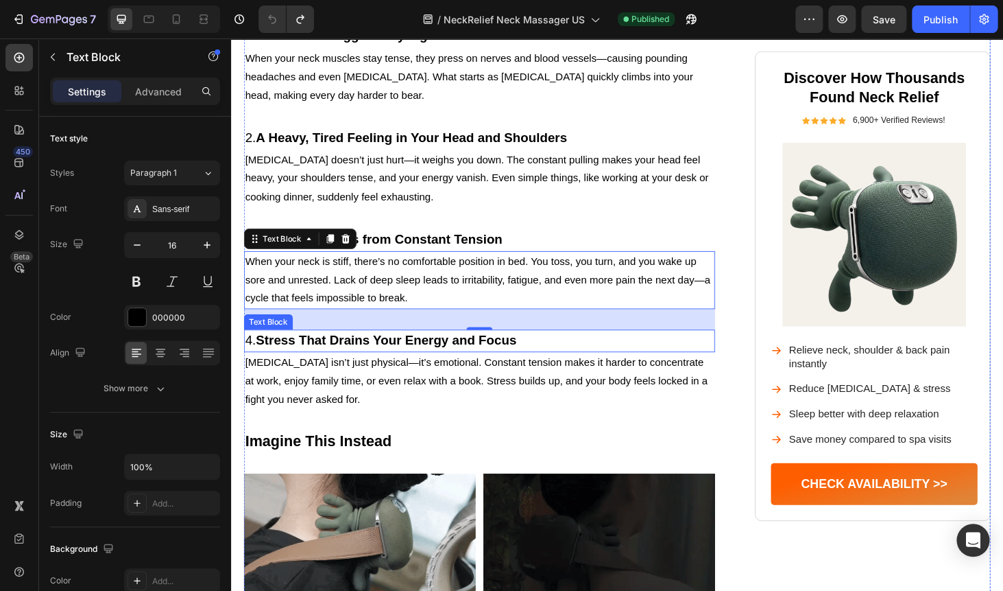
click at [370, 367] on strong "Stress That Drains Your Energy and Focus" at bounding box center [397, 359] width 278 height 15
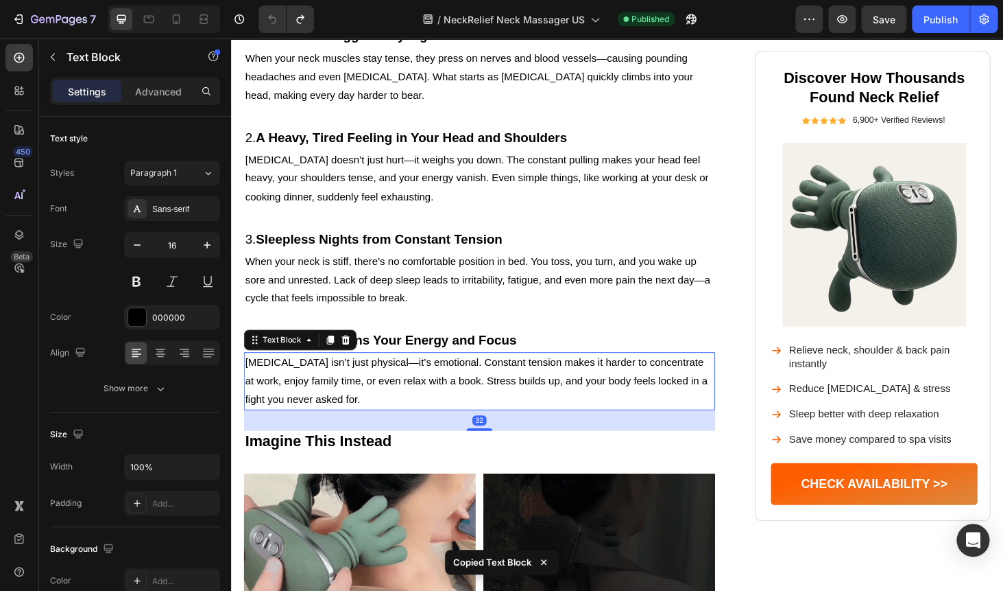
click at [392, 433] on p "[MEDICAL_DATA] isn’t just physical—it’s emotional. Constant tension makes it ha…" at bounding box center [495, 403] width 499 height 59
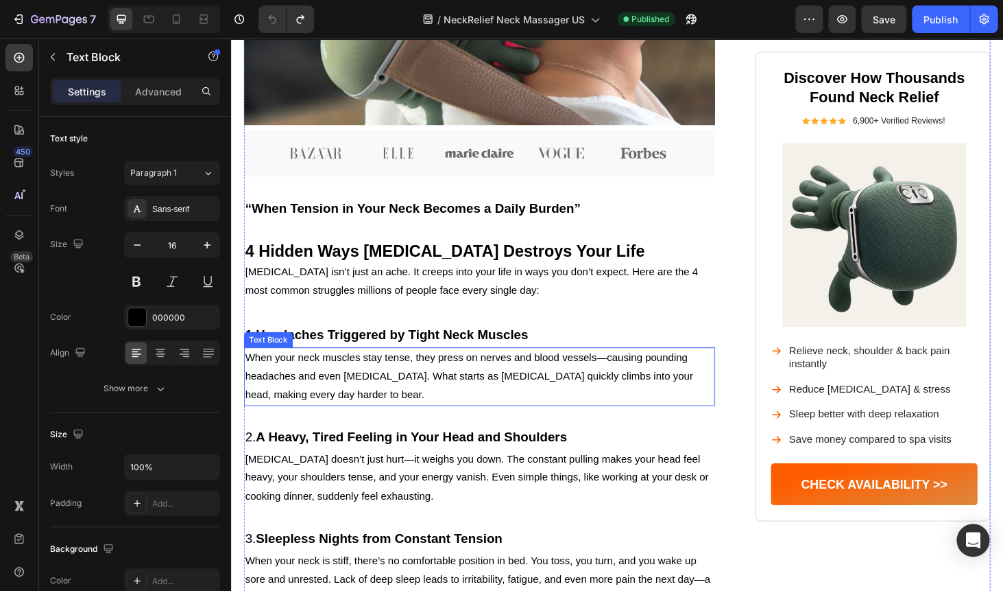
scroll to position [540, 0]
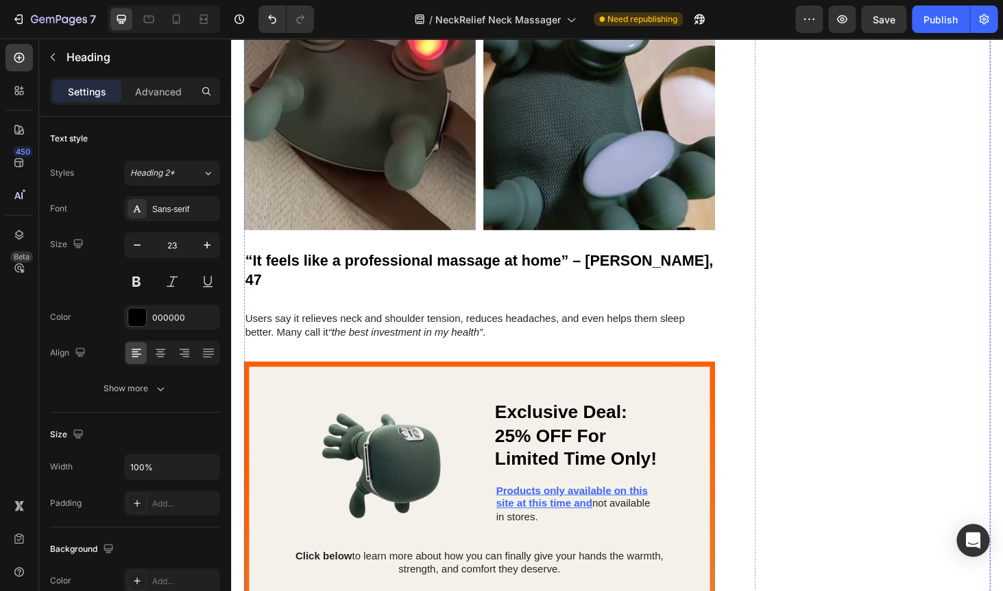
scroll to position [3756, 0]
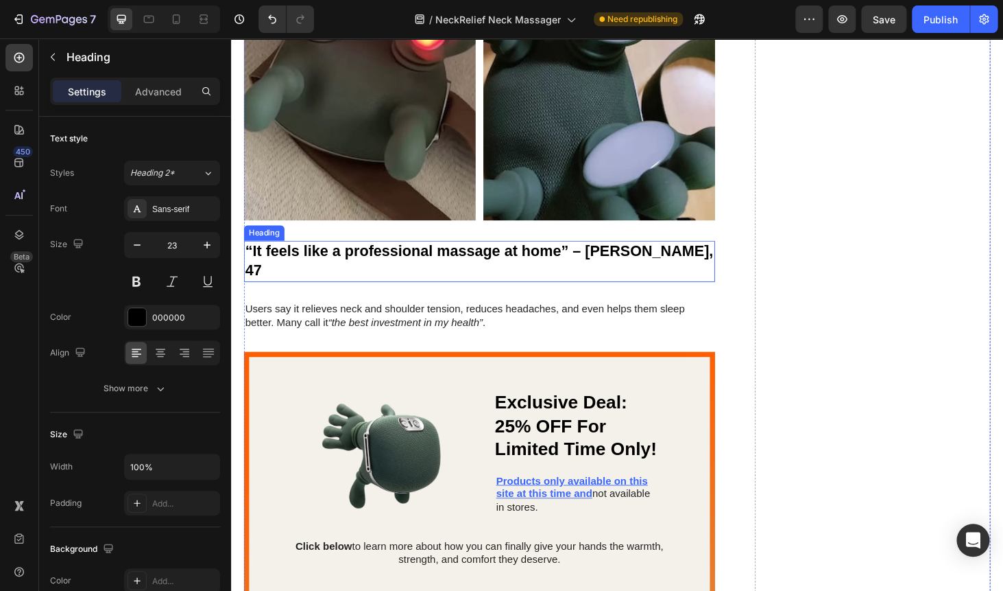
click at [370, 258] on strong "“It feels like a professional massage at home” – Amanda, 47" at bounding box center [495, 275] width 499 height 38
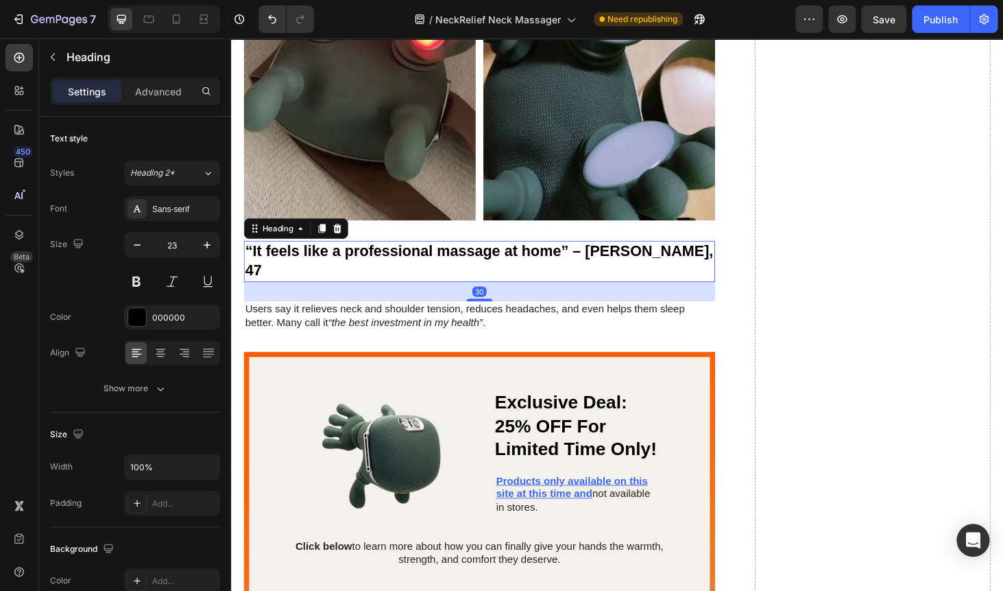
click at [370, 258] on strong "“It feels like a professional massage at home” – Amanda, 47" at bounding box center [495, 275] width 499 height 38
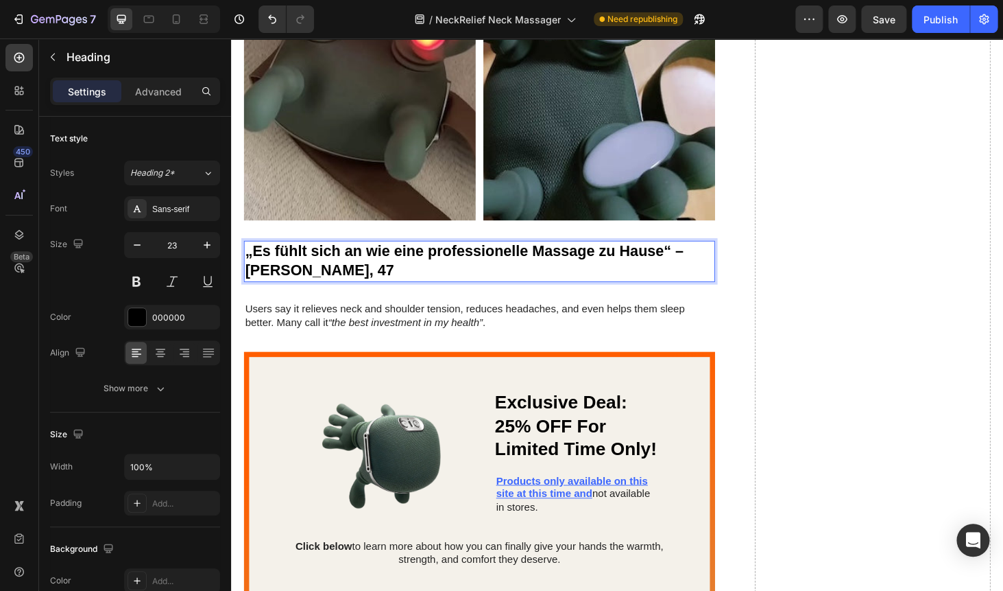
click at [350, 324] on p "Users say it relieves neck and shoulder tension, reduces headaches, and even he…" at bounding box center [495, 334] width 499 height 29
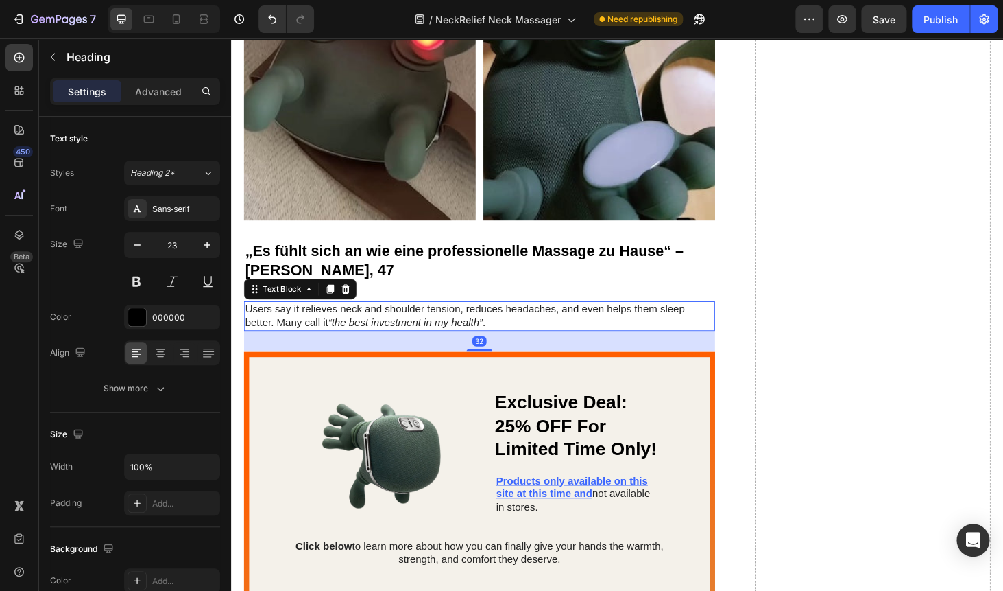
click at [350, 324] on p "Users say it relieves neck and shoulder tension, reduces headaches, and even he…" at bounding box center [495, 334] width 499 height 29
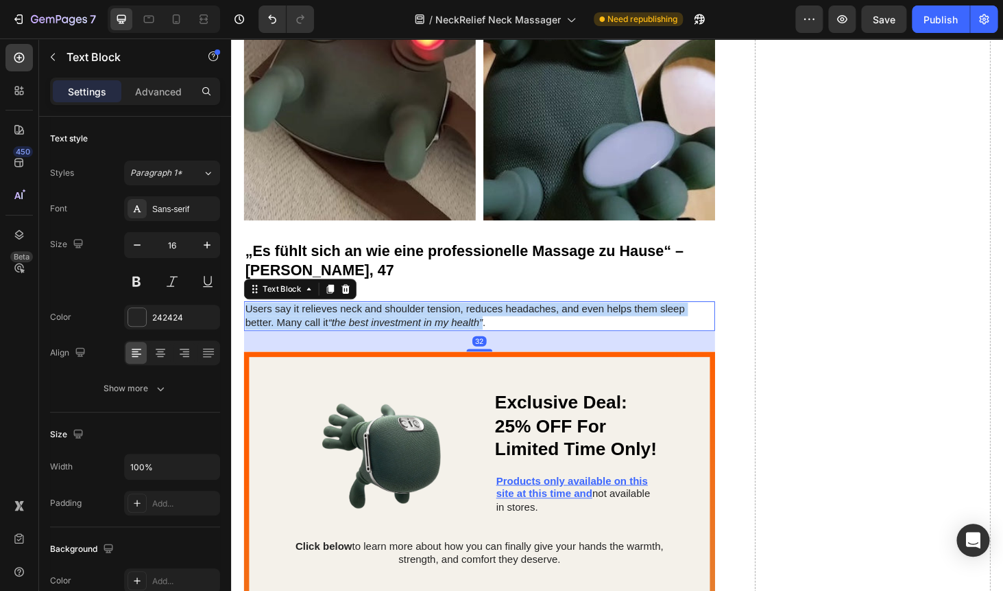
click at [350, 324] on p "Users say it relieves neck and shoulder tension, reduces headaches, and even he…" at bounding box center [495, 334] width 499 height 29
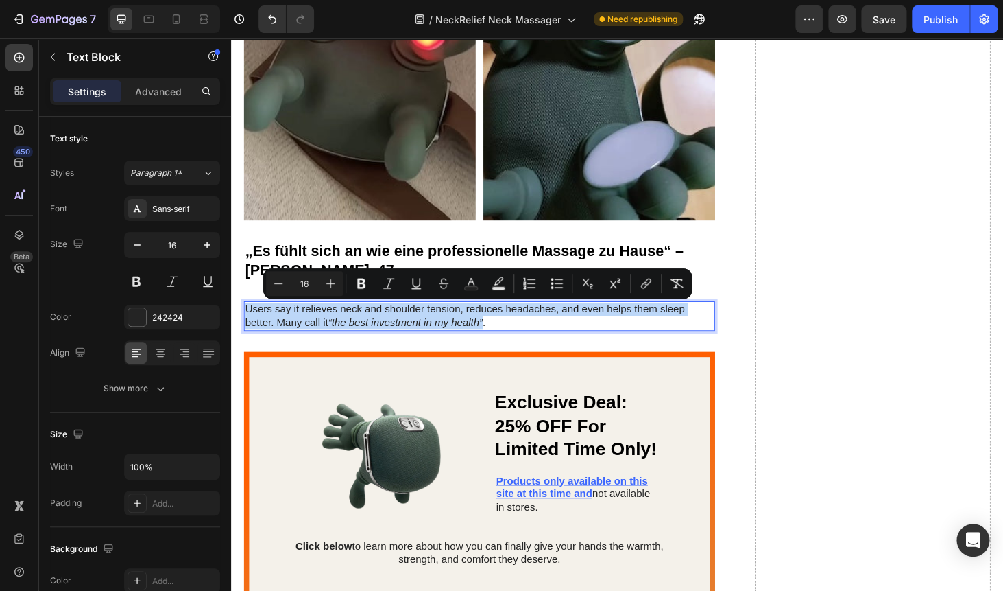
copy p "Users say it relieves neck and shoulder tension, reduces headaches, and even he…"
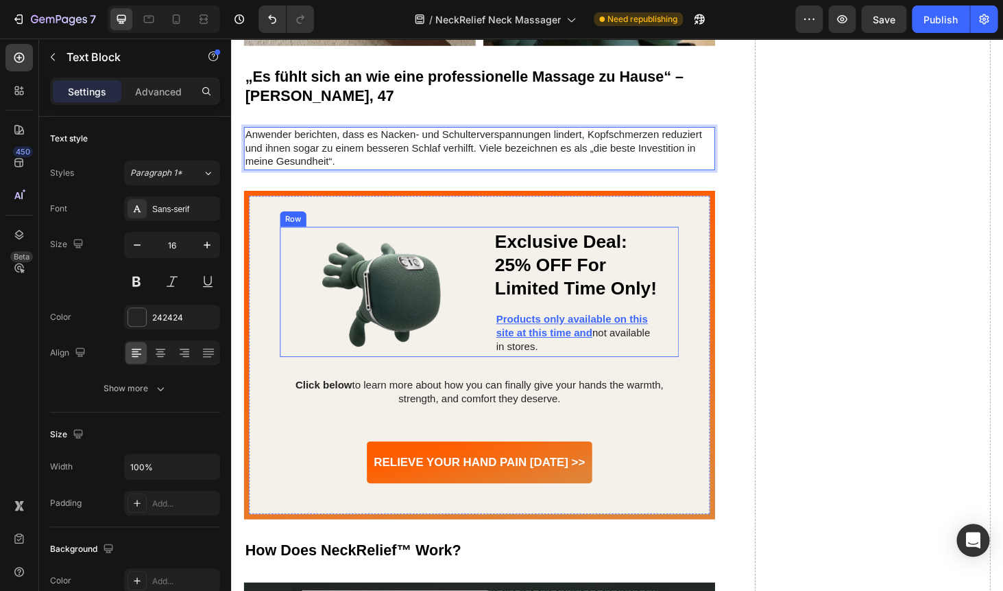
scroll to position [3942, 0]
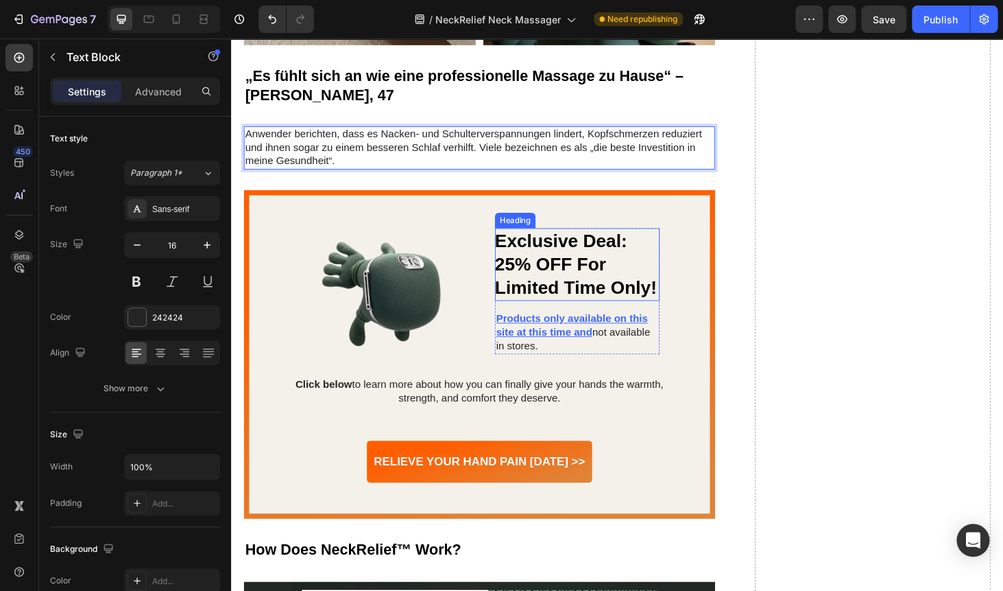
click at [597, 248] on h2 "Exclusive Deal: 25% OFF For Limited Time Only!" at bounding box center [600, 279] width 176 height 78
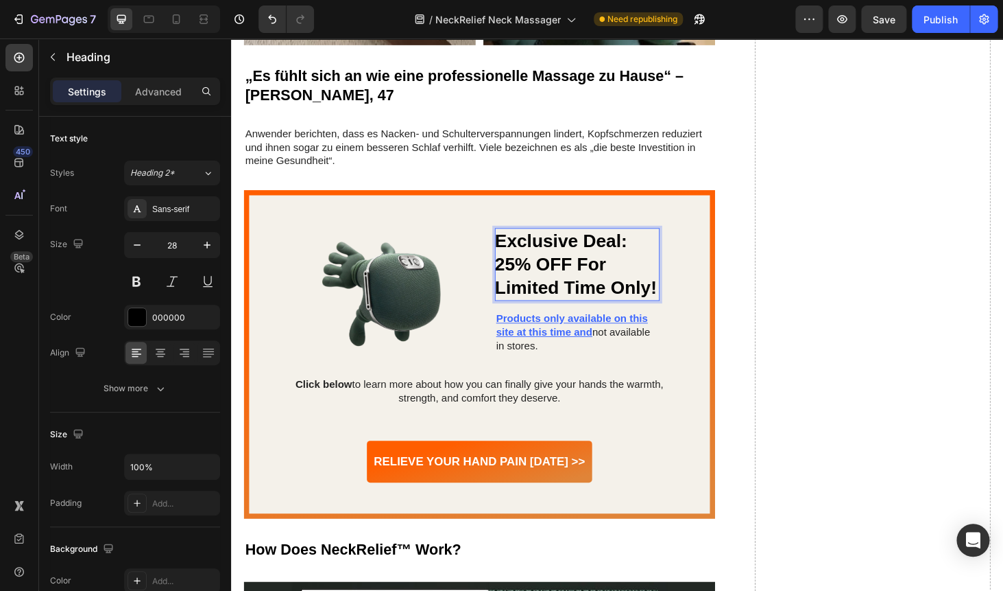
click at [597, 248] on p "Exclusive Deal: 25% OFF For Limited Time Only!" at bounding box center [600, 278] width 176 height 75
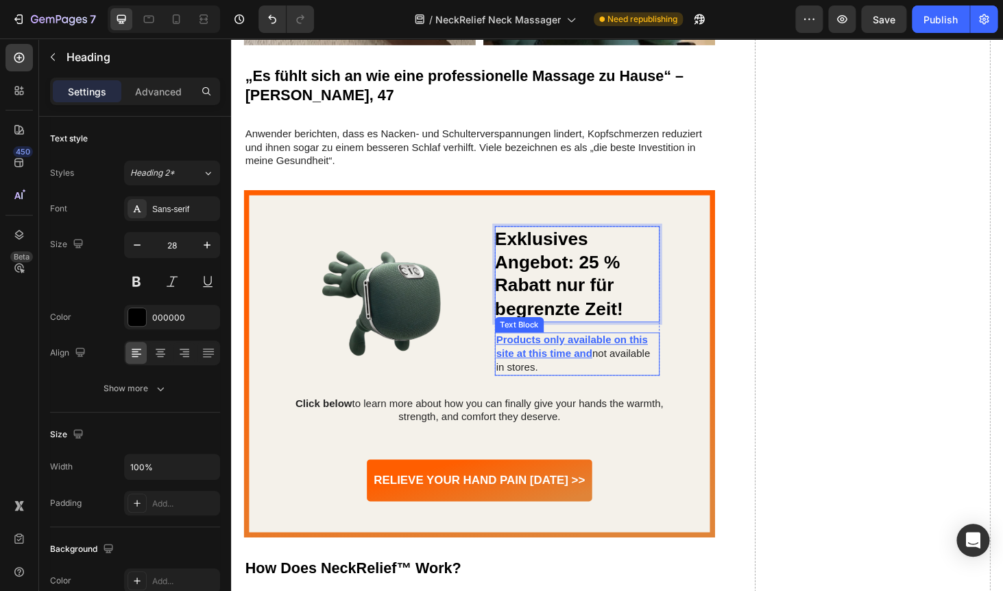
click at [581, 387] on p "Products only available on this site at this time and not available in stores." at bounding box center [601, 374] width 174 height 43
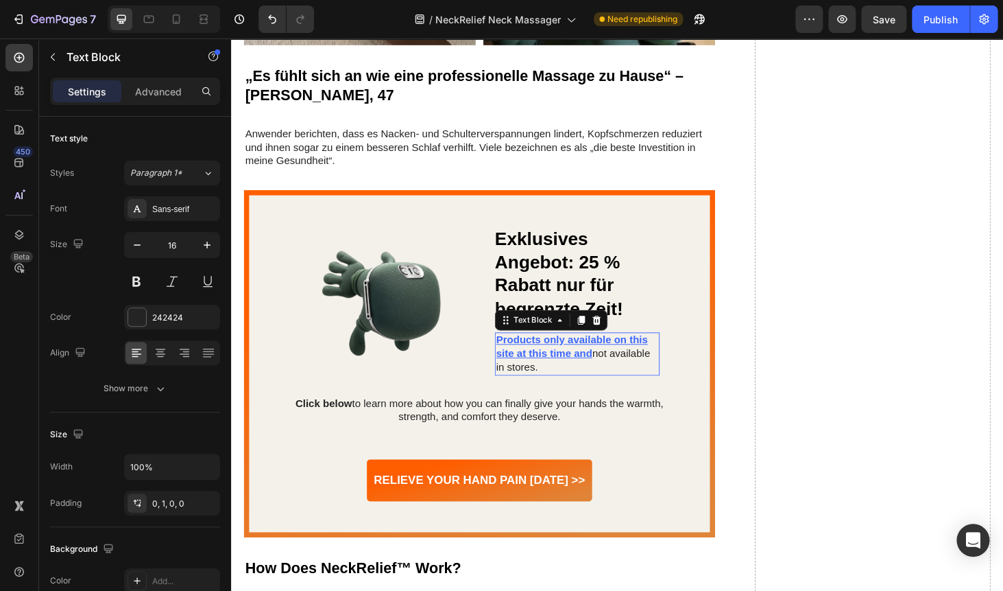
click at [581, 387] on p "Products only available on this site at this time and not available in stores." at bounding box center [601, 374] width 174 height 43
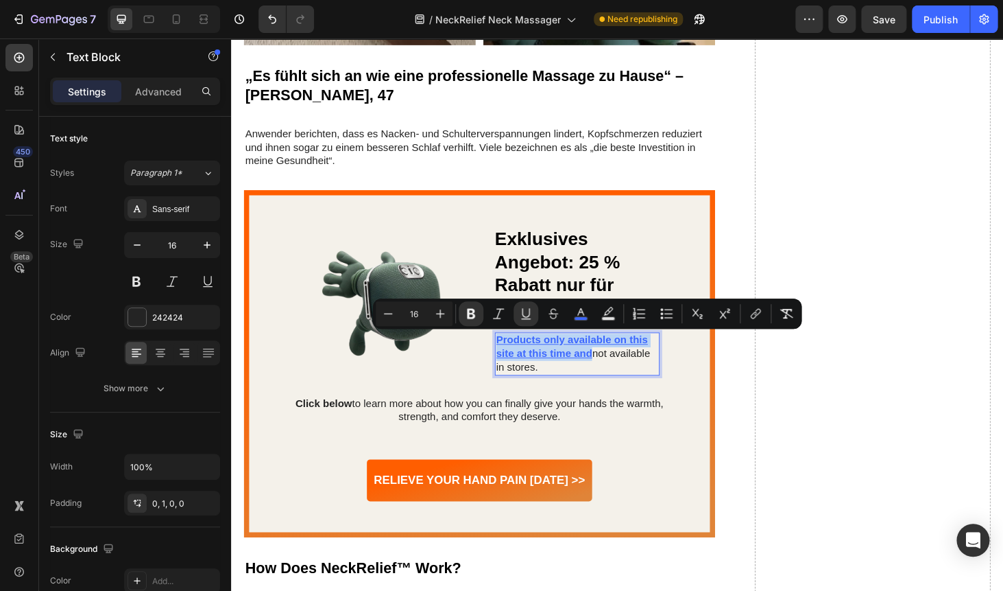
copy span "Products only available on this site at this time and"
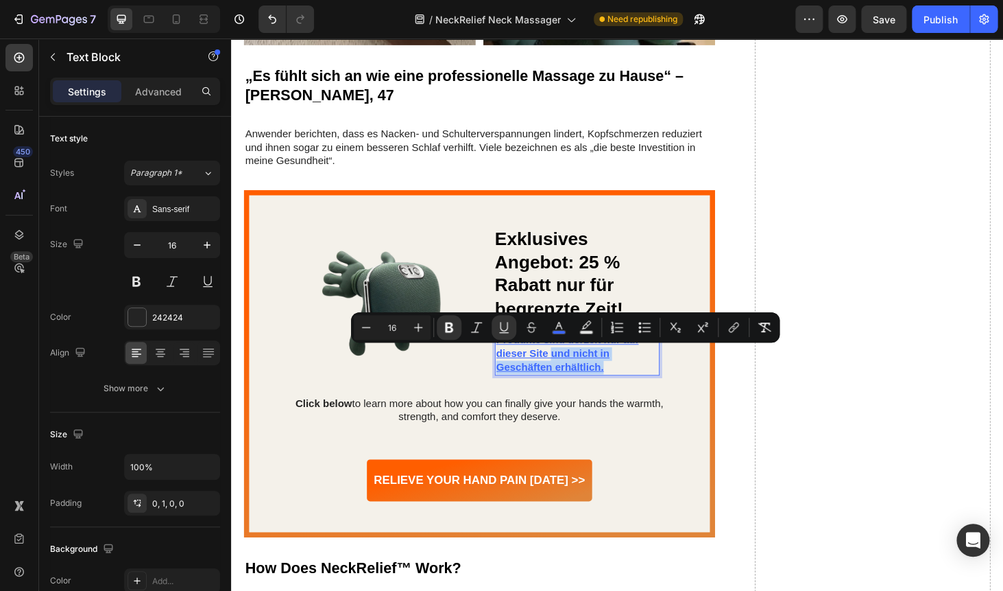
drag, startPoint x: 636, startPoint y: 385, endPoint x: 575, endPoint y: 374, distance: 61.9
click at [575, 374] on p "Produkte sind derzeit nur auf dieser Site und nicht in Geschäften erhältlich." at bounding box center [601, 374] width 174 height 43
click at [733, 322] on icon "Editor contextual toolbar" at bounding box center [734, 327] width 14 height 14
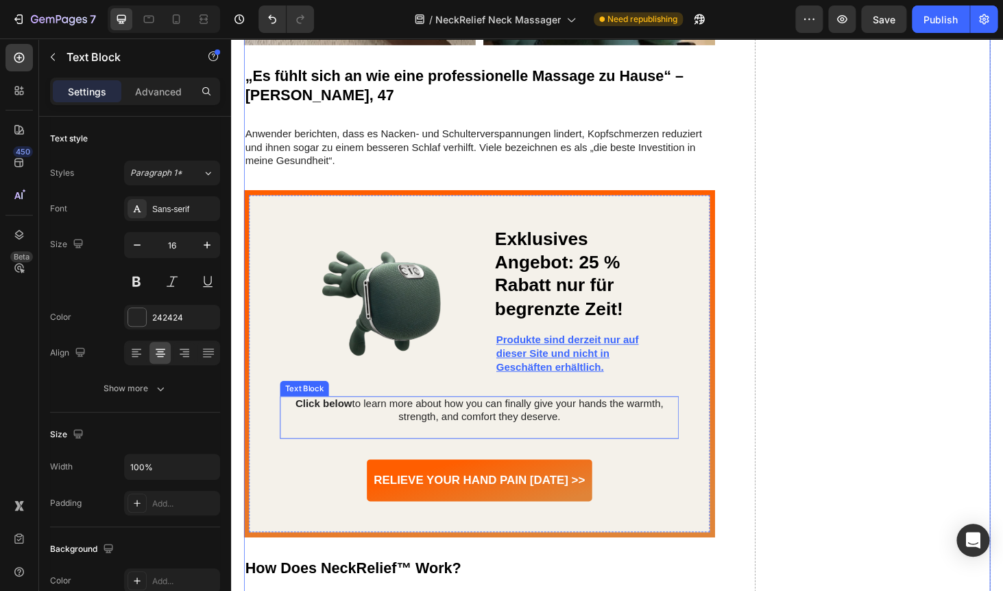
click at [479, 433] on p "Click below to learn more about how you can finally give your hands the warmth,…" at bounding box center [496, 434] width 423 height 29
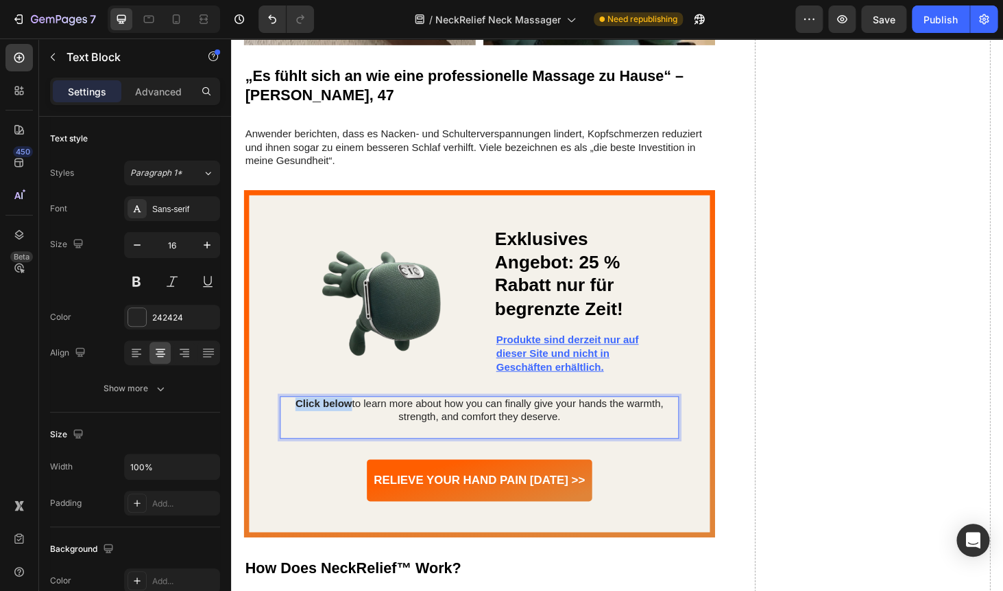
click at [479, 433] on p "Click below to learn more about how you can finally give your hands the warmth,…" at bounding box center [496, 434] width 423 height 29
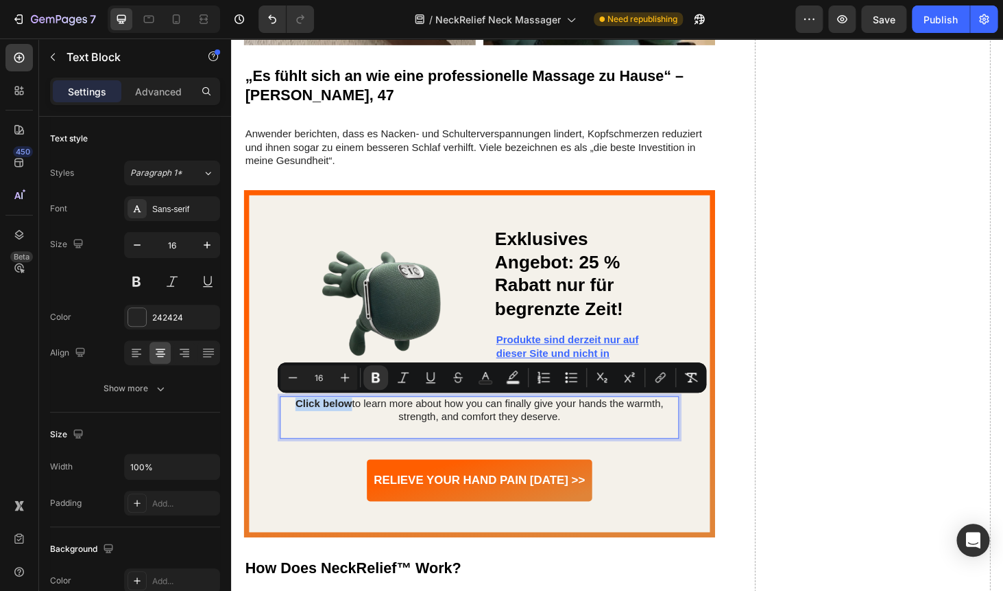
copy strong "Click below"
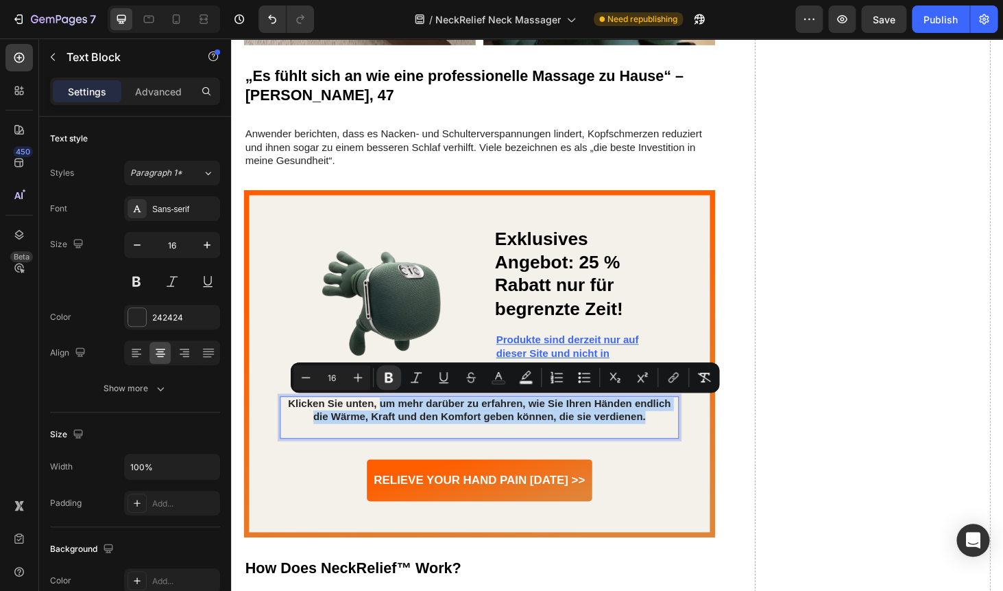
drag, startPoint x: 390, startPoint y: 427, endPoint x: 674, endPoint y: 445, distance: 283.9
click at [674, 445] on p "Klicken Sie unten, um mehr darüber zu erfahren, wie Sie Ihren Händen endlich di…" at bounding box center [496, 434] width 423 height 29
click at [391, 378] on icon "Editor contextual toolbar" at bounding box center [389, 377] width 8 height 10
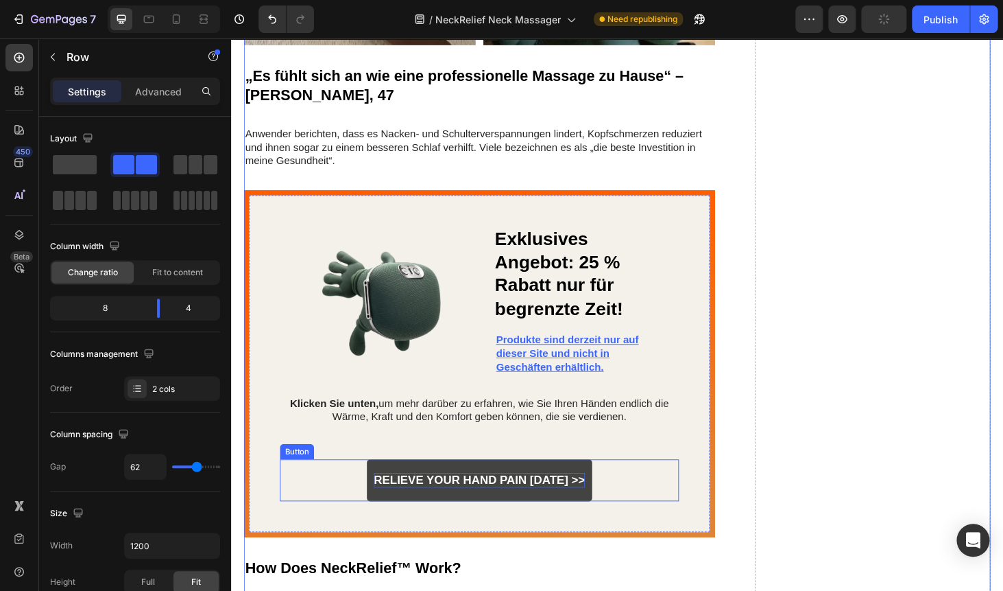
click at [504, 502] on p "Relieve Your Hand Pain Today >>" at bounding box center [495, 509] width 225 height 16
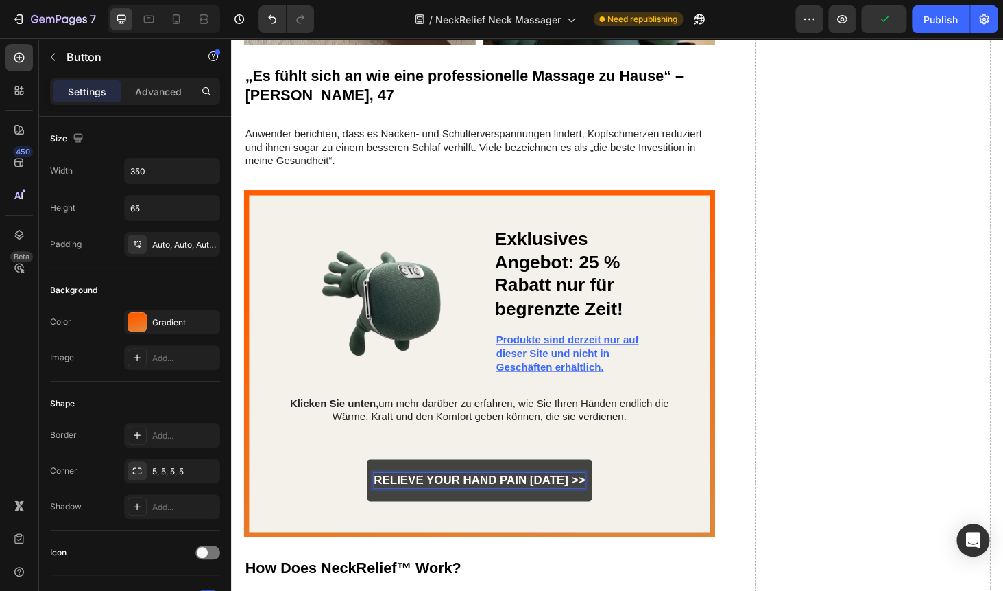
click at [504, 502] on p "Relieve Your Hand Pain Today >>" at bounding box center [495, 509] width 225 height 16
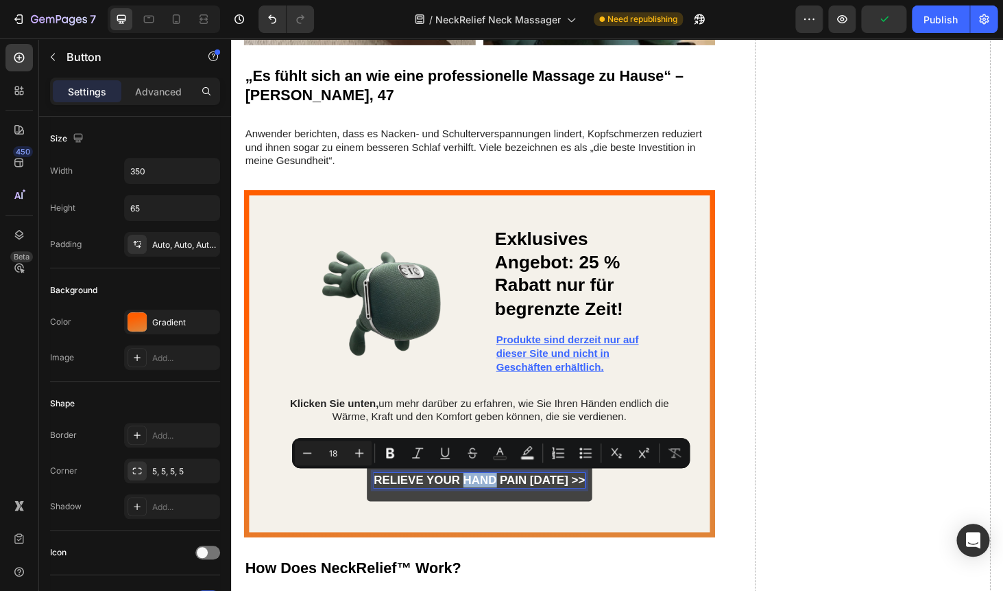
copy p "Hand"
copy p "Relieve Your Hand Pain Today >>"
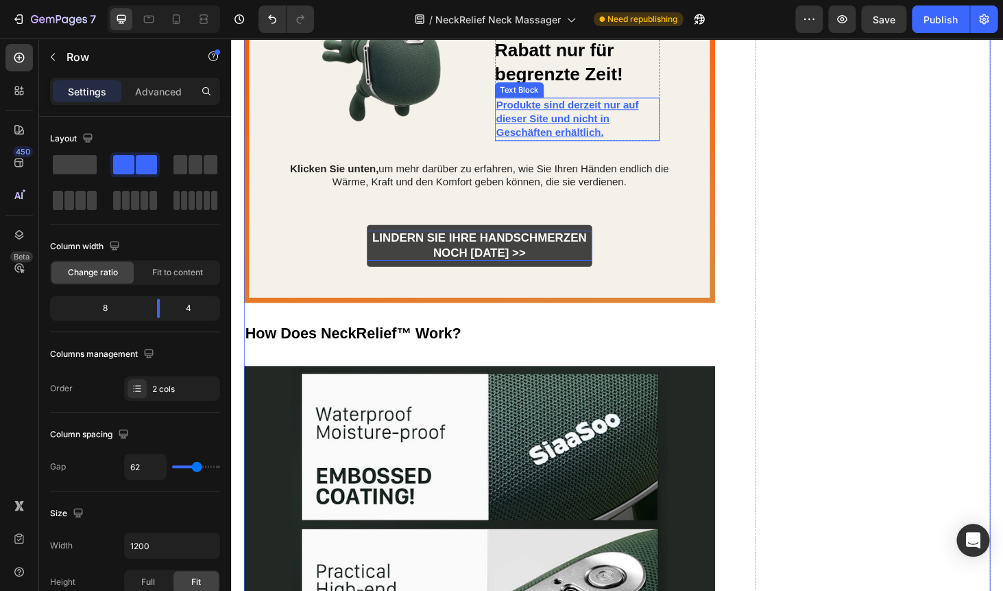
scroll to position [4200, 0]
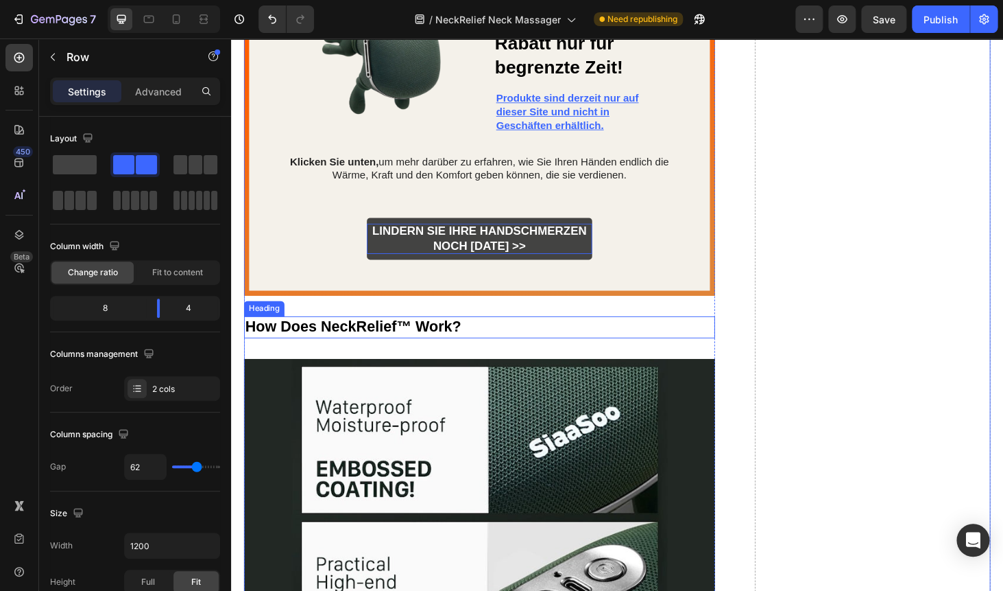
click at [394, 339] on h2 "How Does NeckRelief™ Work?" at bounding box center [496, 345] width 502 height 23
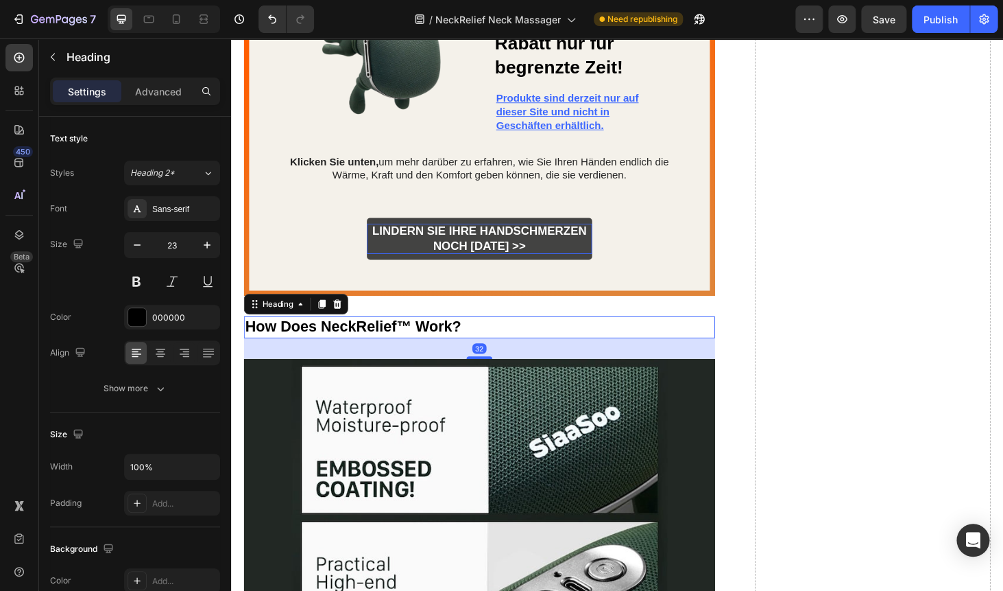
click at [394, 339] on h2 "How Does NeckRelief™ Work?" at bounding box center [496, 345] width 502 height 23
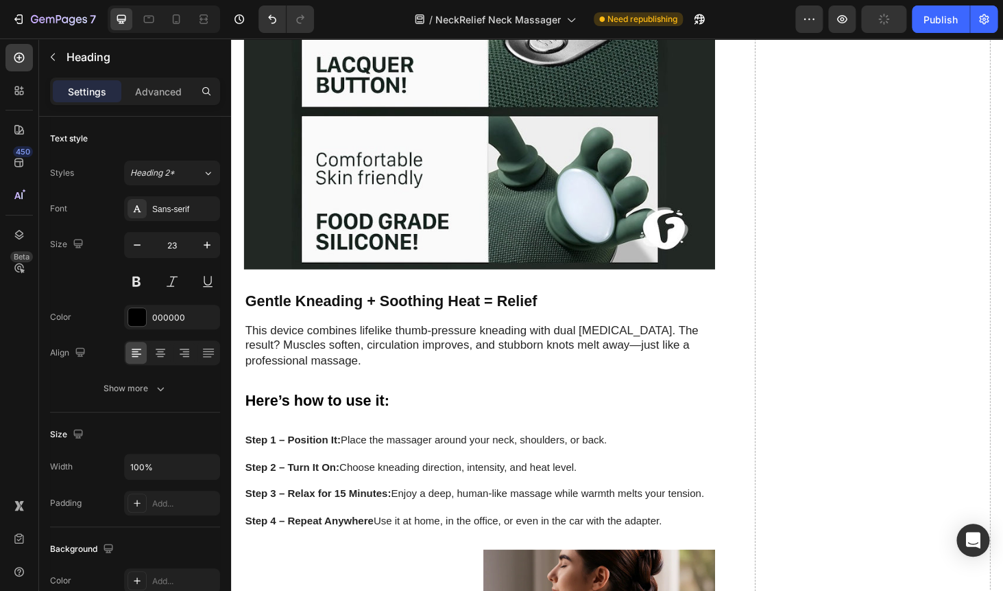
scroll to position [4826, 0]
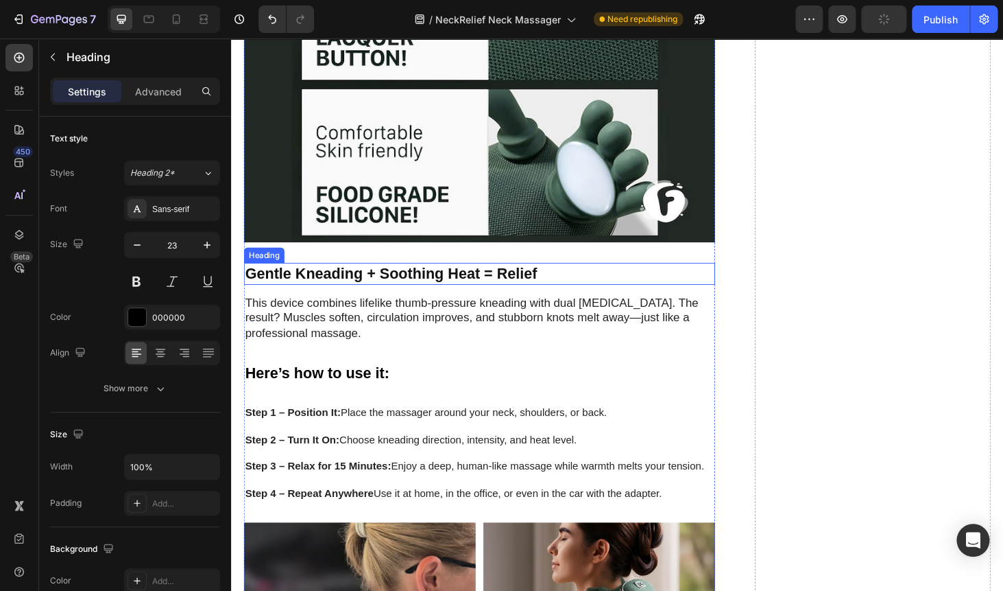
click at [344, 285] on h2 "Gentle Kneading + Soothing Heat = Relief" at bounding box center [496, 288] width 502 height 23
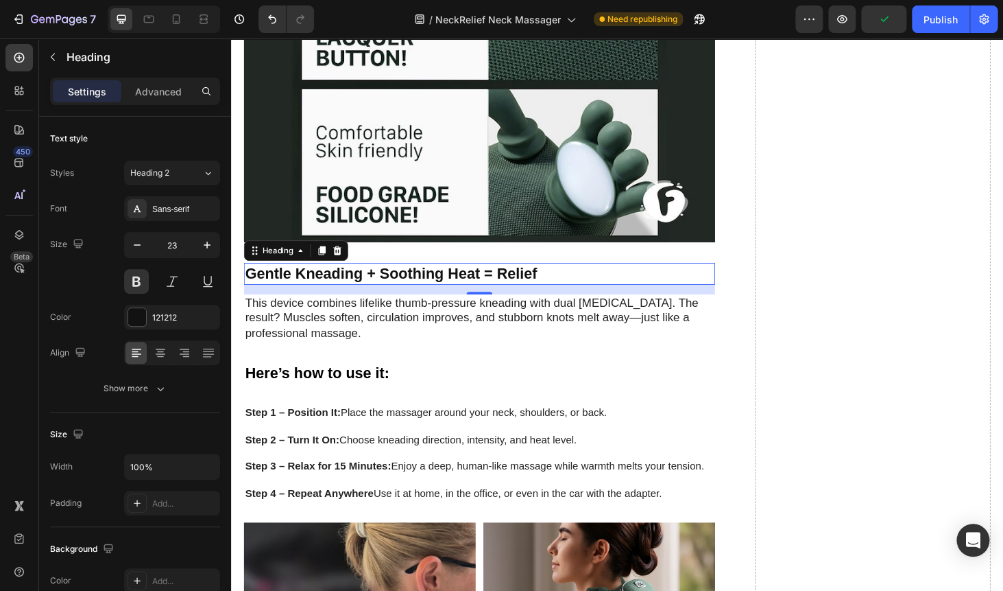
click at [344, 285] on h2 "Gentle Kneading + Soothing Heat = Relief" at bounding box center [496, 288] width 502 height 23
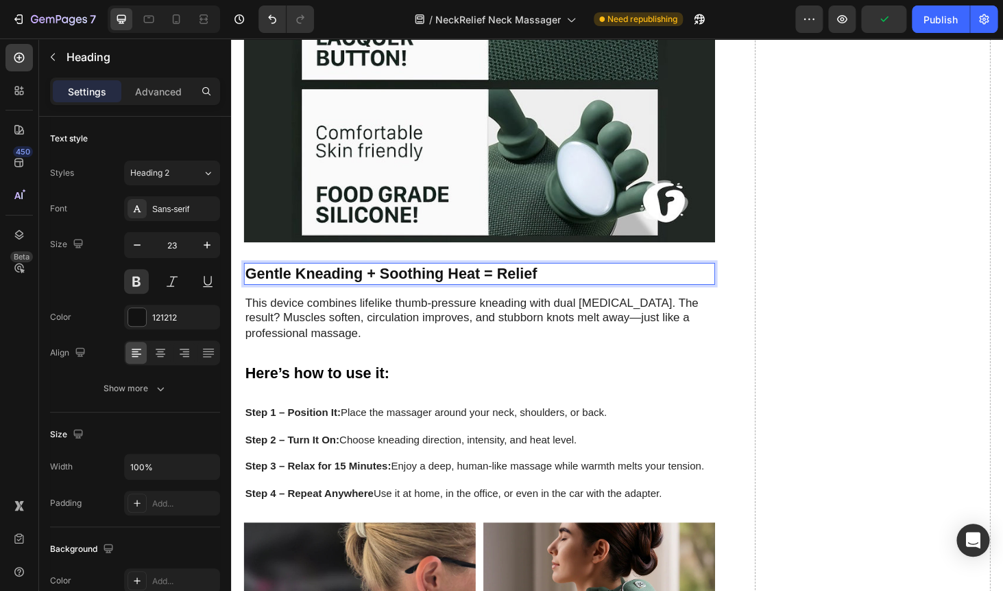
click at [344, 285] on p "Gentle Kneading + Soothing Heat = Relief" at bounding box center [495, 288] width 499 height 21
click at [366, 327] on p "This device combines lifelike thumb-pressure kneading with dual heat therapy. T…" at bounding box center [495, 336] width 499 height 48
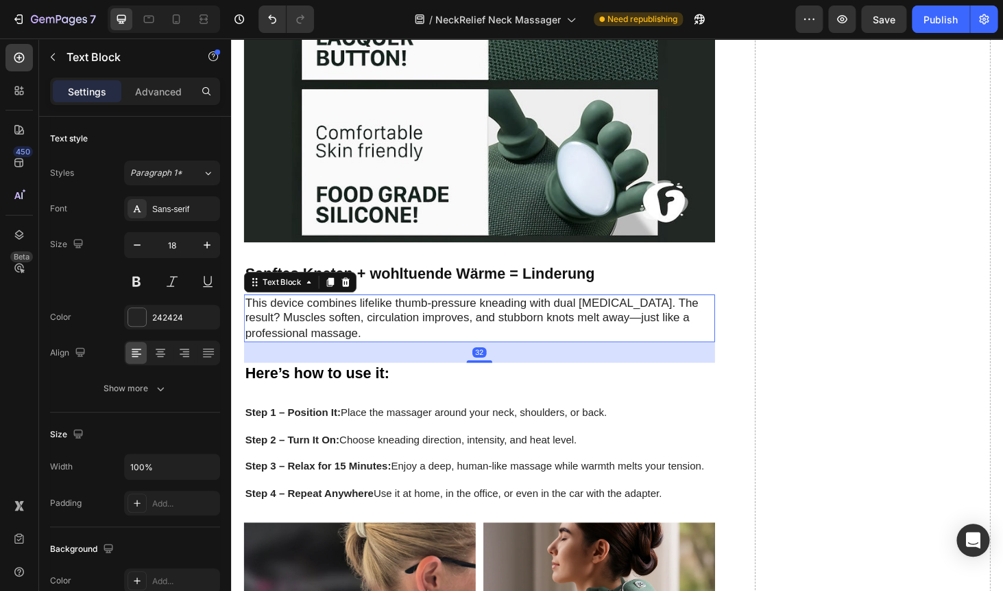
click at [366, 327] on p "This device combines lifelike thumb-pressure kneading with dual heat therapy. T…" at bounding box center [495, 336] width 499 height 48
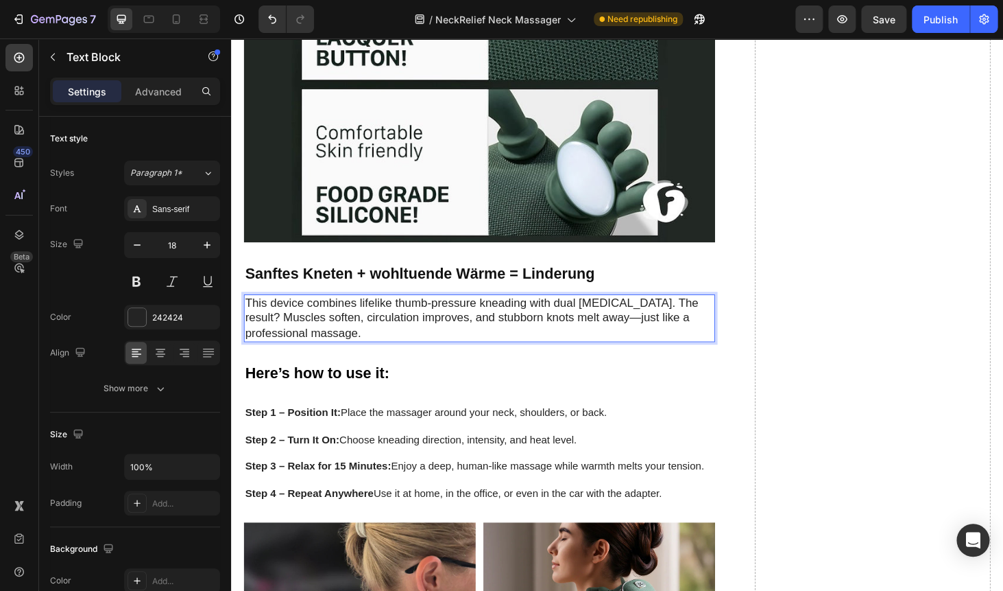
click at [366, 327] on p "This device combines lifelike thumb-pressure kneading with dual heat therapy. T…" at bounding box center [495, 336] width 499 height 48
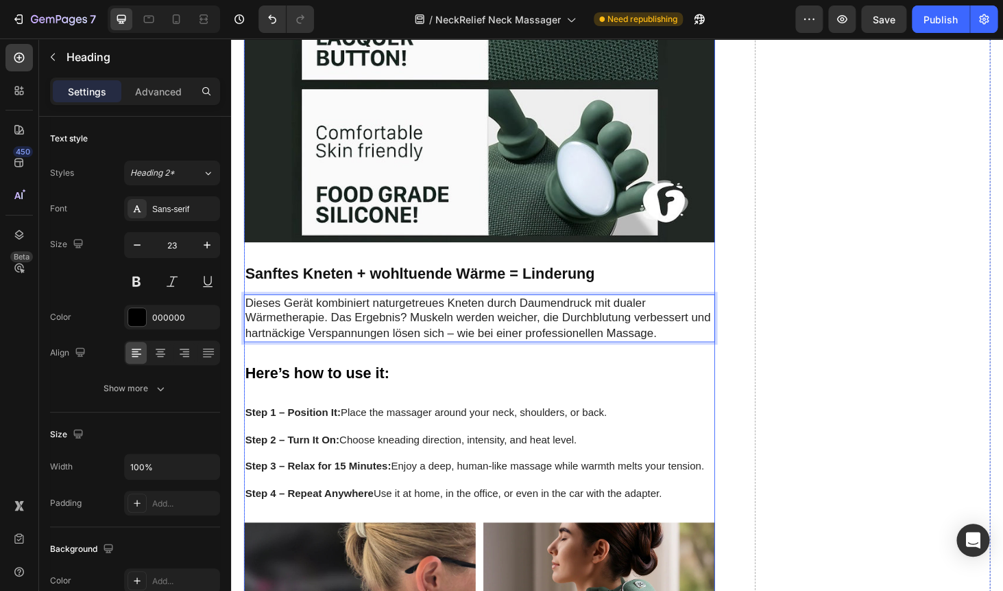
click at [327, 398] on h2 "Here’s how to use it:" at bounding box center [496, 394] width 502 height 23
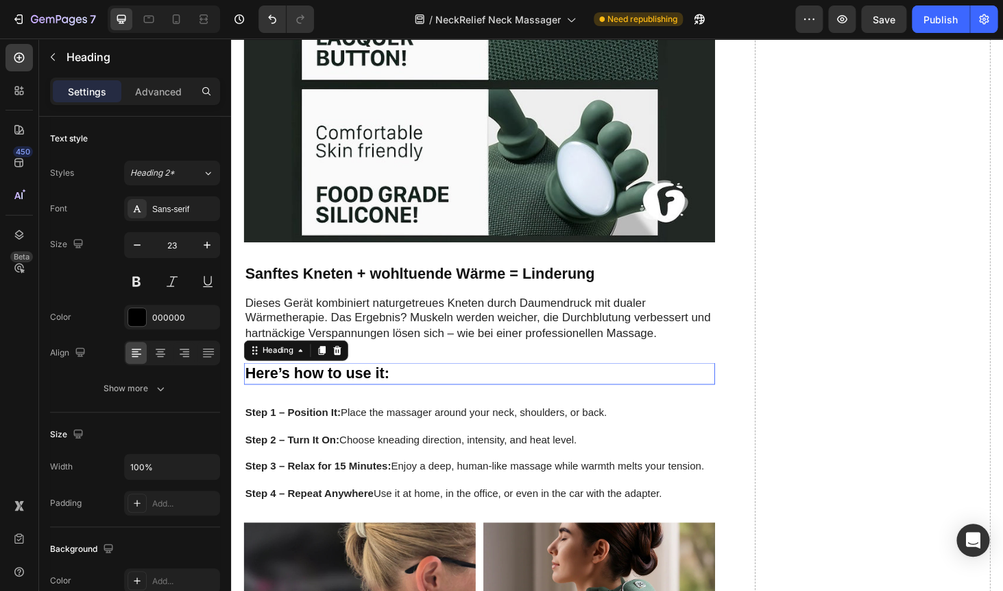
click at [327, 398] on h2 "Here’s how to use it:" at bounding box center [496, 394] width 502 height 23
click at [327, 398] on p "Here’s how to use it:" at bounding box center [495, 395] width 499 height 21
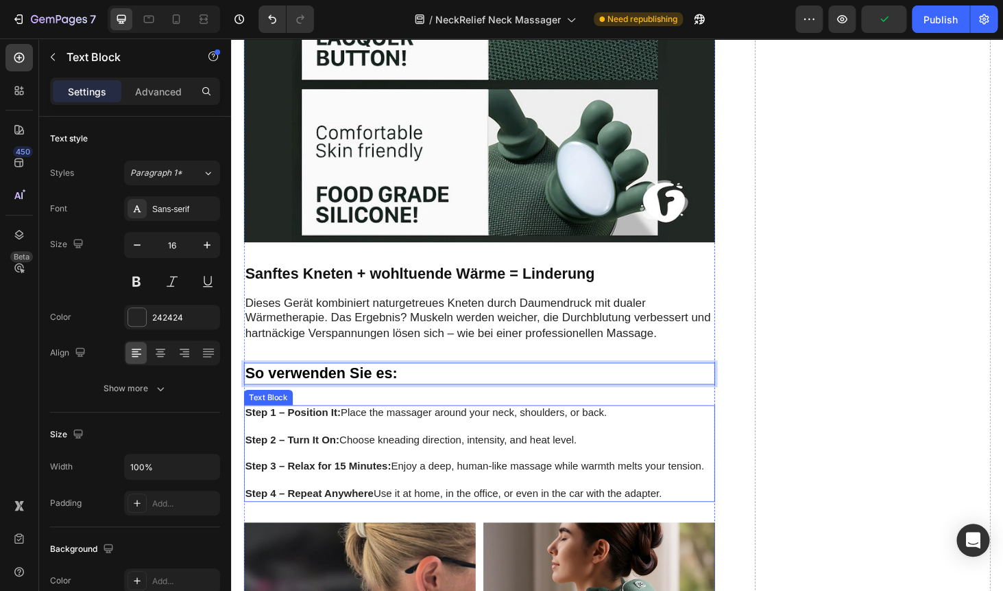
click at [298, 442] on strong "Step 1 – Position It:" at bounding box center [297, 437] width 102 height 12
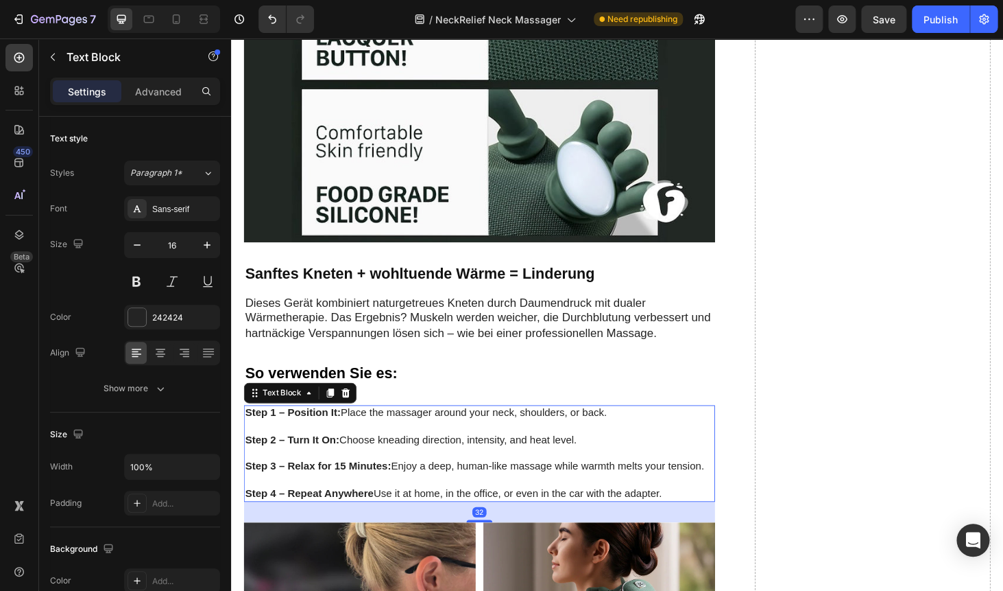
click at [298, 442] on strong "Step 1 – Position It:" at bounding box center [297, 437] width 102 height 12
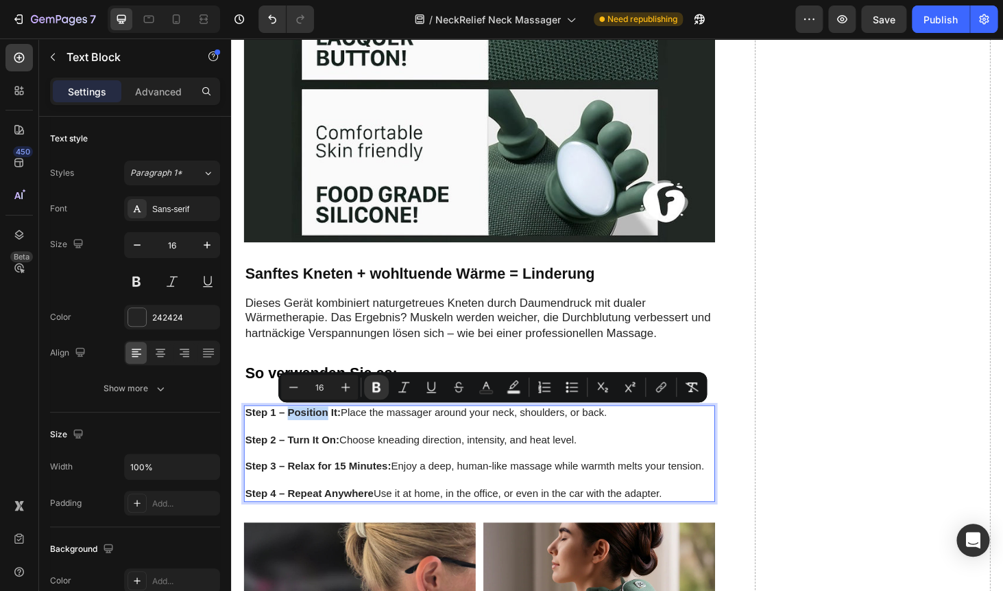
copy div "Step 1 – Position It: Place the massager around your neck, shoulders, or back. …"
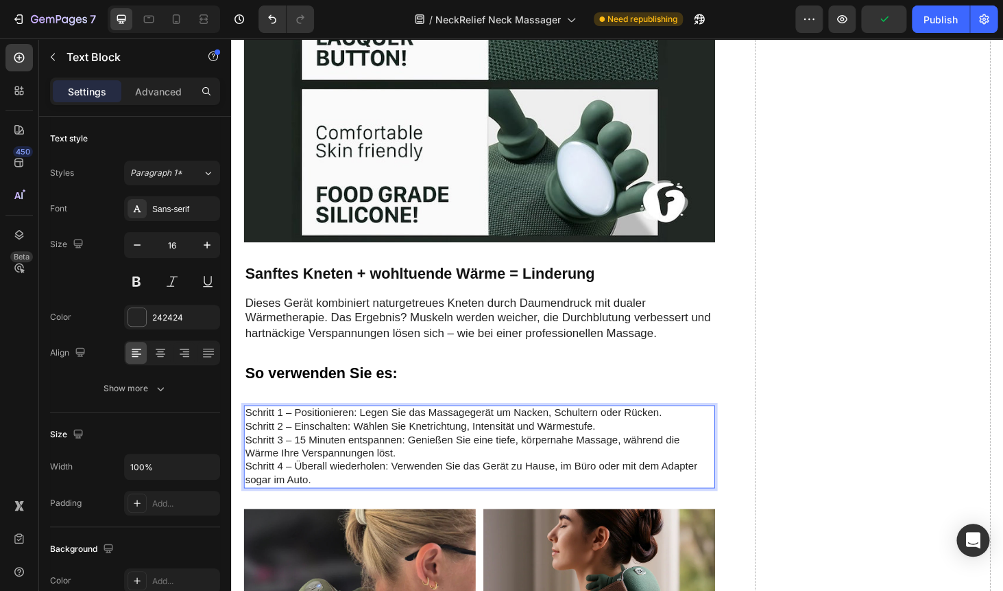
scroll to position [4825, 0]
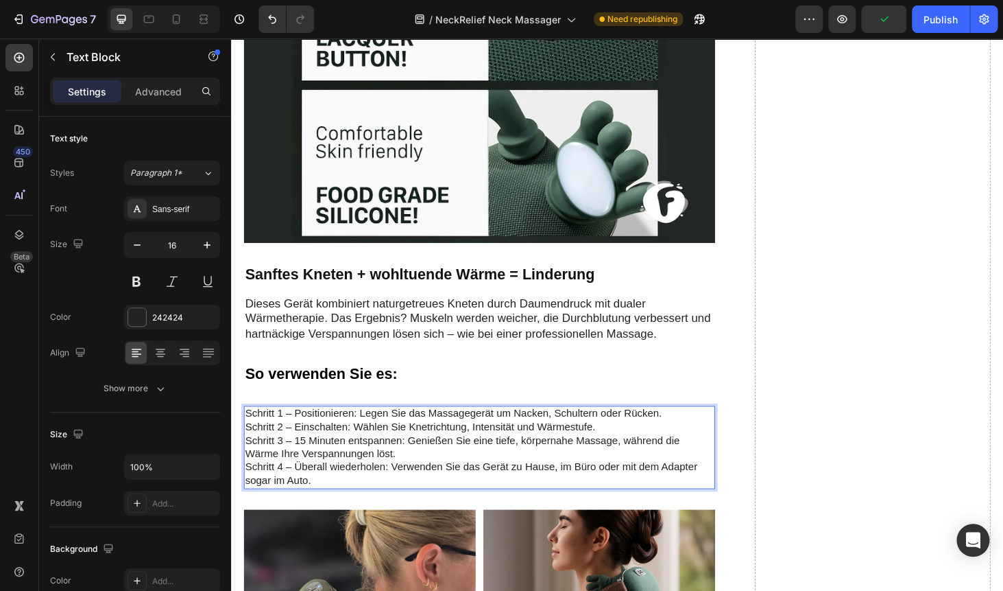
click at [699, 437] on p "Schritt 1 – Positionieren: Legen Sie das Massagegerät um Nacken, Schultern oder…" at bounding box center [496, 438] width 501 height 14
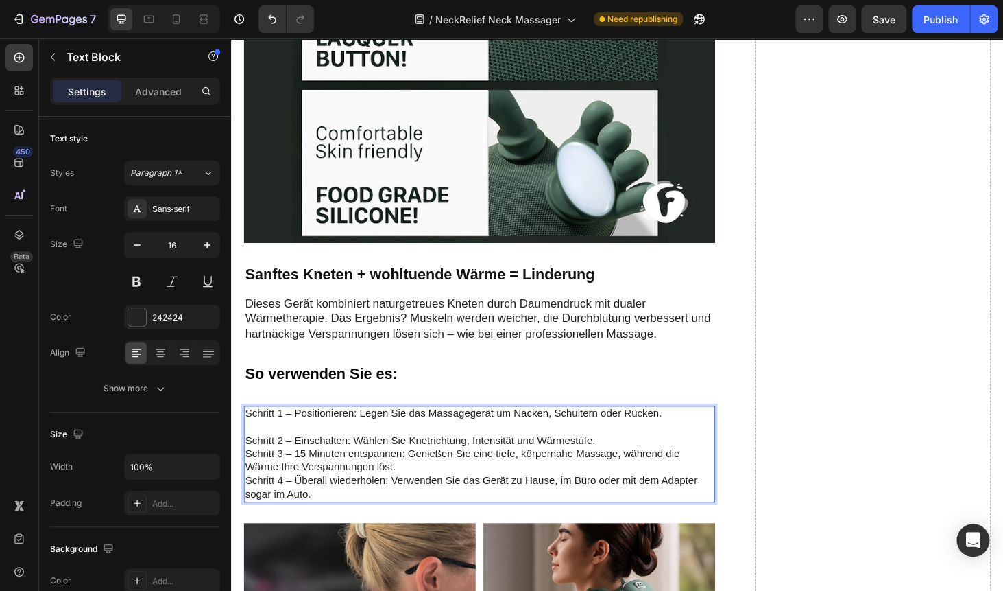
scroll to position [4826, 0]
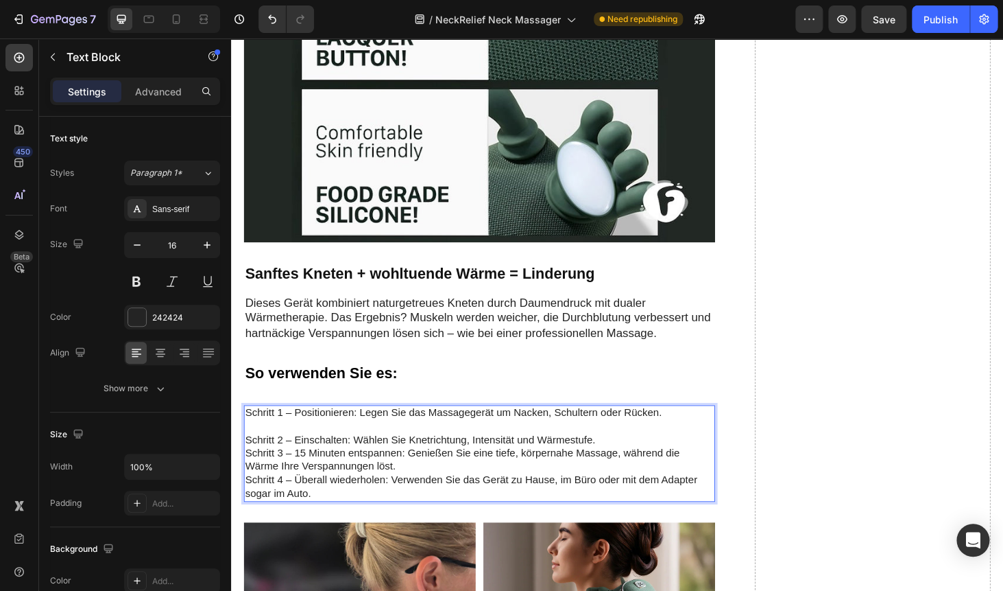
click at [636, 464] on p "Schritt 2 – Einschalten: Wählen Sie Knetrichtung, Intensität und Wärmestufe." at bounding box center [496, 466] width 501 height 14
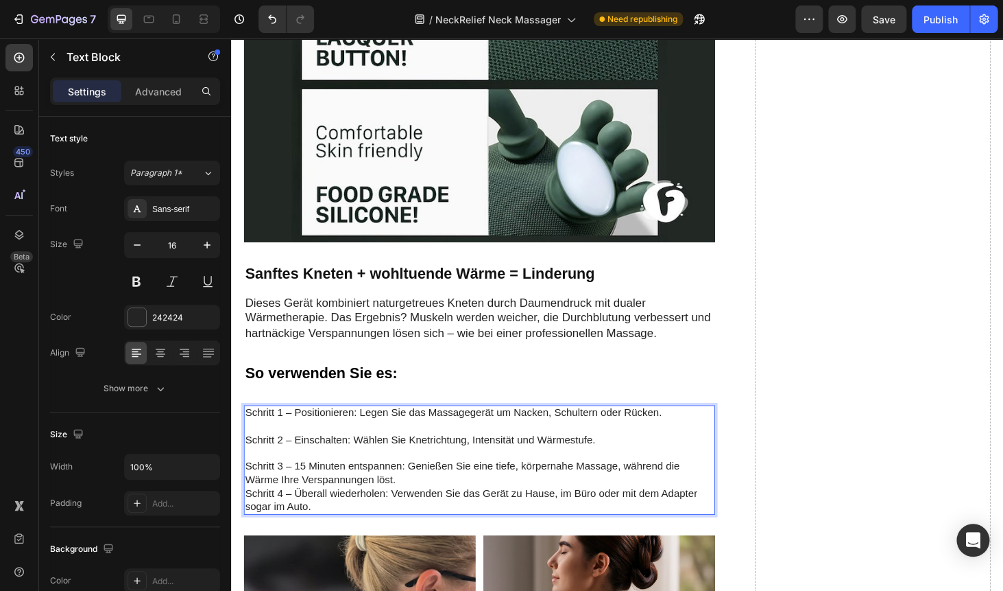
scroll to position [4825, 0]
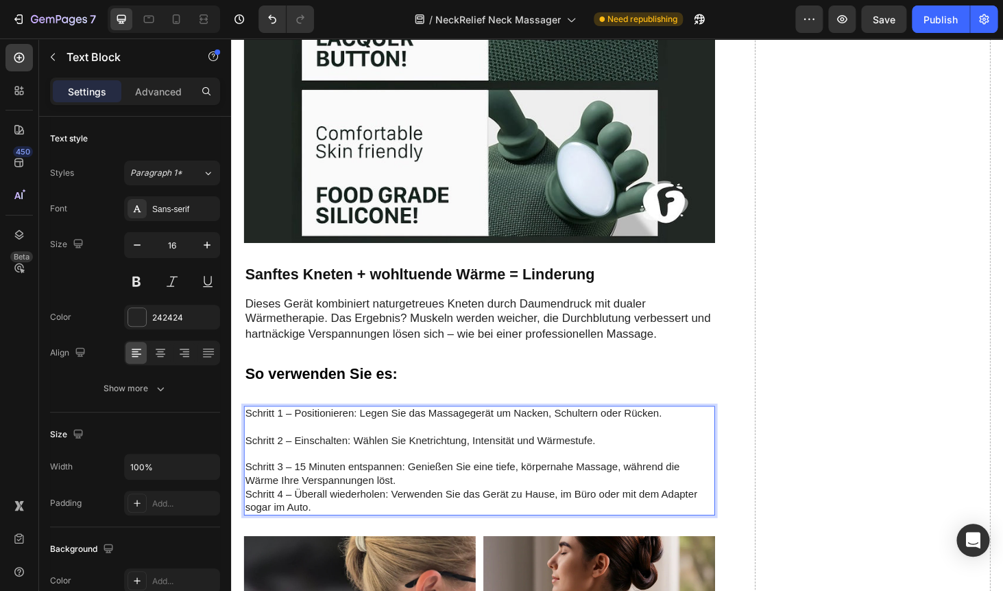
click at [503, 505] on p "Schritt 3 – 15 Minuten entspannen: Genießen Sie eine tiefe, körpernahe Massage,…" at bounding box center [496, 502] width 501 height 29
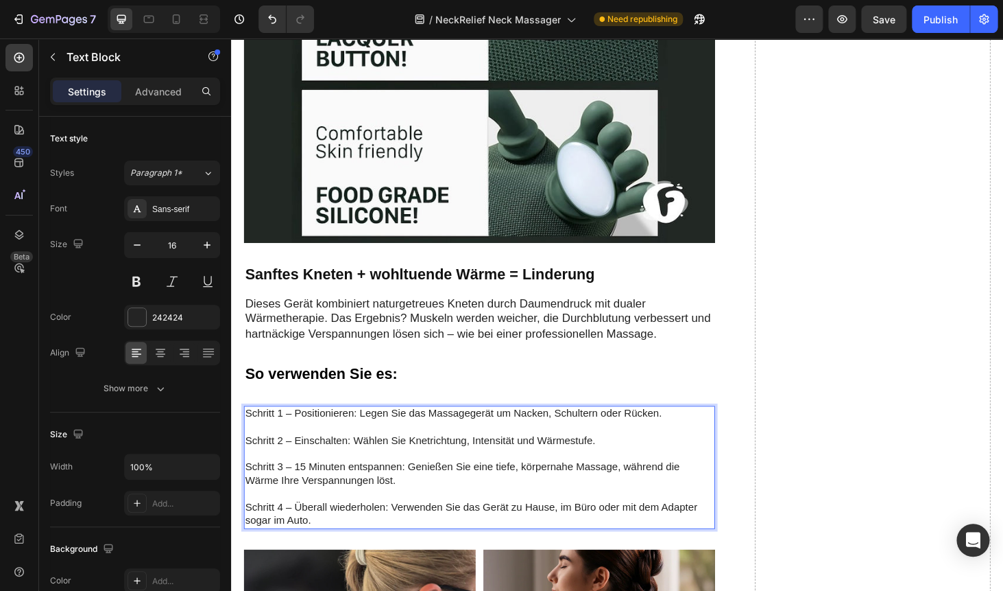
scroll to position [4826, 0]
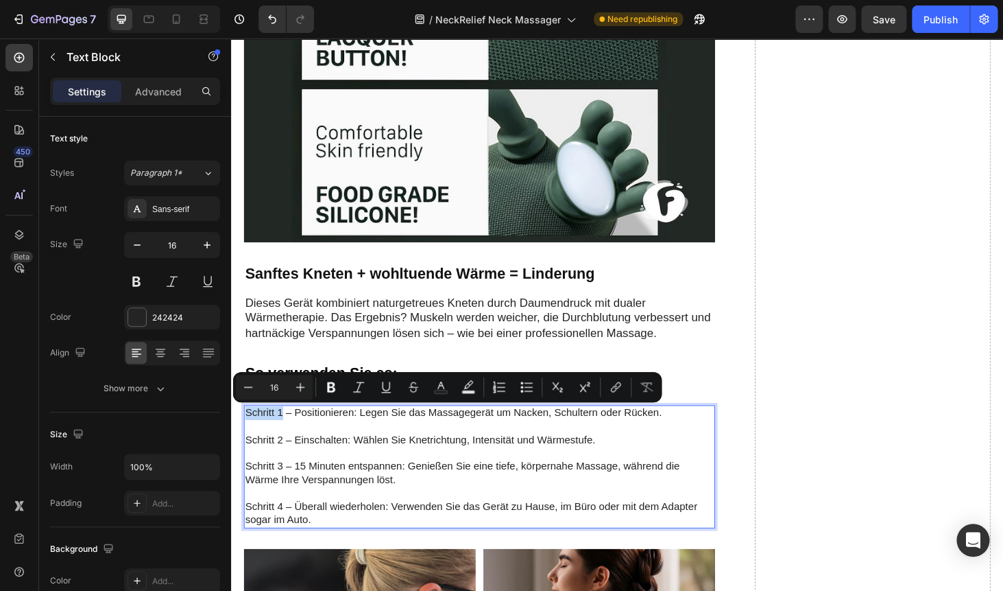
drag, startPoint x: 286, startPoint y: 434, endPoint x: 246, endPoint y: 436, distance: 39.8
click at [246, 436] on p "Schritt 1 – Positionieren: Legen Sie das Massagegerät um Nacken, Schultern oder…" at bounding box center [496, 437] width 501 height 14
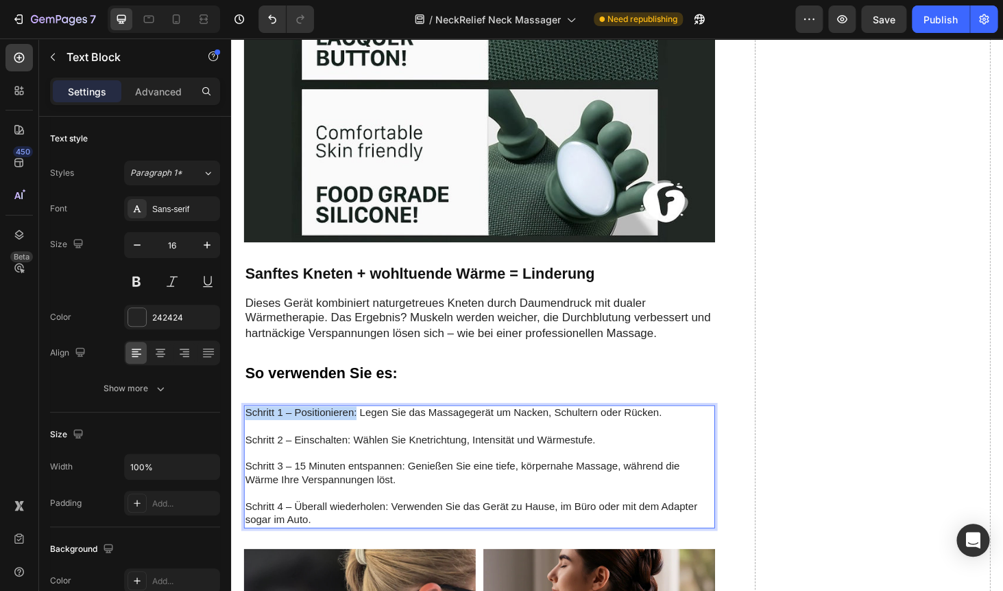
drag, startPoint x: 365, startPoint y: 437, endPoint x: 248, endPoint y: 441, distance: 117.4
click at [248, 441] on p "Schritt 1 – Positionieren: Legen Sie das Massagegerät um Nacken, Schultern oder…" at bounding box center [496, 437] width 501 height 14
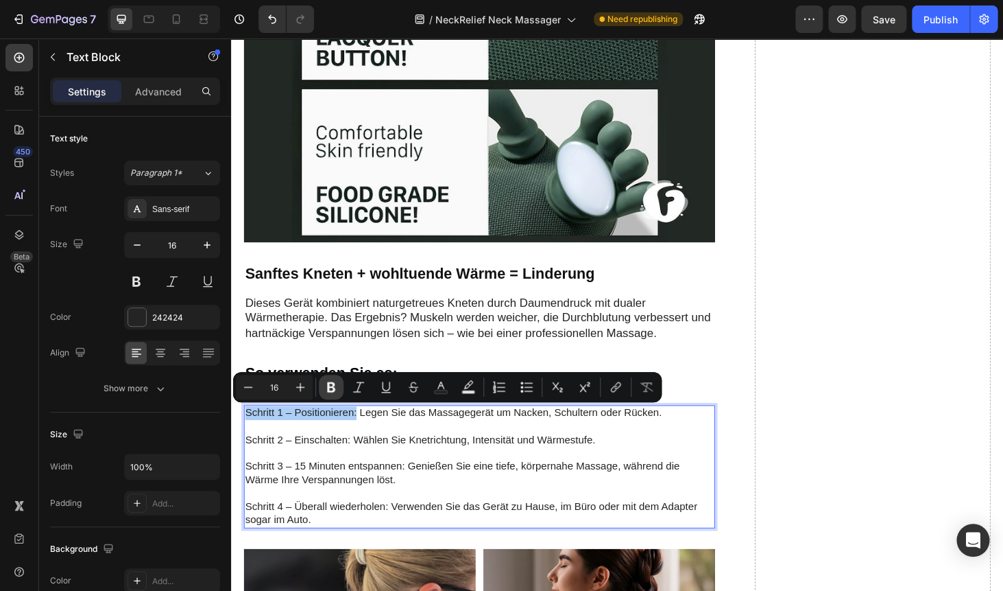
click at [332, 385] on icon "Editor contextual toolbar" at bounding box center [331, 387] width 14 height 14
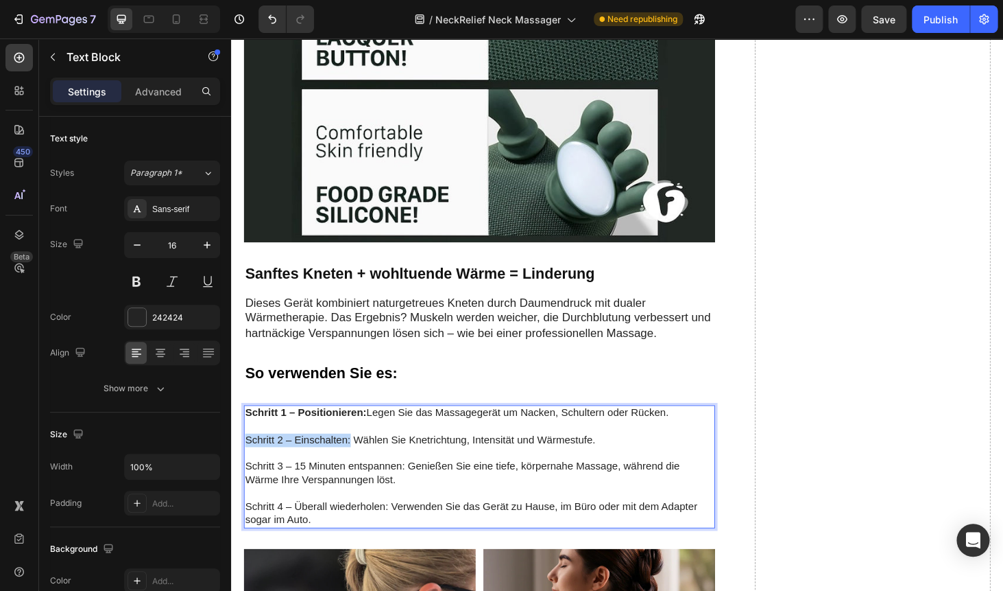
drag, startPoint x: 359, startPoint y: 465, endPoint x: 234, endPoint y: 462, distance: 125.6
click at [245, 462] on div "Schritt 1 – Positionieren: Legen Sie das Massagegerät um Nacken, Schultern oder…" at bounding box center [496, 494] width 502 height 131
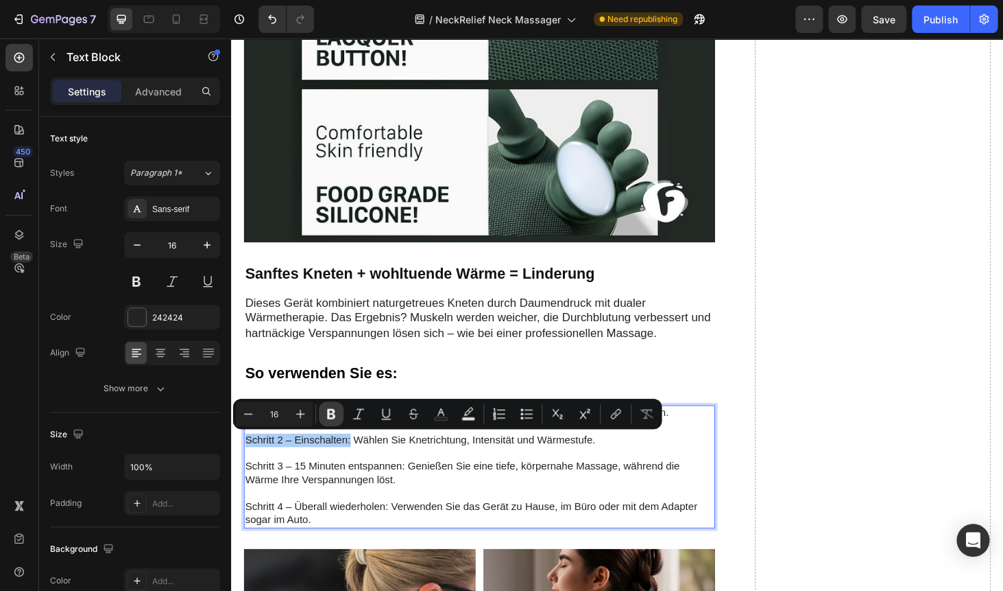
click at [333, 414] on icon "Editor contextual toolbar" at bounding box center [331, 414] width 14 height 14
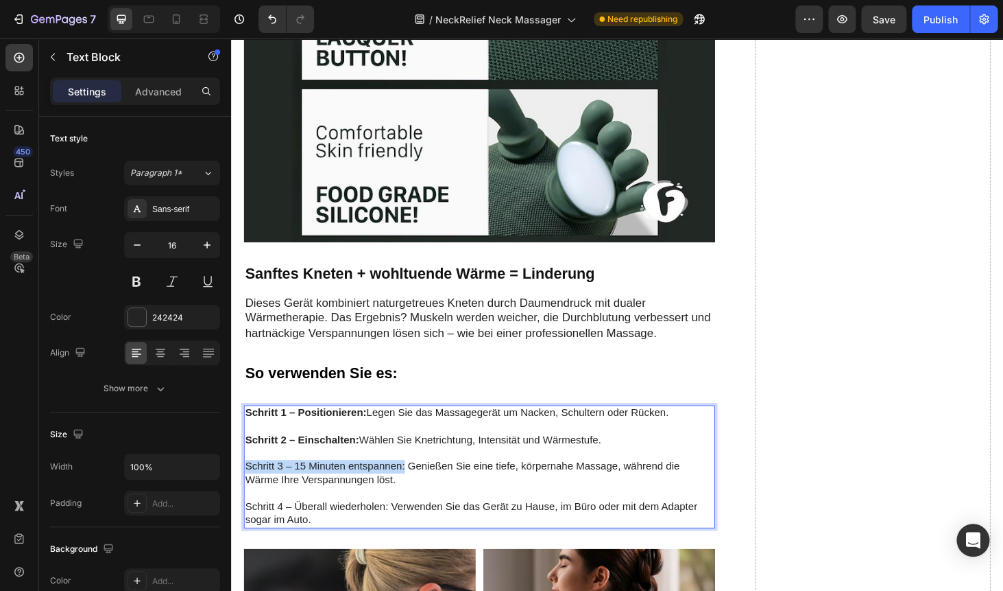
drag, startPoint x: 416, startPoint y: 496, endPoint x: 248, endPoint y: 490, distance: 167.5
click at [248, 490] on p "Schritt 3 – 15 Minuten entspannen: Genießen Sie eine tiefe, körpernahe Massage,…" at bounding box center [496, 501] width 501 height 29
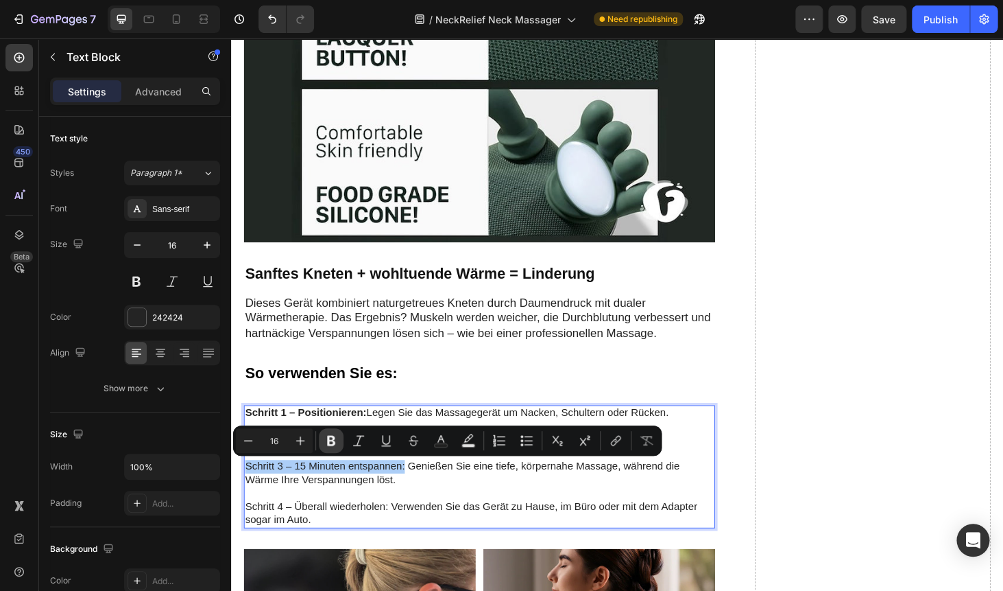
click at [336, 437] on icon "Editor contextual toolbar" at bounding box center [331, 440] width 14 height 14
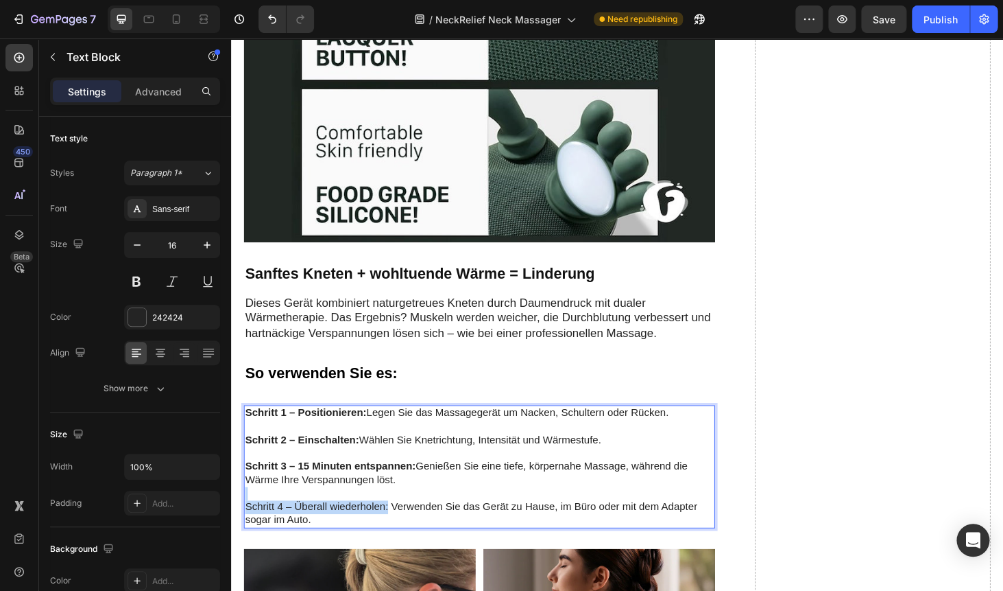
drag, startPoint x: 400, startPoint y: 538, endPoint x: 248, endPoint y: 528, distance: 152.6
click at [248, 528] on div "Schritt 1 – Positionieren: Legen Sie das Massagegerät um Nacken, Schultern oder…" at bounding box center [496, 494] width 502 height 131
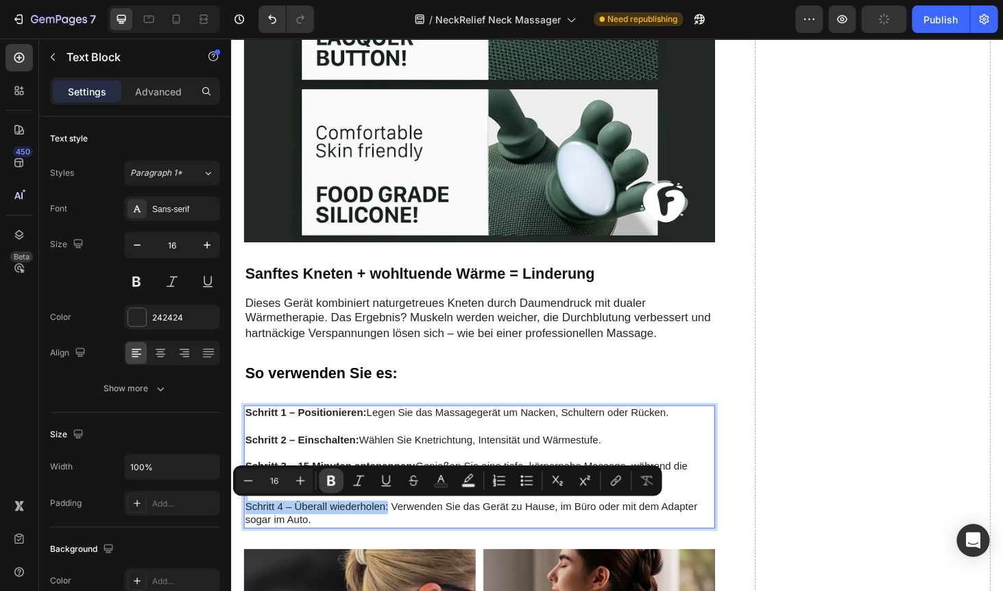
click at [331, 479] on icon "Editor contextual toolbar" at bounding box center [331, 480] width 8 height 10
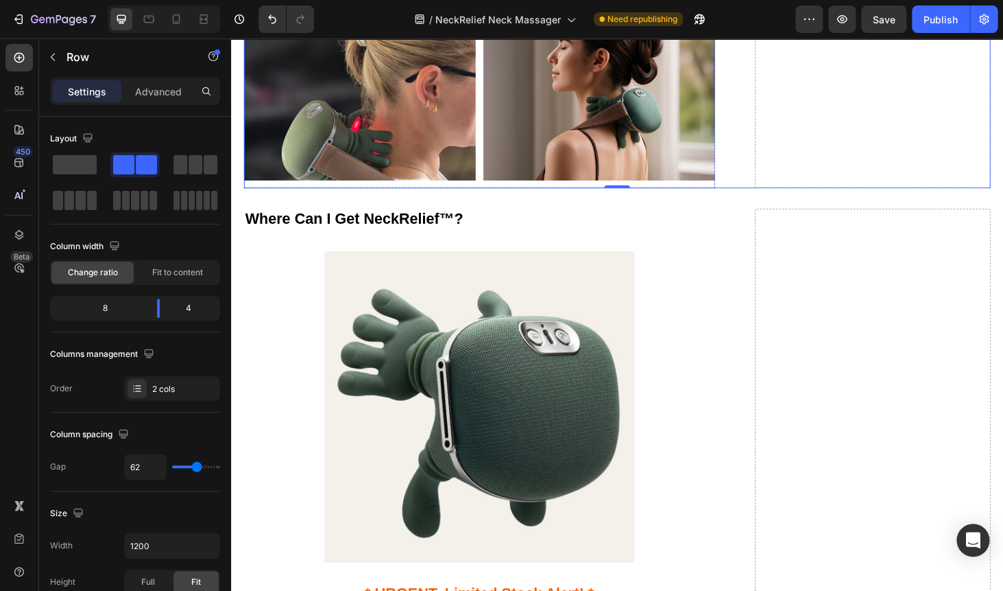
scroll to position [5379, 0]
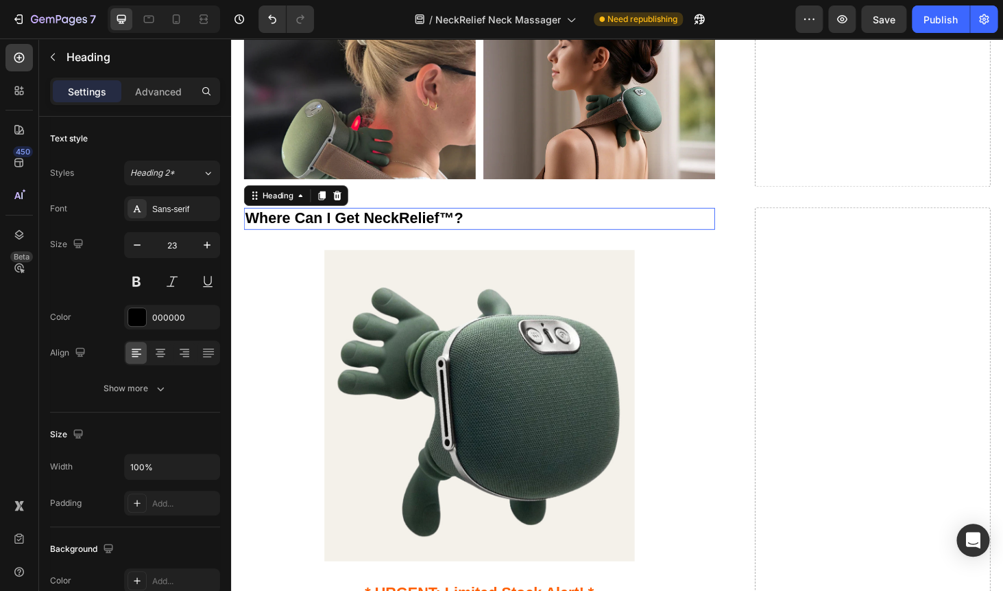
click at [385, 227] on h2 "Where Can I Get NeckRelief™?" at bounding box center [496, 229] width 502 height 23
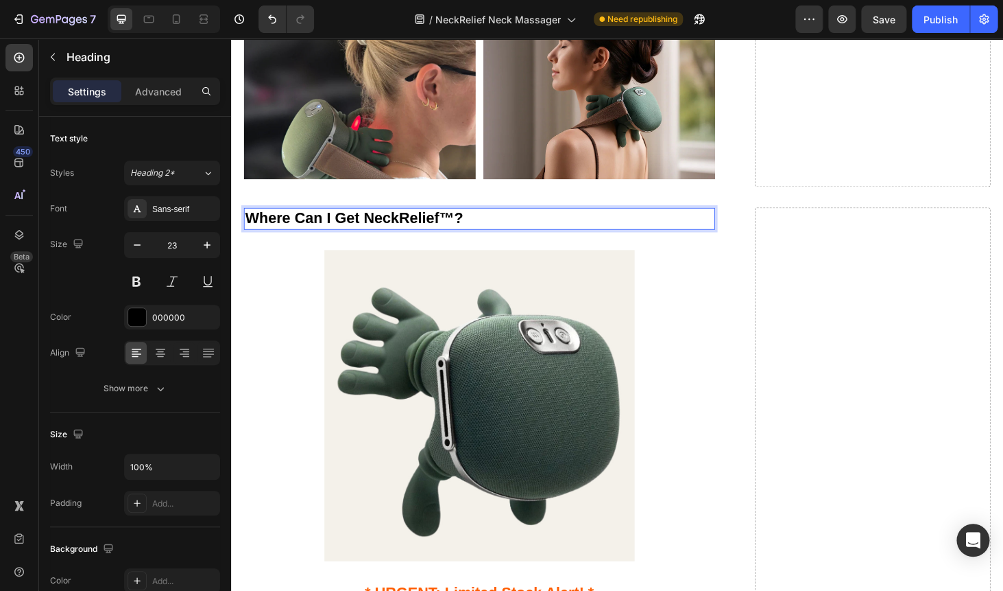
click at [385, 227] on p "Where Can I Get NeckRelief™?" at bounding box center [495, 229] width 499 height 21
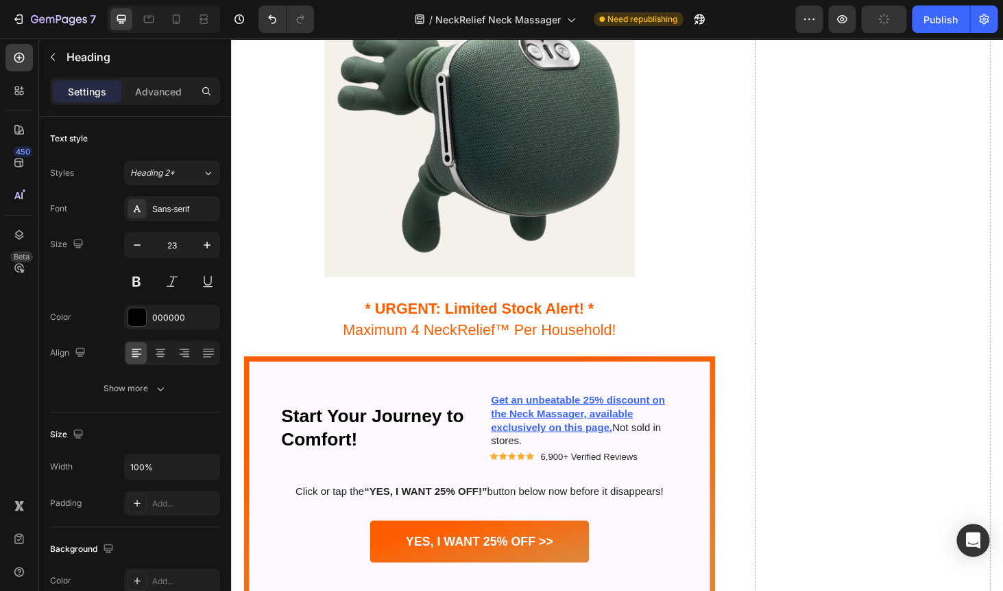
scroll to position [5744, 0]
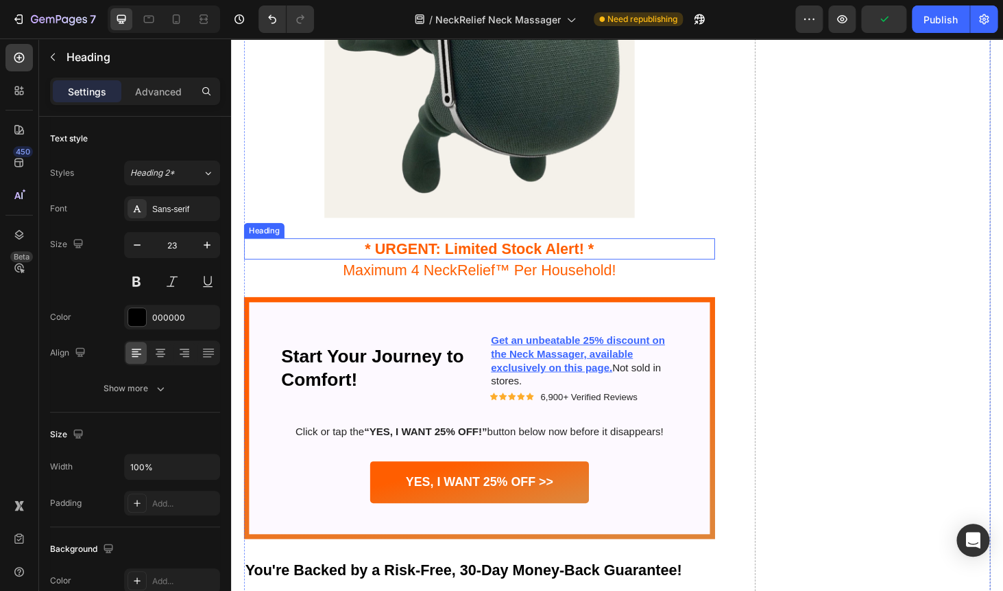
click at [439, 259] on h2 "* URGENT: Limited Stock Alert! *" at bounding box center [496, 262] width 502 height 23
click at [439, 259] on p "* URGENT: Limited Stock Alert! *" at bounding box center [495, 262] width 499 height 21
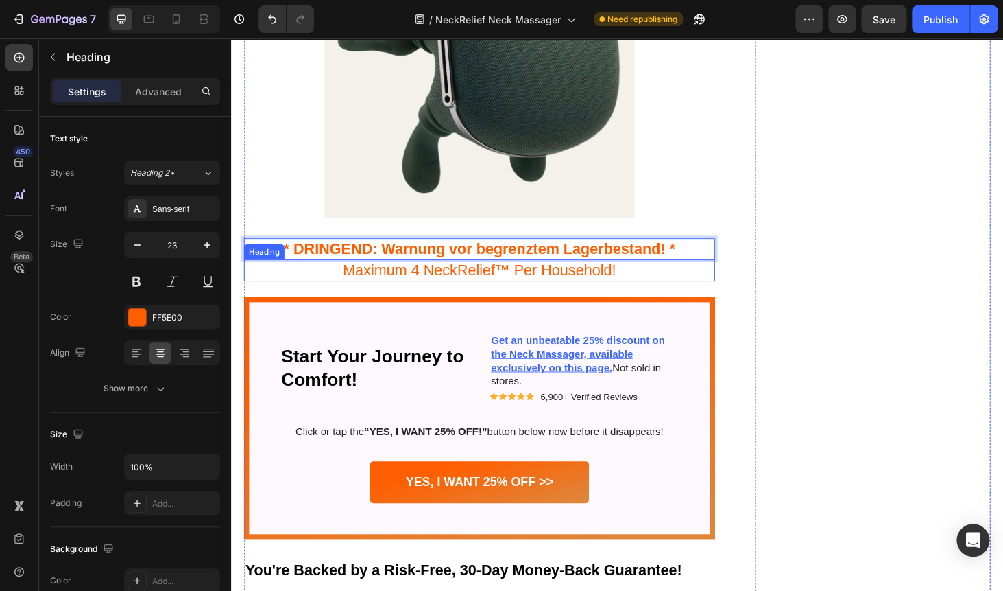
click at [383, 285] on h2 "Maximum 4 NeckRelief™ Per Household!" at bounding box center [496, 285] width 502 height 23
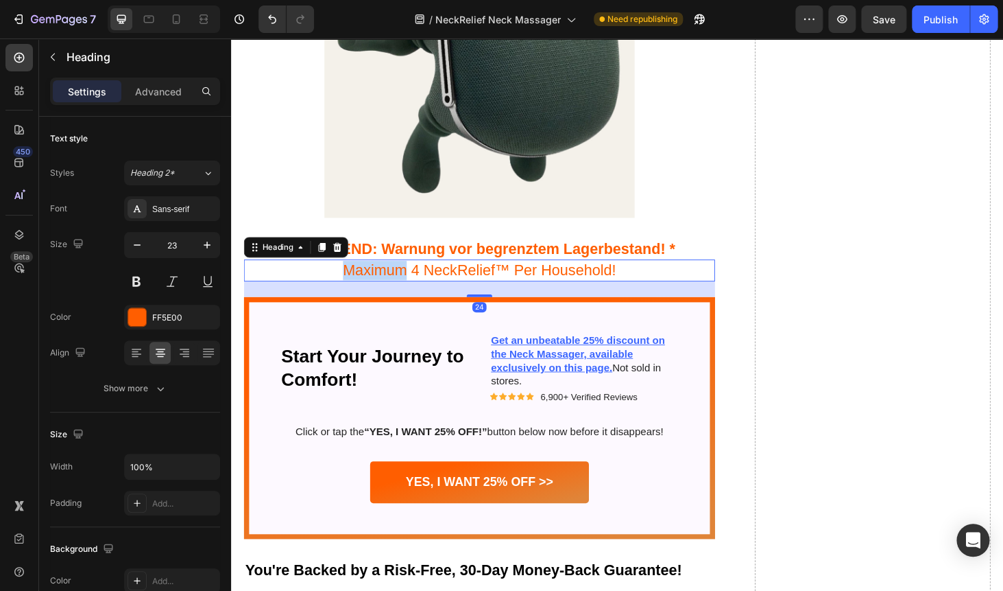
click at [383, 285] on h2 "Maximum 4 NeckRelief™ Per Household!" at bounding box center [496, 285] width 502 height 23
click at [383, 285] on p "Maximum 4 NeckRelief™ Per Household!" at bounding box center [495, 285] width 499 height 21
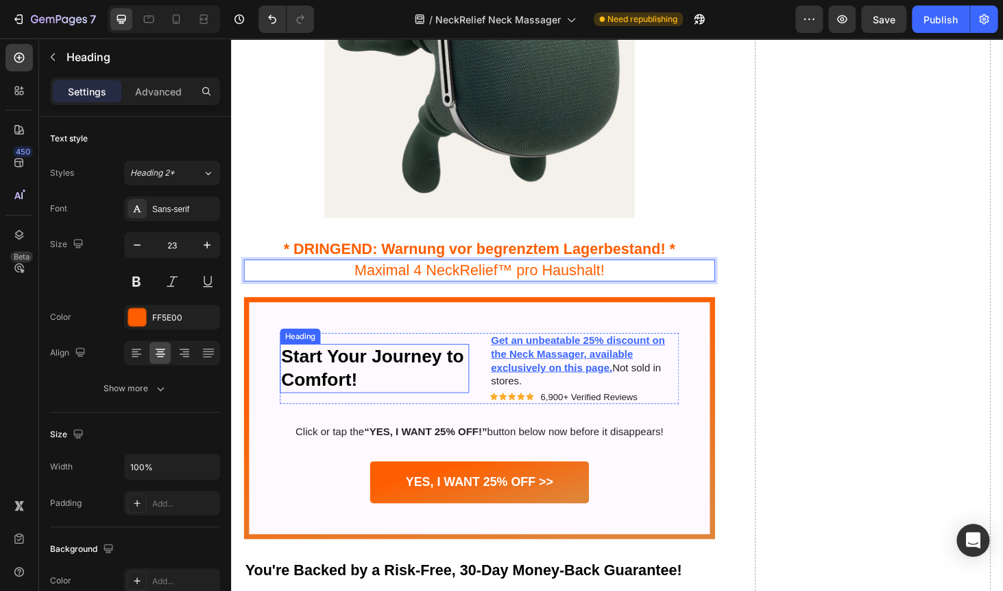
click at [389, 385] on h2 "Start Your Journey to Comfort!" at bounding box center [384, 390] width 202 height 53
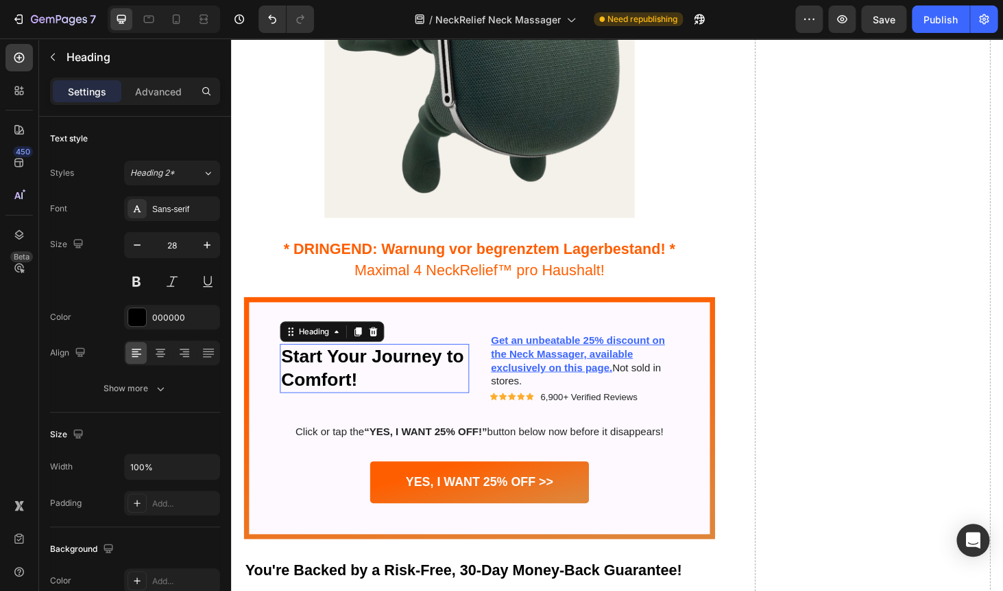
click at [389, 385] on h2 "Start Your Journey to Comfort!" at bounding box center [384, 390] width 202 height 53
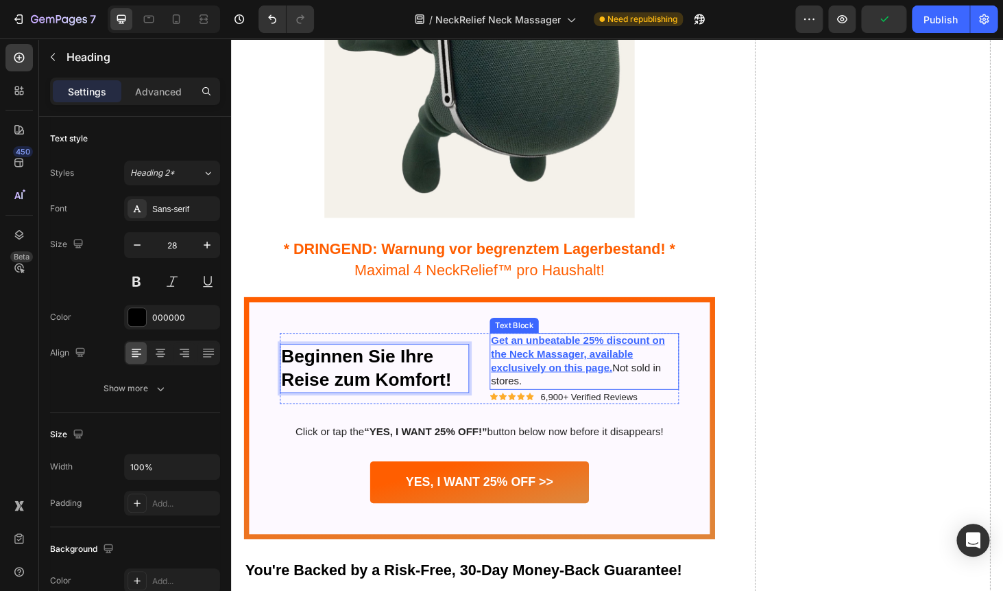
click at [580, 371] on u "Get an unbeatable 25% discount on the Neck Massager, available exclusively on t…" at bounding box center [600, 374] width 185 height 40
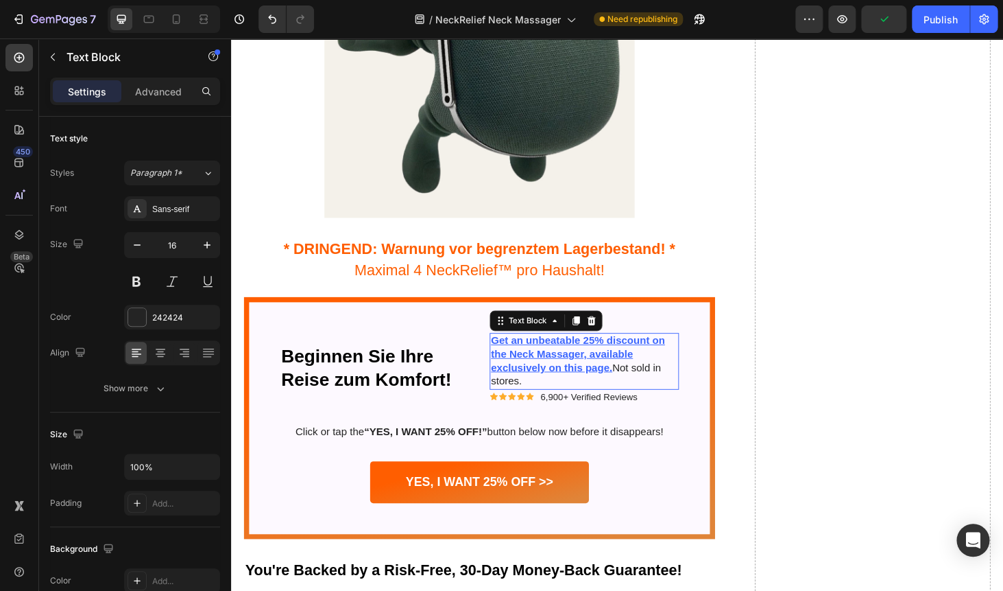
click at [580, 371] on u "Get an unbeatable 25% discount on the Neck Massager, available exclusively on t…" at bounding box center [600, 374] width 185 height 40
click at [669, 367] on p "Get an unbeatable 25% discount on the Neck Massager, available exclusively on t…" at bounding box center [607, 381] width 199 height 57
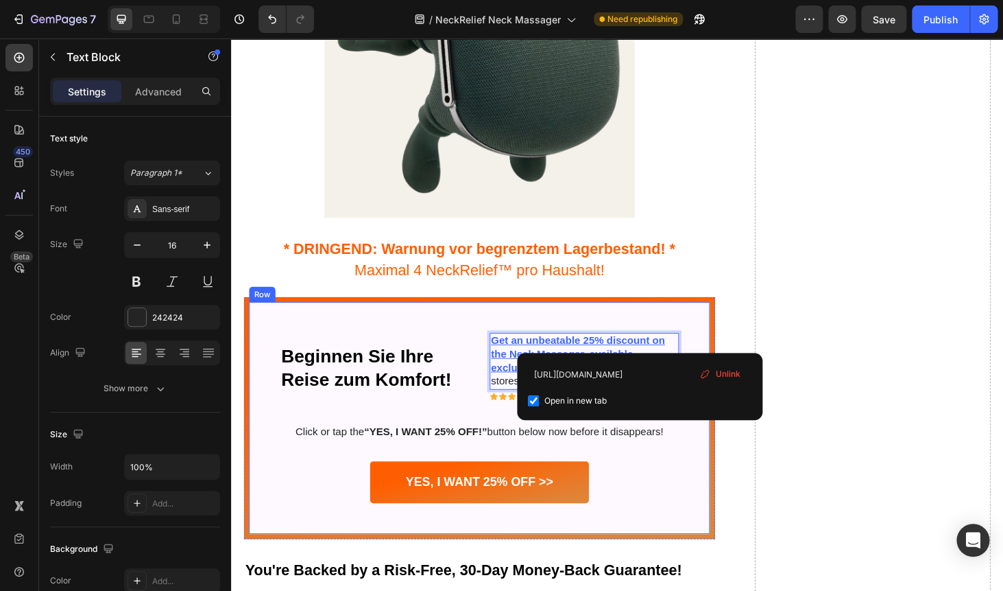
click at [451, 418] on div "Beginnen Sie Ihre Reise zum Komfort! Heading Title Line" at bounding box center [384, 389] width 202 height 75
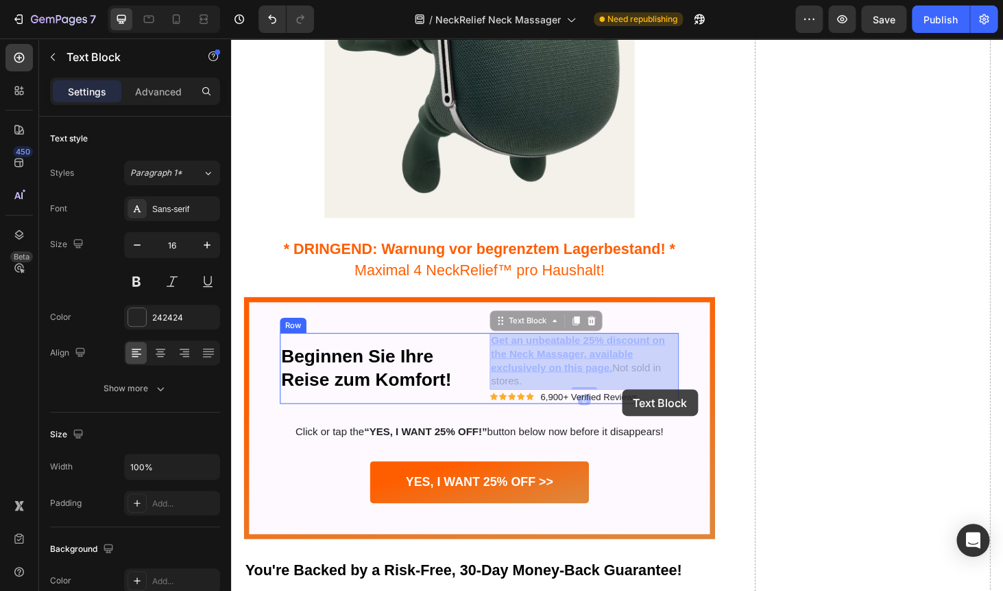
drag, startPoint x: 636, startPoint y: 390, endPoint x: 622, endPoint y: 389, distance: 14.4
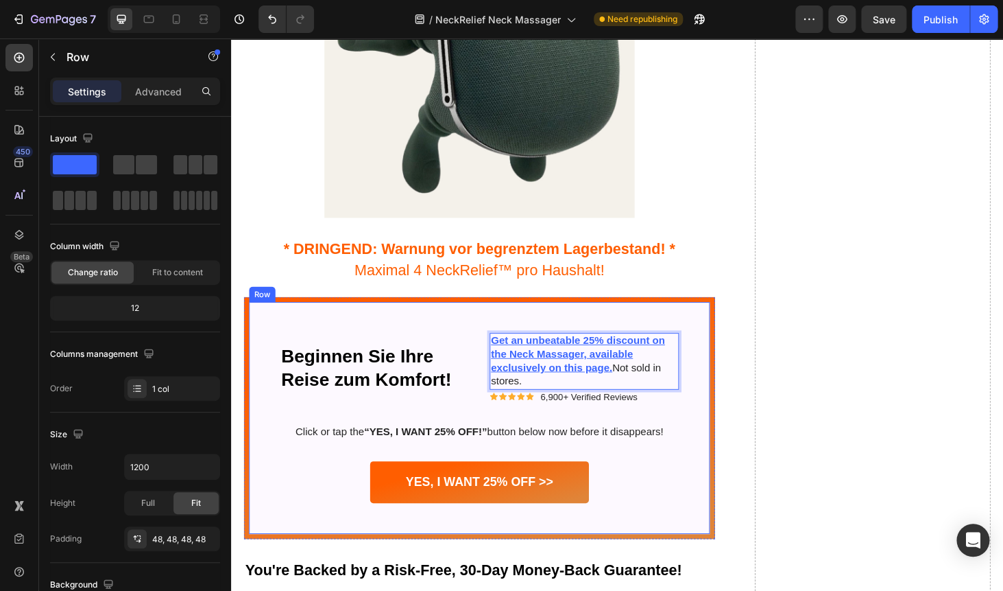
click at [610, 336] on div "Beginnen Sie Ihre Reise zum Komfort! Heading Title Line Get an unbeatable 25% d…" at bounding box center [495, 442] width 491 height 246
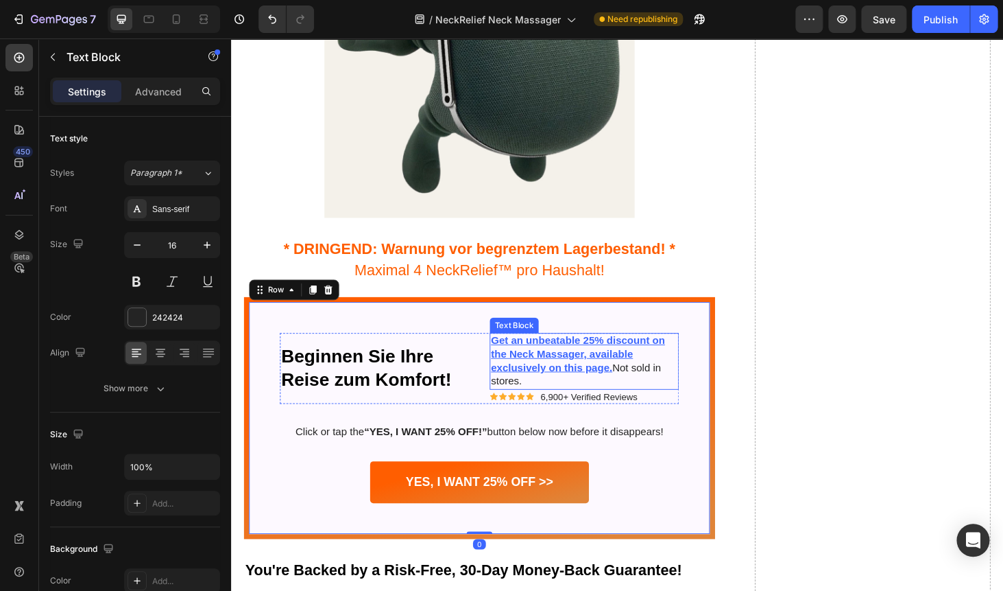
click at [605, 393] on u "Get an unbeatable 25% discount on the Neck Massager, available exclusively on t…" at bounding box center [600, 374] width 185 height 40
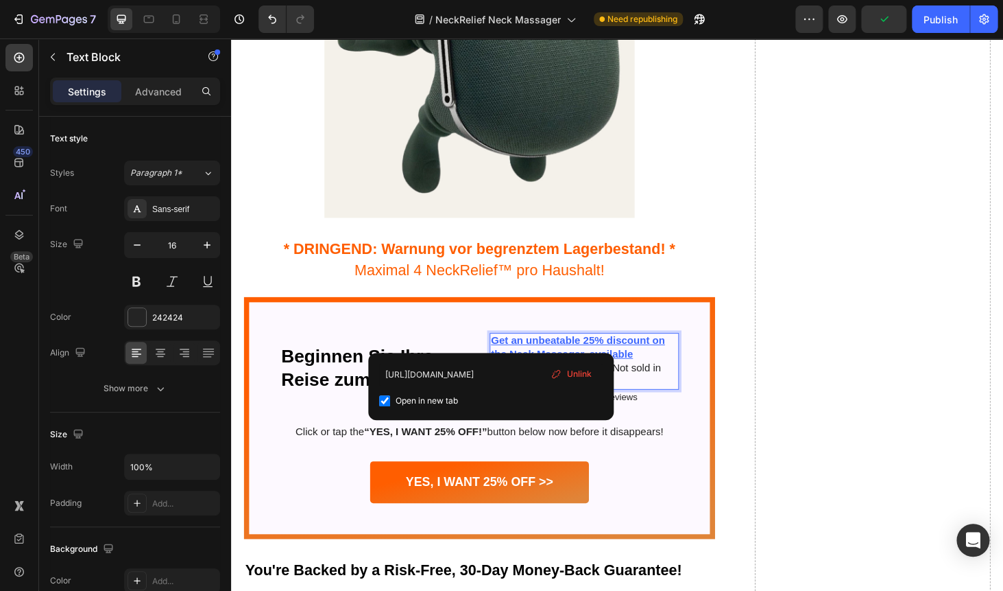
click at [652, 400] on p "Get an unbeatable 25% discount on the Neck Massager, available exclusively on t…" at bounding box center [607, 381] width 199 height 57
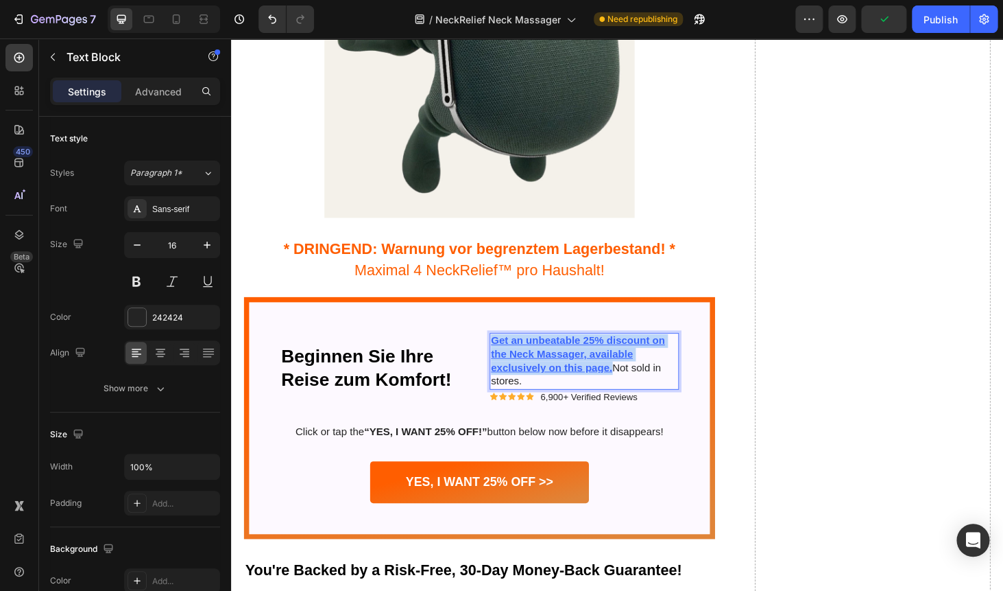
click at [652, 400] on p "Get an unbeatable 25% discount on the Neck Massager, available exclusively on t…" at bounding box center [607, 381] width 199 height 57
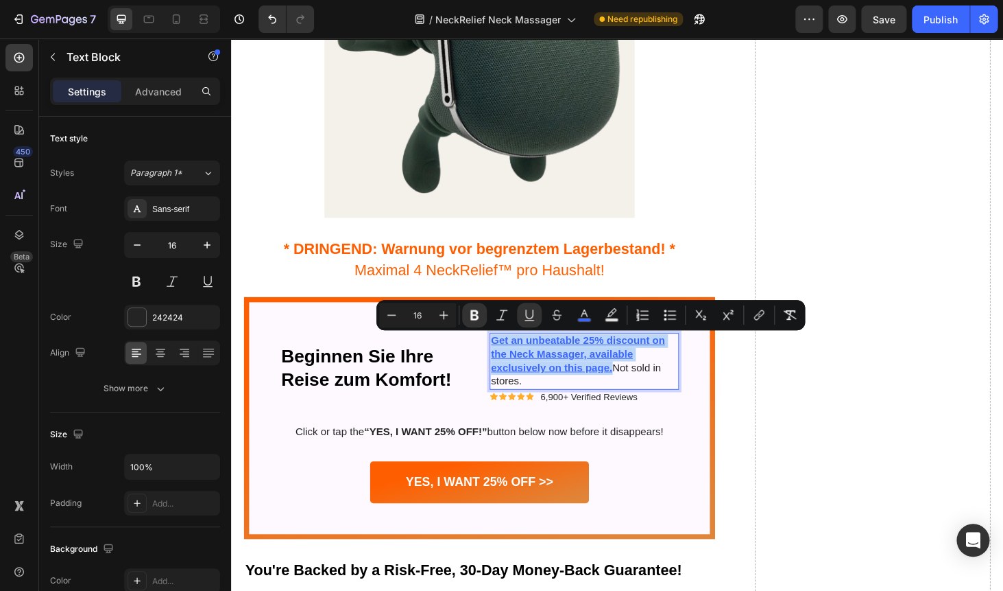
copy span "Get an unbeatable 25% discount on the Neck Massager, available exclusively on t…"
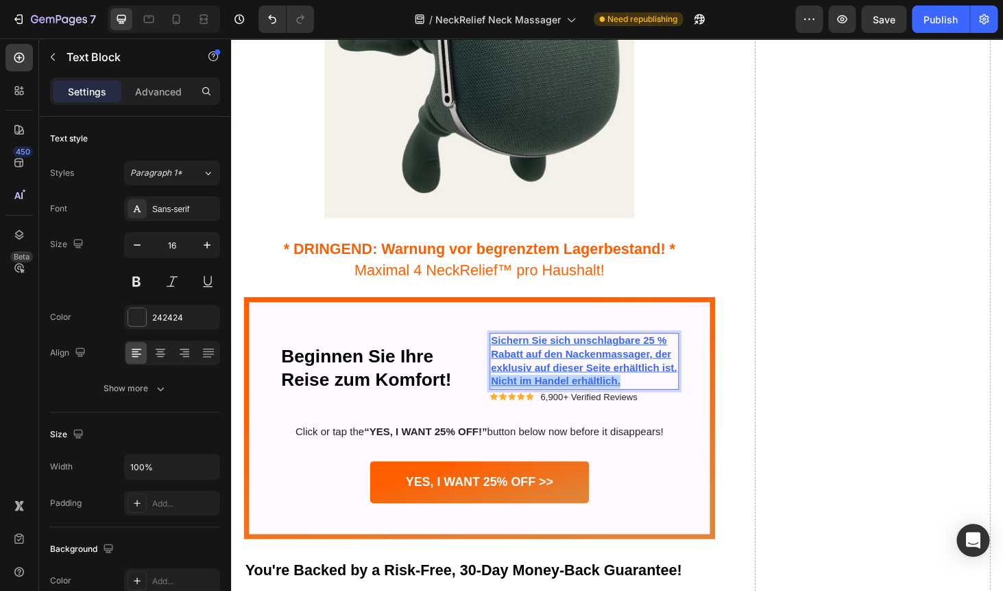
drag, startPoint x: 660, startPoint y: 405, endPoint x: 510, endPoint y: 406, distance: 150.2
click at [510, 406] on p "Sichern Sie sich unschlagbare 25 % Rabatt auf den Nackenmassager, der exklusiv …" at bounding box center [607, 381] width 199 height 57
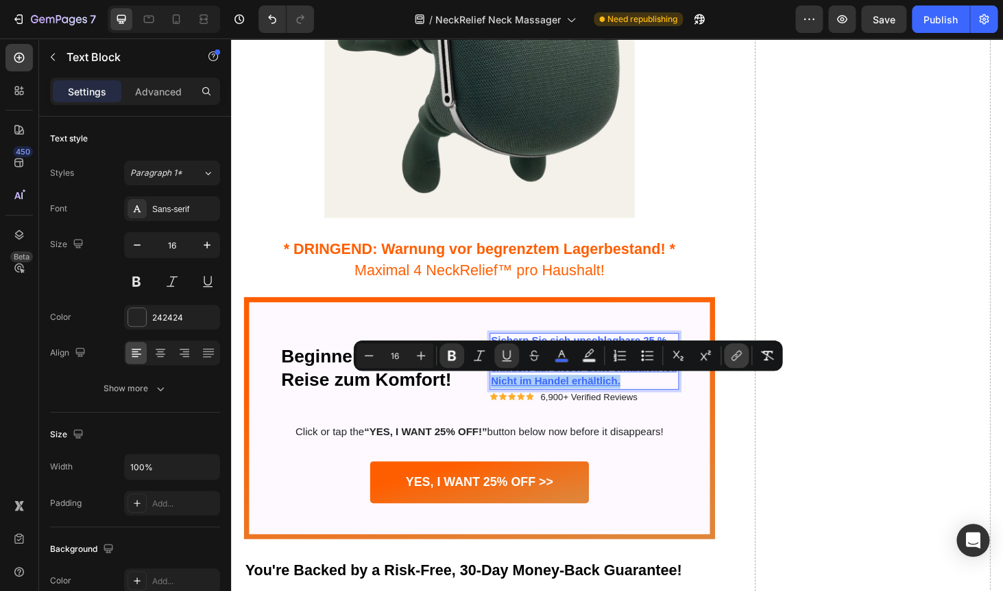
click at [726, 353] on button "link" at bounding box center [736, 355] width 25 height 25
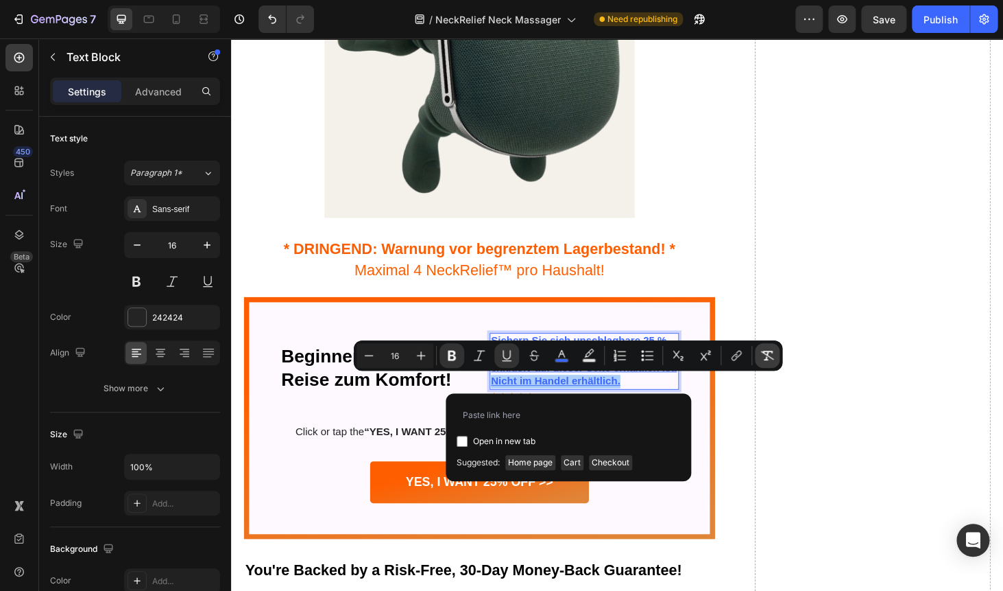
click at [767, 358] on icon "Editor contextual toolbar" at bounding box center [767, 355] width 13 height 10
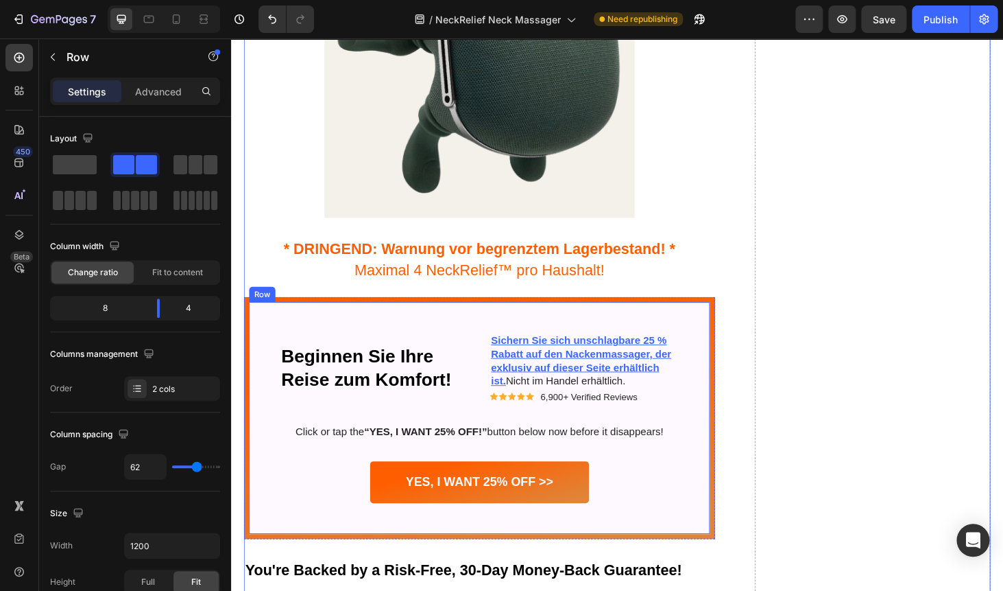
click at [663, 431] on div "Beginnen Sie Ihre Reise zum Komfort! Heading Title Line Sichern Sie sich unschl…" at bounding box center [495, 442] width 425 height 180
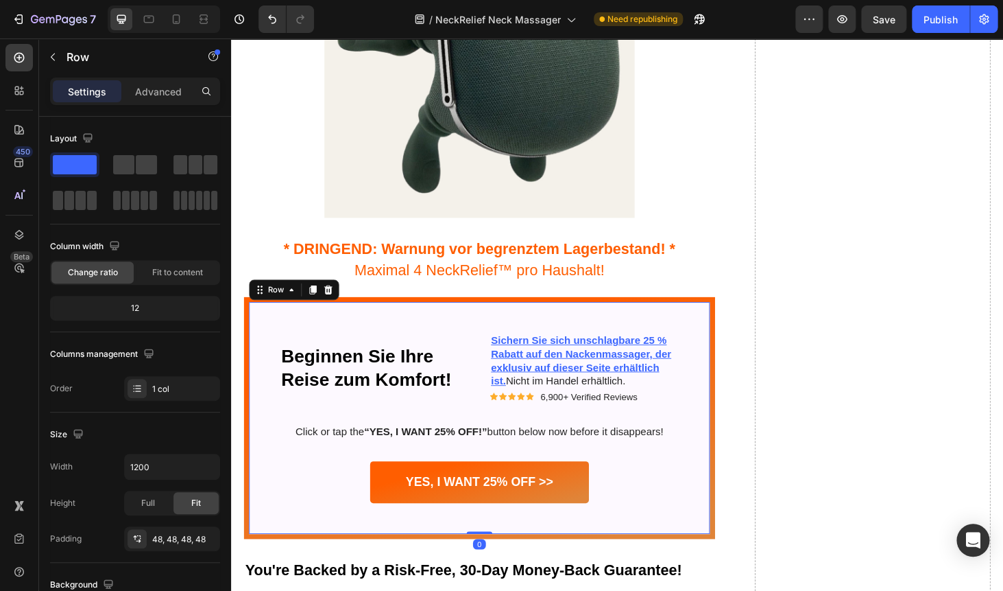
click at [660, 431] on div "Beginnen Sie Ihre Reise zum Komfort! Heading Title Line Sichern Sie sich unschl…" at bounding box center [495, 442] width 425 height 180
click at [650, 416] on p "6,900+ Verified Reviews" at bounding box center [613, 420] width 104 height 12
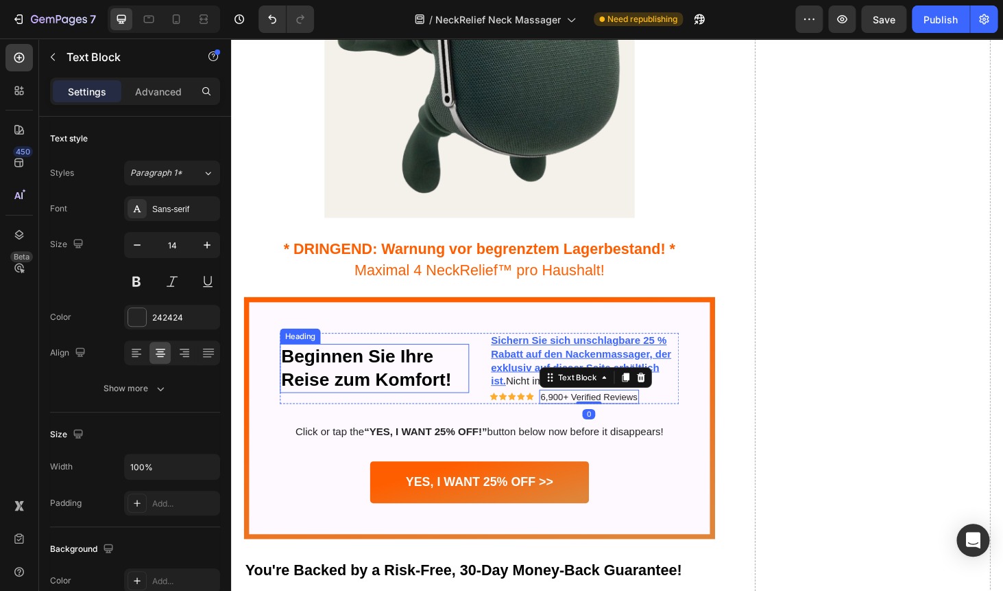
click at [471, 388] on p "Beginnen Sie Ihre Reise zum Komfort!" at bounding box center [384, 390] width 199 height 50
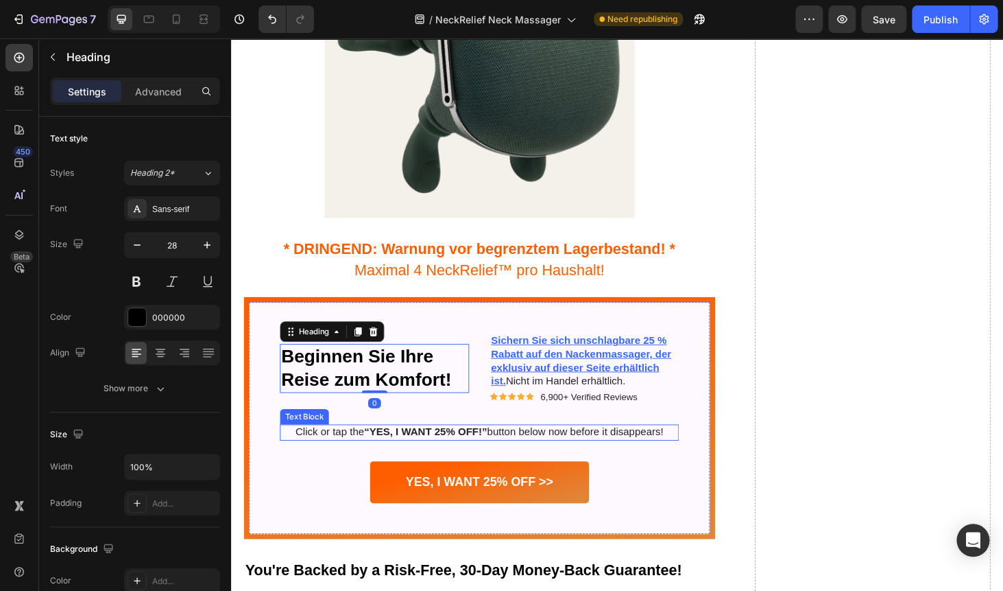
click at [409, 453] on strong "“YES, I WANT 25% OFF!”" at bounding box center [438, 457] width 131 height 12
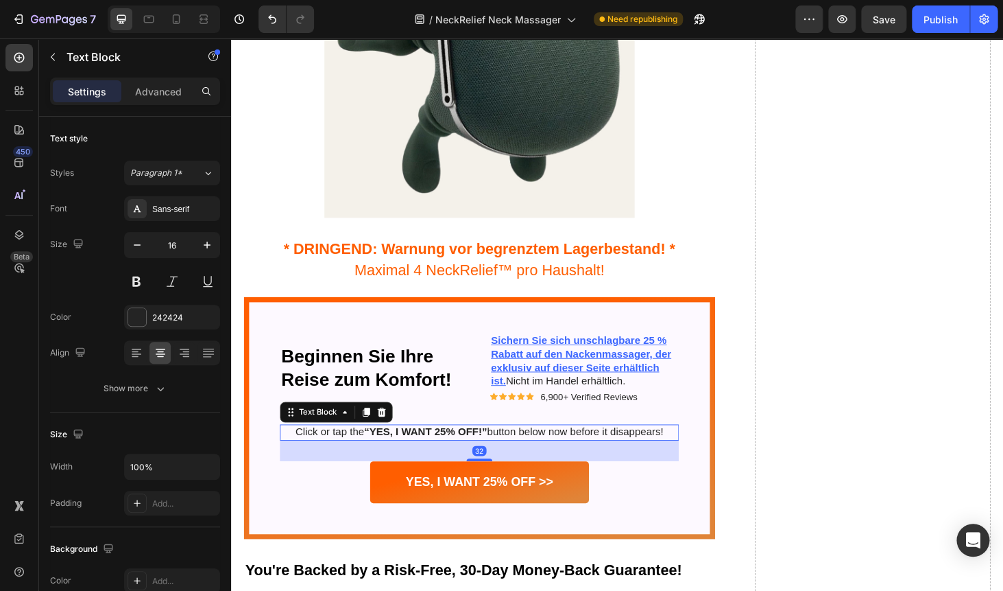
click at [409, 453] on strong "“YES, I WANT 25% OFF!”" at bounding box center [438, 457] width 131 height 12
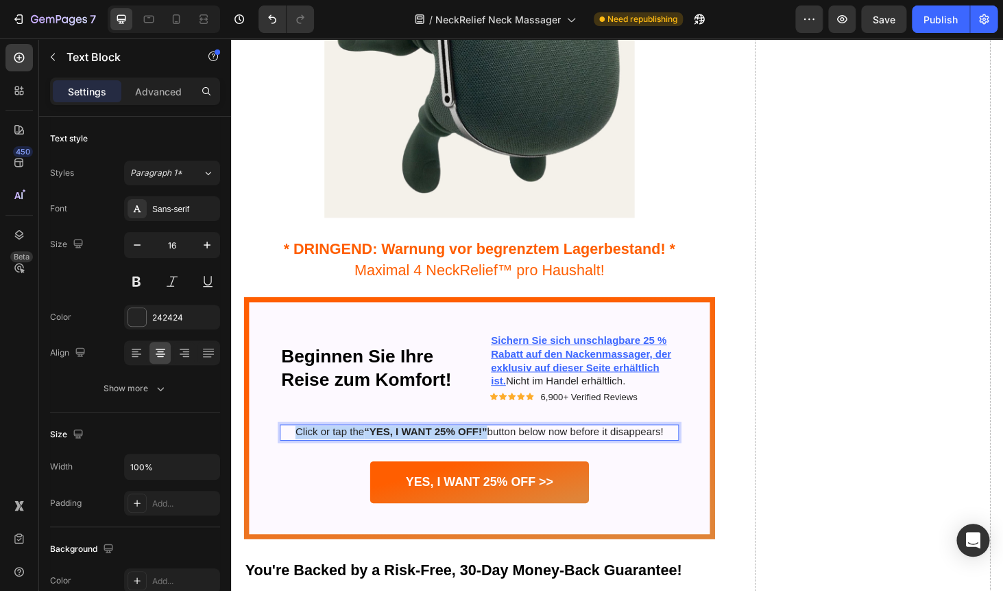
click at [409, 453] on strong "“YES, I WANT 25% OFF!”" at bounding box center [438, 457] width 131 height 12
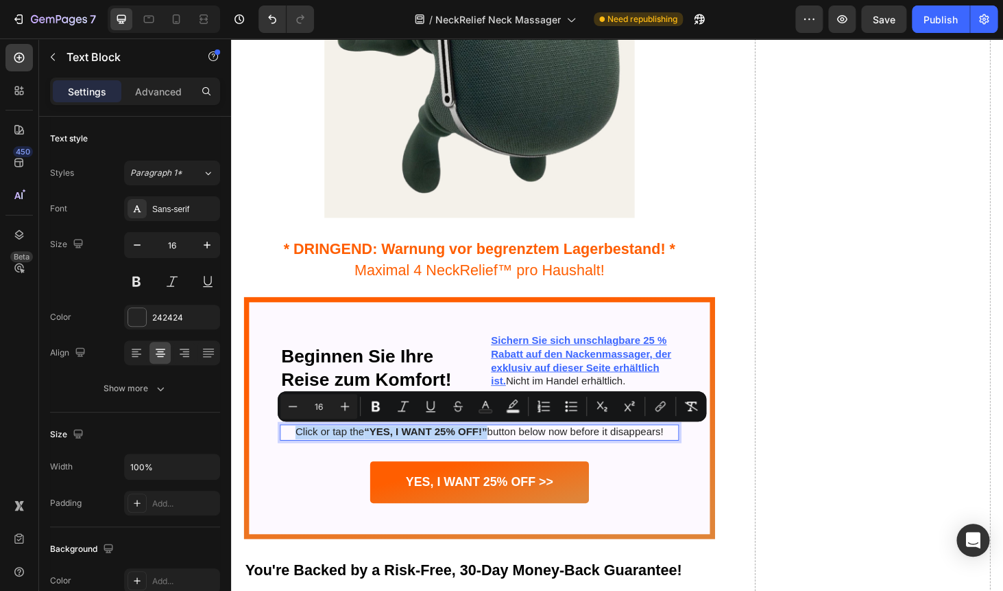
copy p "Click or tap the “YES, I WANT 25% OFF!”"
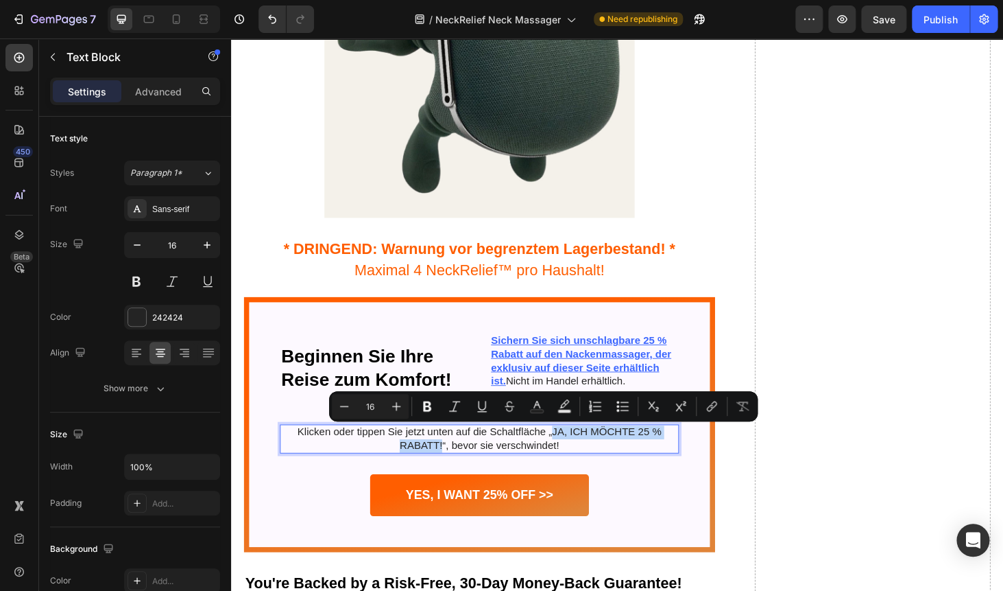
drag, startPoint x: 575, startPoint y: 454, endPoint x: 455, endPoint y: 473, distance: 120.9
click at [455, 473] on p "Klicken oder tippen Sie jetzt unten auf die Schaltfläche „JA, ICH MÖCHTE 25 % R…" at bounding box center [496, 465] width 423 height 29
copy p "JA, ICH MÖCHTE 25 % RABATT!"
click at [427, 404] on icon "Editor contextual toolbar" at bounding box center [427, 406] width 14 height 14
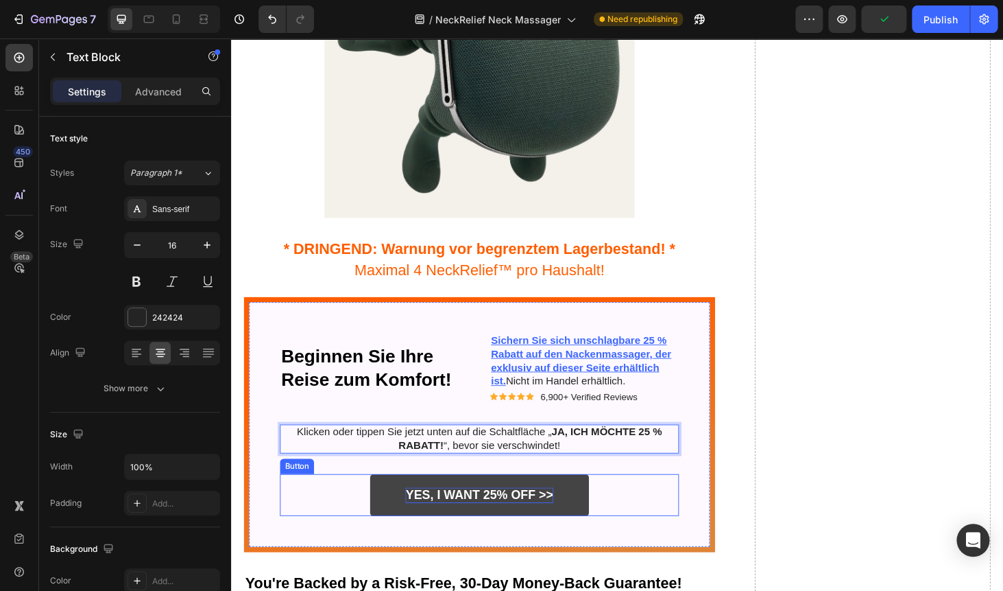
click at [478, 521] on p "YES, I WANT 25% OFF >>" at bounding box center [495, 524] width 157 height 17
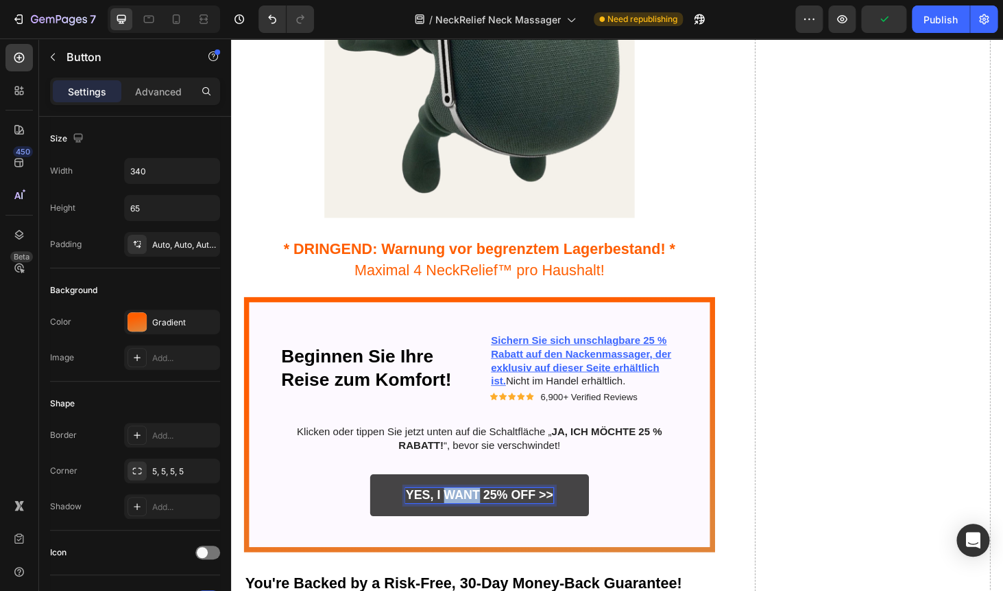
click at [478, 521] on p "YES, I WANT 25% OFF >>" at bounding box center [495, 524] width 157 height 17
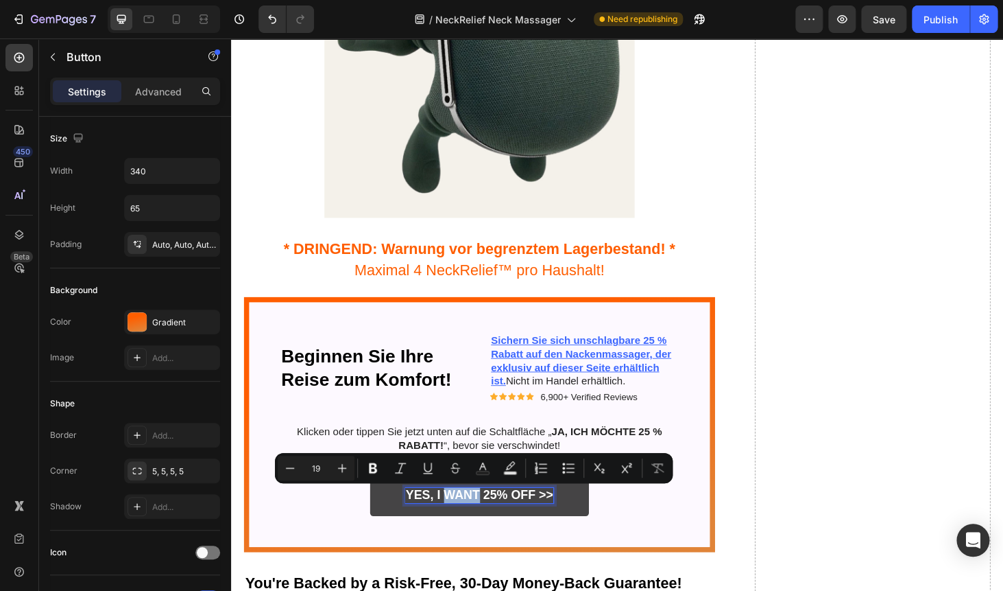
click at [478, 521] on p "YES, I WANT 25% OFF >>" at bounding box center [495, 524] width 157 height 17
drag, startPoint x: 556, startPoint y: 523, endPoint x: 420, endPoint y: 525, distance: 135.8
click at [420, 525] on p "YES, I WANT 25% OFF >>" at bounding box center [495, 524] width 157 height 17
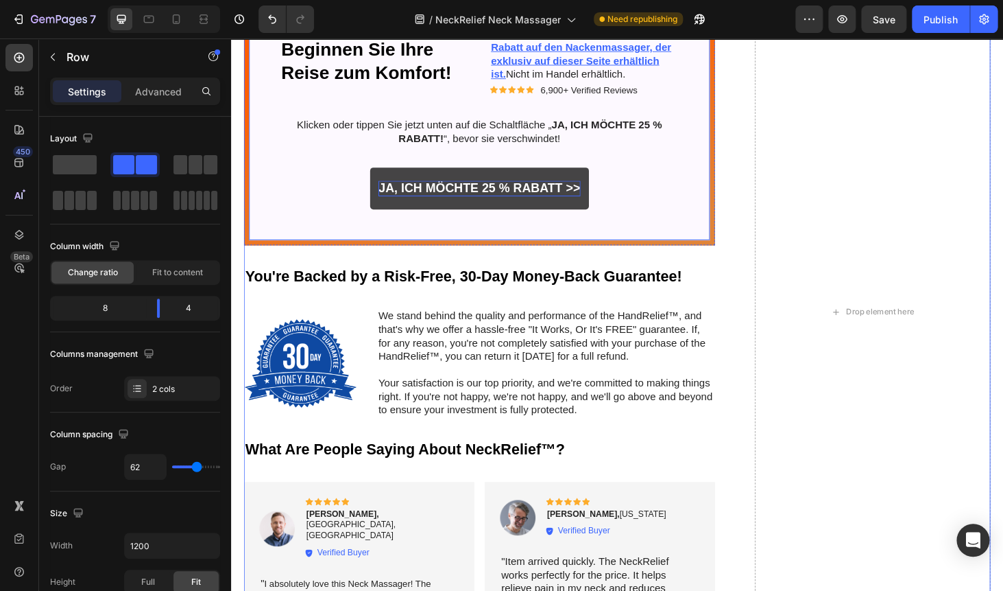
scroll to position [6091, 0]
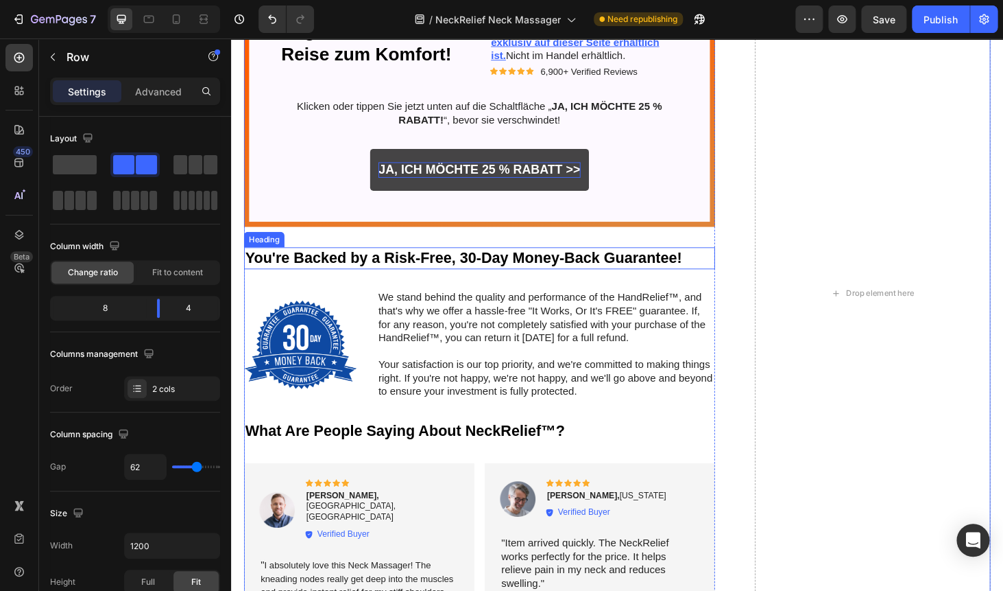
click at [405, 278] on h2 "You're Backed by a Risk-Free, 30-Day Money-Back Guarantee!" at bounding box center [496, 272] width 502 height 23
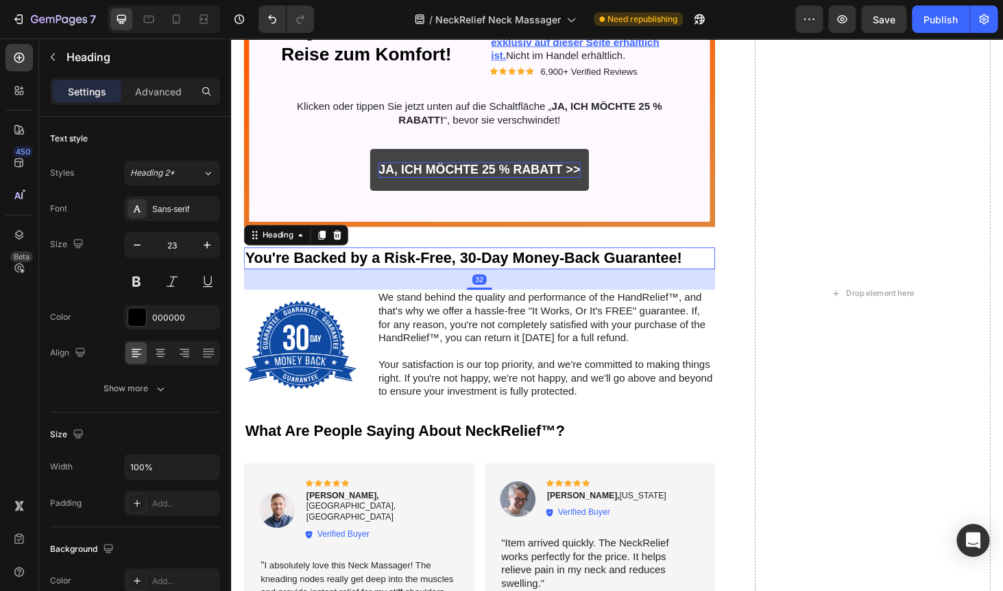
click at [405, 278] on h2 "You're Backed by a Risk-Free, 30-Day Money-Back Guarantee!" at bounding box center [496, 272] width 502 height 23
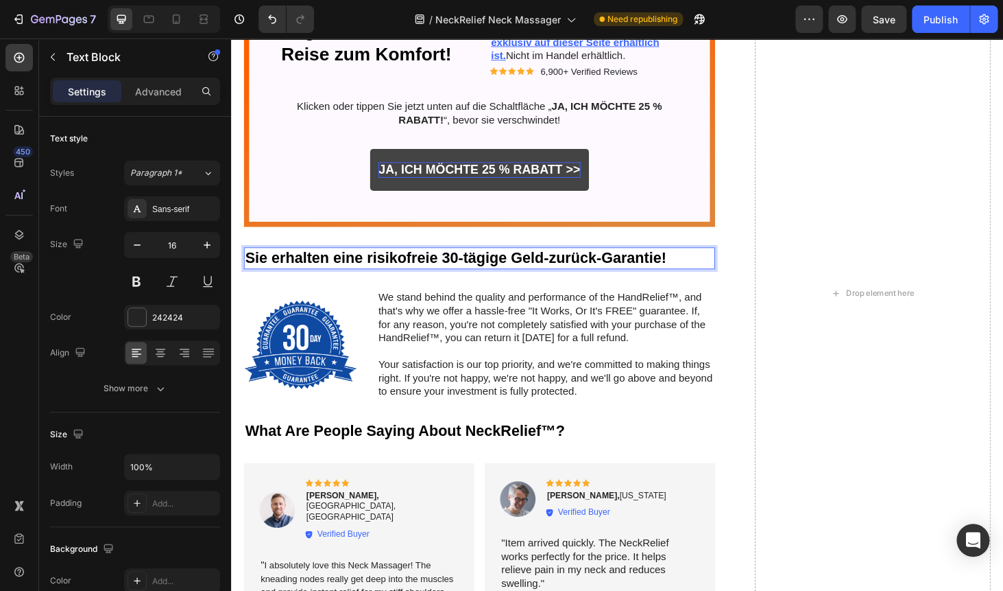
click at [448, 329] on p "We stand behind the quality and performance of the HandRelief™, and that's why …" at bounding box center [566, 335] width 357 height 57
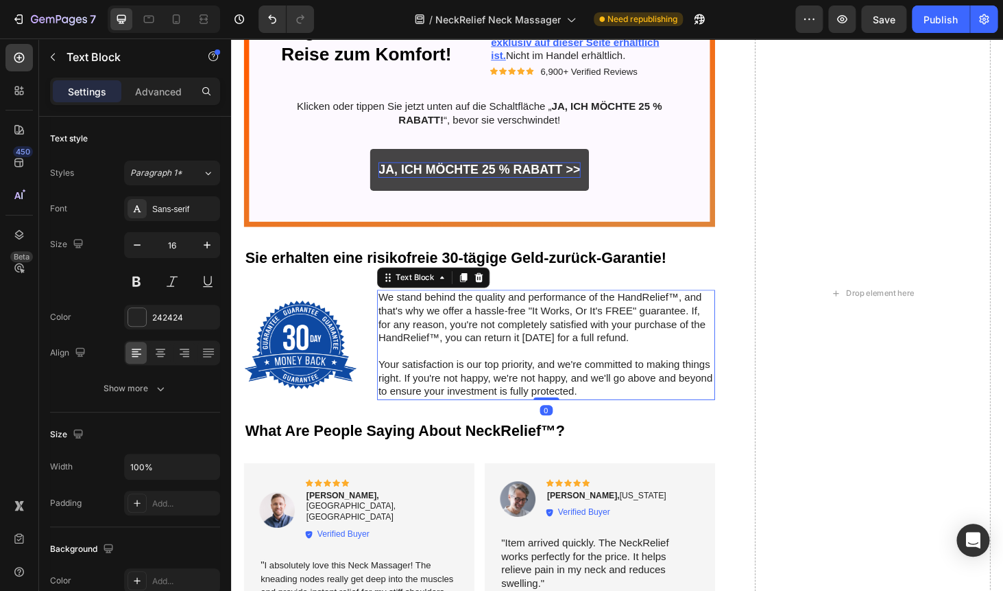
click at [448, 329] on p "We stand behind the quality and performance of the HandRelief™, and that's why …" at bounding box center [566, 335] width 357 height 57
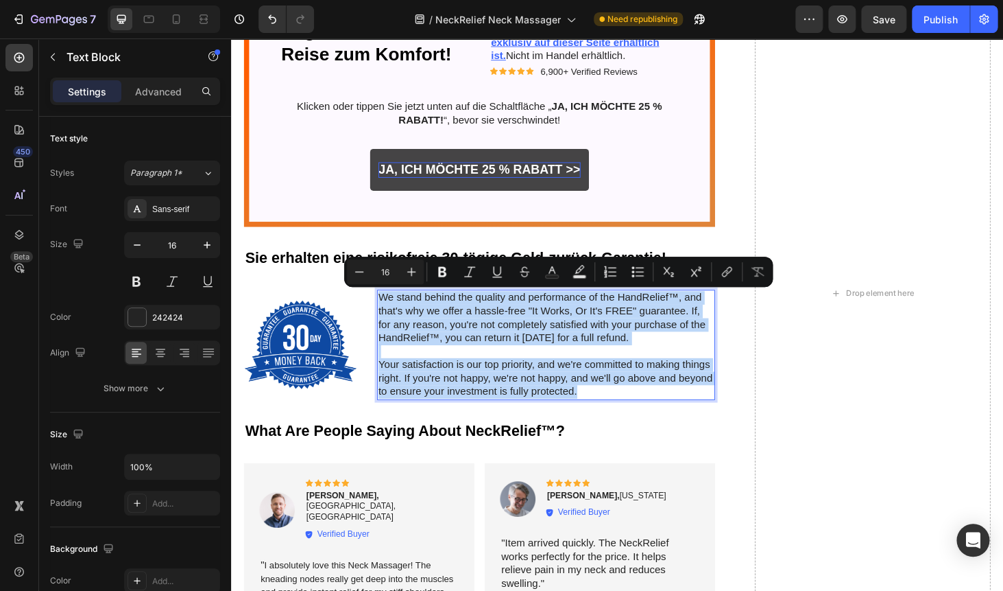
copy div "We stand behind the quality and performance of the HandRelief™, and that's why …"
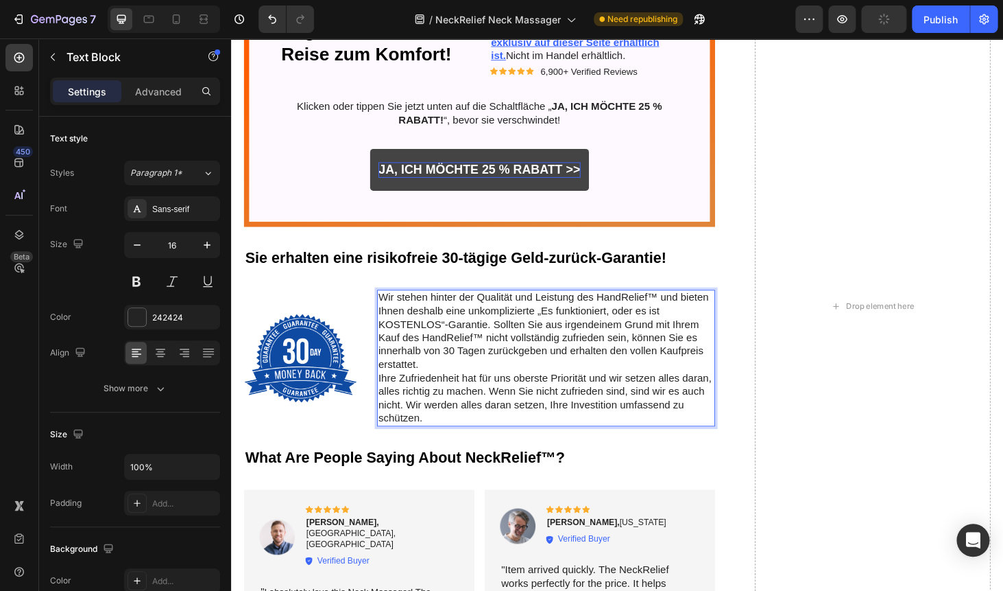
click at [449, 385] on p "Wir stehen hinter der Qualität und Leistung des HandRelief™ und bieten Ihnen de…" at bounding box center [566, 350] width 357 height 86
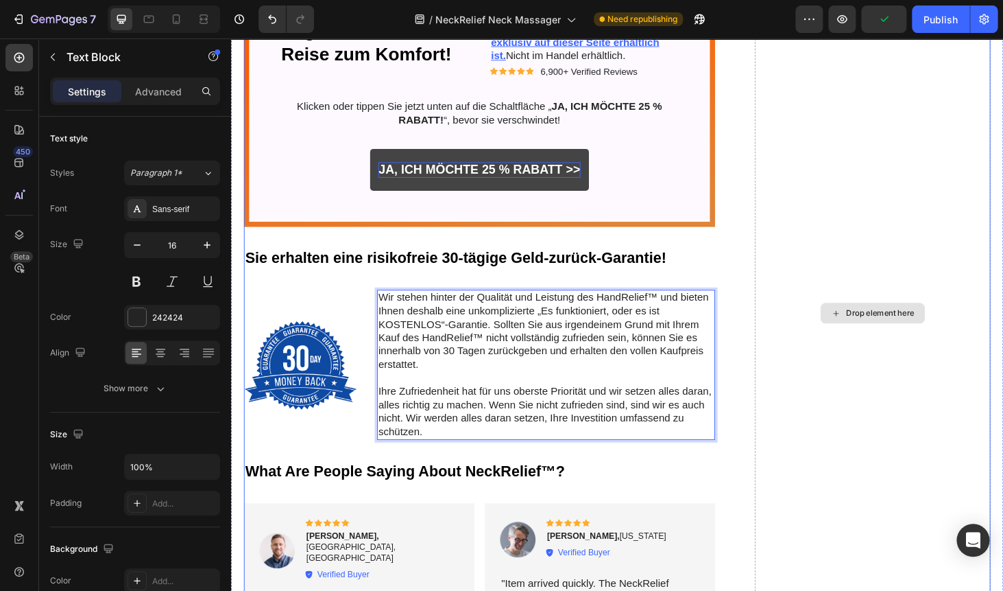
click at [820, 246] on div "Drop element here" at bounding box center [914, 331] width 251 height 1650
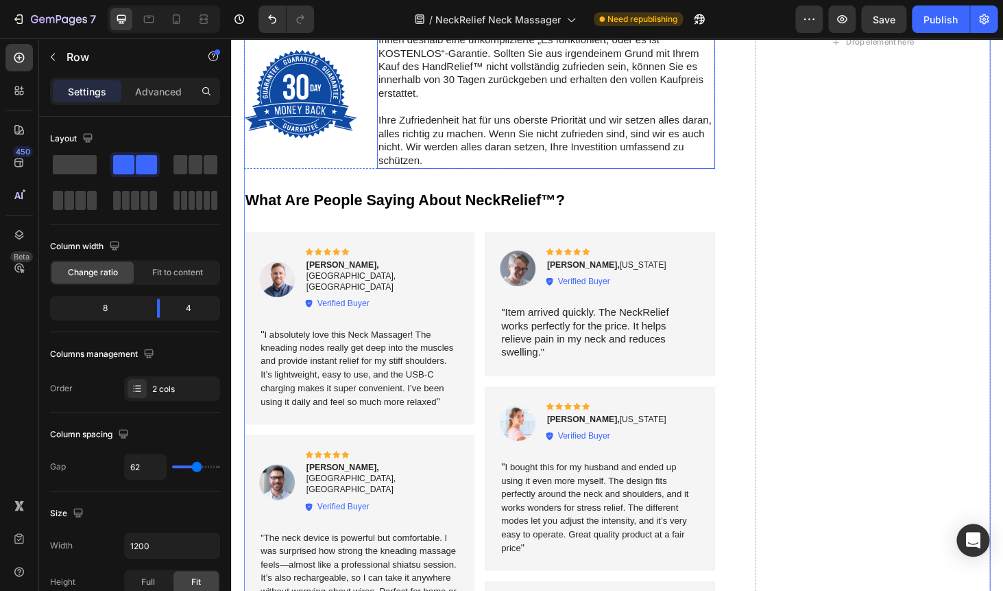
scroll to position [6380, 0]
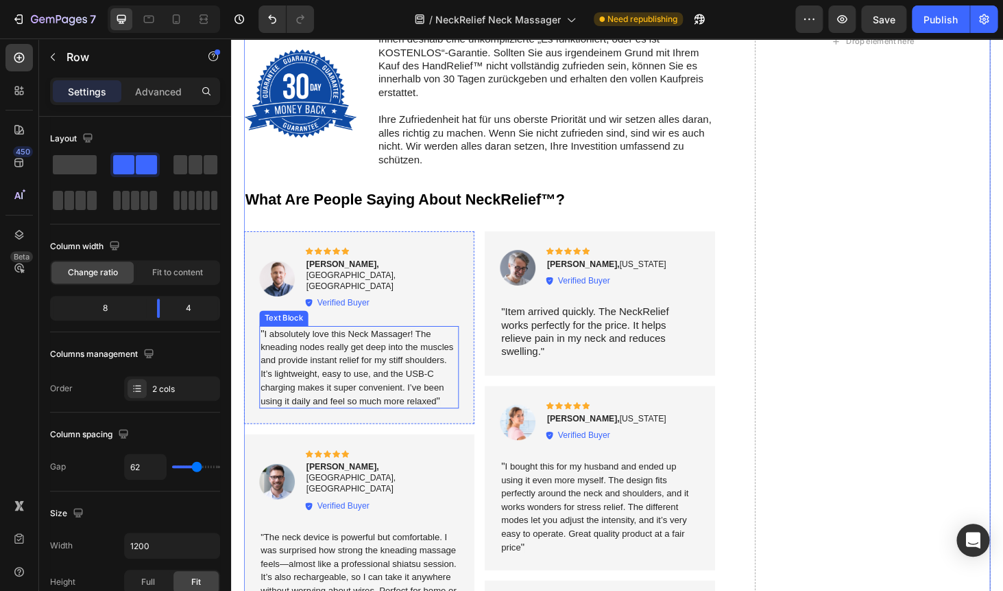
click at [350, 347] on span "I absolutely love this Neck Massager! The kneading nodes really get deep into t…" at bounding box center [366, 388] width 206 height 82
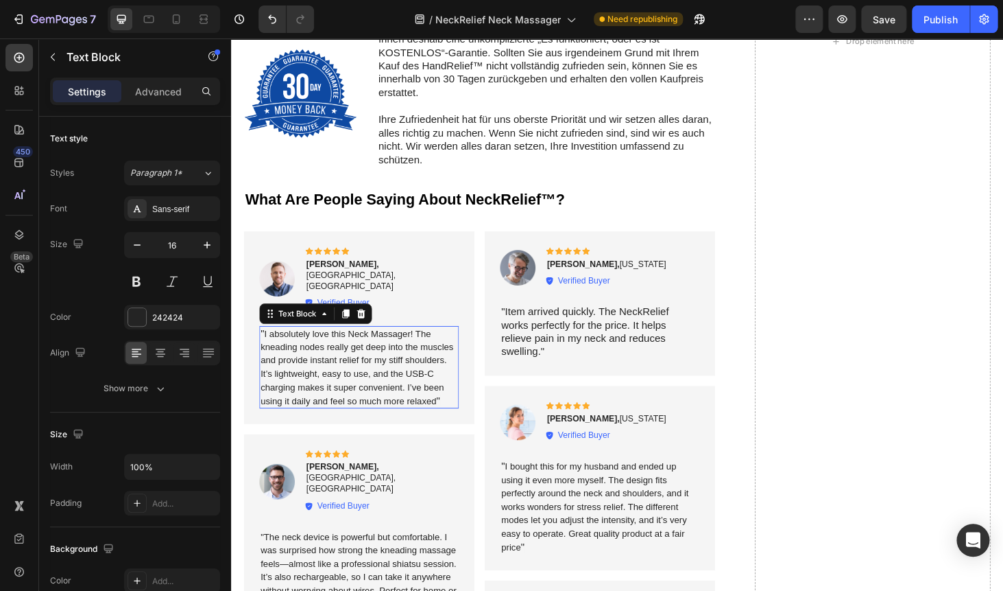
click at [350, 347] on span "I absolutely love this Neck Massager! The kneading nodes really get deep into t…" at bounding box center [366, 388] width 206 height 82
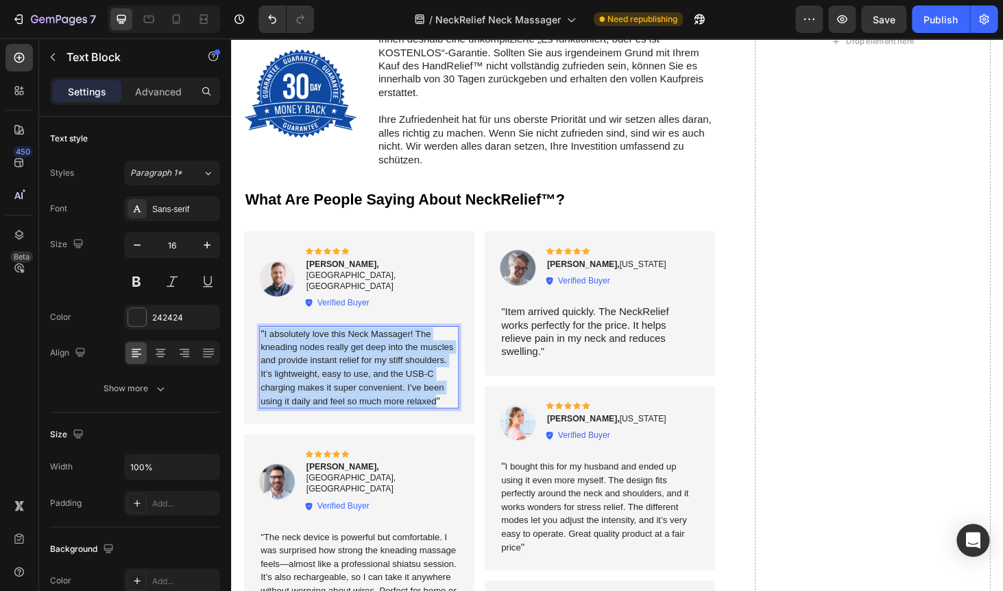
click at [350, 347] on span "I absolutely love this Neck Massager! The kneading nodes really get deep into t…" at bounding box center [366, 388] width 206 height 82
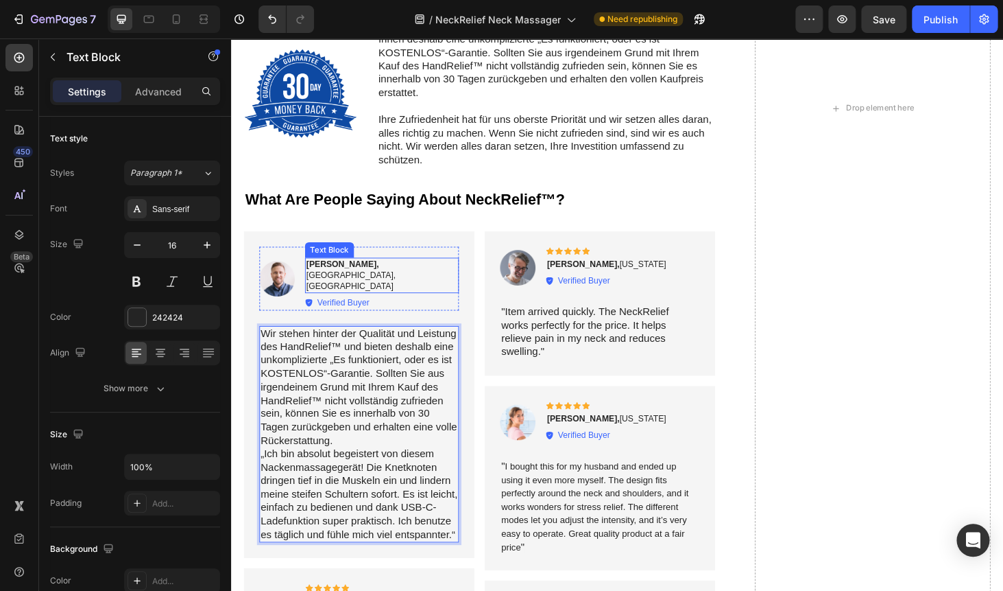
click at [364, 279] on p "Mark B., Manchester, UK" at bounding box center [391, 290] width 161 height 35
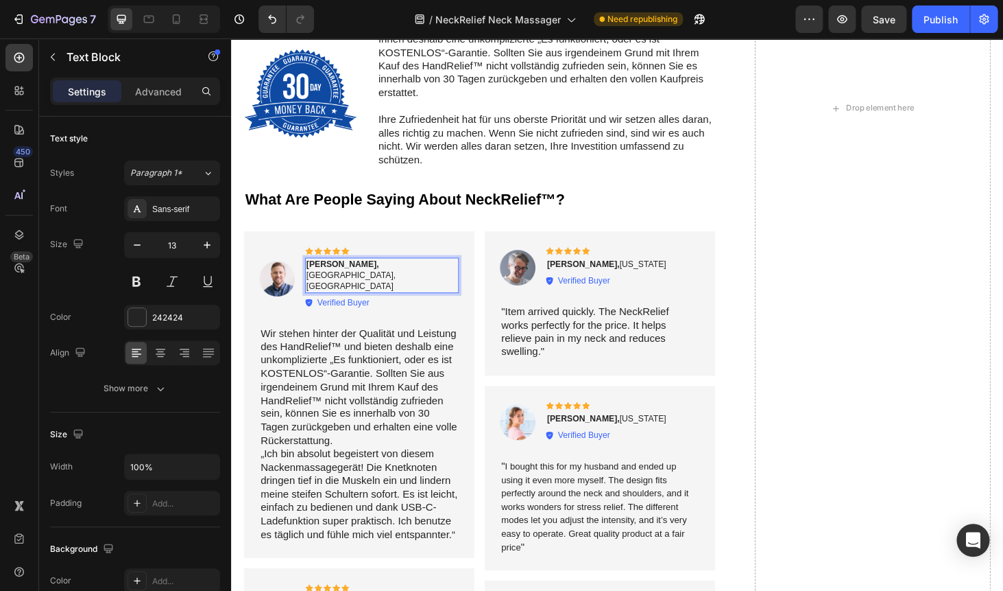
click at [369, 279] on p "Mark B., Manchester, UK" at bounding box center [391, 290] width 161 height 35
click at [395, 277] on p "Mark B., Frankfurt, UK" at bounding box center [391, 290] width 161 height 35
click at [641, 278] on p "Andy Carroll., Ohio" at bounding box center [631, 279] width 127 height 12
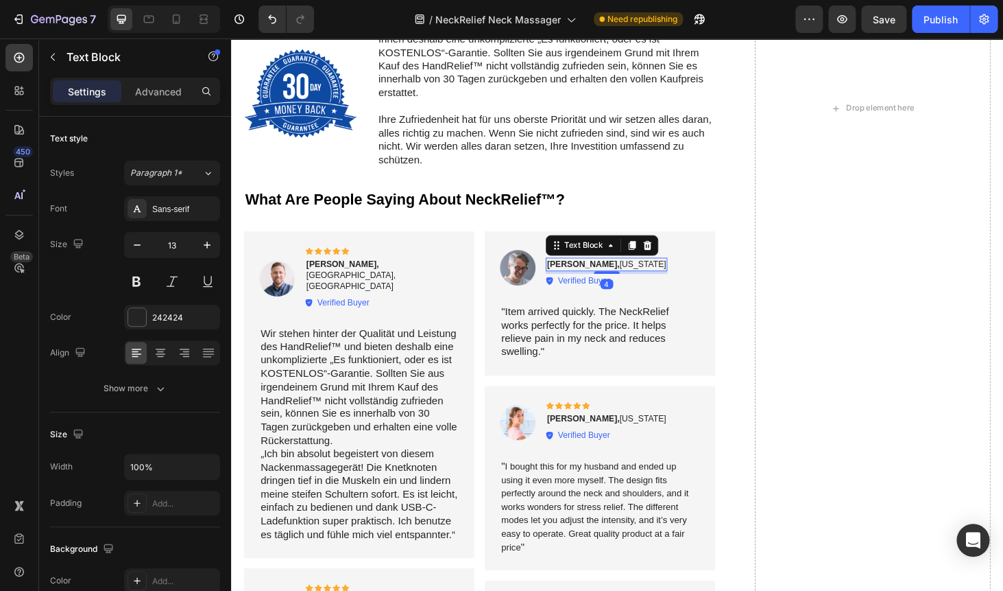
click at [641, 278] on p "Andy Carroll., Ohio" at bounding box center [631, 279] width 127 height 12
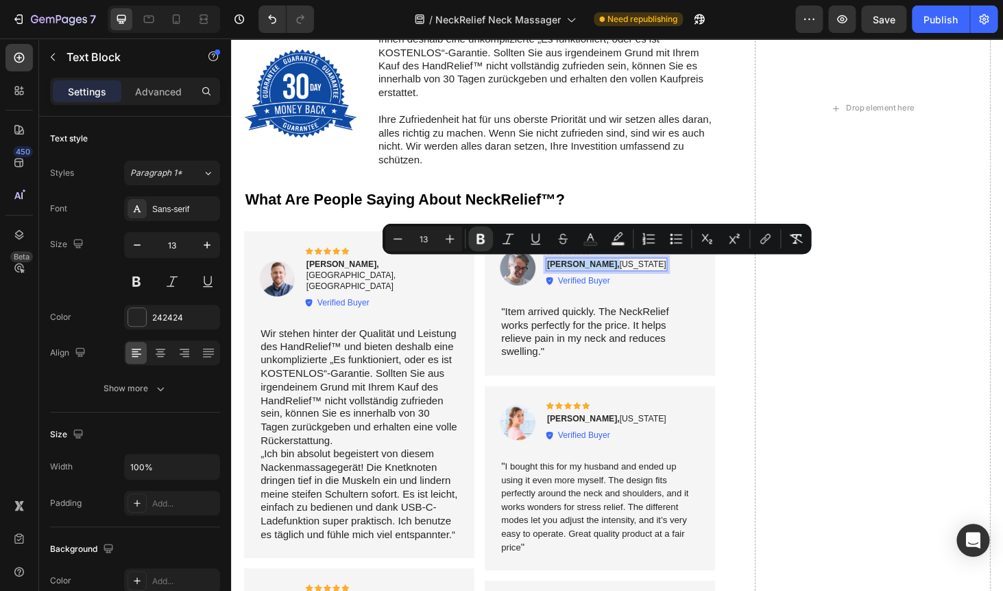
click at [641, 278] on p "Andy Carroll., Ohio" at bounding box center [631, 279] width 127 height 12
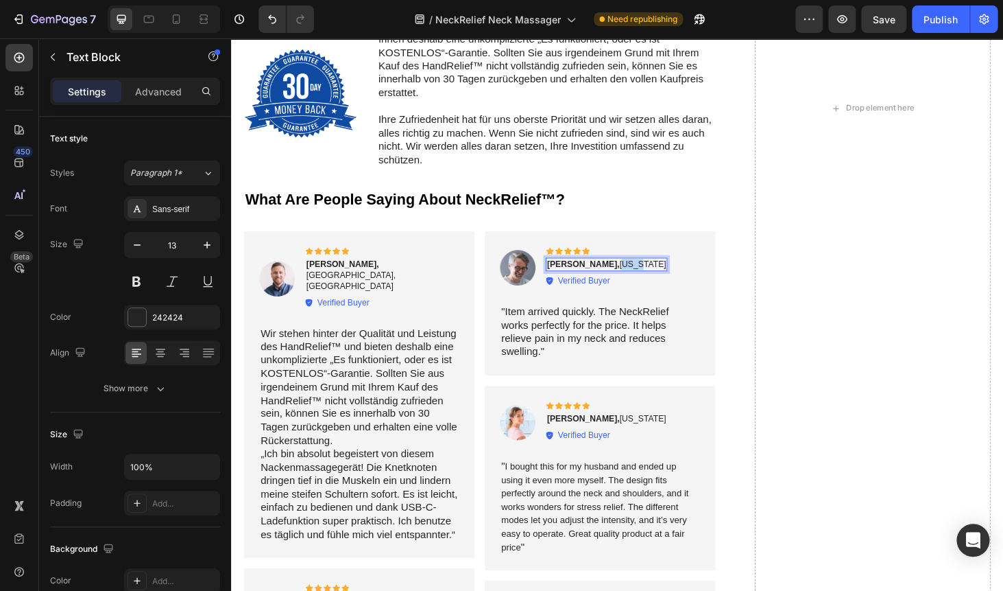
click at [641, 278] on p "Andy Carroll., Ohio" at bounding box center [631, 279] width 127 height 12
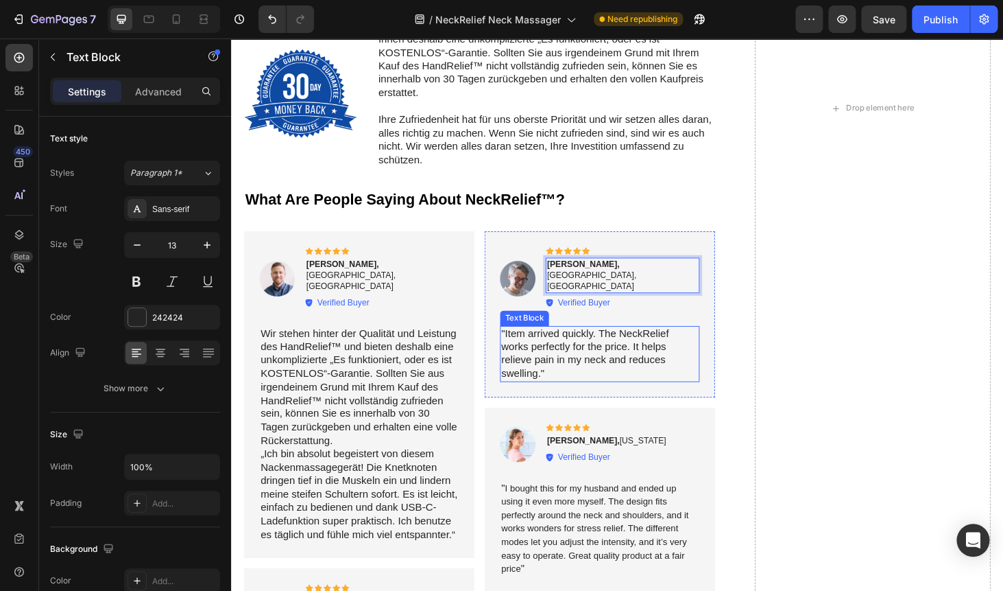
click at [556, 346] on p ""Item arrived quickly. The NeckRelief works perfectly for the price. It helps r…" at bounding box center [624, 374] width 210 height 57
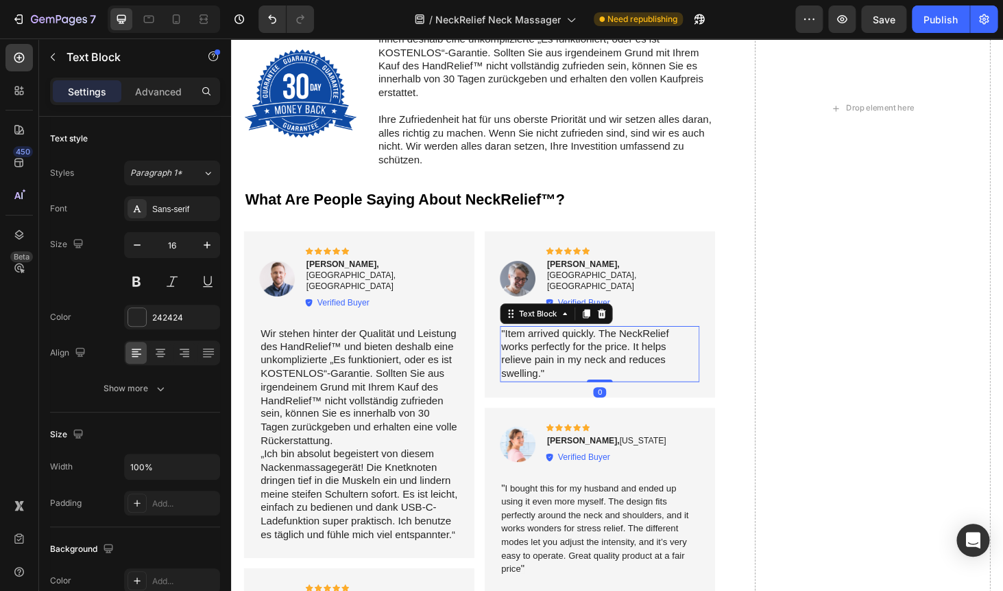
click at [556, 346] on p ""Item arrived quickly. The NeckRelief works perfectly for the price. It helps r…" at bounding box center [624, 374] width 210 height 57
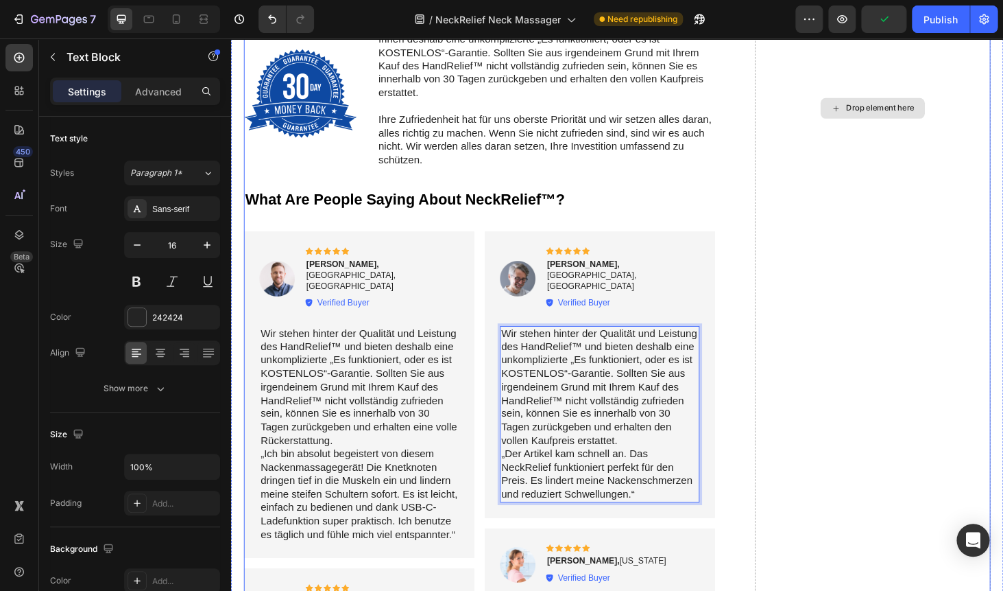
click at [818, 273] on div "Drop element here" at bounding box center [914, 113] width 251 height 1792
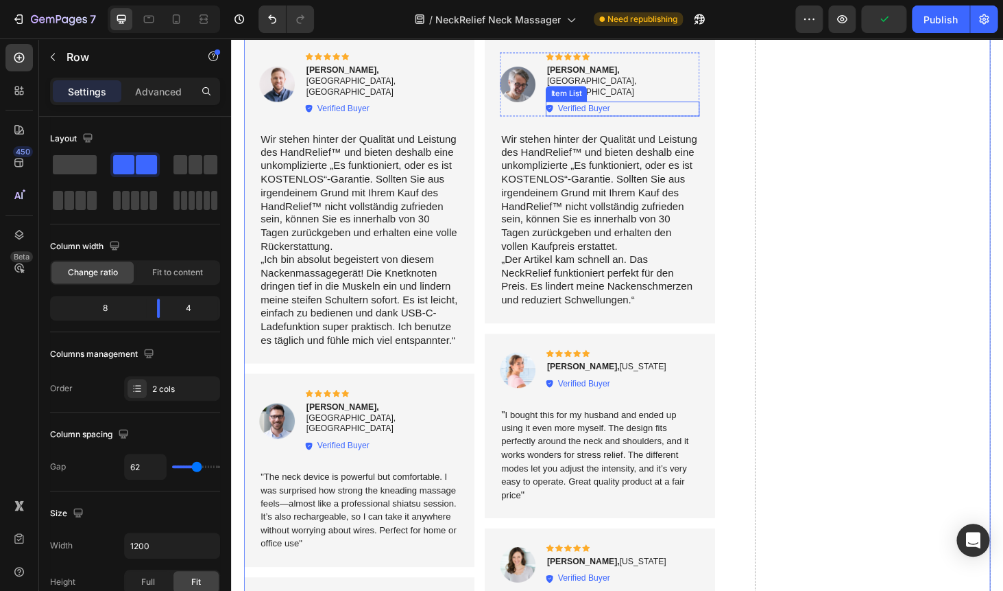
scroll to position [6588, 0]
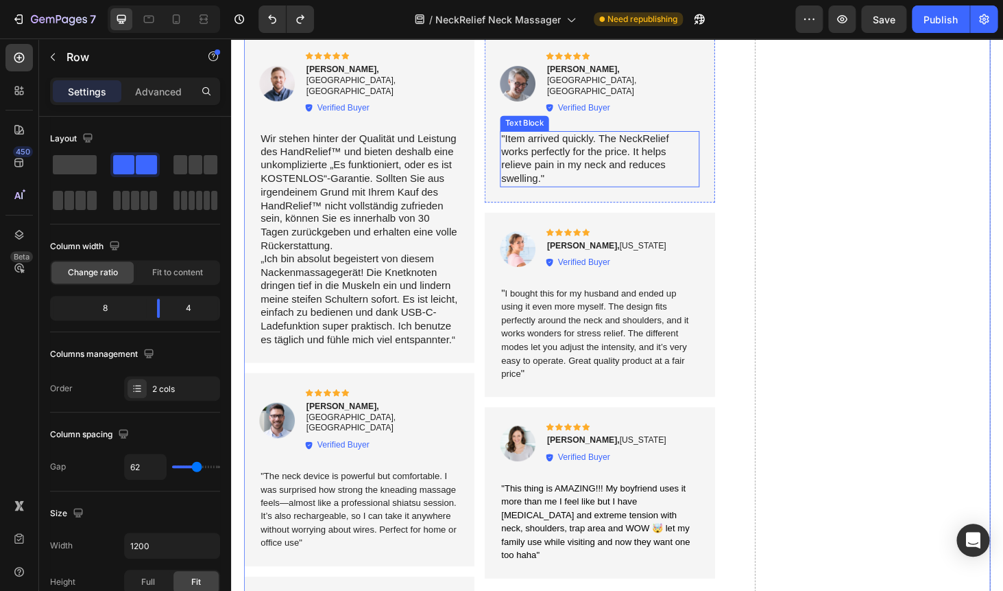
click at [589, 154] on p ""Item arrived quickly. The NeckRelief works perfectly for the price. It helps r…" at bounding box center [624, 166] width 210 height 57
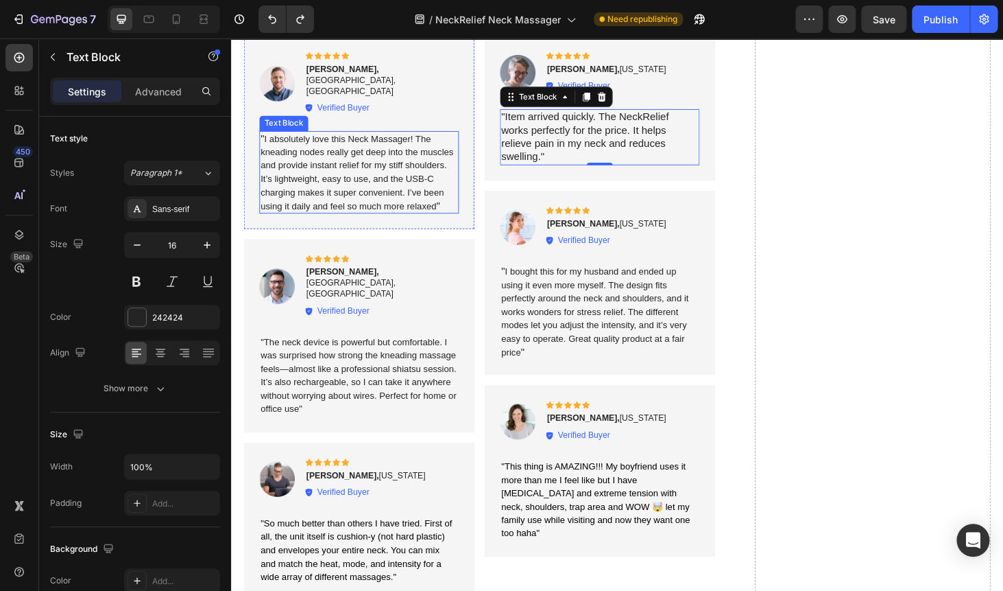
click at [333, 168] on span "I absolutely love this Neck Massager! The kneading nodes really get deep into t…" at bounding box center [366, 180] width 206 height 82
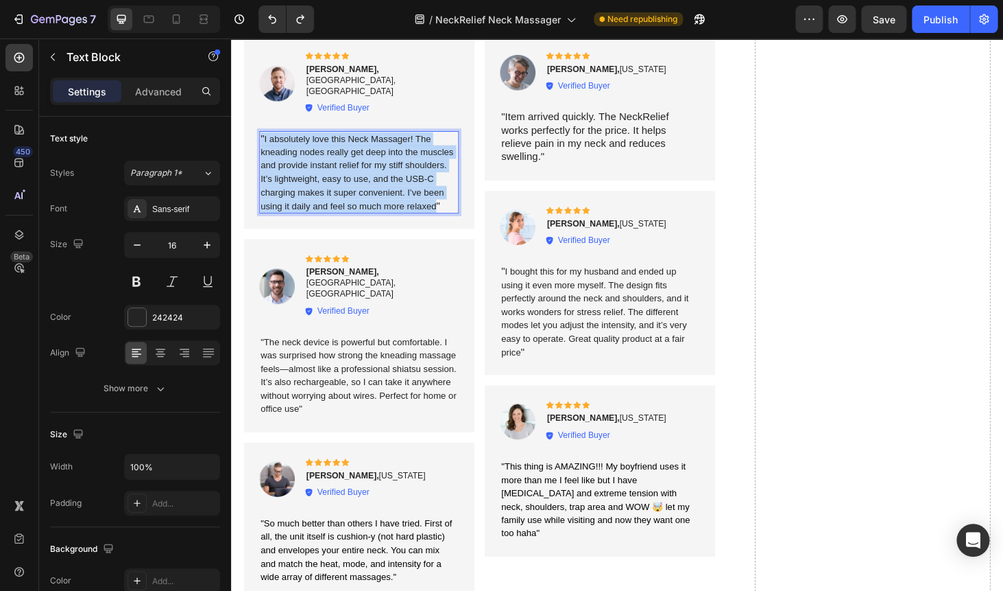
click at [333, 168] on span "I absolutely love this Neck Massager! The kneading nodes really get deep into t…" at bounding box center [366, 180] width 206 height 82
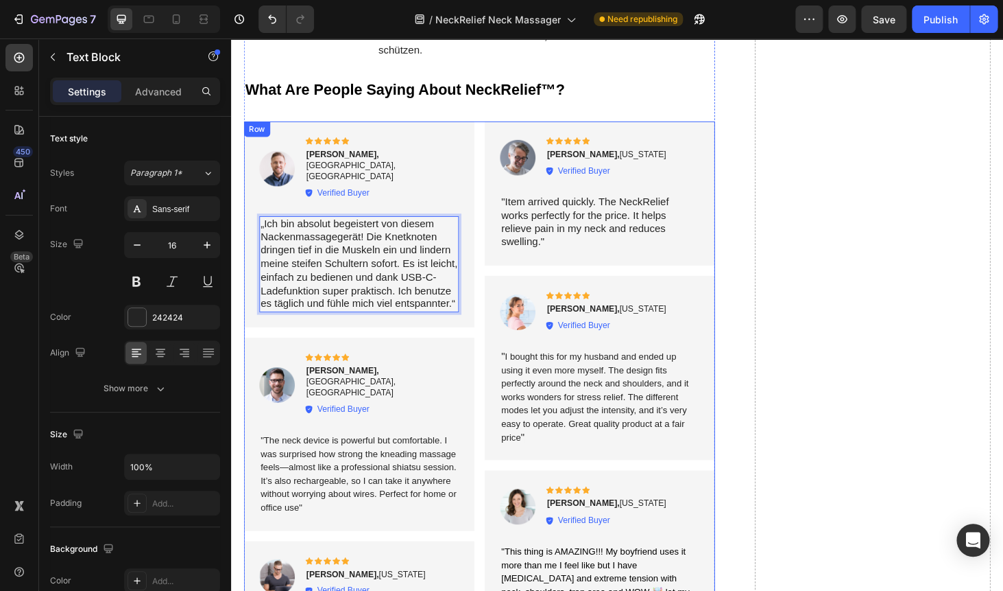
scroll to position [6475, 0]
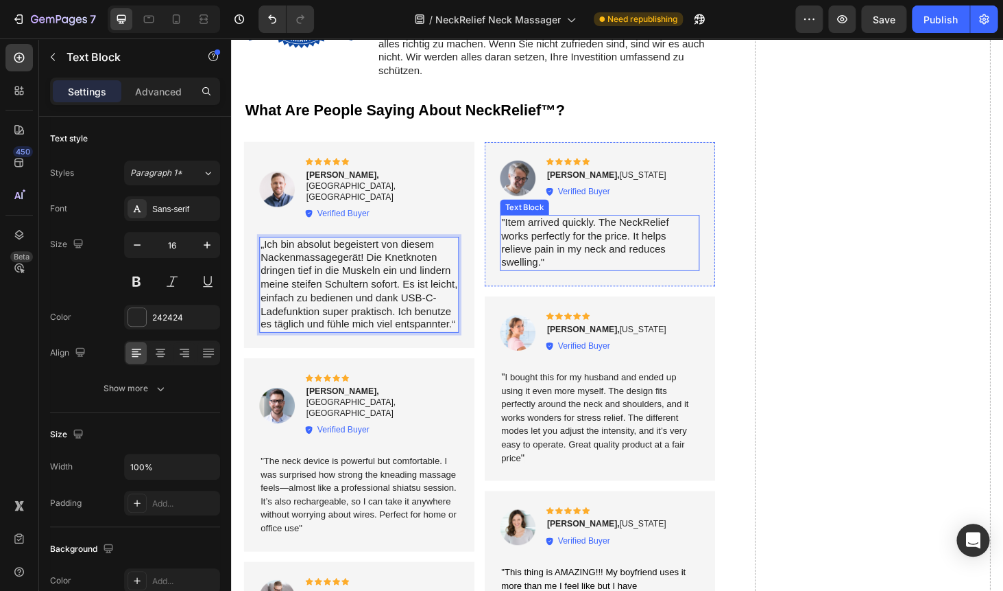
click at [560, 244] on p ""Item arrived quickly. The NeckRelief works perfectly for the price. It helps r…" at bounding box center [624, 255] width 210 height 57
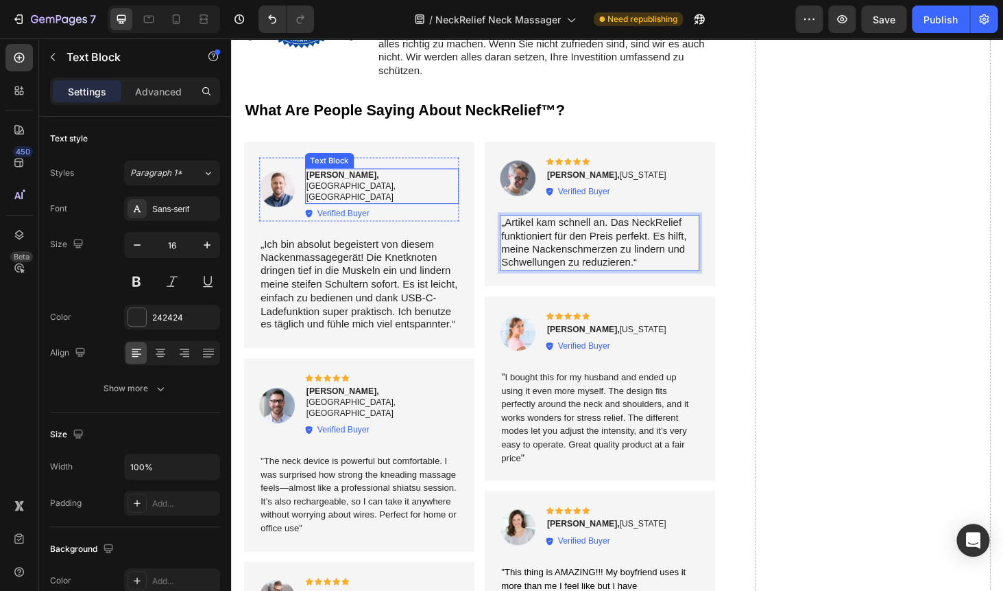
click at [371, 185] on p "Mark B., Manchester, UK" at bounding box center [391, 195] width 161 height 35
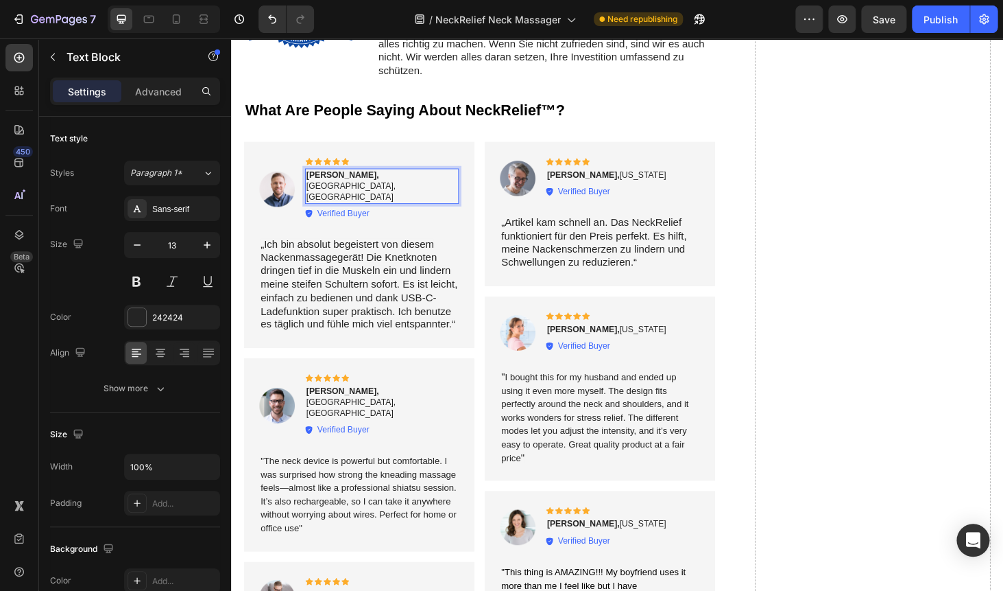
click at [371, 184] on p "Mark B., Manchester, UK" at bounding box center [391, 195] width 161 height 35
click at [394, 185] on p "Mark B., Frankfurt, UK" at bounding box center [391, 195] width 161 height 35
click at [641, 184] on p "Andy Carroll., Ohio" at bounding box center [631, 184] width 127 height 12
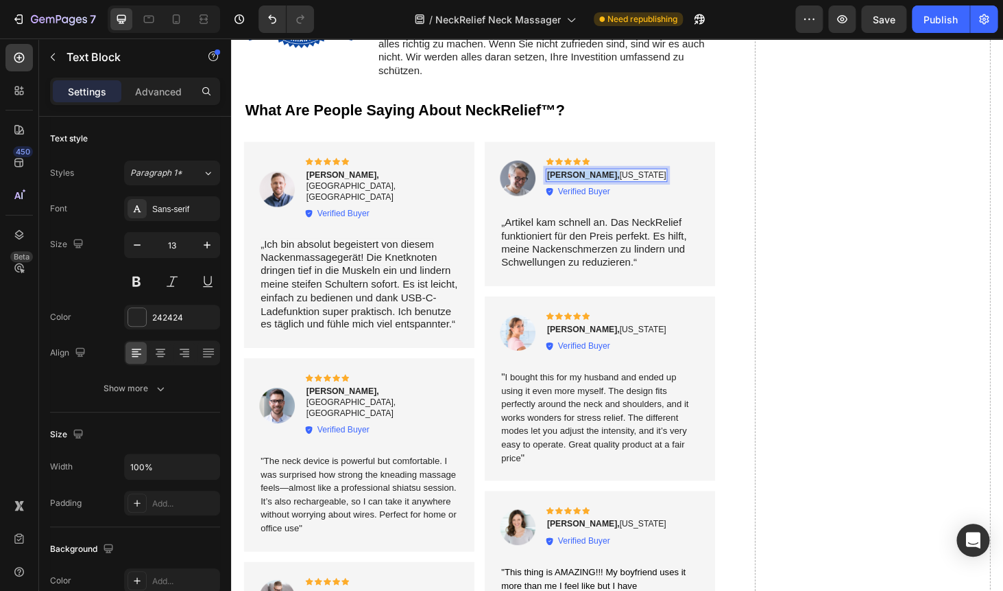
click at [641, 184] on p "Andy Carroll., Ohio" at bounding box center [631, 184] width 127 height 12
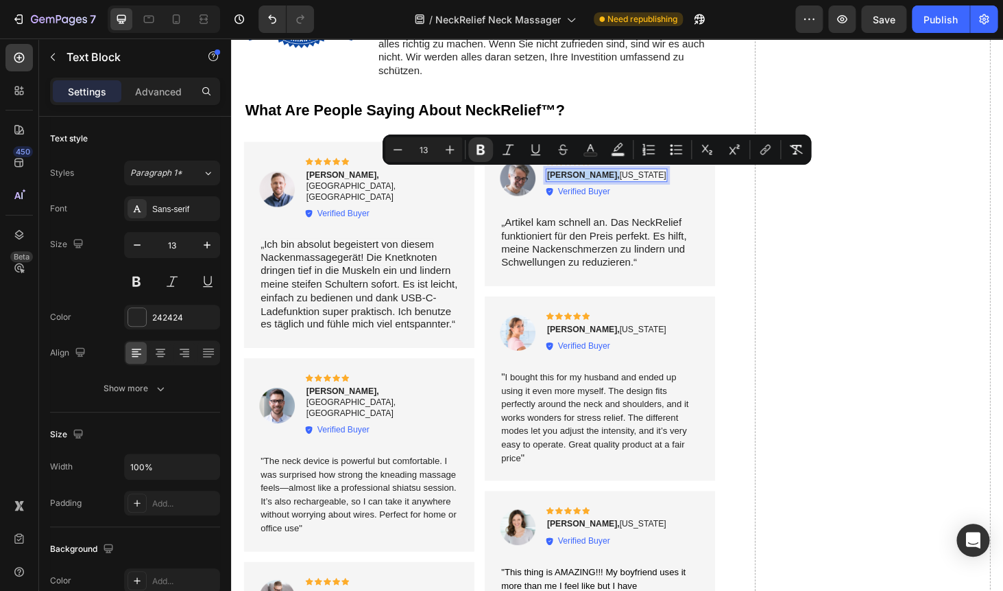
click at [641, 185] on p "Andy Carroll., Ohio" at bounding box center [631, 184] width 127 height 12
click at [635, 243] on p "„Artikel kam schnell an. Das NeckRelief funktioniert für den Preis perfekt. Es …" at bounding box center [624, 255] width 210 height 57
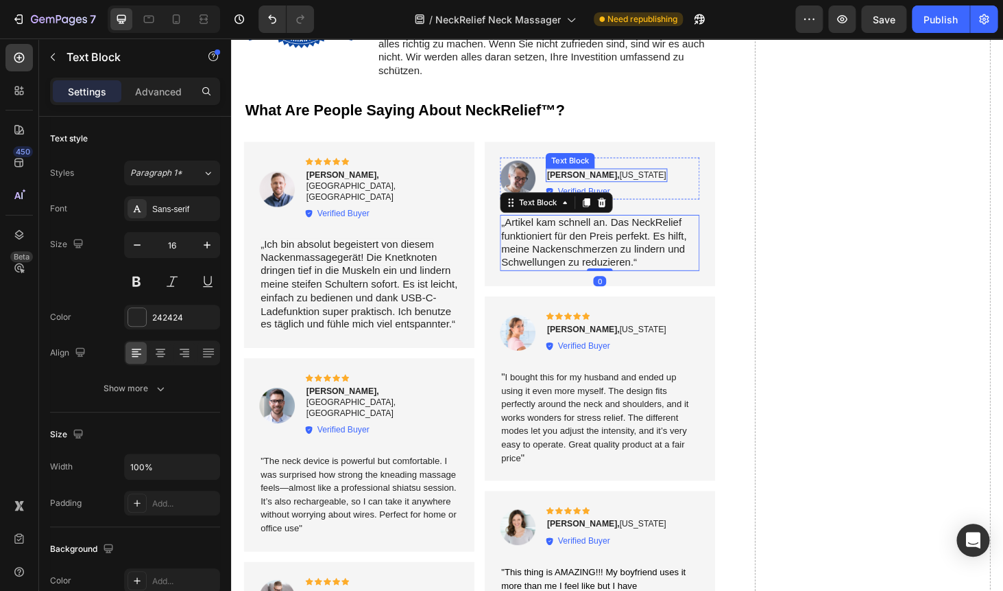
click at [639, 185] on p "Andy Carroll., Ohio" at bounding box center [631, 184] width 127 height 12
click at [641, 184] on p "Andy Carroll., Ohio" at bounding box center [631, 184] width 127 height 12
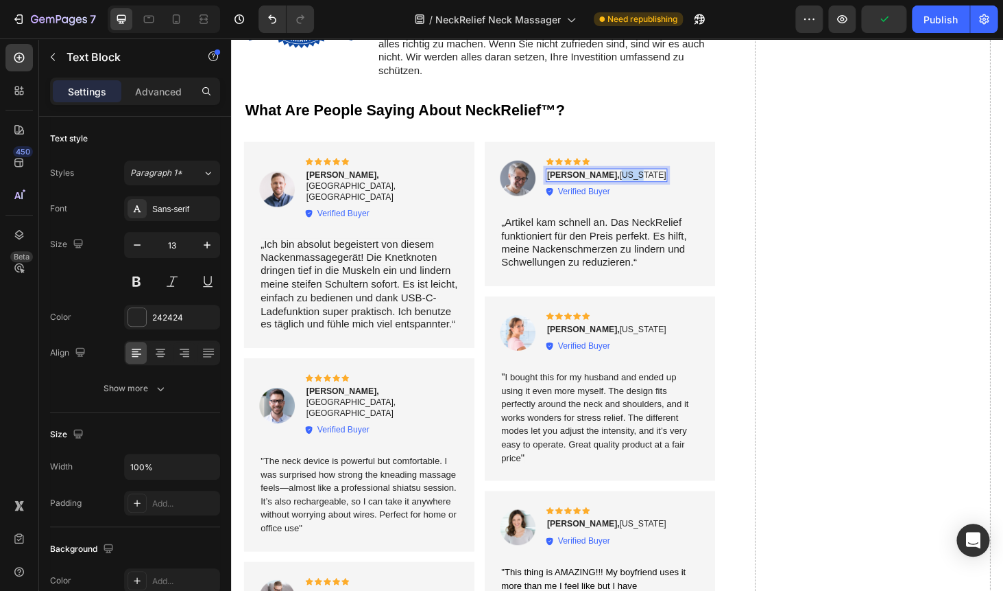
click at [641, 184] on p "Andy Carroll., Ohio" at bounding box center [631, 184] width 127 height 12
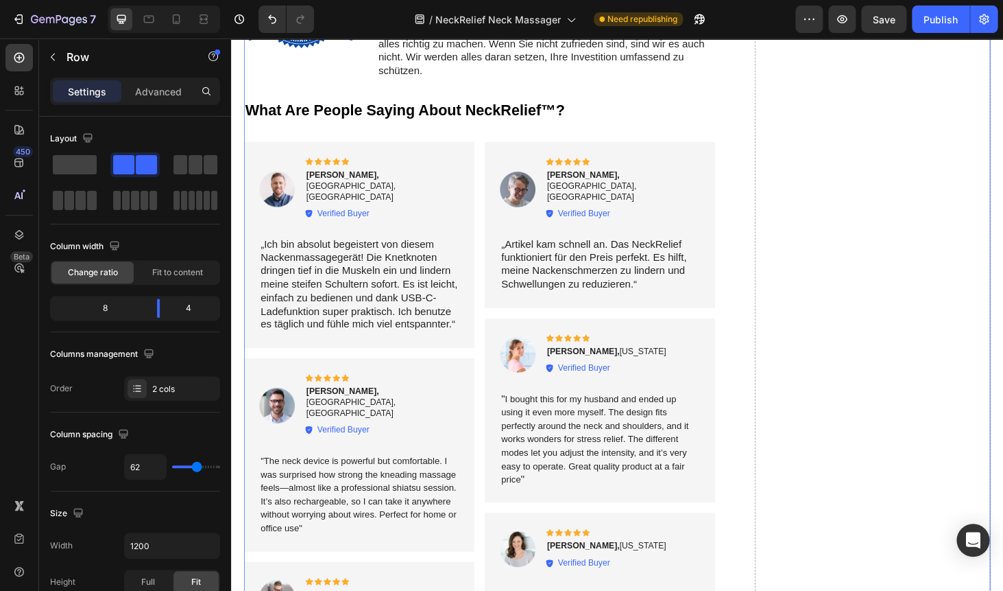
click at [336, 482] on span ""The neck device is powerful but comfortable. I was surprised how strong the kn…" at bounding box center [367, 523] width 209 height 82
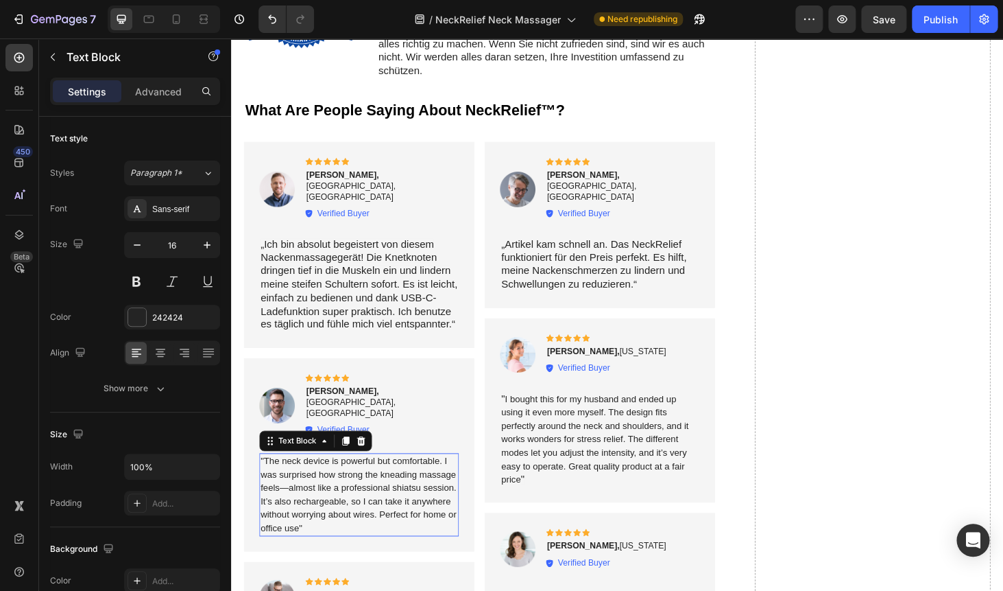
click at [336, 482] on span ""The neck device is powerful but comfortable. I was surprised how strong the kn…" at bounding box center [367, 523] width 209 height 82
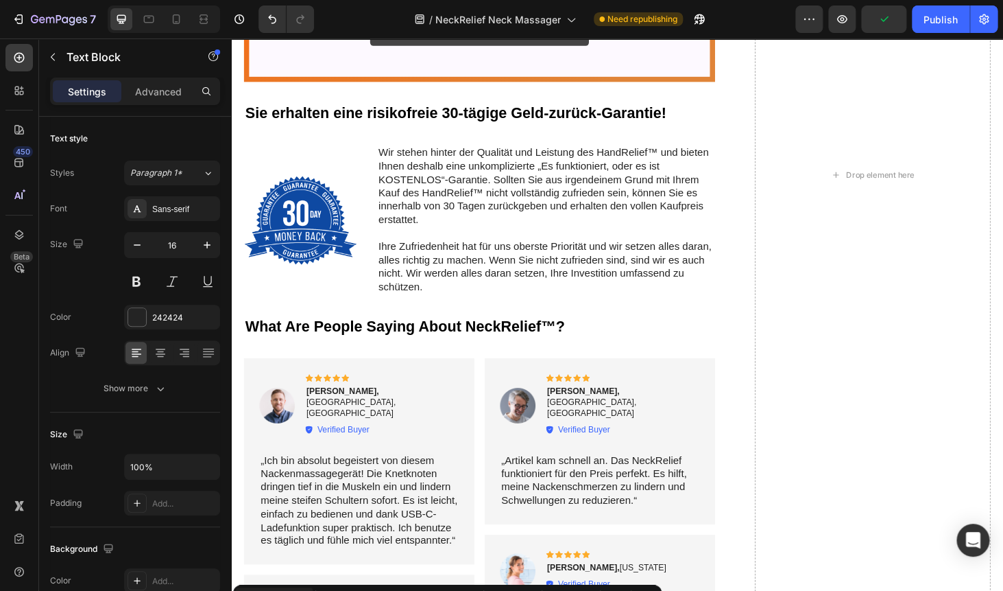
scroll to position [6236, 0]
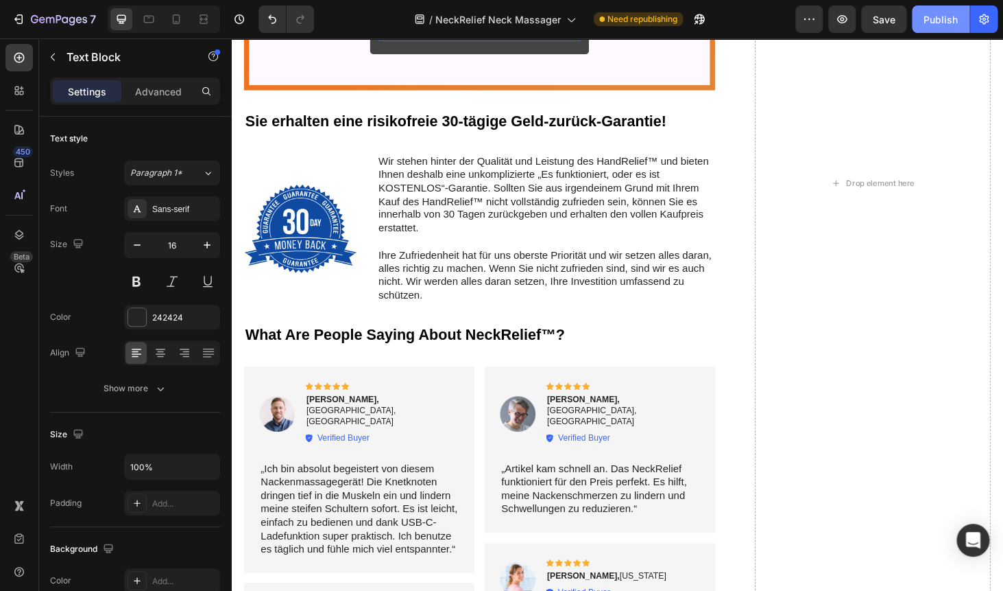
click at [940, 26] on div "Publish" at bounding box center [941, 19] width 34 height 14
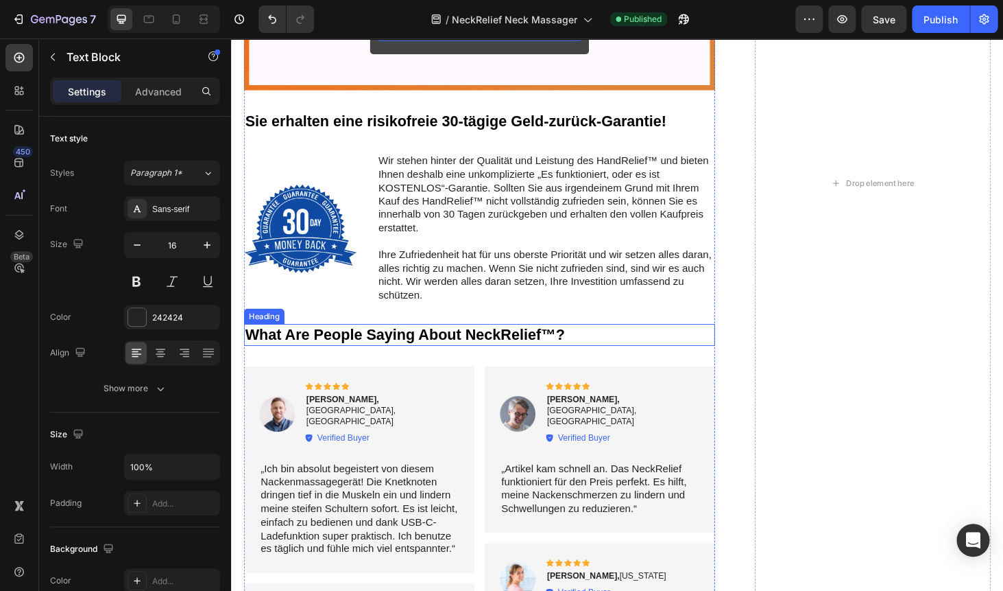
click at [440, 355] on h2 "What Are People Saying About NeckRelief™?" at bounding box center [496, 353] width 502 height 23
click at [440, 355] on p "What Are People Saying About NeckRelief™?" at bounding box center [495, 354] width 499 height 21
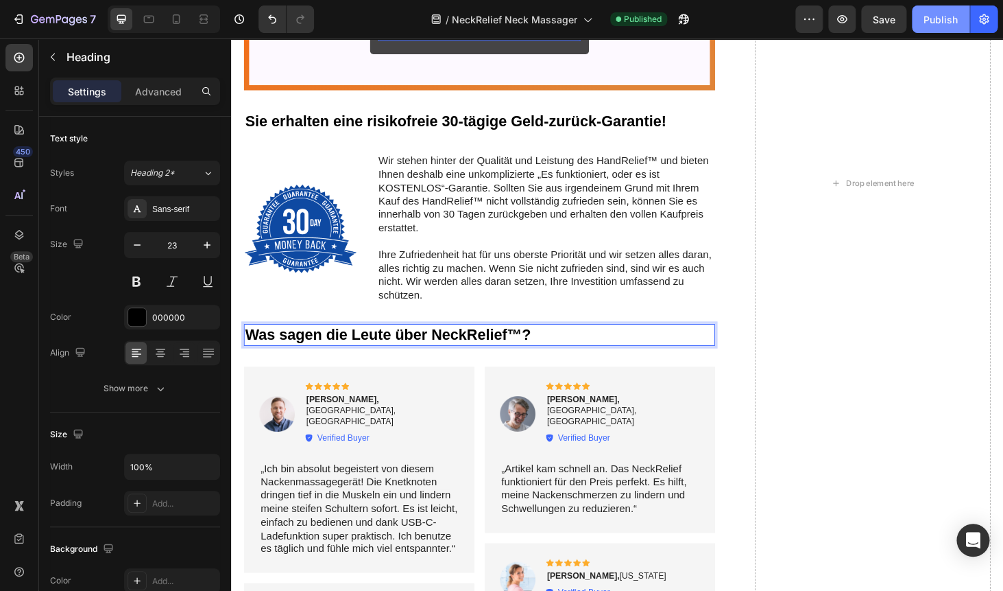
click at [938, 23] on div "Publish" at bounding box center [941, 19] width 34 height 14
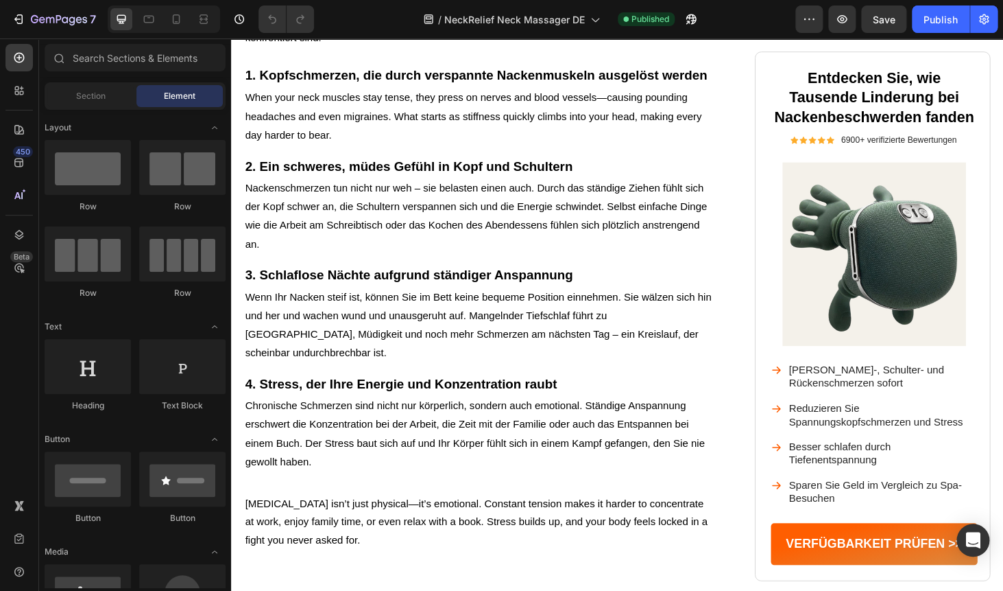
scroll to position [994, 0]
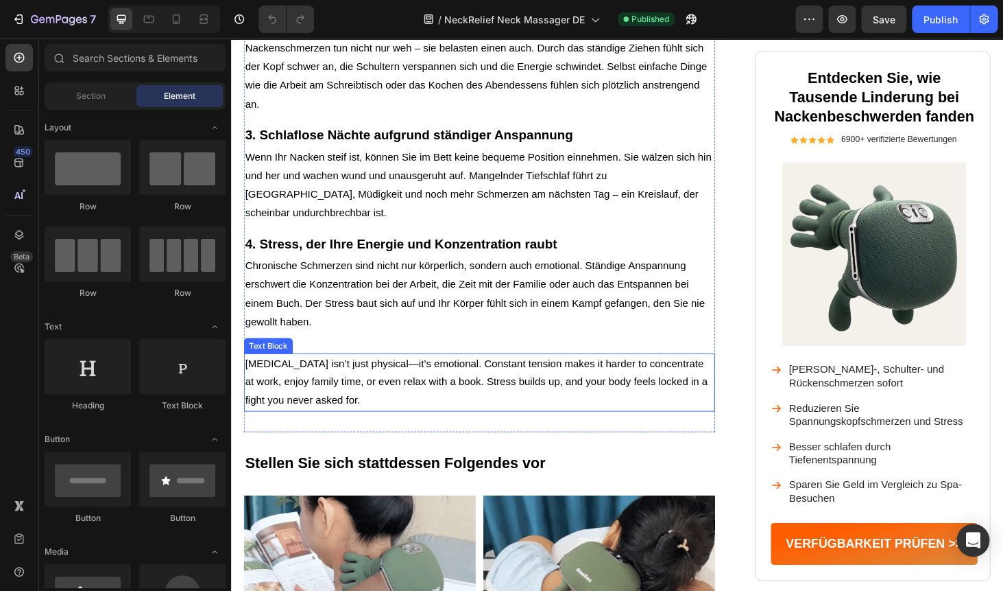
click at [313, 402] on p "[MEDICAL_DATA] isn’t just physical—it’s emotional. Constant tension makes it ha…" at bounding box center [495, 404] width 499 height 59
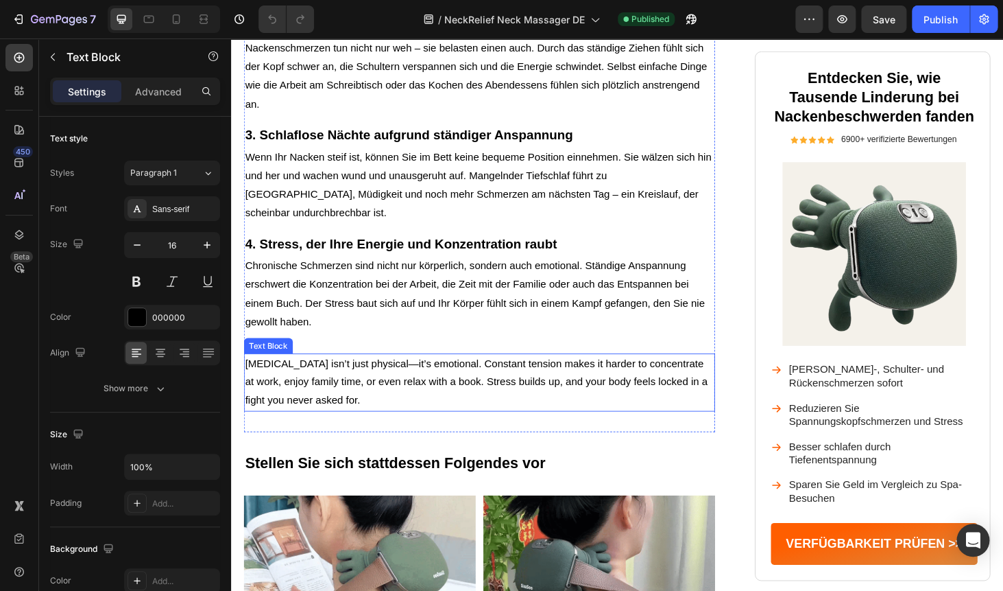
click at [313, 402] on p "[MEDICAL_DATA] isn’t just physical—it’s emotional. Constant tension makes it ha…" at bounding box center [495, 404] width 499 height 59
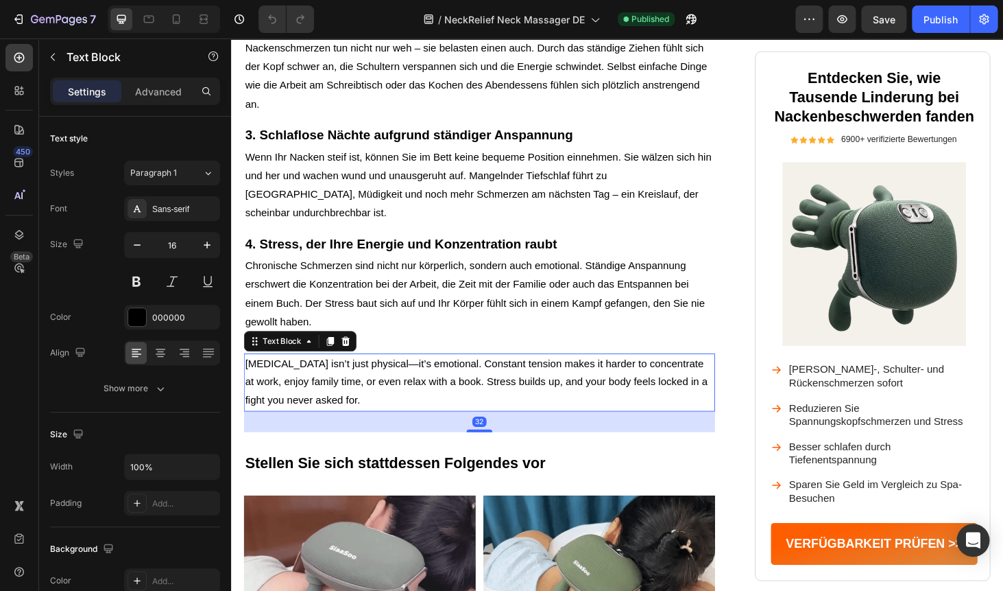
click at [313, 402] on p "[MEDICAL_DATA] isn’t just physical—it’s emotional. Constant tension makes it ha…" at bounding box center [495, 404] width 499 height 59
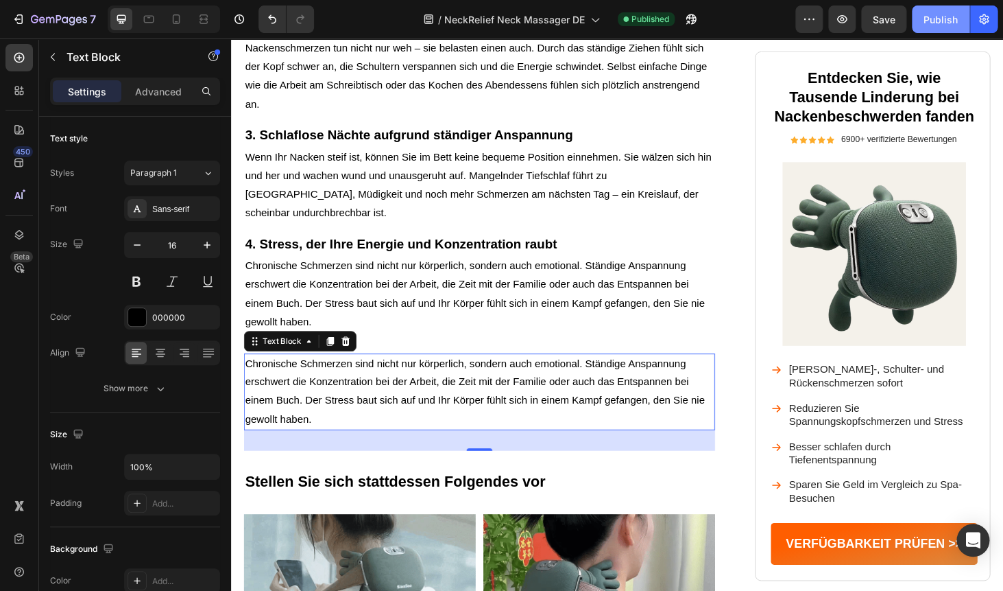
click at [942, 18] on div "Publish" at bounding box center [941, 19] width 34 height 14
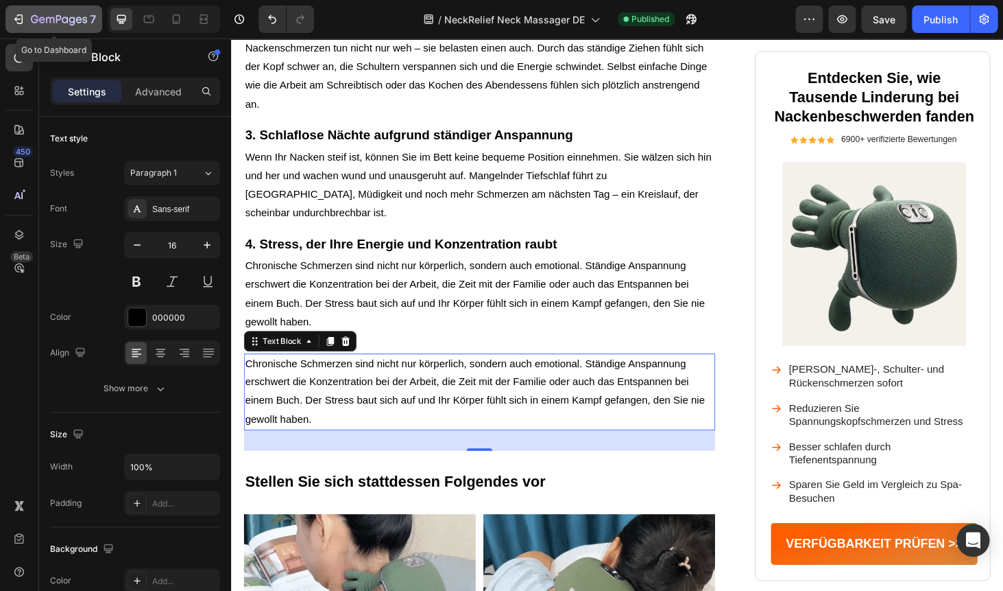
click at [18, 19] on icon "button" at bounding box center [19, 19] width 14 height 14
